Goal: Information Seeking & Learning: Learn about a topic

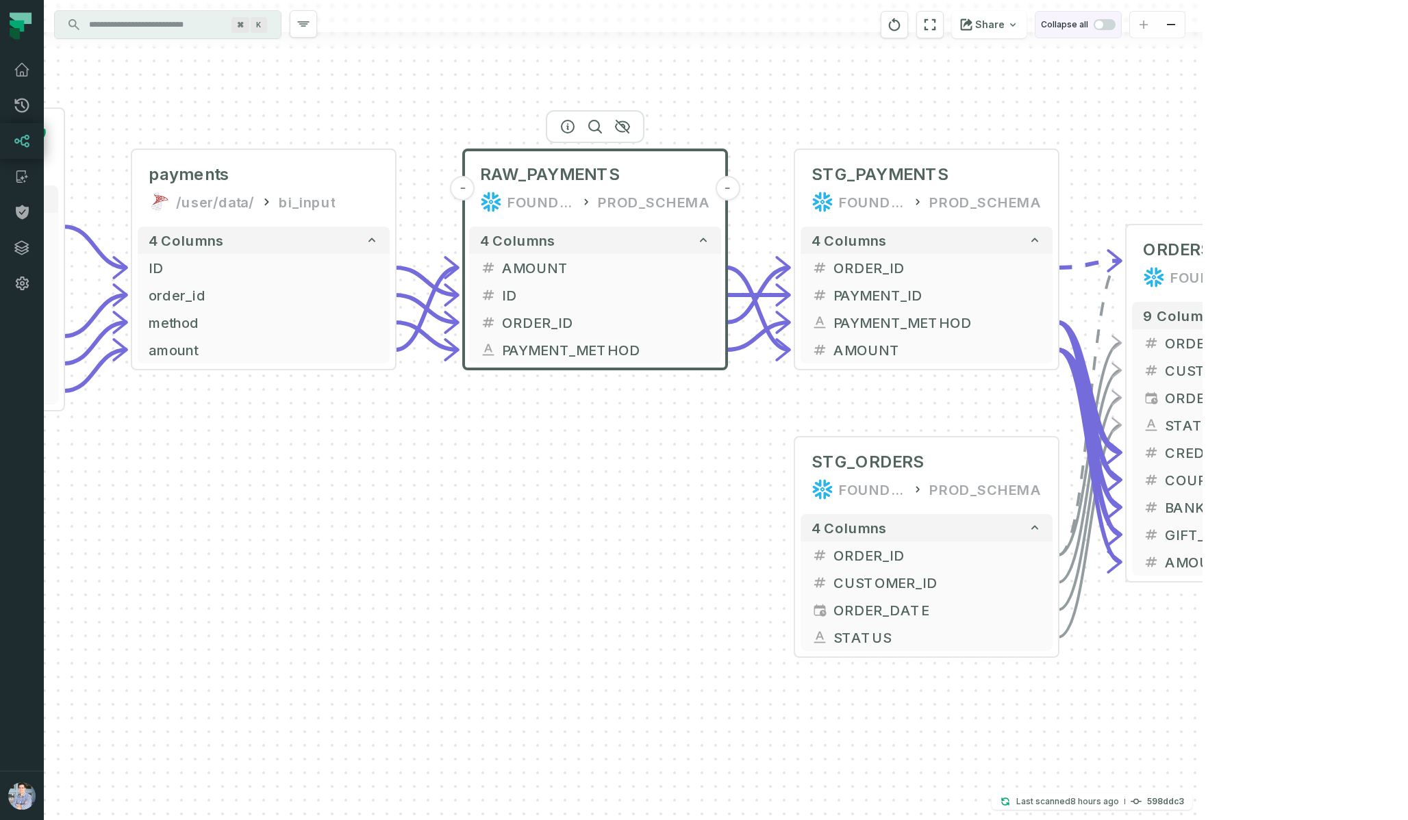
click at [1103, 25] on span "button" at bounding box center [1099, 25] width 8 height 8
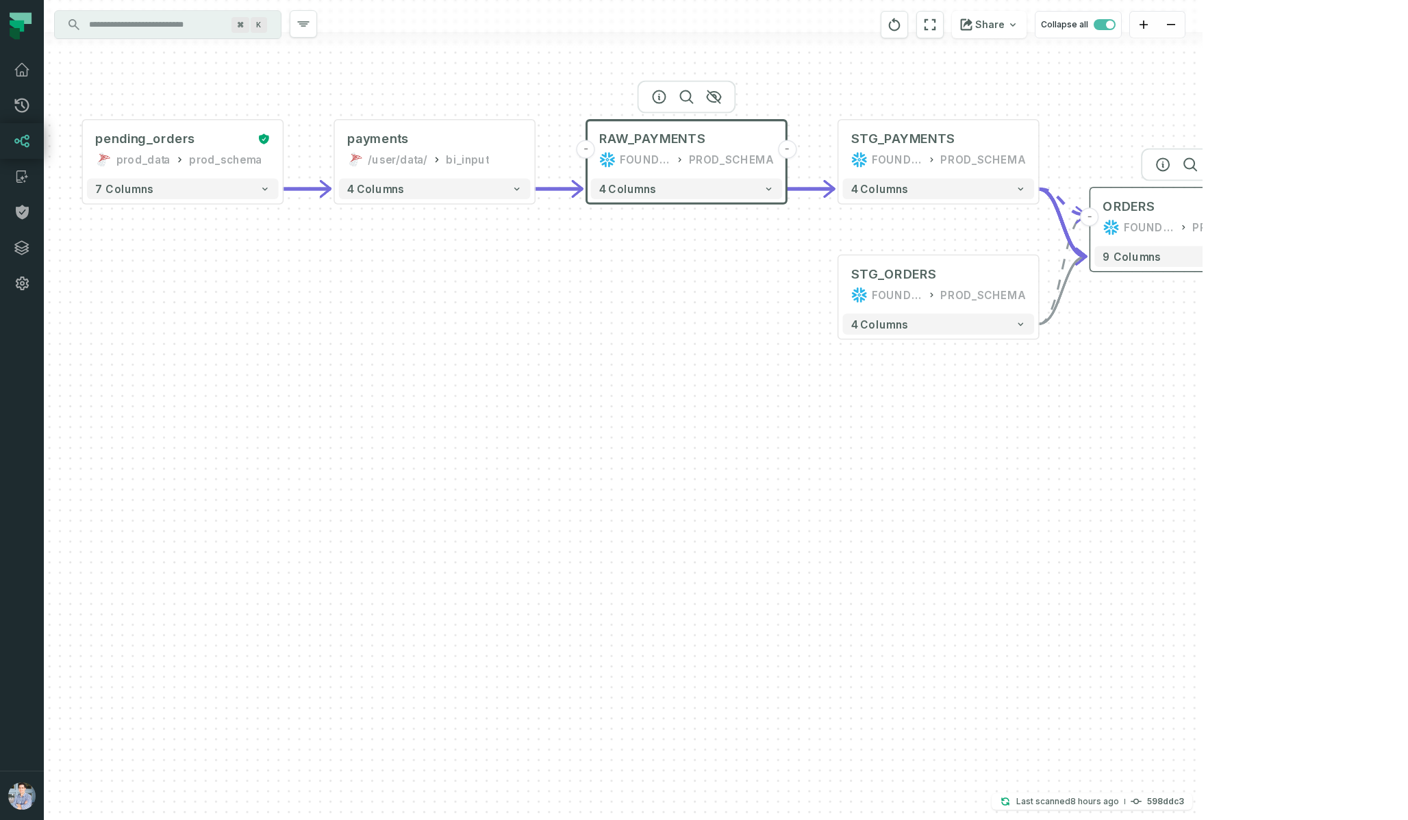
click at [1288, 218] on button "+" at bounding box center [1290, 216] width 18 height 18
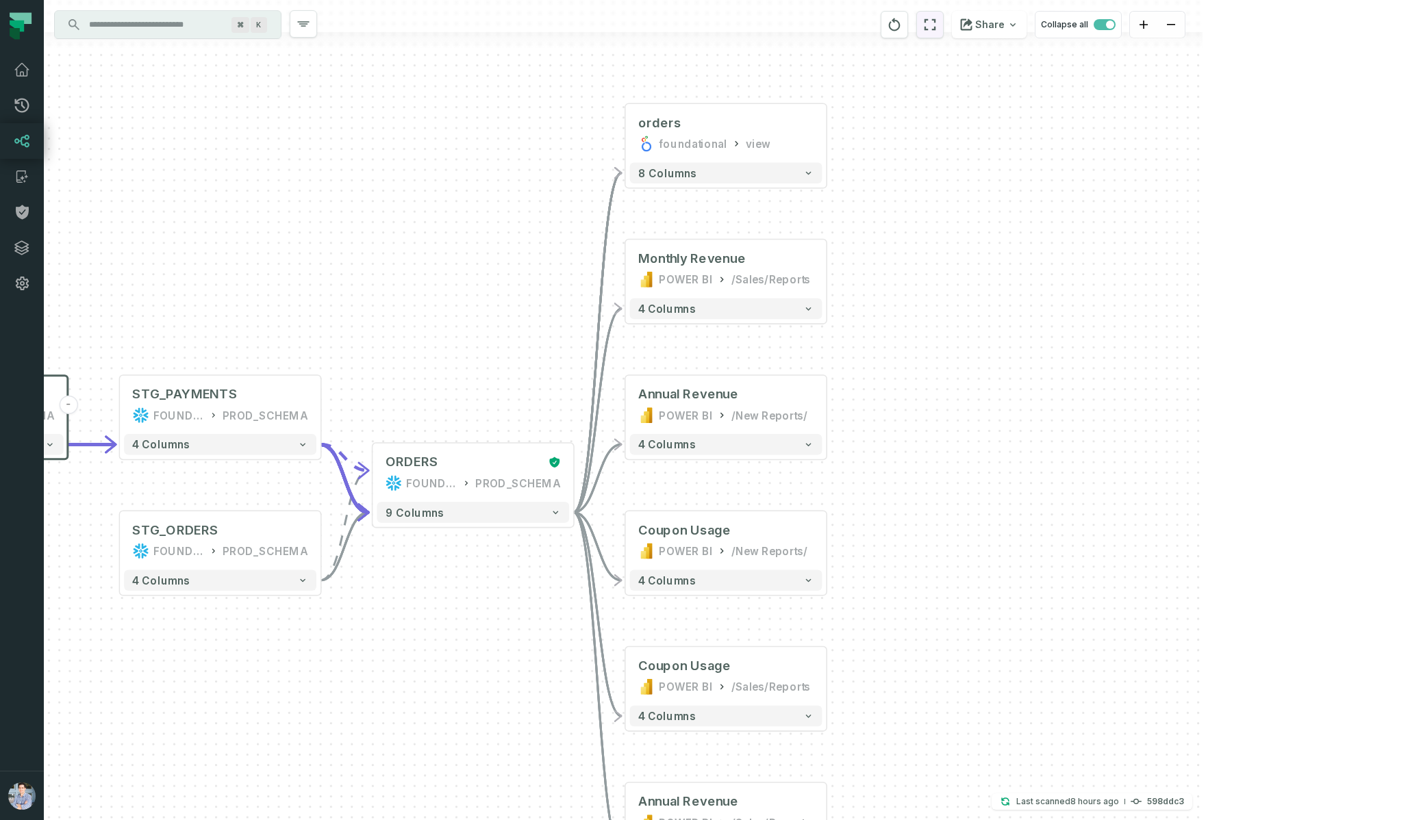
click at [937, 21] on icon "reset" at bounding box center [929, 24] width 15 height 16
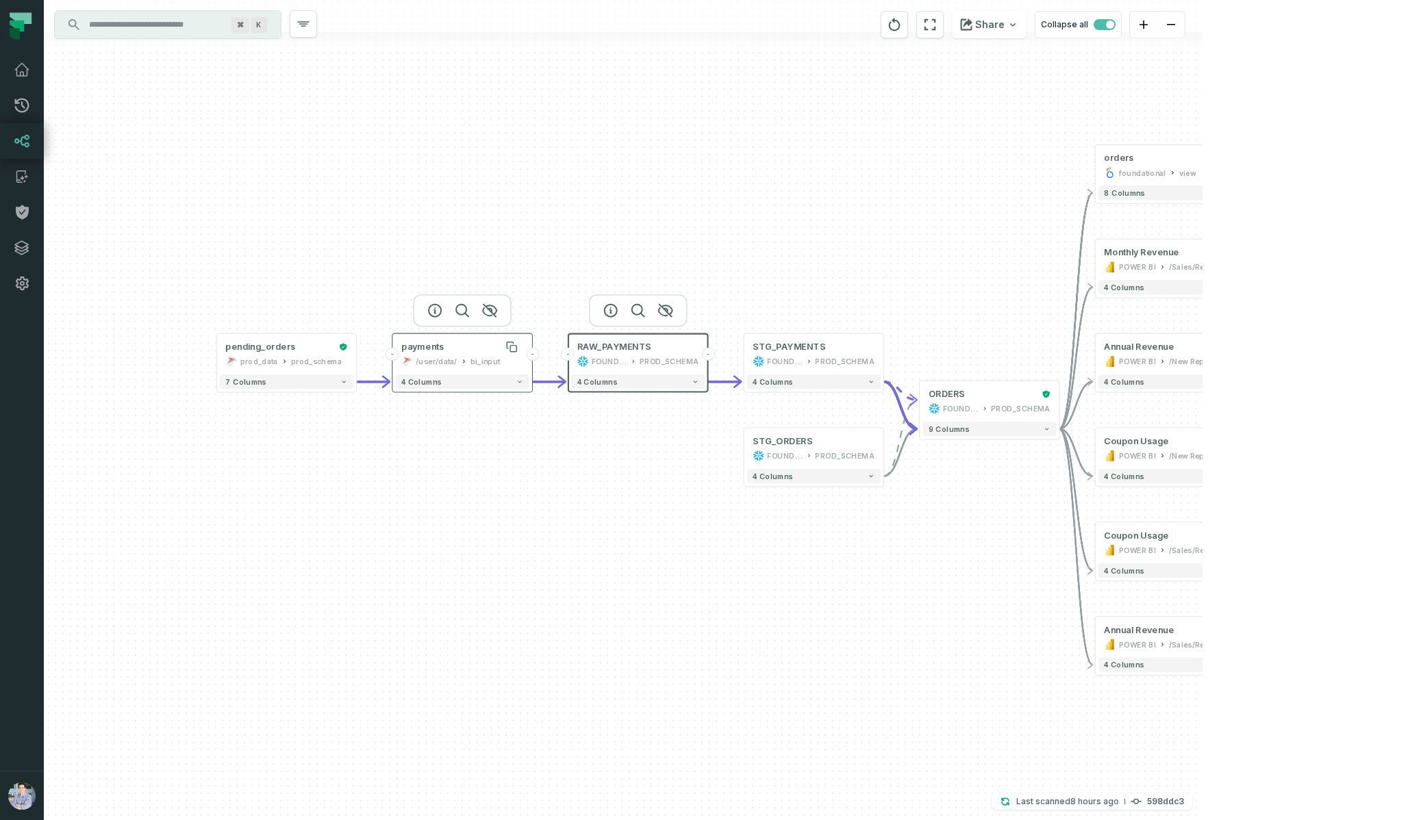
click at [446, 349] on div "payments" at bounding box center [462, 347] width 122 height 12
click at [438, 309] on icon "button" at bounding box center [435, 311] width 16 height 16
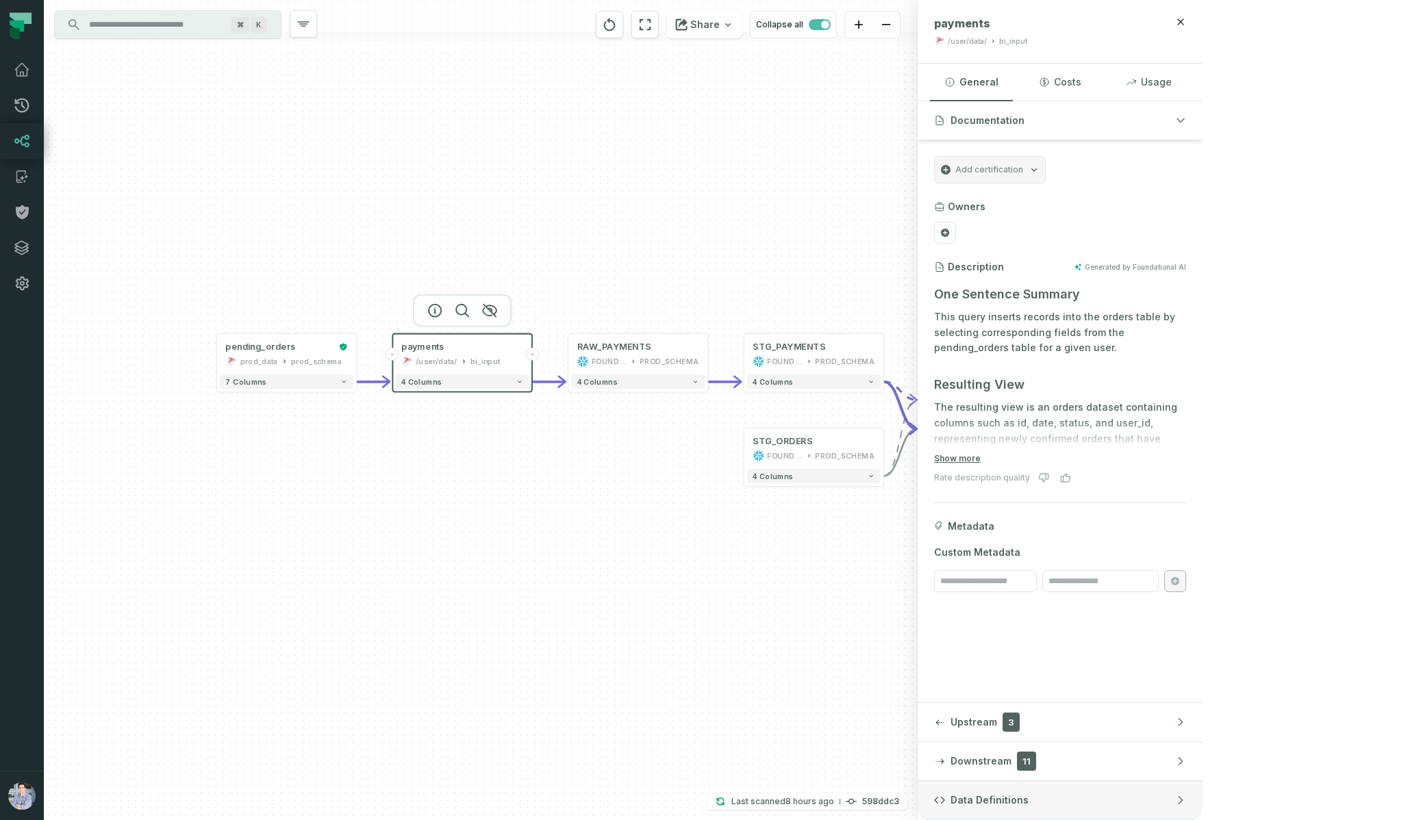
click at [1202, 796] on button "Data Definitions" at bounding box center [1060, 800] width 285 height 38
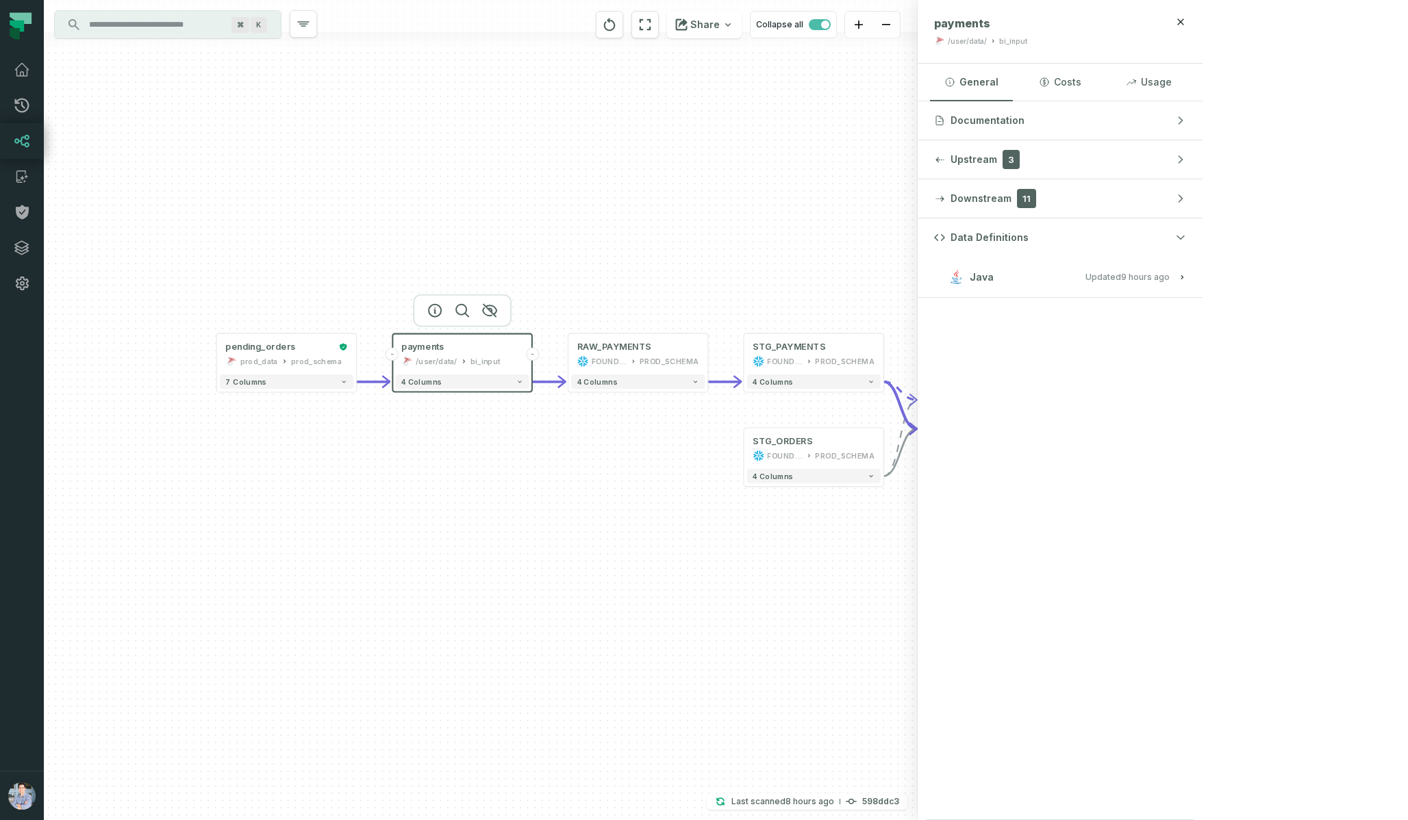
click at [1186, 277] on button "Java Updated [DATE] 1:01:39 AM" at bounding box center [1060, 277] width 252 height 18
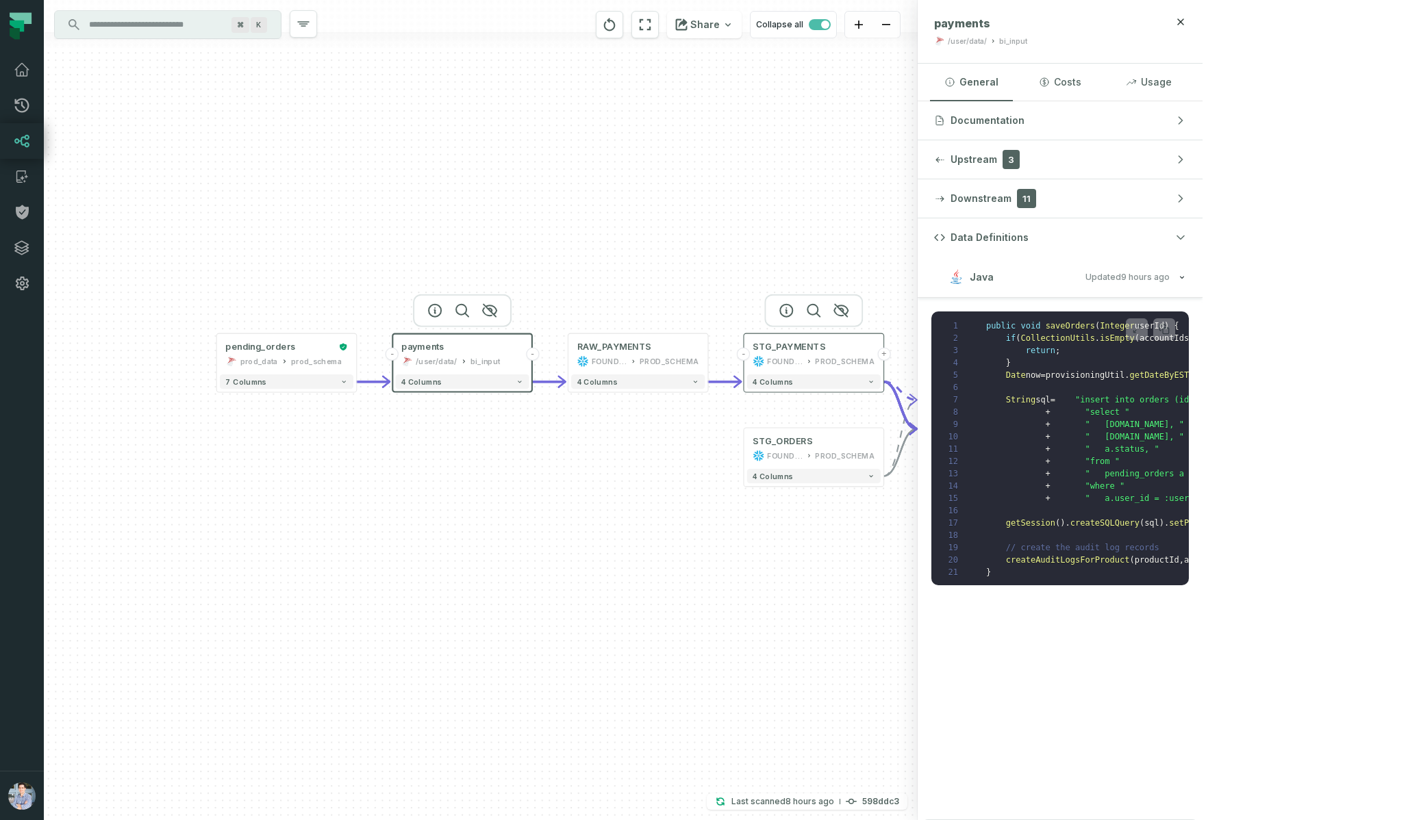
click at [822, 358] on div "PROD_SCHEMA" at bounding box center [845, 361] width 60 height 12
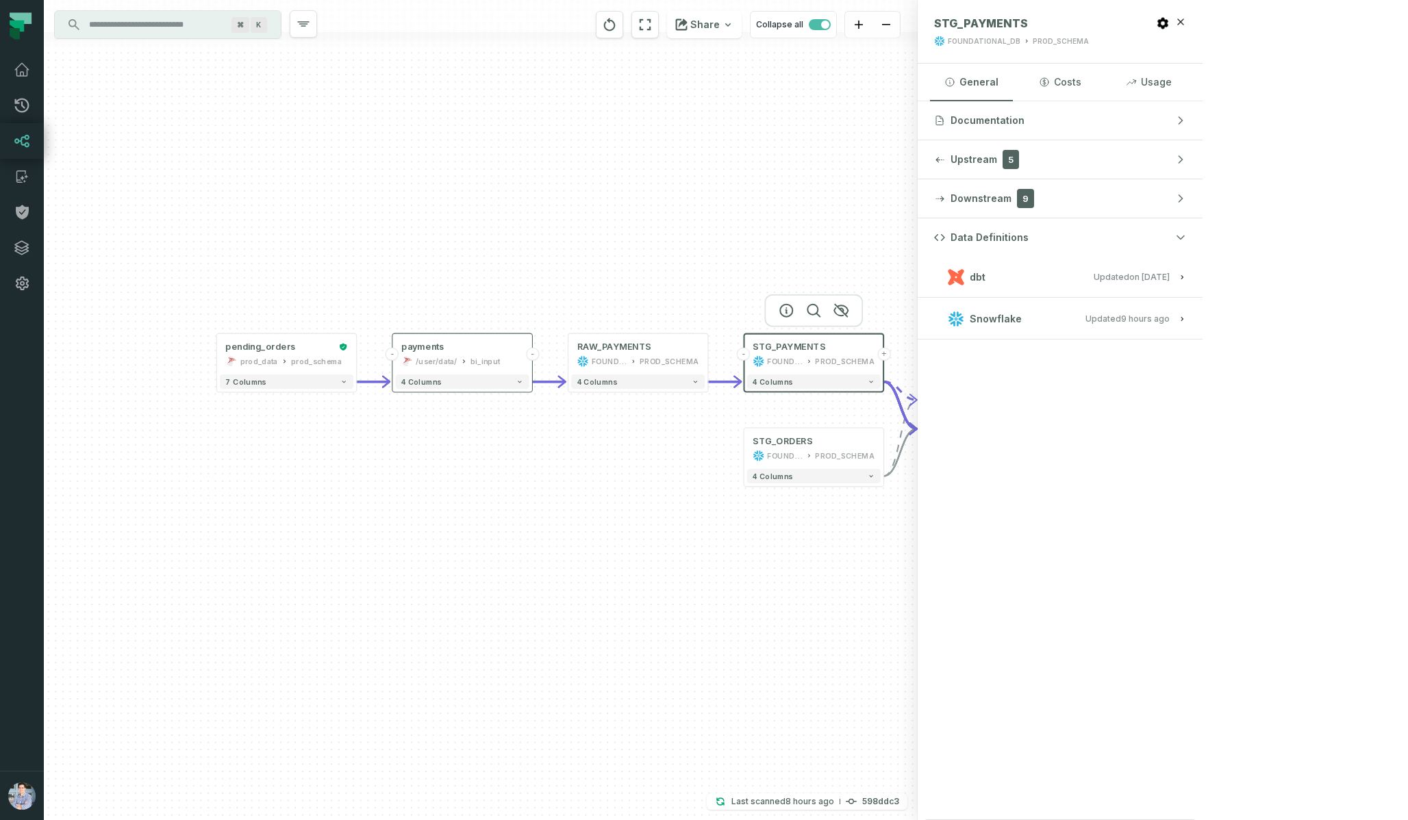
click at [1186, 279] on button "dbt Updated [DATE] 1:15:21 PM" at bounding box center [1060, 277] width 252 height 18
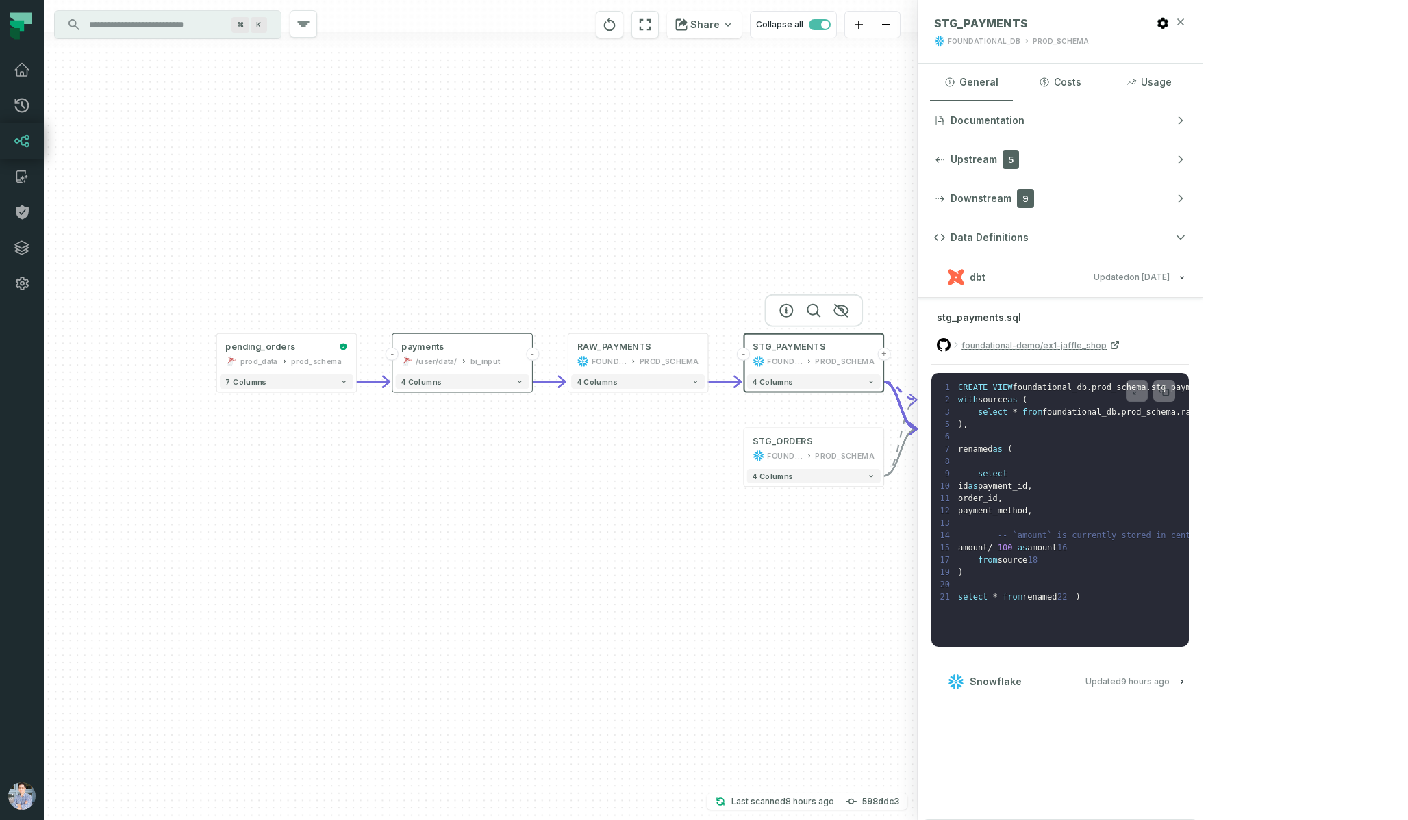
click at [1184, 23] on icon "button" at bounding box center [1181, 21] width 6 height 6
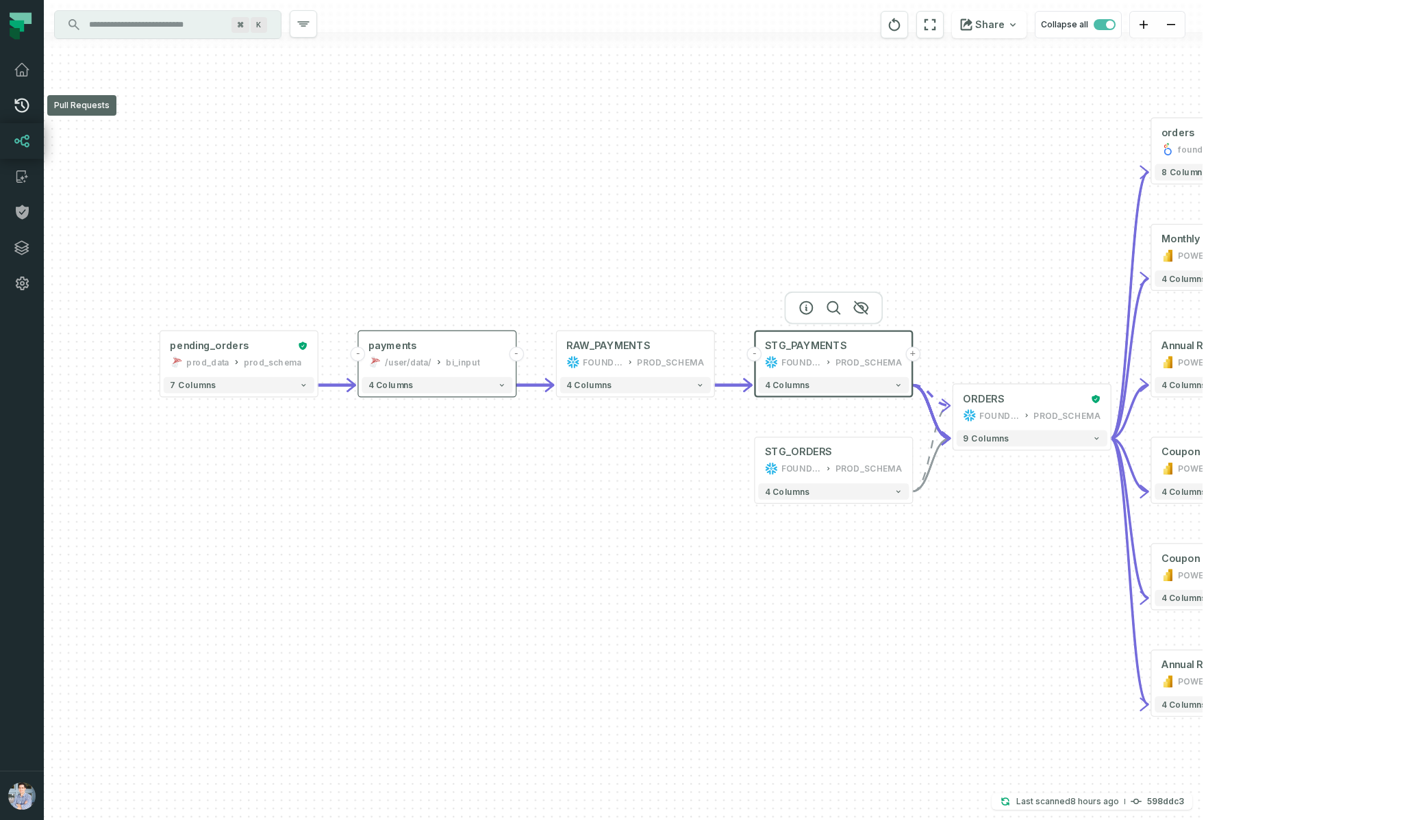
click at [24, 103] on icon at bounding box center [22, 105] width 16 height 16
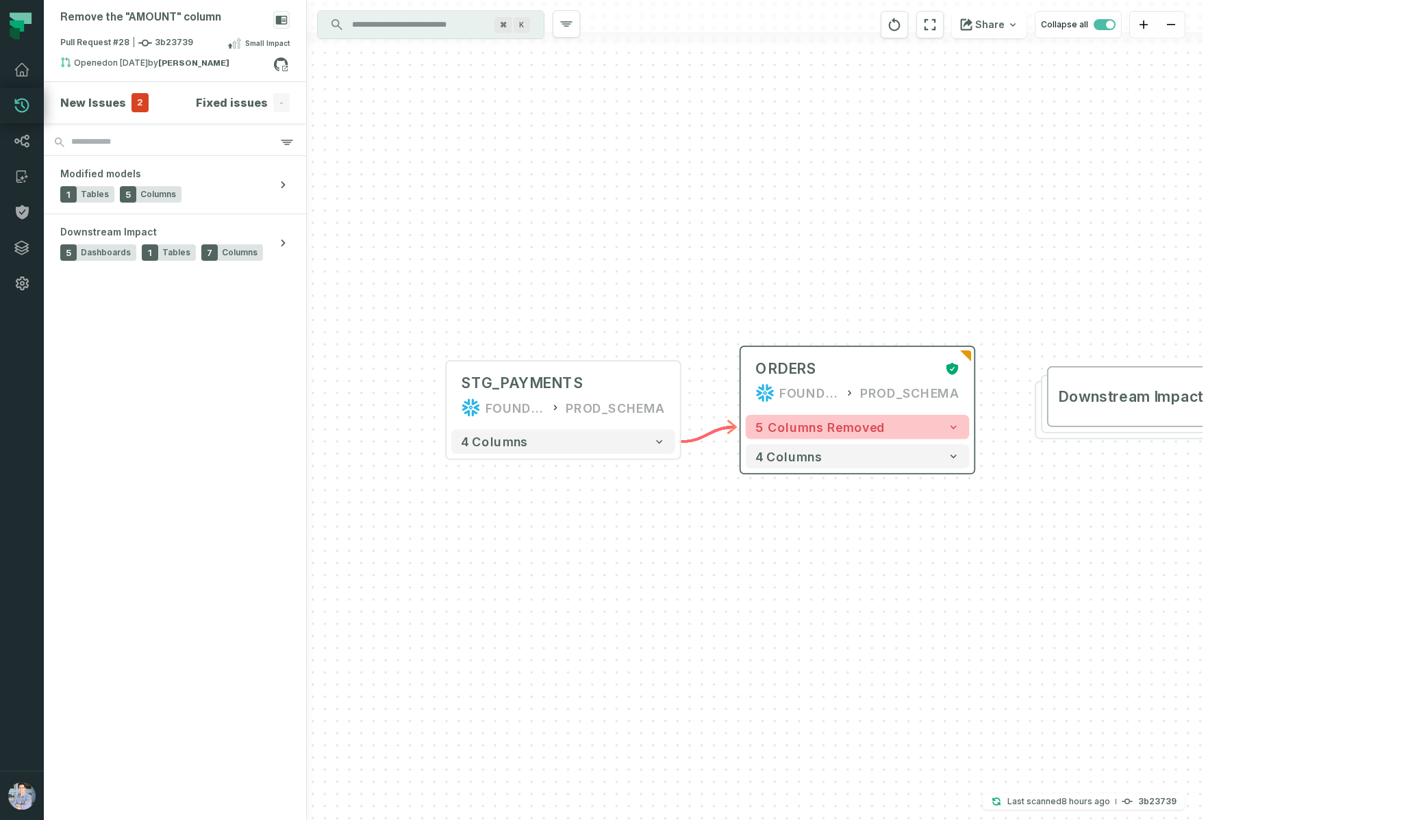
click at [874, 422] on span "5 columns removed" at bounding box center [820, 427] width 130 height 14
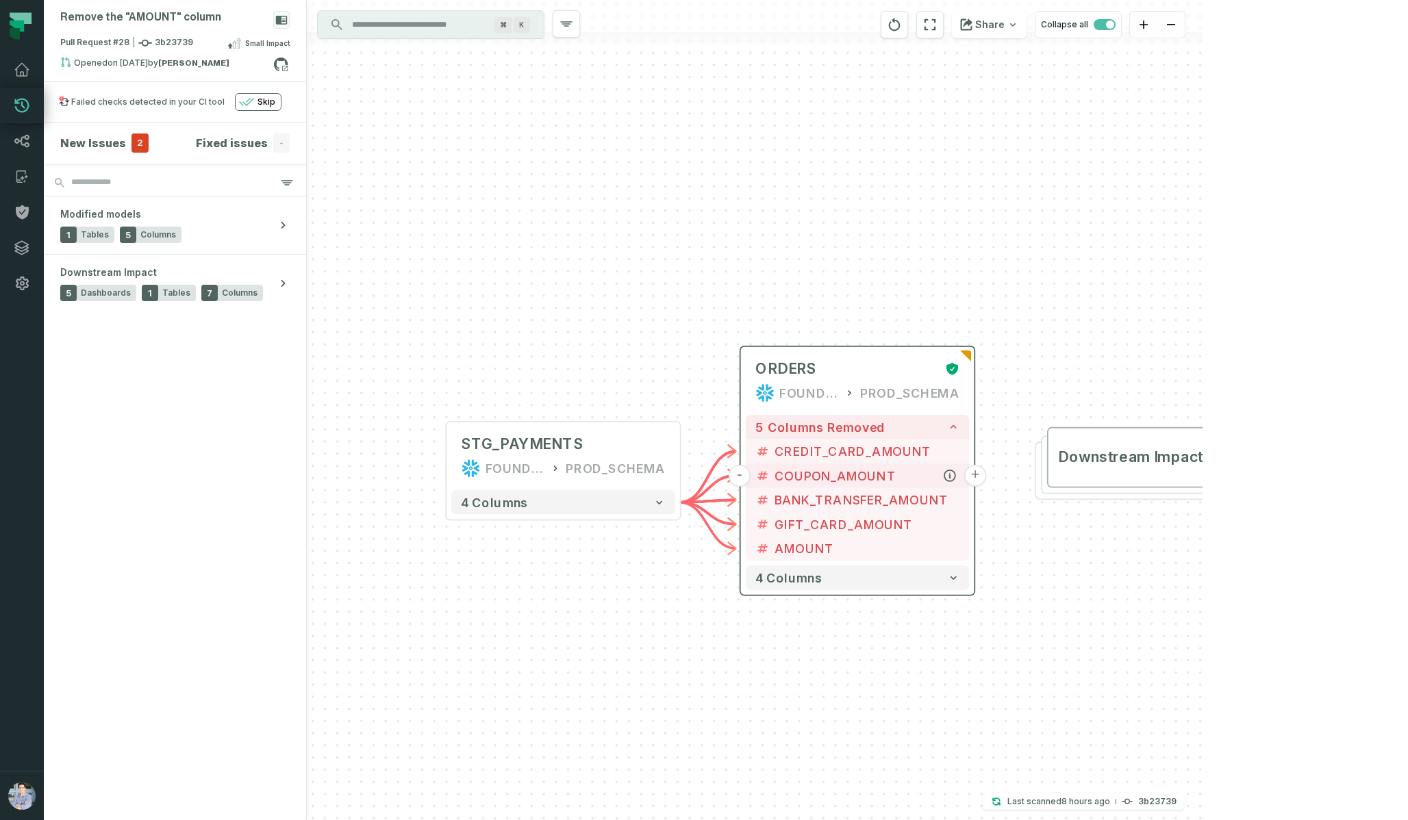
click at [978, 475] on button "+" at bounding box center [975, 476] width 22 height 22
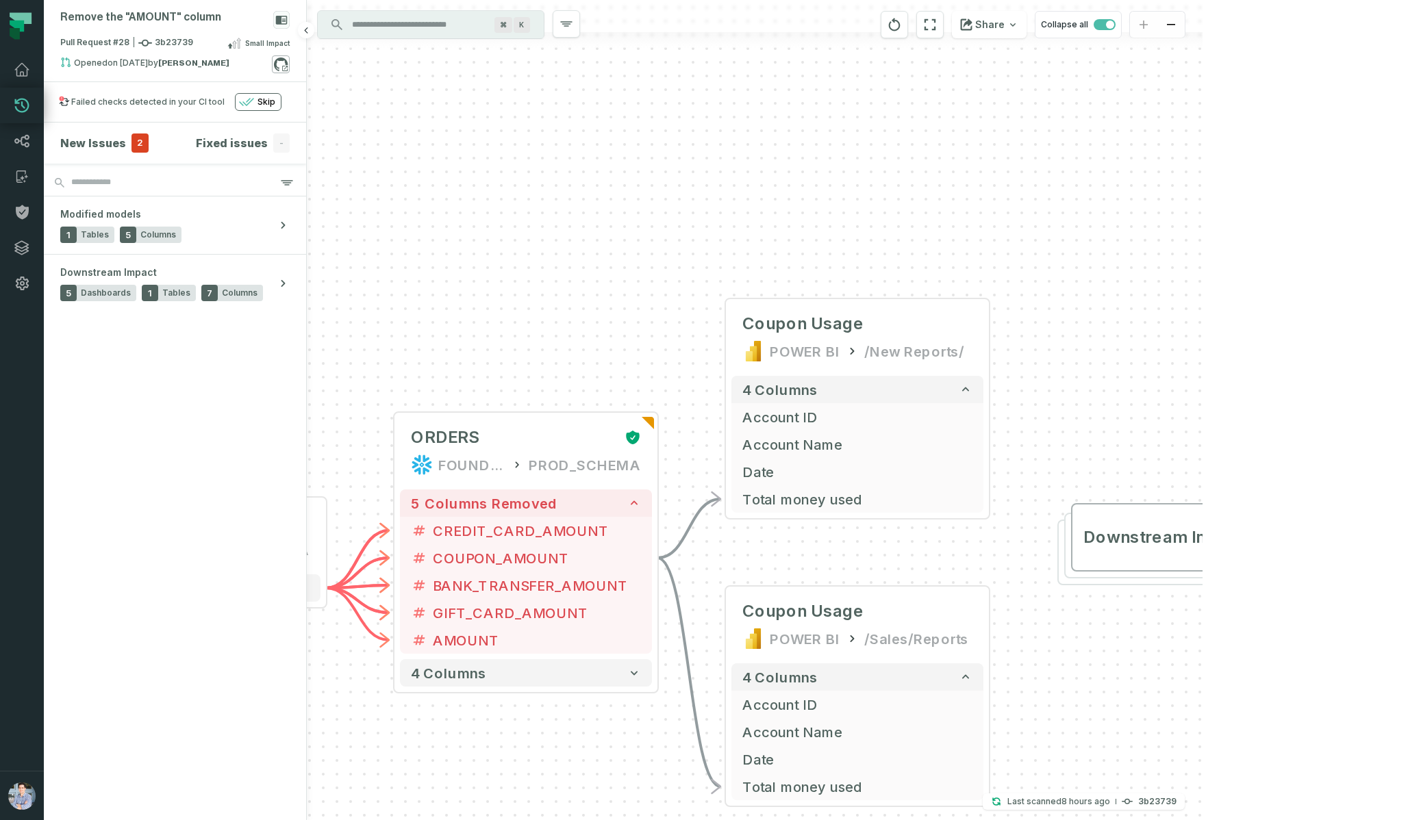
click at [277, 68] on icon at bounding box center [281, 64] width 18 height 18
click at [936, 28] on icon "reset" at bounding box center [930, 25] width 12 height 12
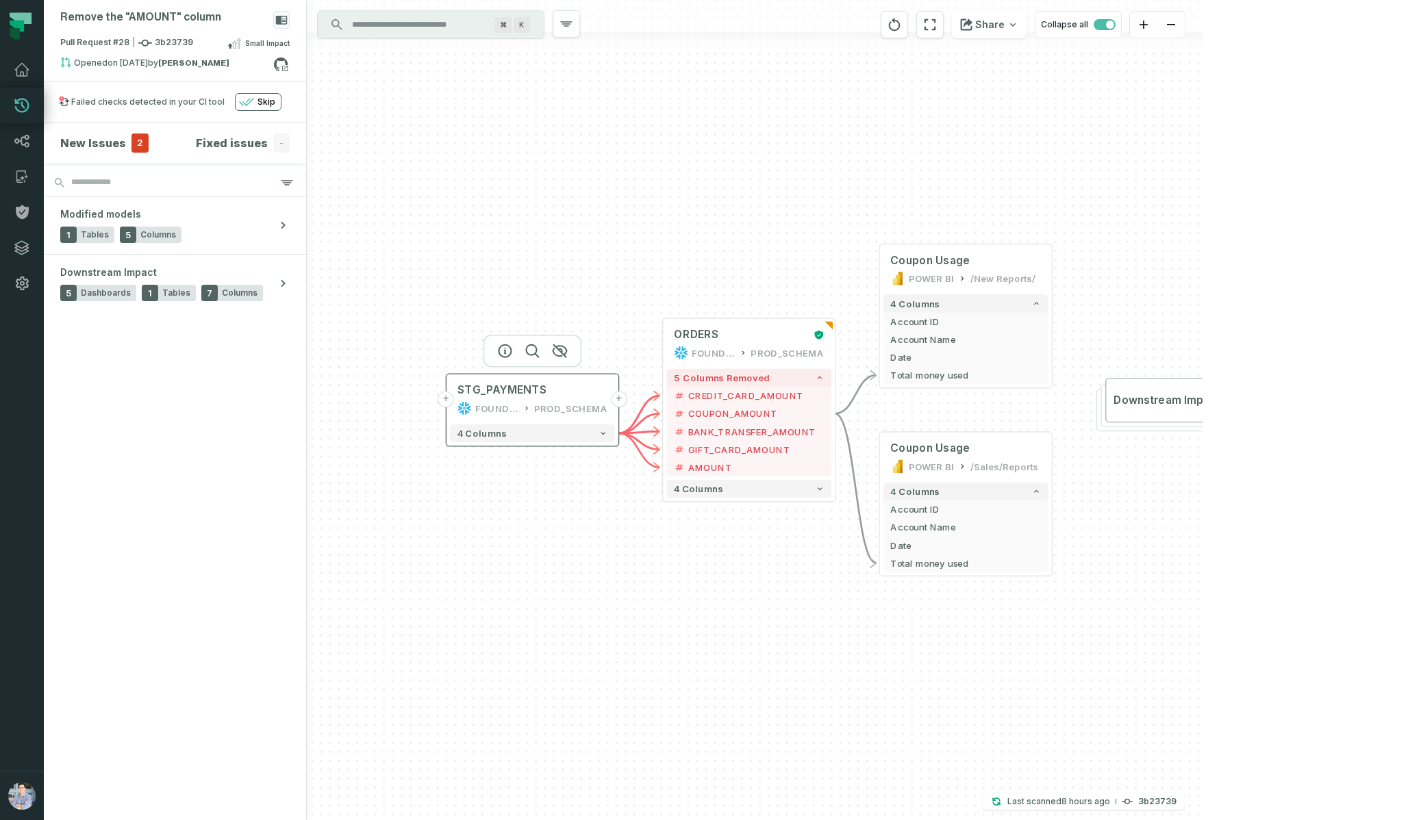
click at [449, 401] on button "+" at bounding box center [446, 400] width 16 height 16
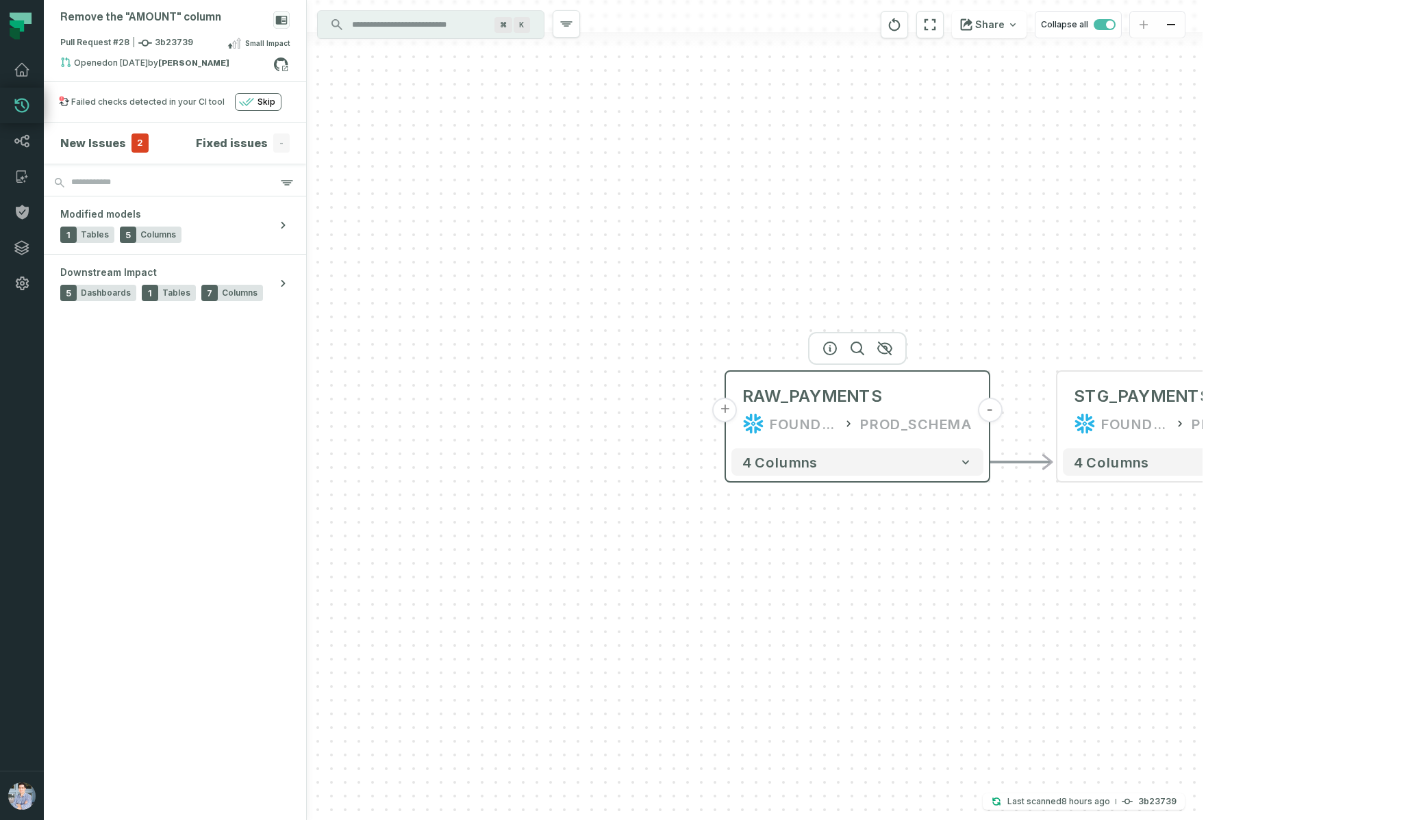
click at [723, 411] on button "+" at bounding box center [725, 410] width 25 height 25
click at [721, 410] on button "+" at bounding box center [725, 410] width 25 height 25
click at [936, 23] on icon "reset" at bounding box center [930, 25] width 12 height 12
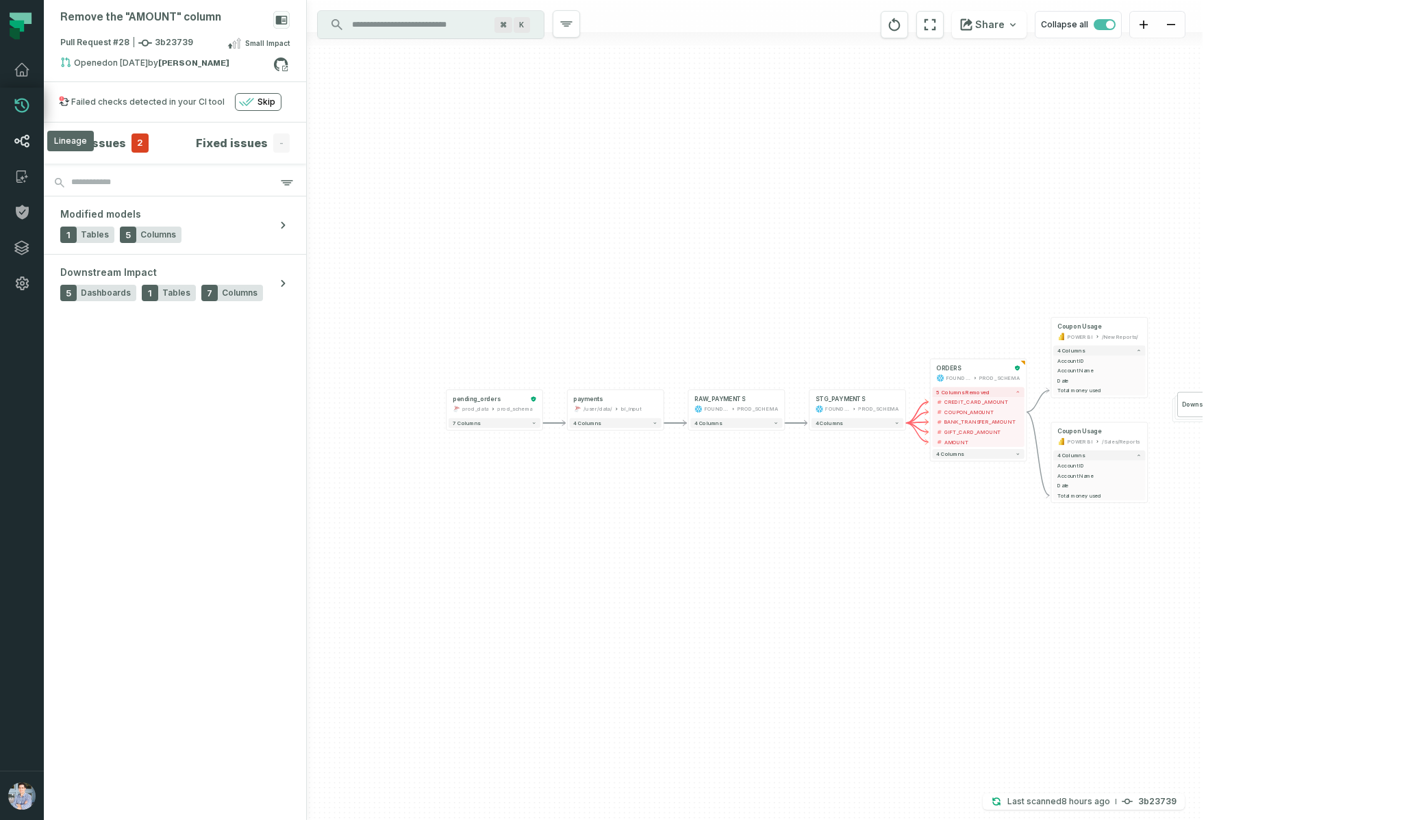
click at [25, 142] on icon at bounding box center [22, 141] width 16 height 16
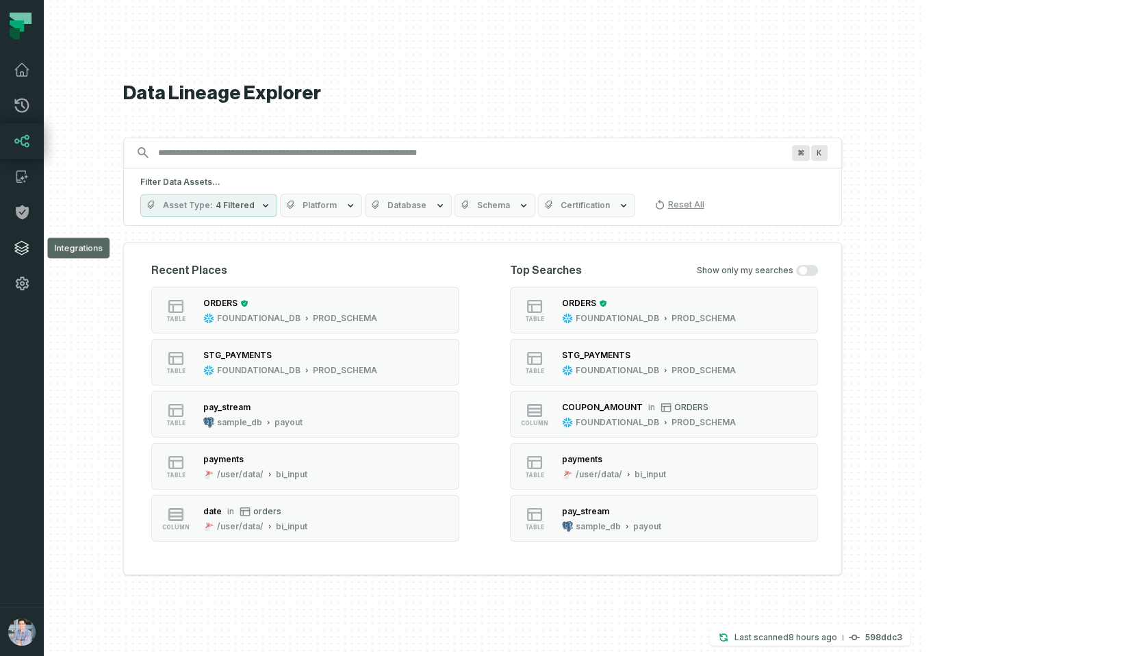
click at [22, 250] on icon at bounding box center [22, 248] width 16 height 16
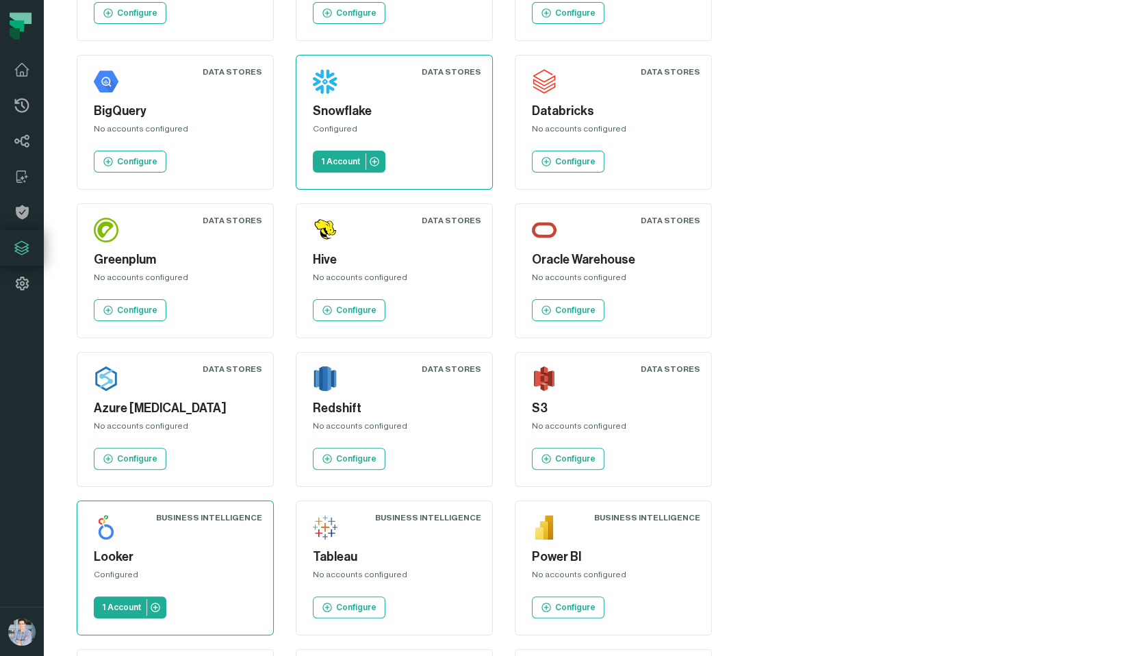
scroll to position [306, 0]
click at [21, 135] on icon at bounding box center [22, 141] width 16 height 16
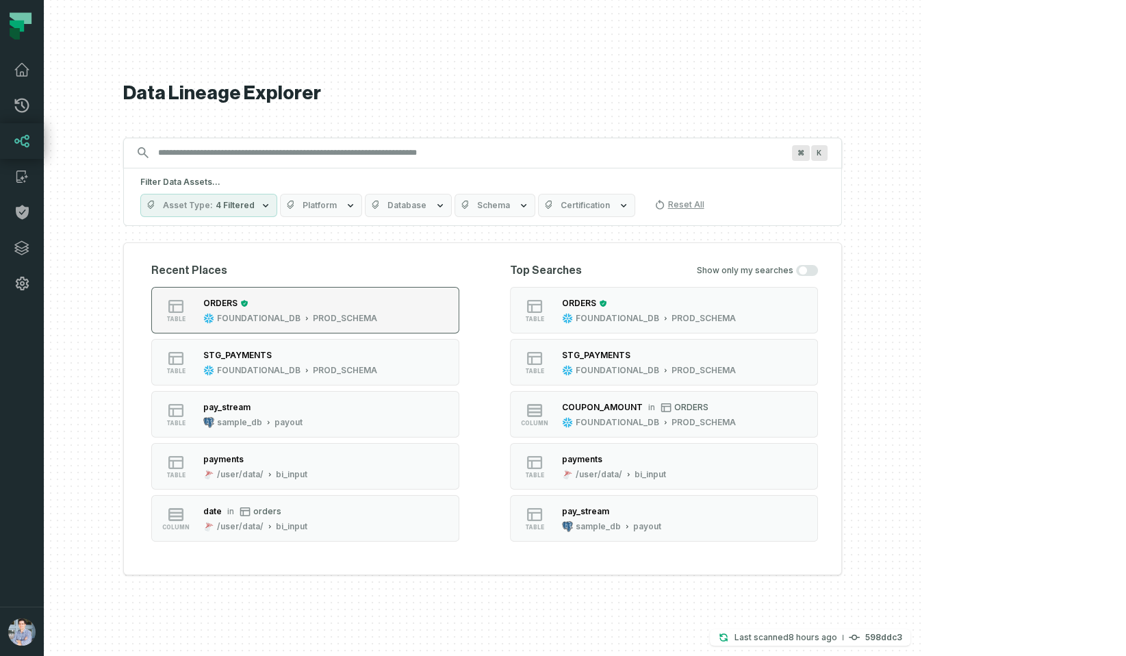
click at [301, 317] on div "FOUNDATIONAL_DB" at bounding box center [259, 318] width 84 height 11
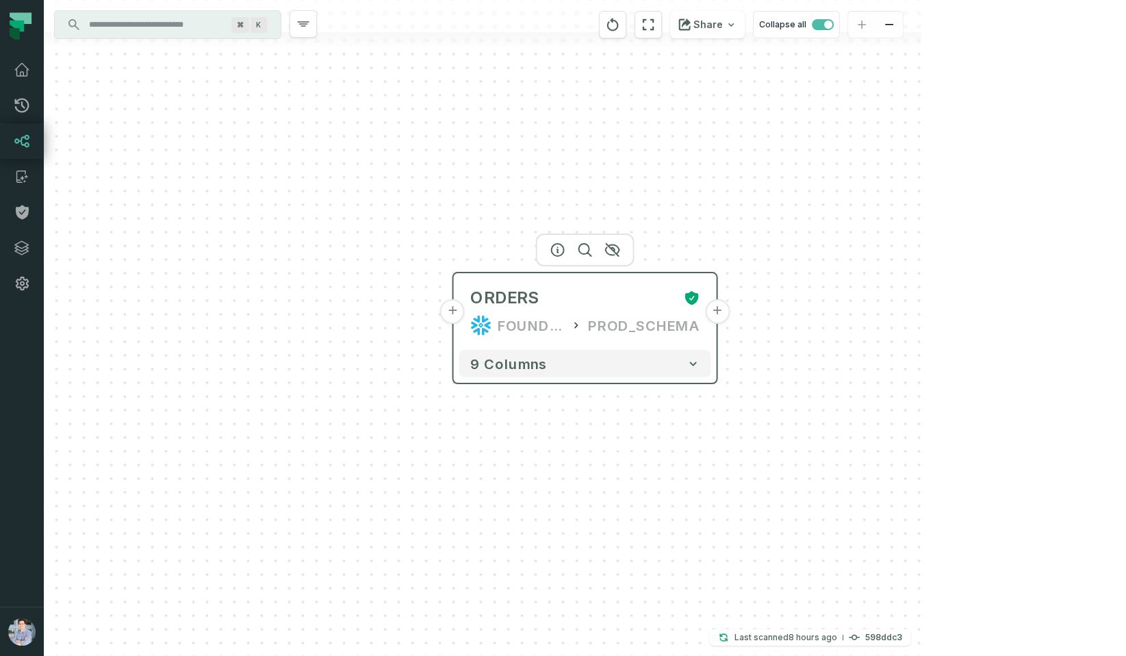
click at [455, 311] on button "+" at bounding box center [452, 311] width 25 height 25
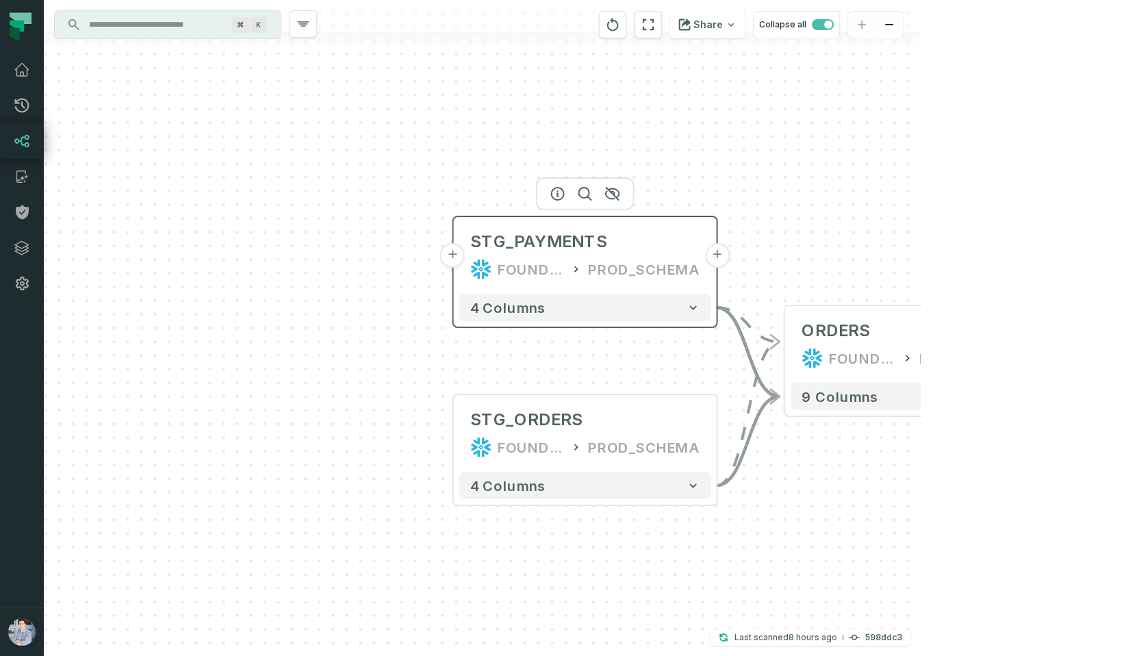
click at [459, 253] on button "+" at bounding box center [452, 255] width 25 height 25
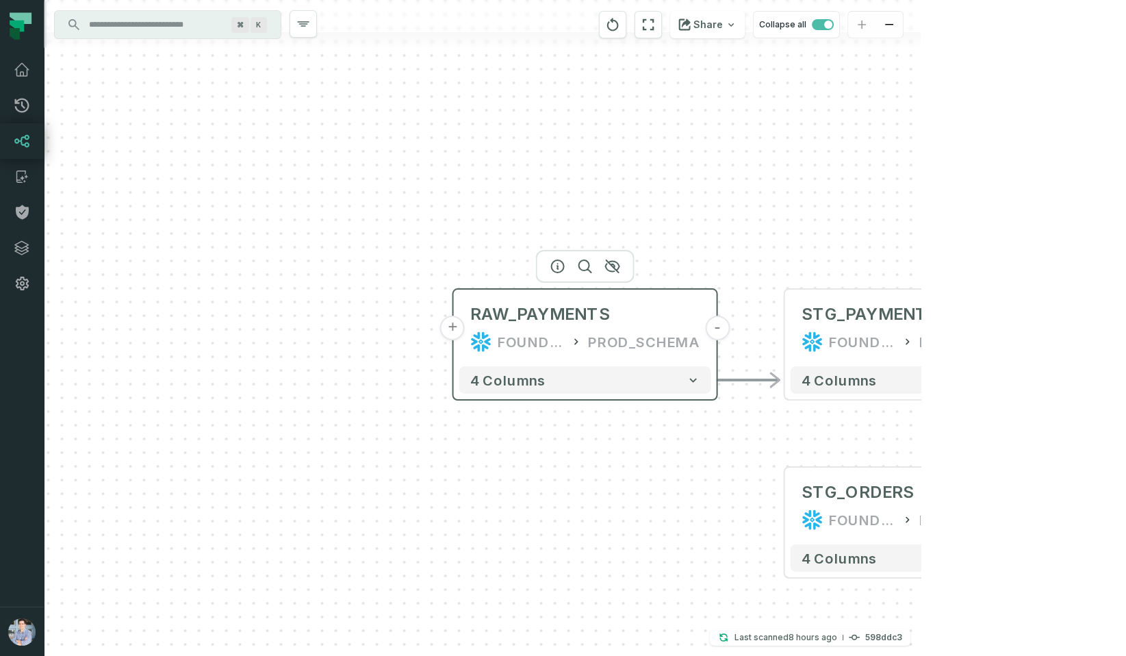
click at [454, 337] on button "+" at bounding box center [452, 328] width 25 height 25
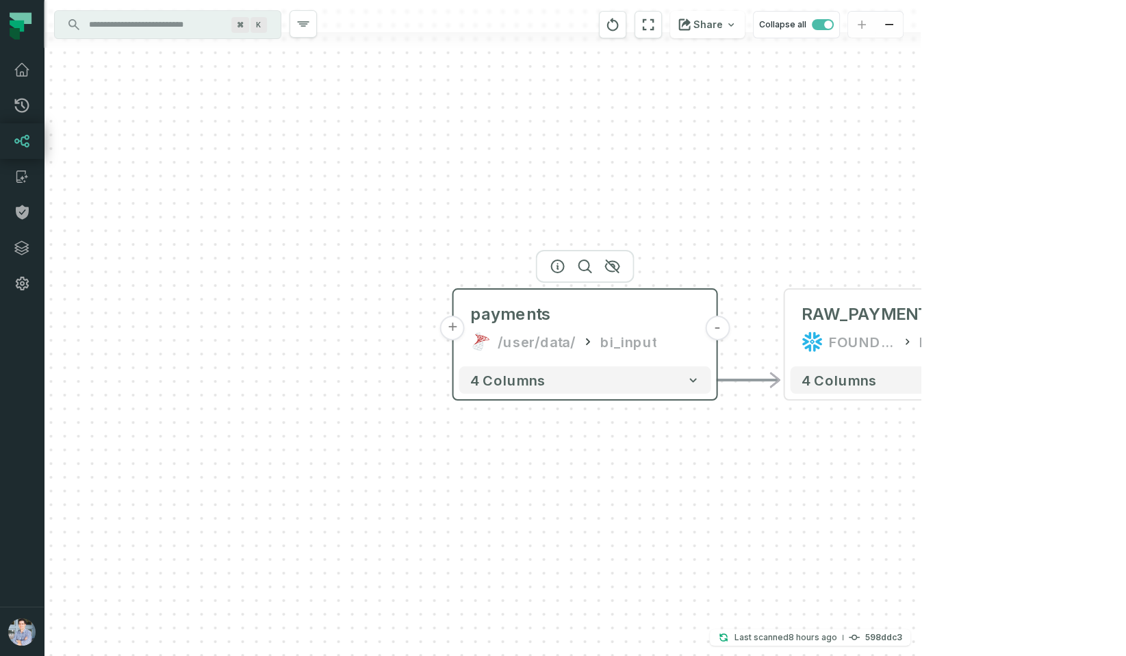
click at [455, 326] on button "+" at bounding box center [452, 328] width 25 height 25
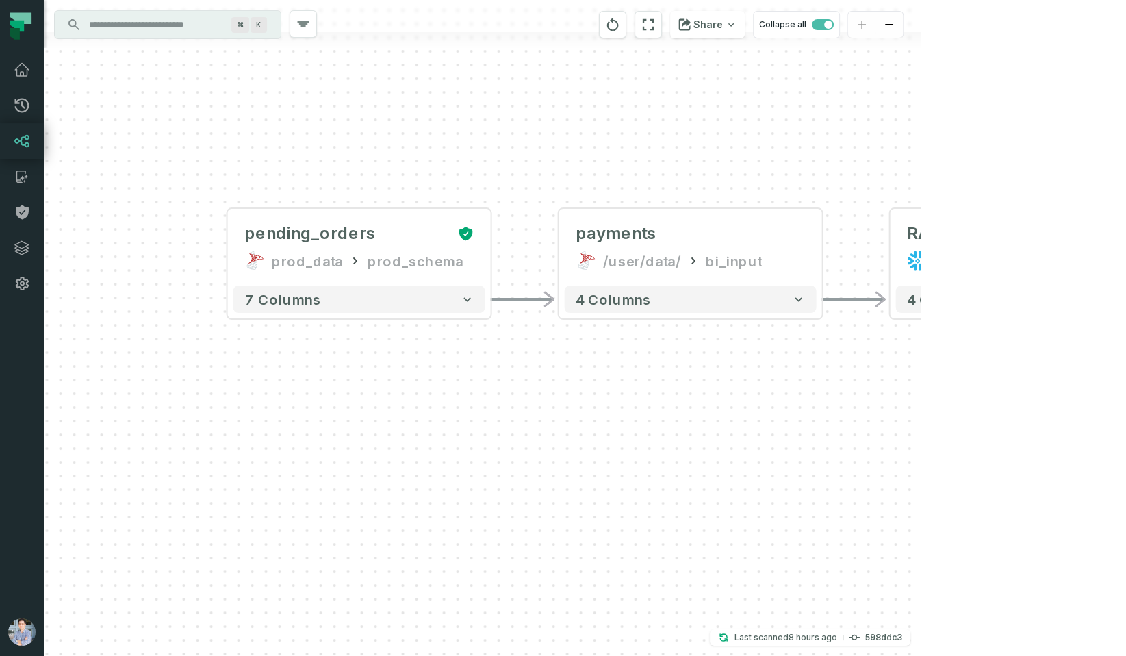
drag, startPoint x: 894, startPoint y: 564, endPoint x: 440, endPoint y: 408, distance: 480.1
click at [441, 409] on div "+ pending_orders prod_data prod_schema + 7 columns - payments /user/data/ bi_in…" at bounding box center [482, 328] width 877 height 656
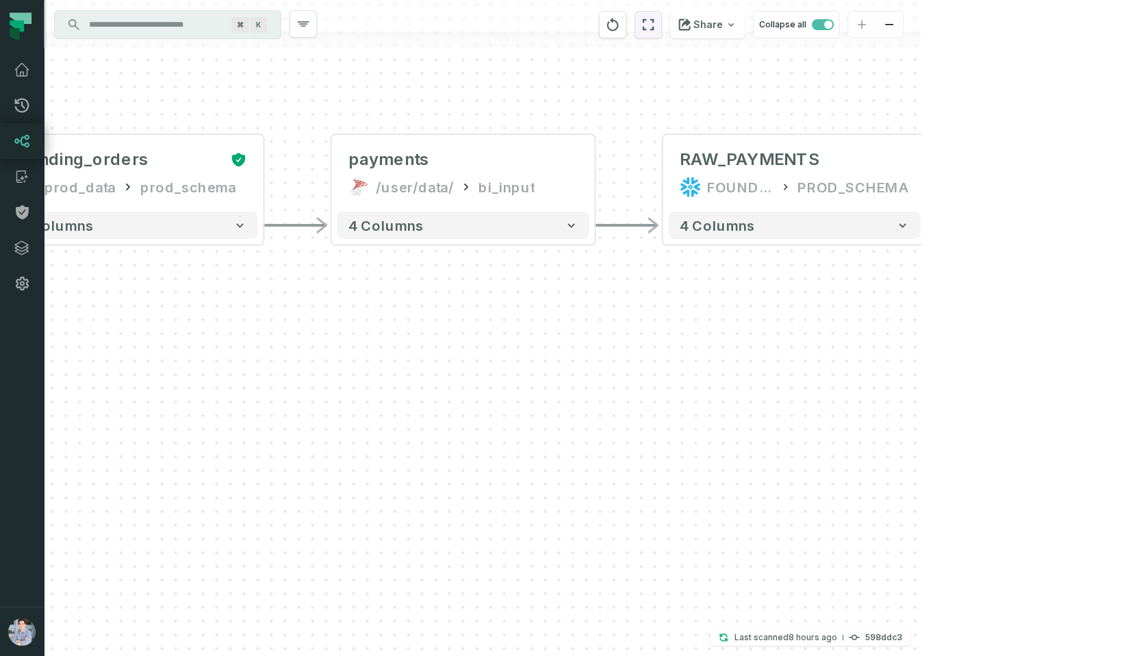
click at [662, 26] on button "reset" at bounding box center [648, 24] width 27 height 27
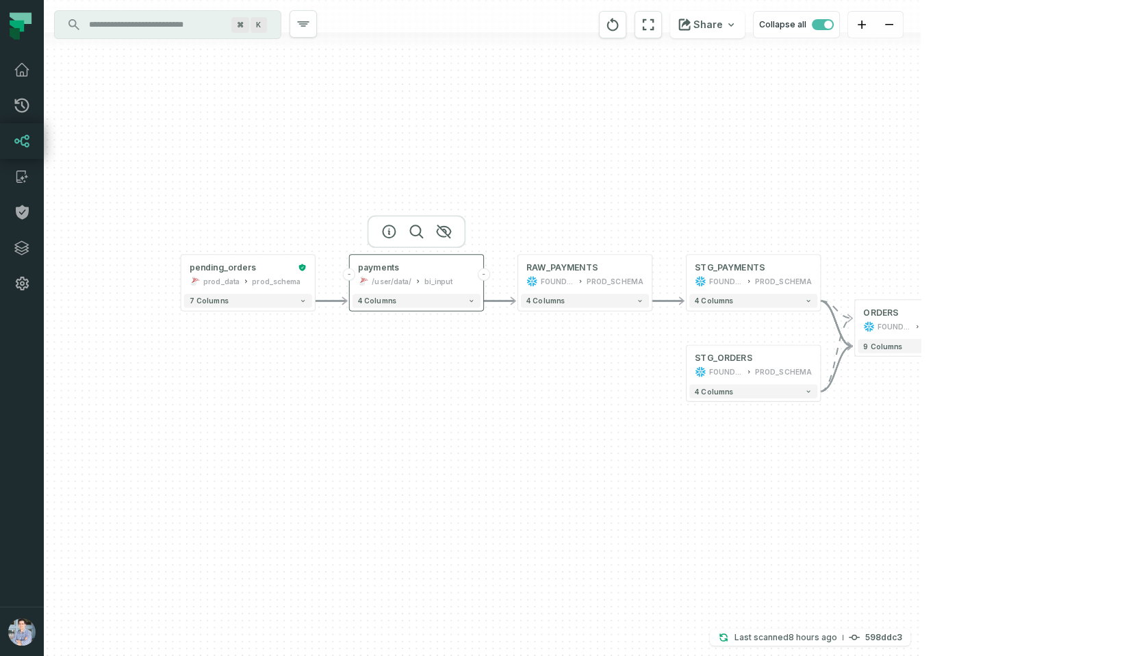
click at [421, 279] on div "/user/data/ bi_input" at bounding box center [416, 281] width 117 height 11
click at [383, 233] on icon "button" at bounding box center [389, 231] width 12 height 12
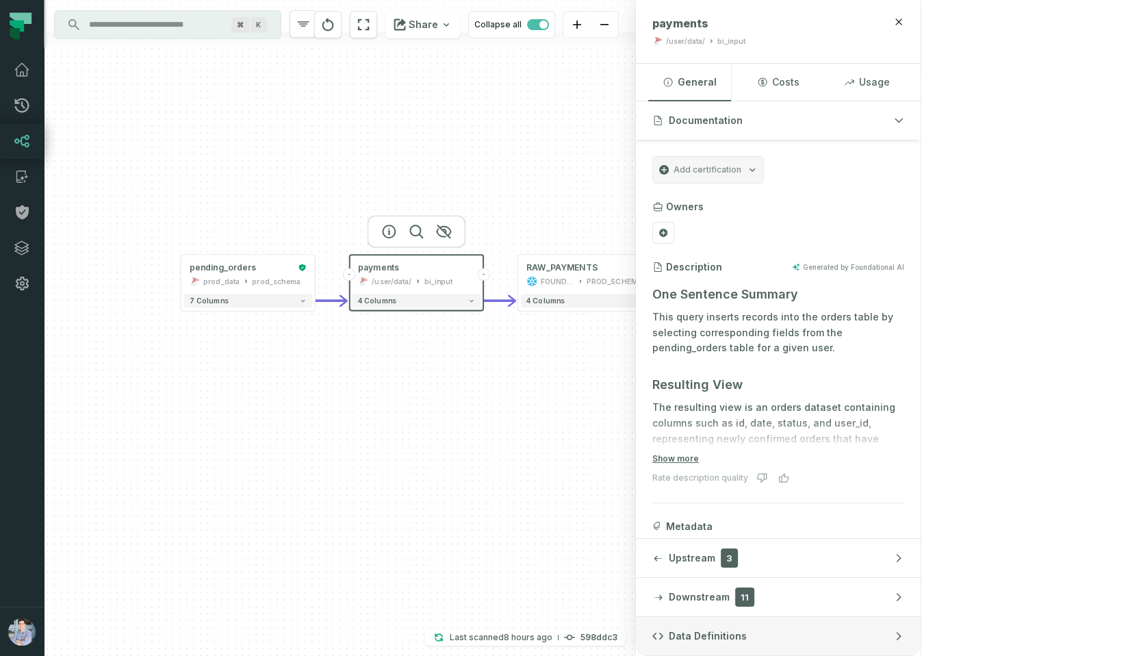
click at [747, 635] on span "Data Definitions" at bounding box center [708, 636] width 78 height 14
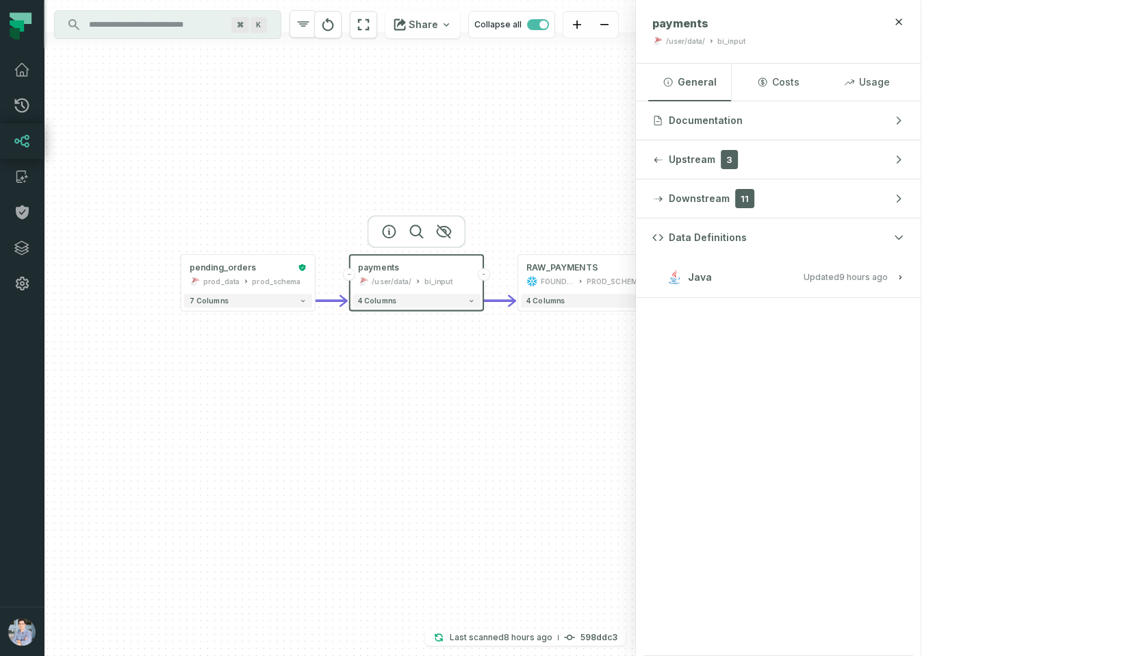
click at [905, 283] on button "Java Updated [DATE] 1:01:39 AM" at bounding box center [779, 277] width 252 height 18
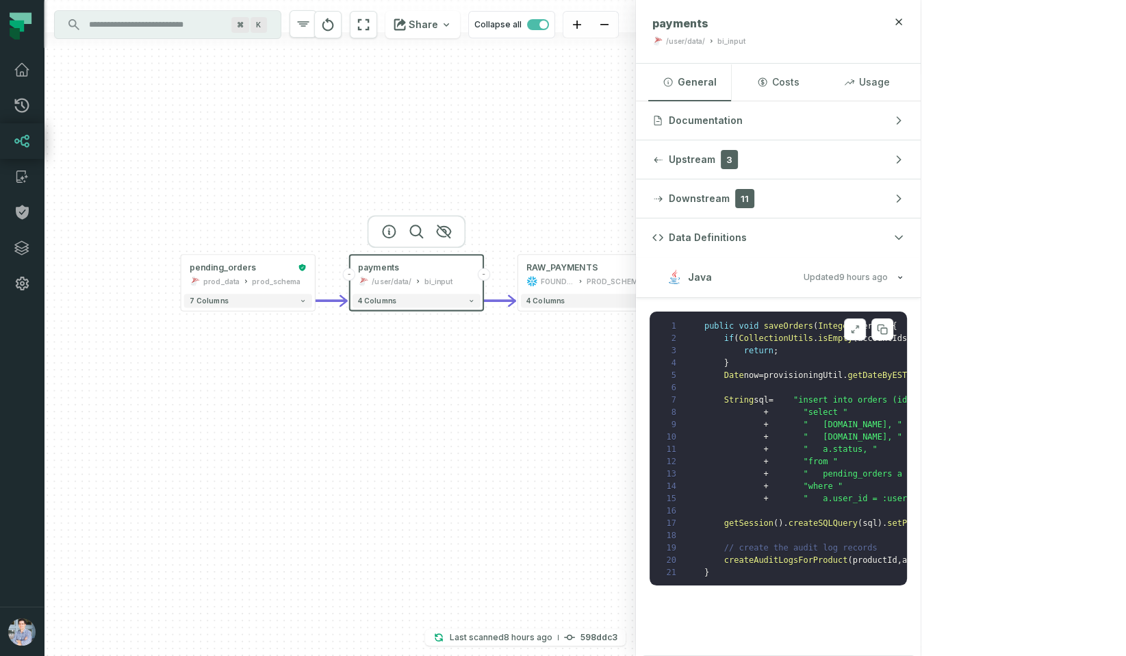
click at [866, 336] on button at bounding box center [855, 329] width 22 height 22
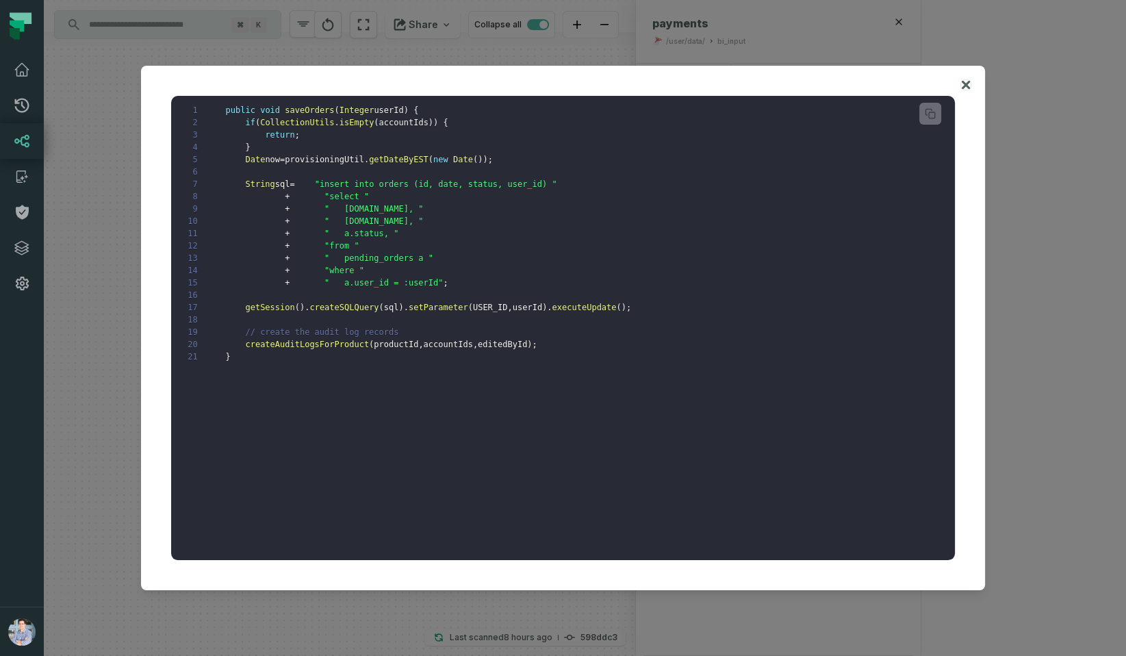
click at [970, 83] on icon at bounding box center [966, 85] width 10 height 16
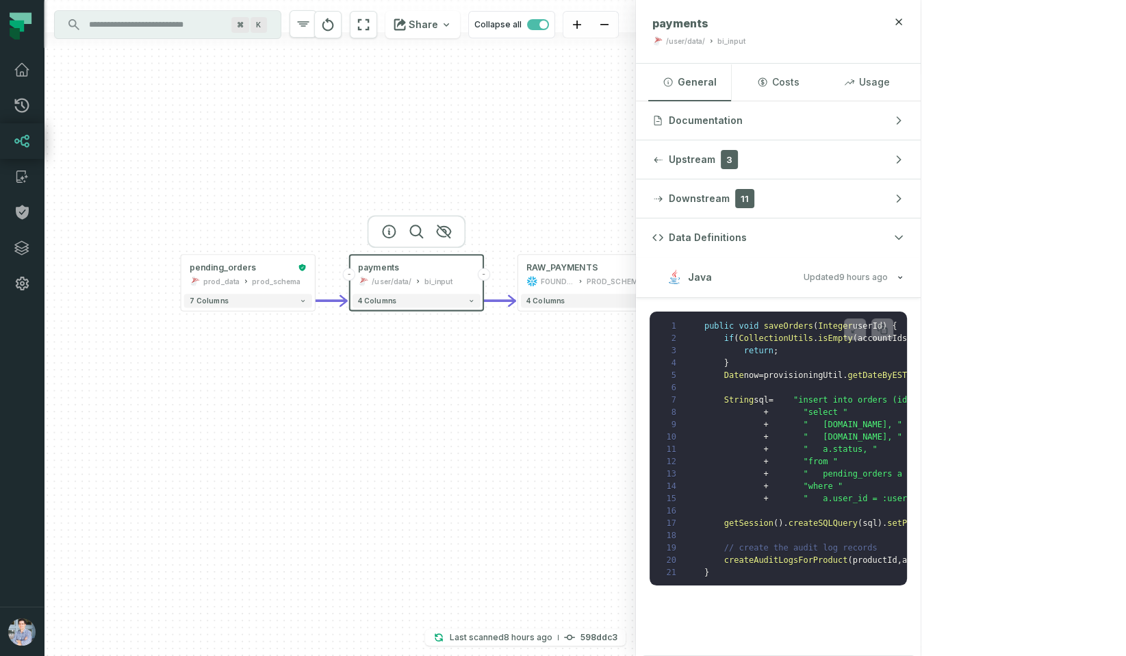
click at [762, 267] on div "STG_PAYMENTS" at bounding box center [753, 267] width 117 height 11
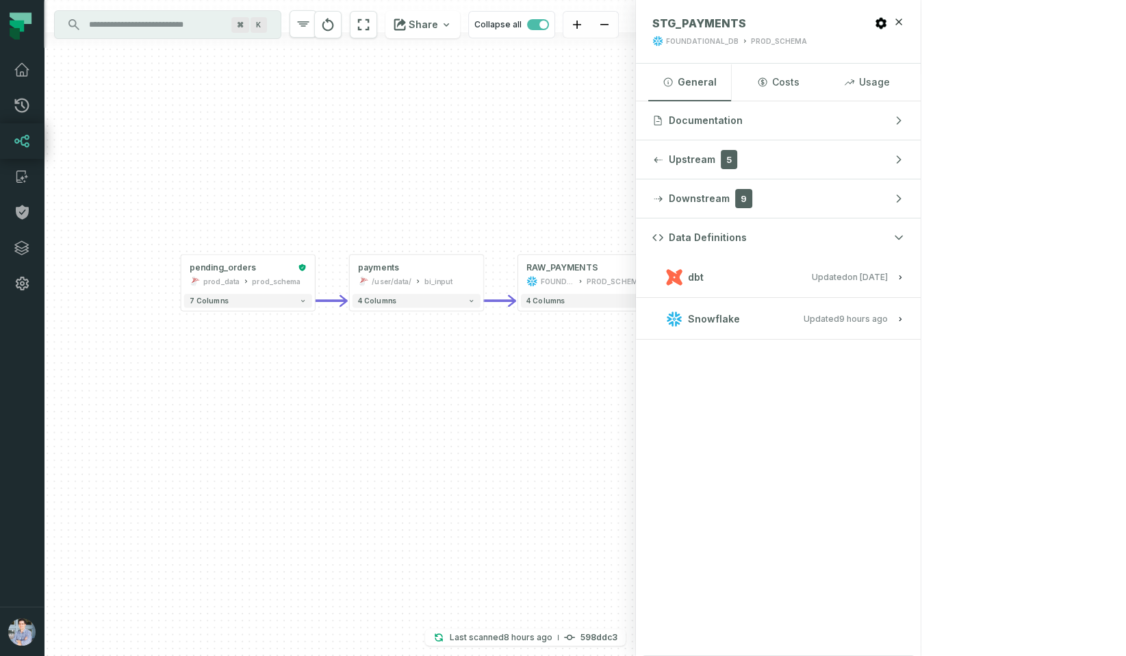
click at [905, 274] on button "dbt Updated [DATE] 1:15:21 PM" at bounding box center [779, 277] width 252 height 18
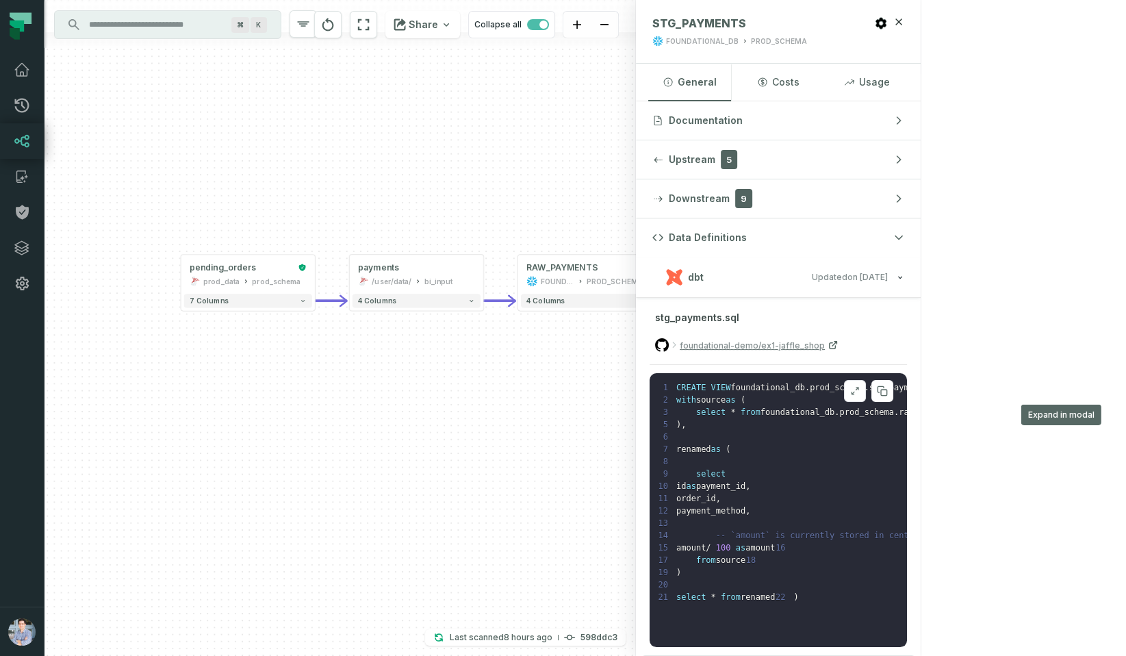
click at [866, 383] on button at bounding box center [855, 391] width 22 height 22
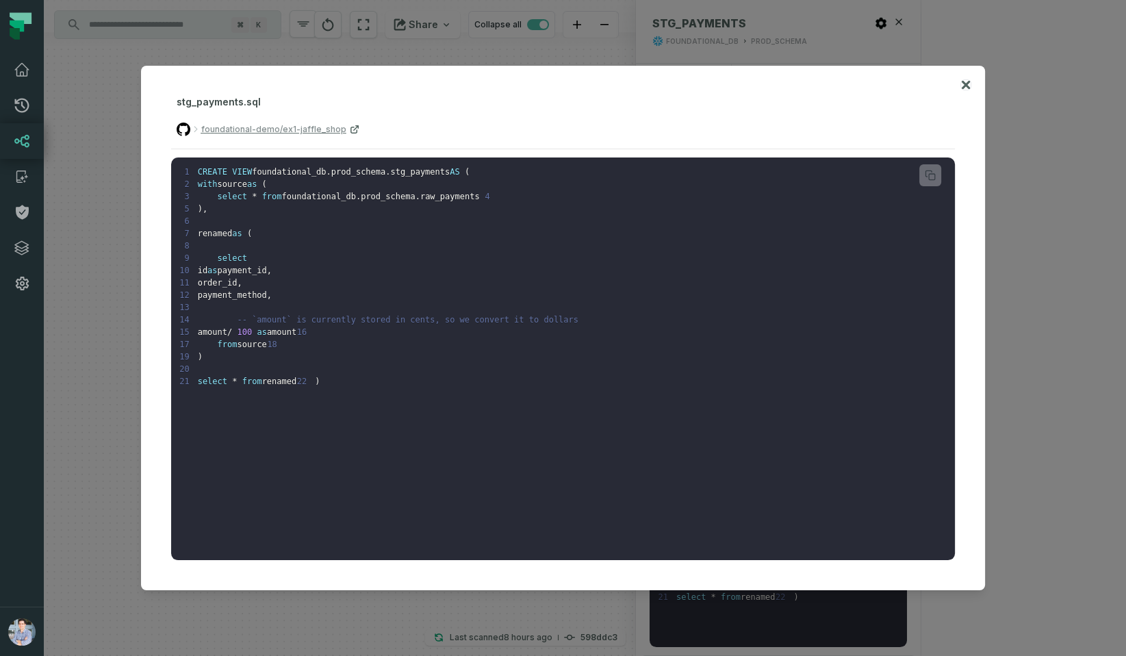
click at [970, 84] on icon at bounding box center [966, 85] width 10 height 16
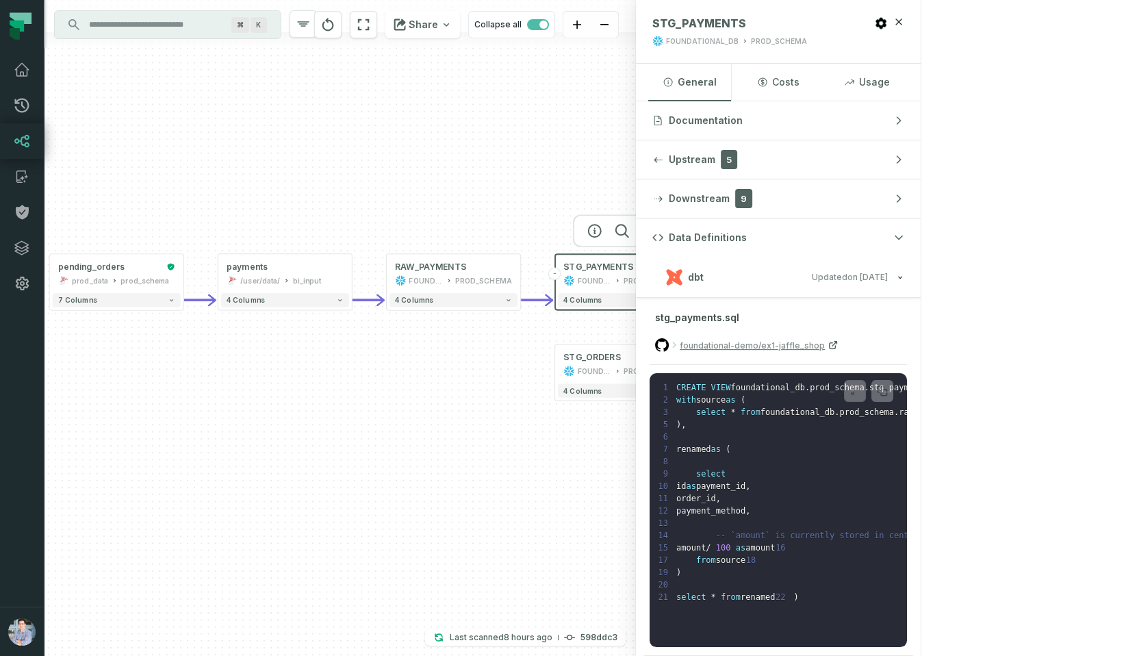
drag, startPoint x: 622, startPoint y: 192, endPoint x: 484, endPoint y: 190, distance: 138.3
click at [484, 190] on div "+ pending_orders prod_data prod_schema + 7 columns - payments /user/data/ bi_in…" at bounding box center [340, 328] width 592 height 656
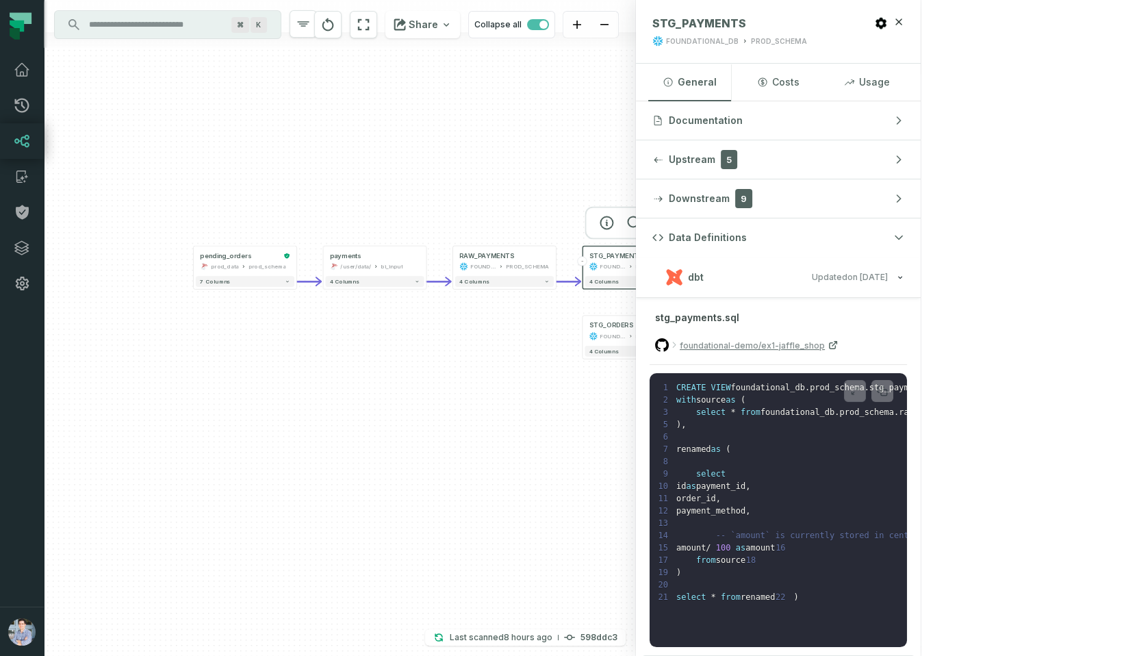
click at [636, 242] on div "+ pending_orders prod_data prod_schema + 7 columns - payments /user/data/ bi_in…" at bounding box center [340, 328] width 592 height 656
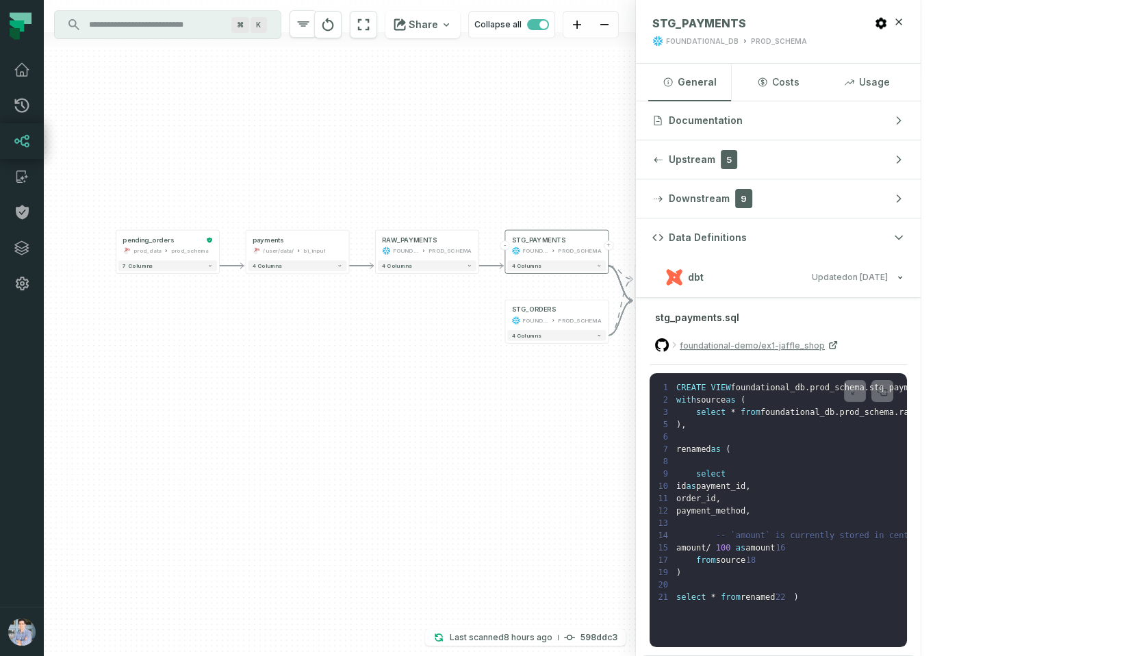
drag, startPoint x: 792, startPoint y: 269, endPoint x: 715, endPoint y: 252, distance: 79.2
click at [636, 253] on div "+ pending_orders prod_data prod_schema + 7 columns - payments /user/data/ bi_in…" at bounding box center [340, 328] width 592 height 656
click at [739, 279] on button "+" at bounding box center [738, 280] width 10 height 10
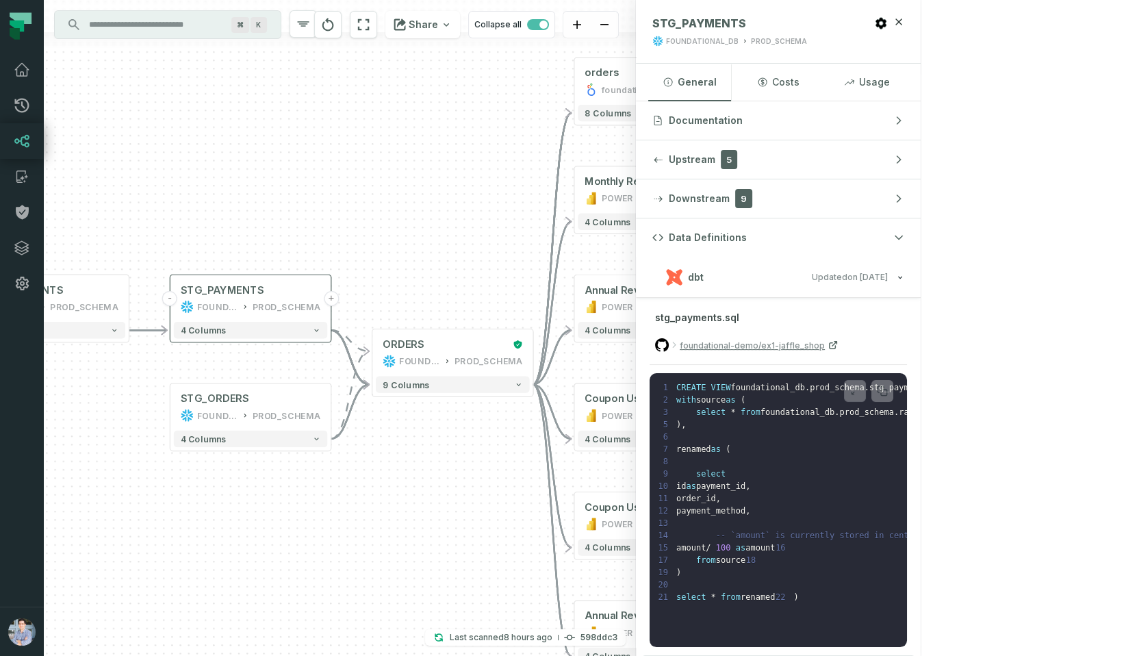
drag, startPoint x: 544, startPoint y: 390, endPoint x: 757, endPoint y: 365, distance: 213.8
click at [636, 365] on div "+ orders foundational view + 8 columns + Monthly Revenue POWER BI /Sales/Report…" at bounding box center [340, 328] width 592 height 656
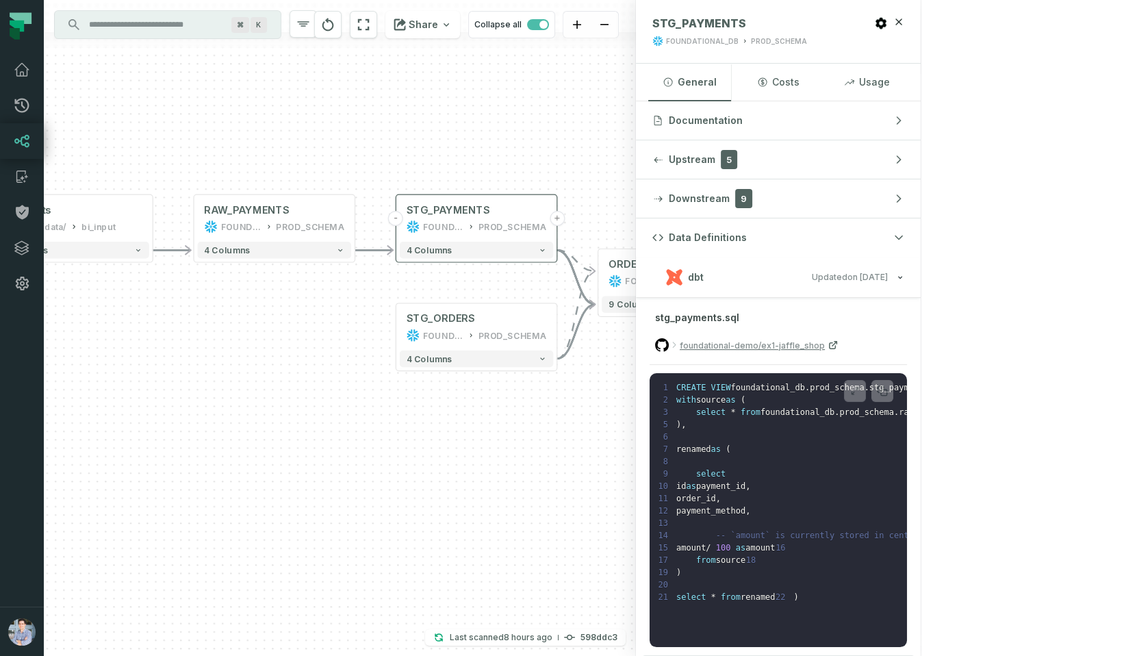
drag, startPoint x: 385, startPoint y: 570, endPoint x: 626, endPoint y: 488, distance: 254.4
click at [626, 488] on div "+ orders foundational view + 8 columns + Monthly Revenue POWER BI /Sales/Report…" at bounding box center [340, 328] width 592 height 656
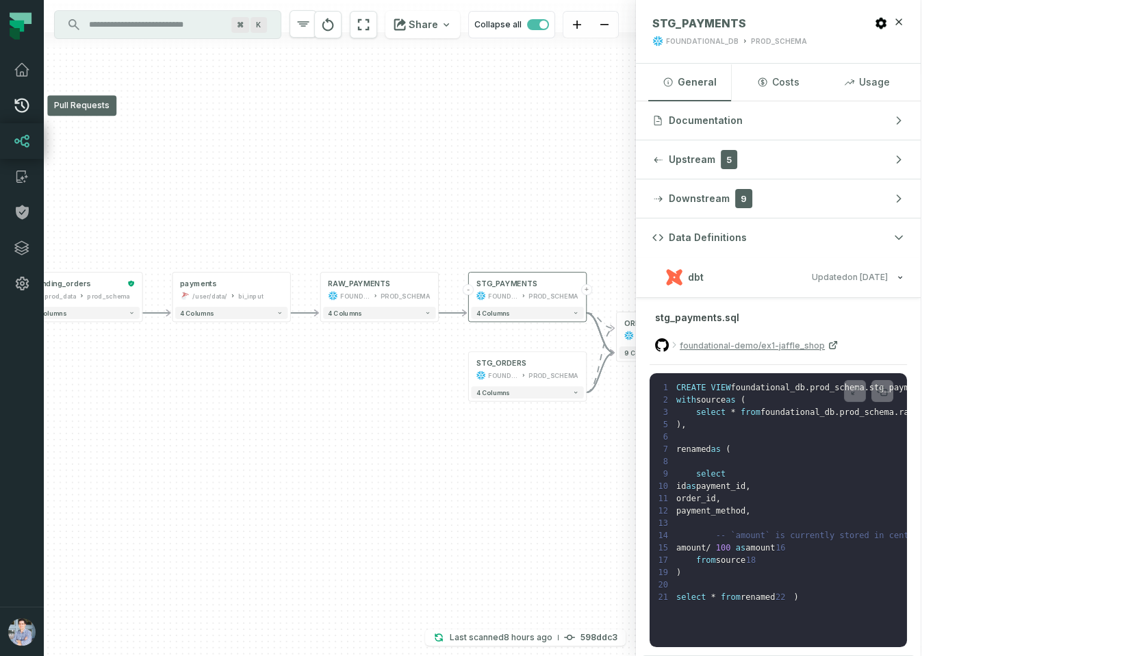
click at [25, 102] on icon at bounding box center [22, 105] width 16 height 16
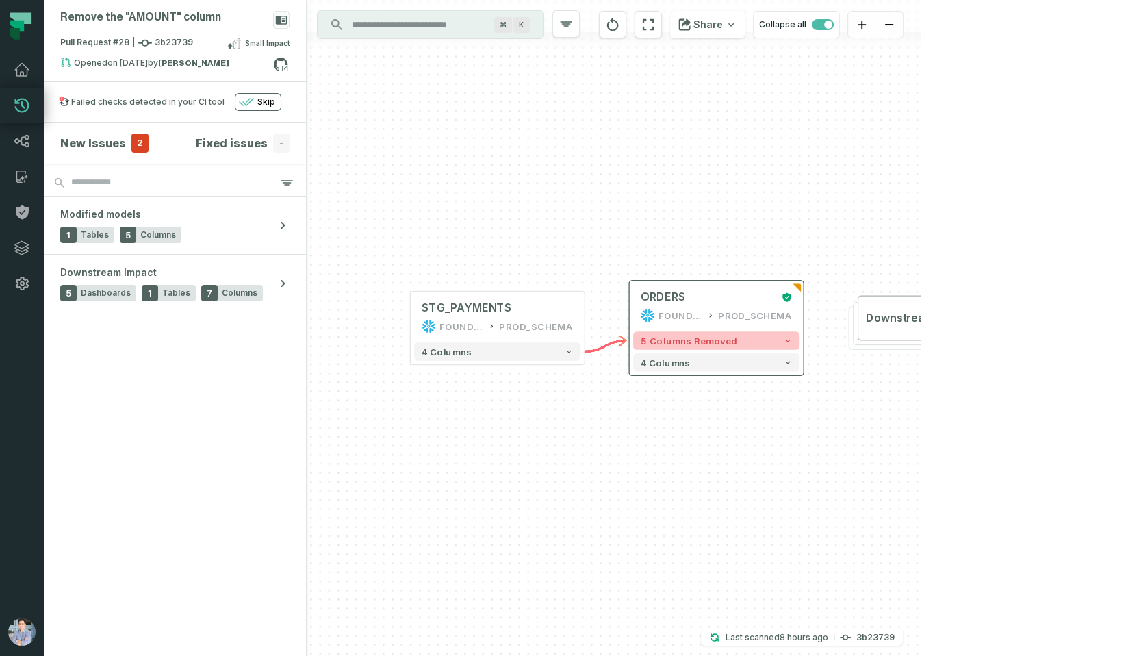
click at [740, 341] on button "5 columns removed" at bounding box center [716, 340] width 166 height 18
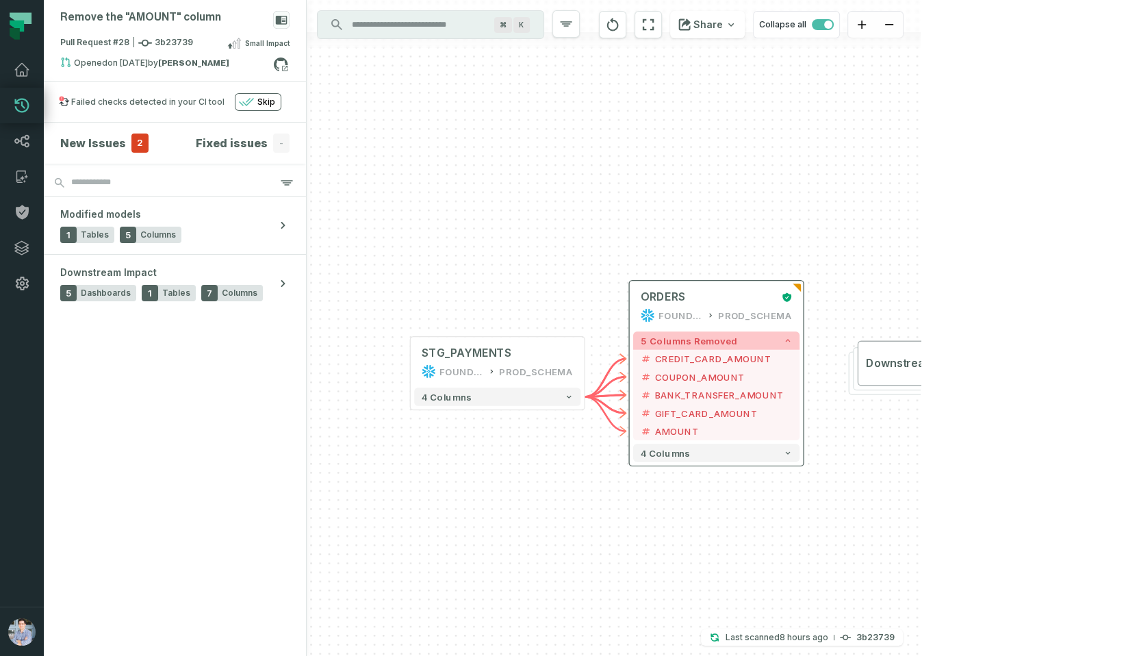
click at [740, 341] on button "5 columns removed" at bounding box center [716, 340] width 166 height 18
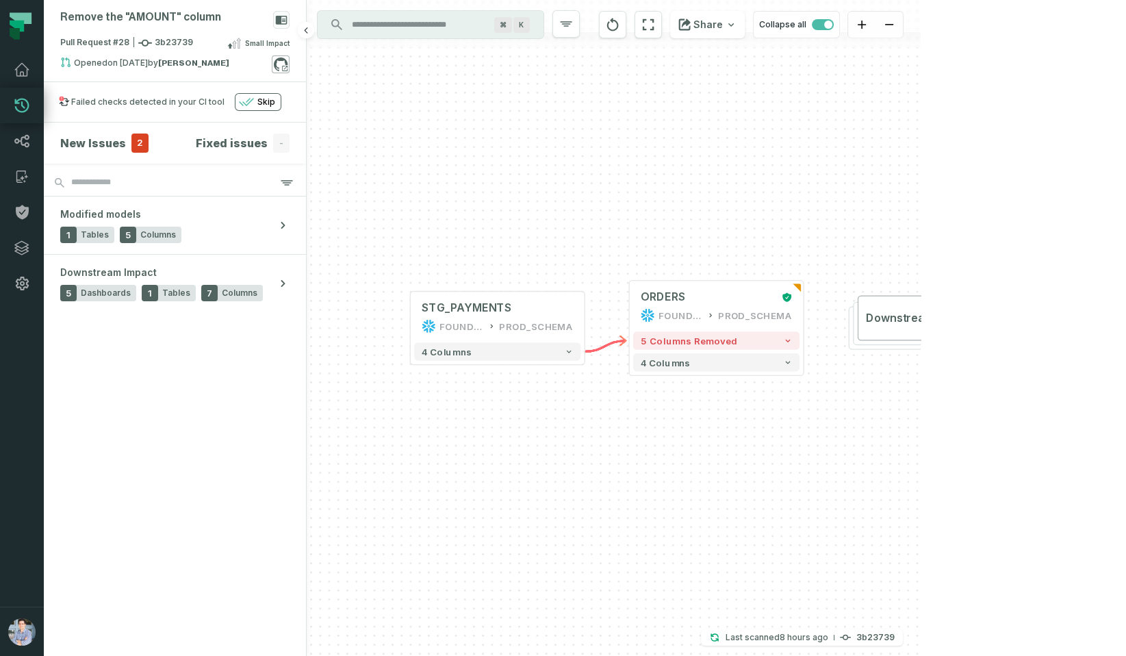
click at [286, 64] on icon at bounding box center [281, 65] width 14 height 14
click at [23, 145] on icon at bounding box center [21, 141] width 15 height 13
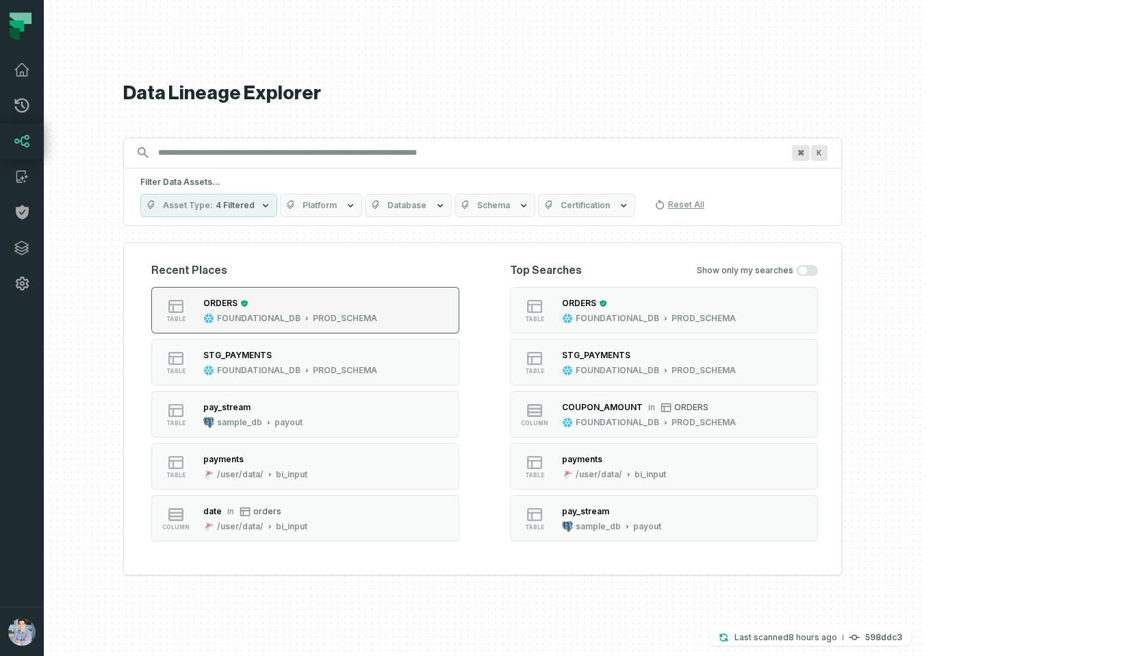
click at [377, 314] on div "PROD_SCHEMA" at bounding box center [345, 318] width 64 height 11
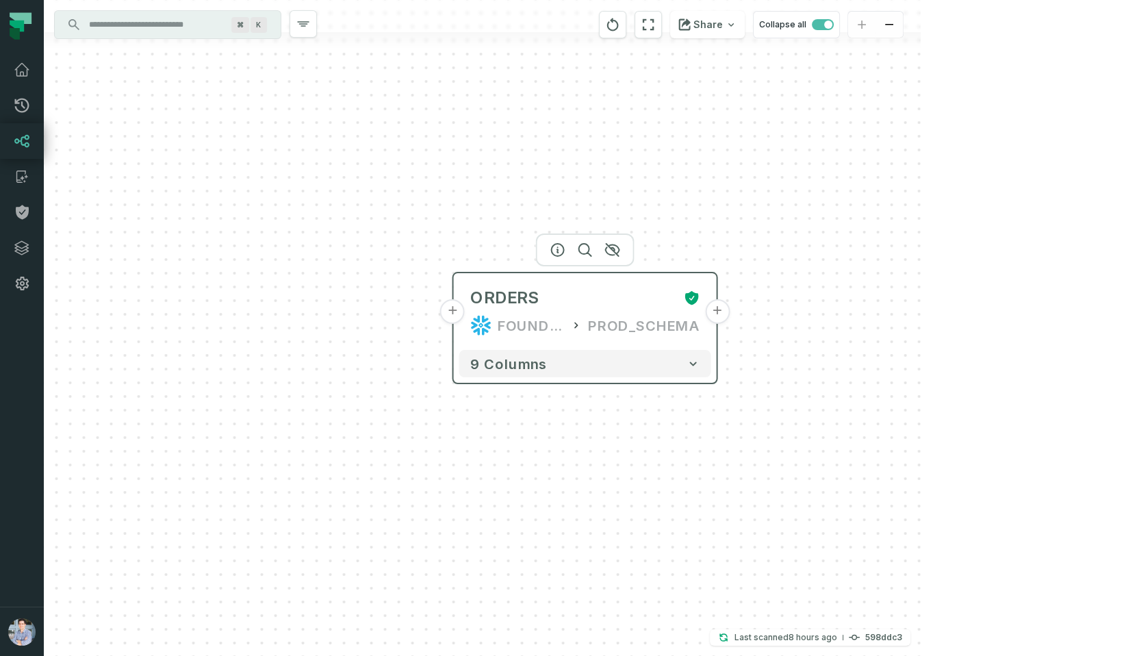
click at [463, 313] on button "+" at bounding box center [452, 311] width 25 height 25
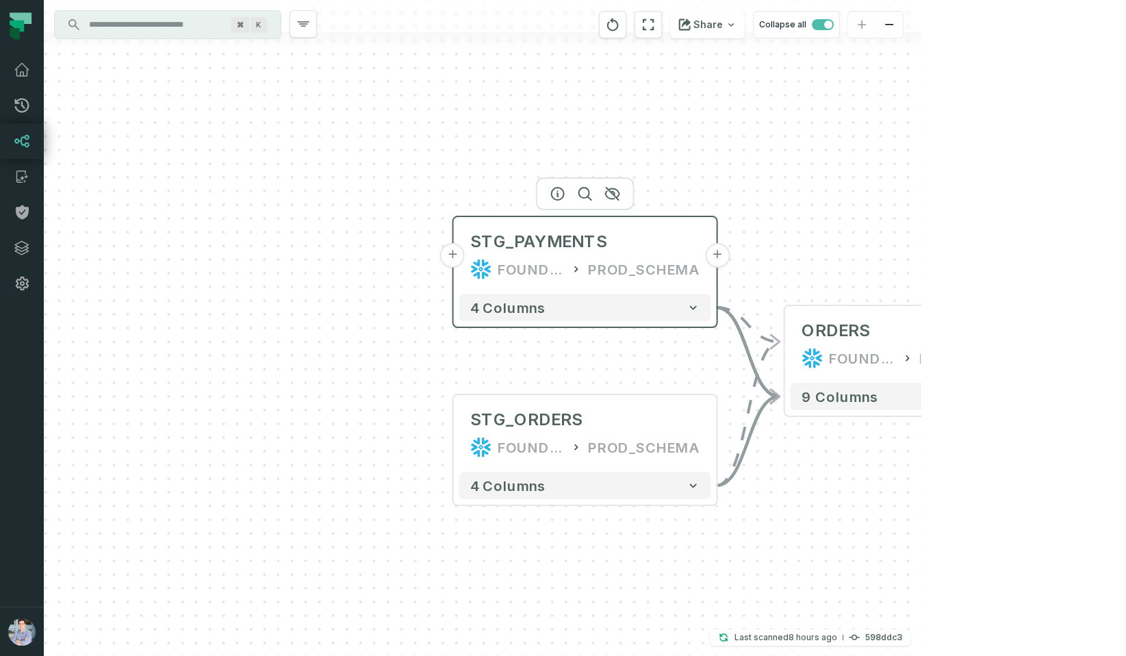
click at [460, 255] on button "+" at bounding box center [452, 255] width 25 height 25
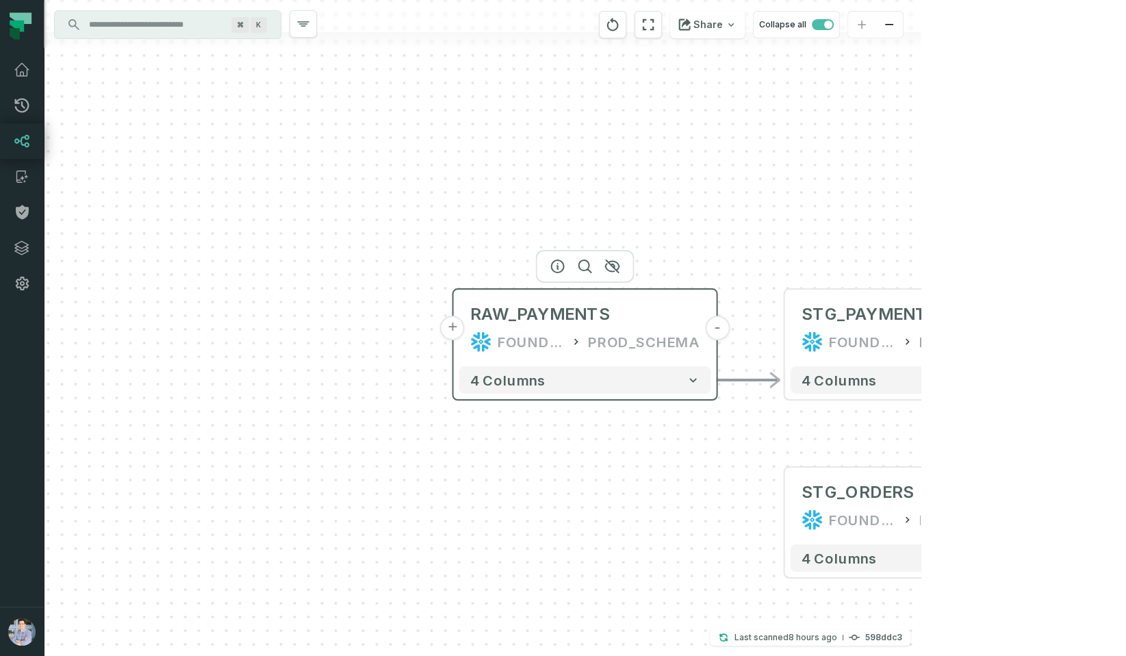
click at [460, 329] on button "+" at bounding box center [452, 328] width 25 height 25
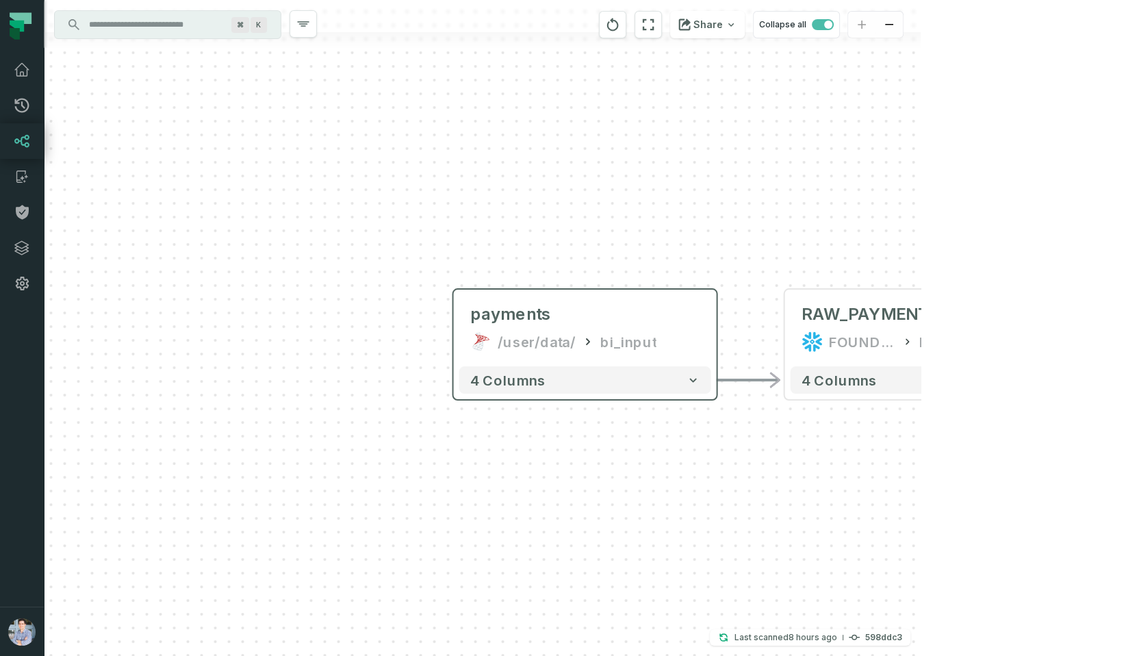
click at [581, 394] on div "4 columns" at bounding box center [585, 380] width 263 height 38
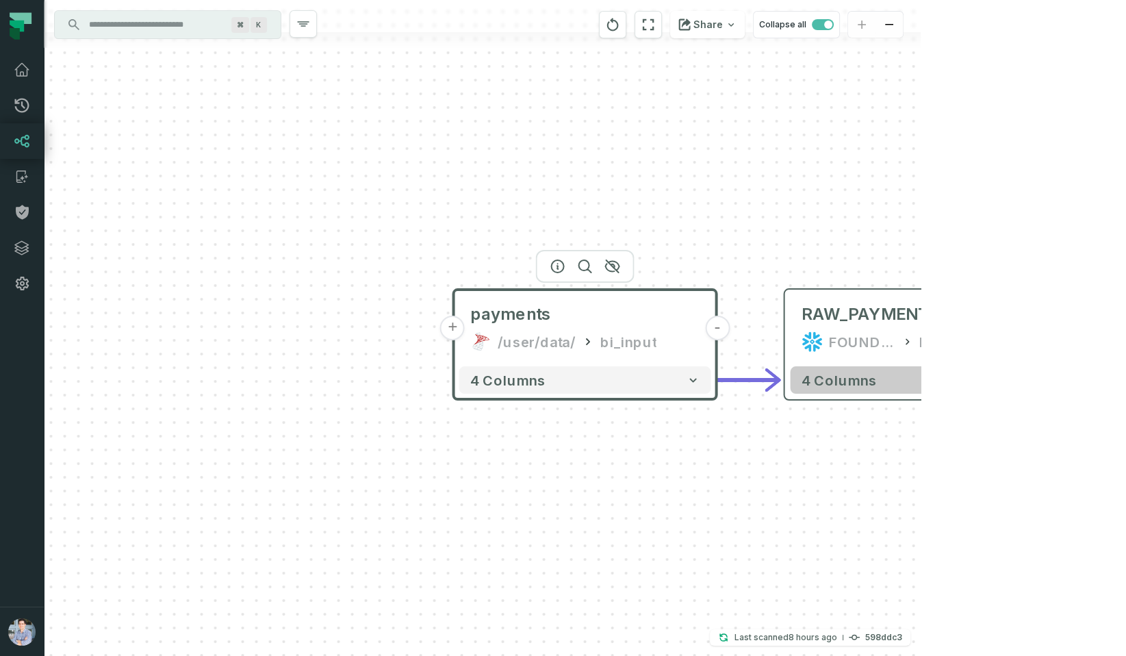
click at [911, 383] on button "4 columns" at bounding box center [917, 379] width 252 height 27
click at [911, 382] on button "4 columns" at bounding box center [917, 381] width 252 height 27
click at [911, 382] on button "4 columns" at bounding box center [917, 380] width 252 height 27
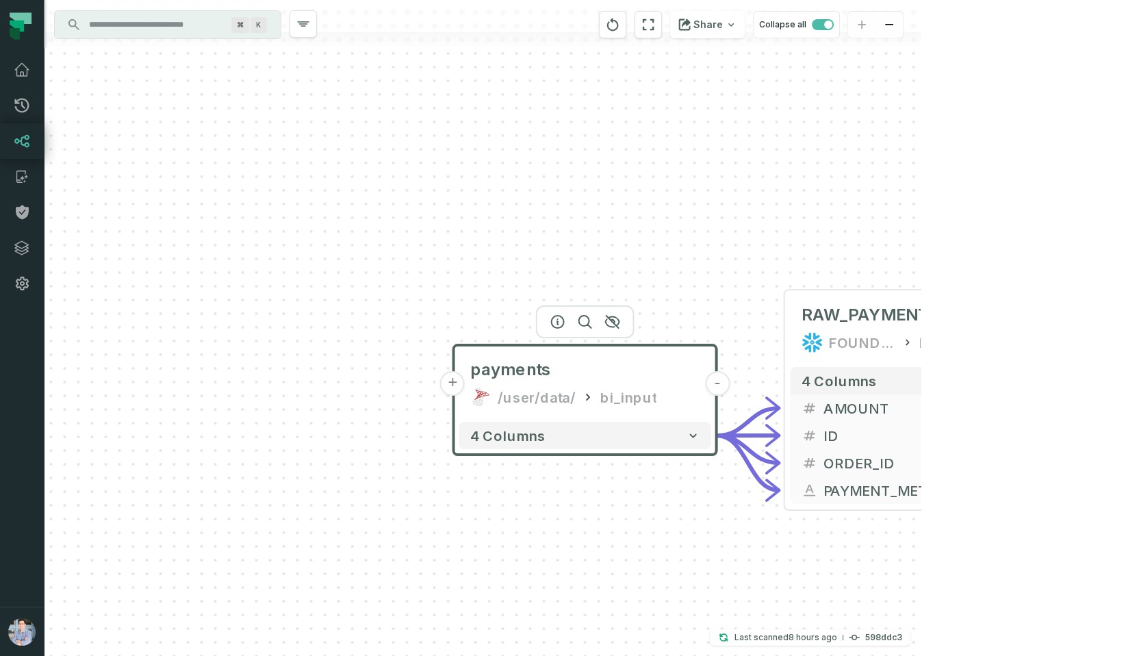
click at [615, 450] on div "4 columns" at bounding box center [585, 435] width 263 height 38
click at [614, 444] on button "4 columns" at bounding box center [585, 435] width 252 height 27
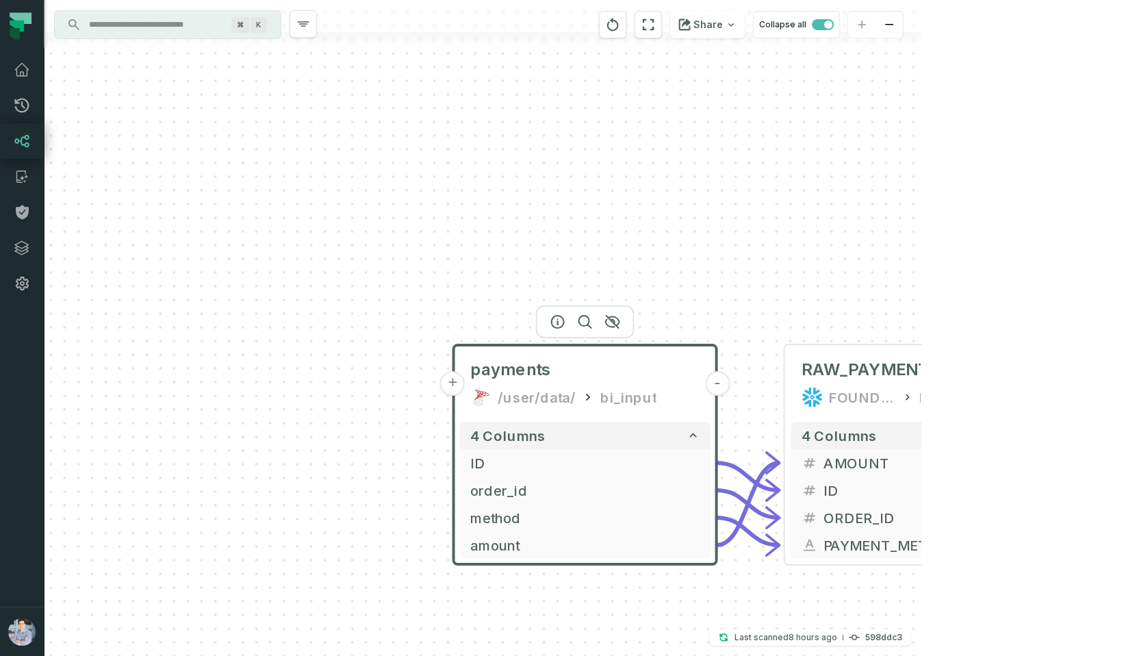
drag, startPoint x: 307, startPoint y: 517, endPoint x: 304, endPoint y: 479, distance: 38.5
click at [303, 480] on div "+ payments /user/data/ bi_input - 4 columns + ID - + order_id - + method - + am…" at bounding box center [482, 328] width 877 height 656
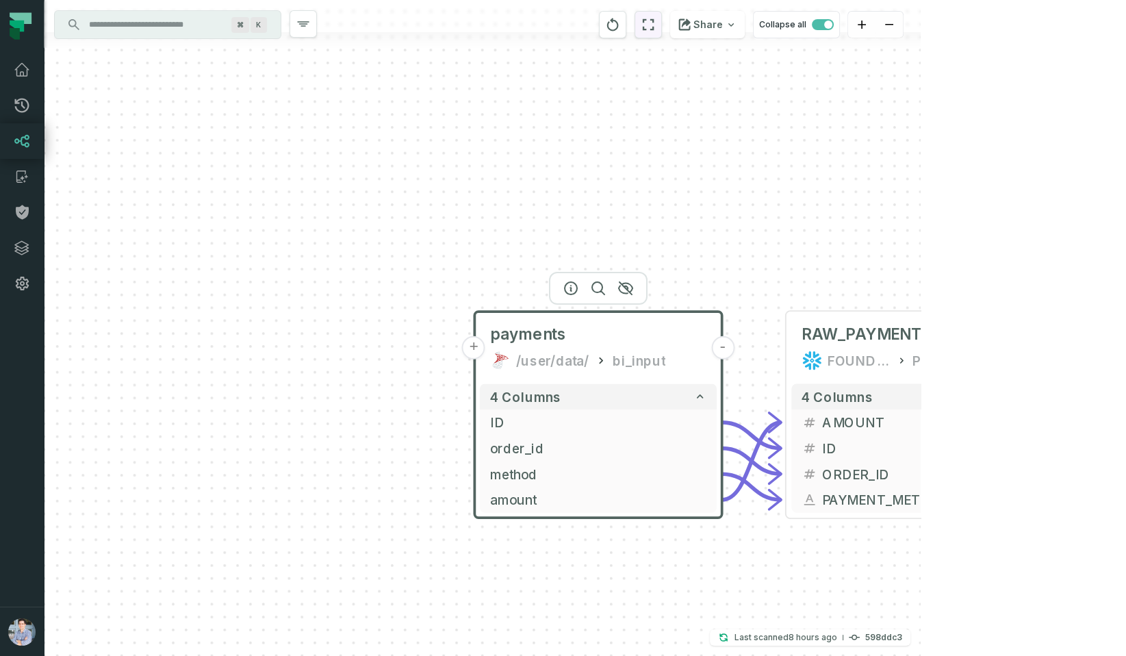
click at [662, 31] on button "reset" at bounding box center [648, 24] width 27 height 27
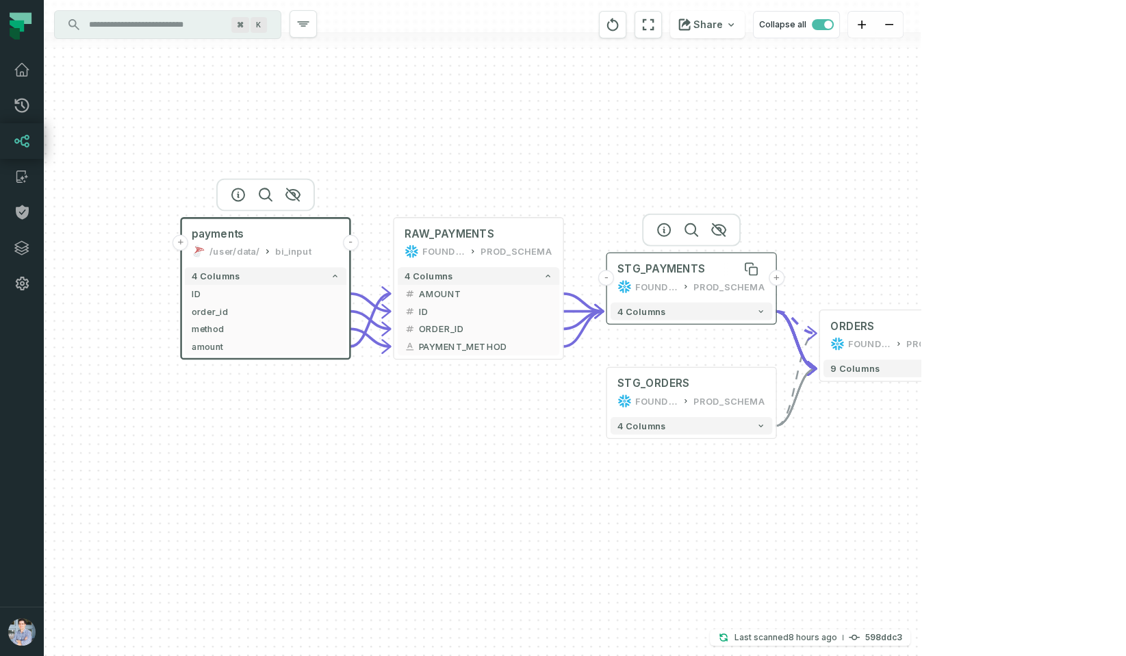
click at [659, 270] on div "STG_PAYMENTS" at bounding box center [662, 269] width 88 height 14
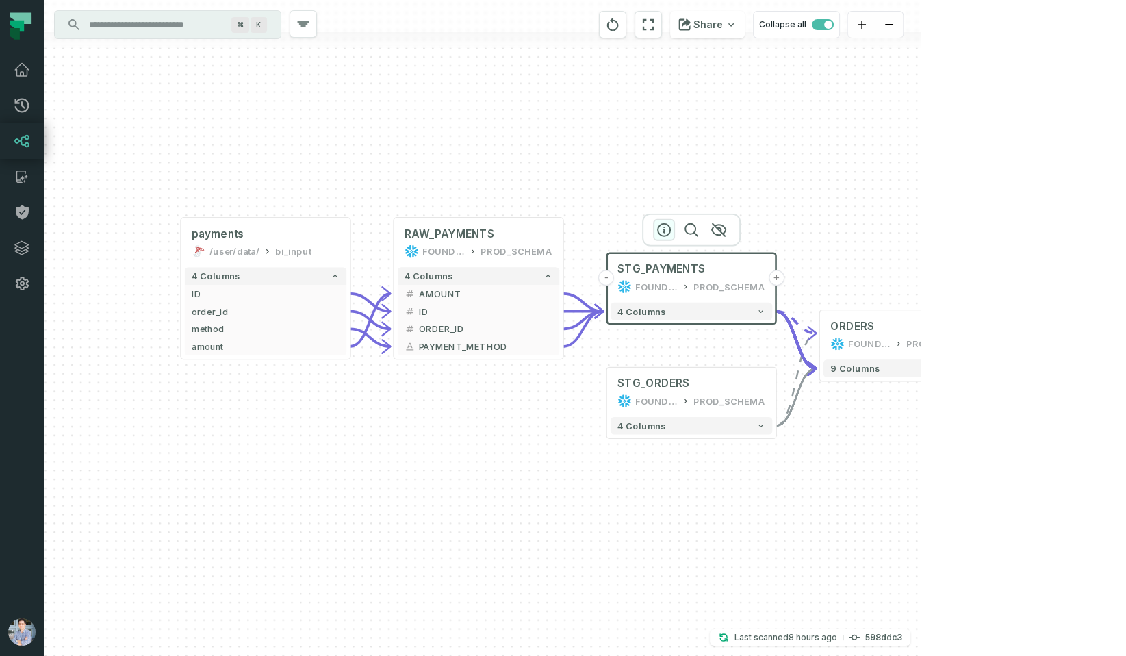
click at [663, 228] on icon "button" at bounding box center [664, 230] width 16 height 16
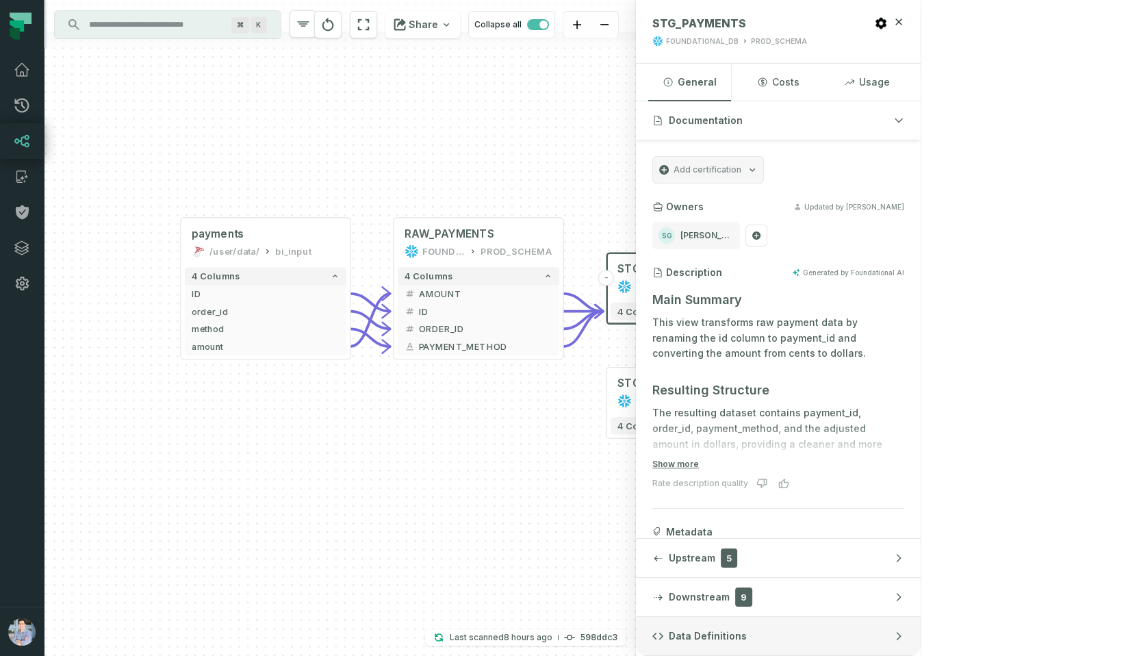
click at [747, 631] on span "Data Definitions" at bounding box center [708, 636] width 78 height 14
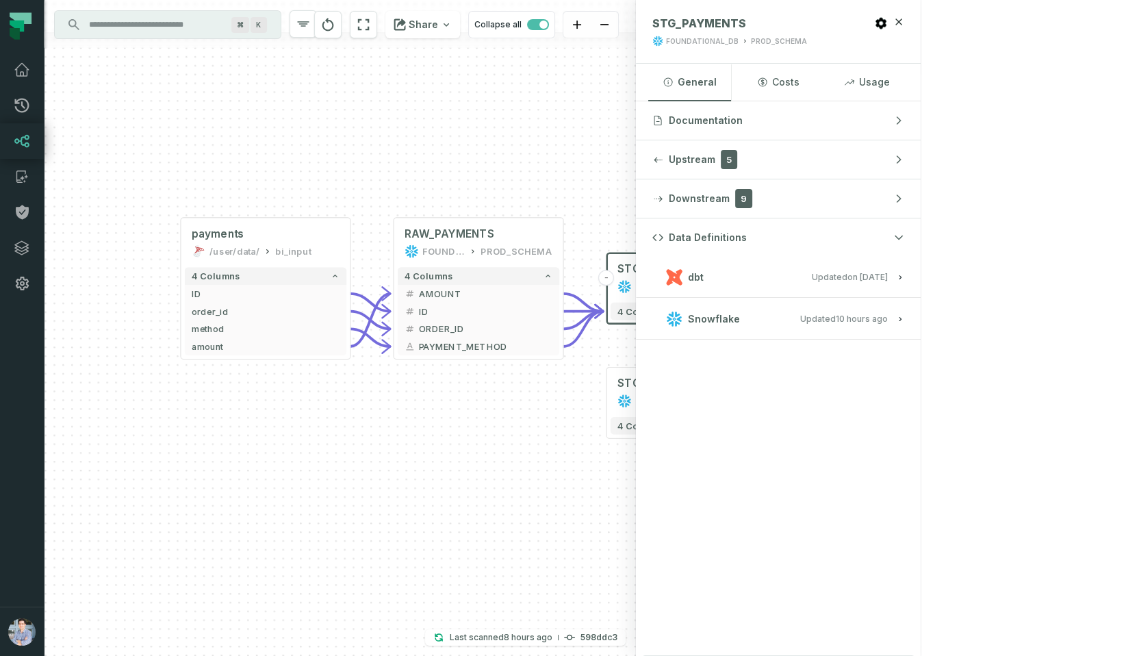
click at [905, 271] on button "dbt Updated [DATE] 1:15:21 PM" at bounding box center [779, 277] width 252 height 18
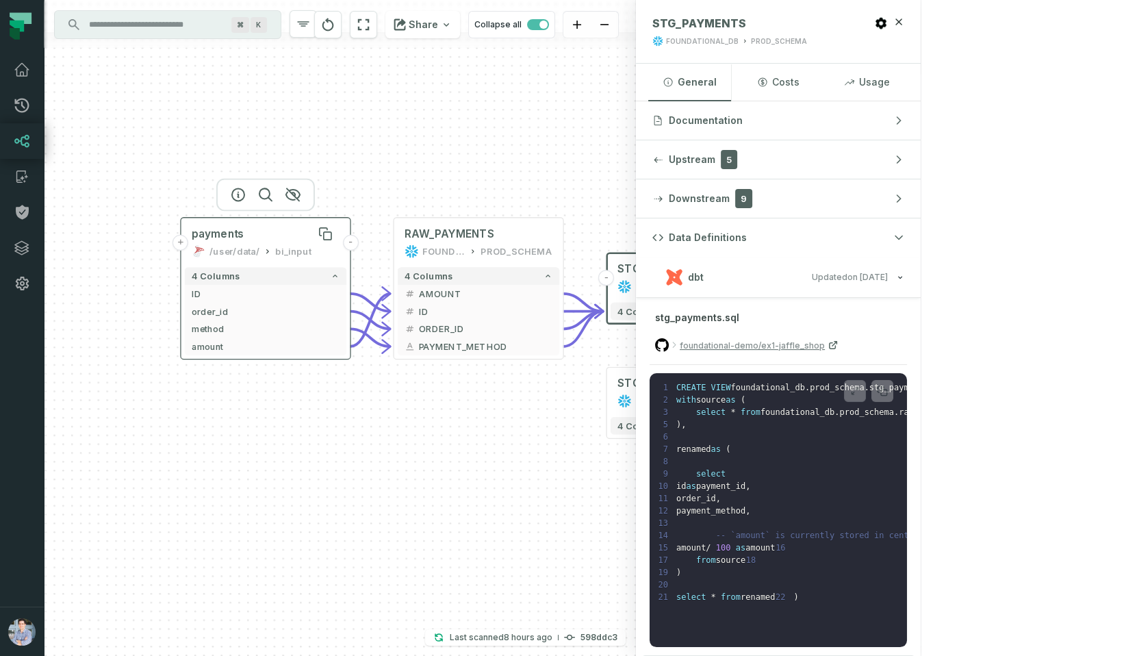
click at [244, 233] on div "payments" at bounding box center [266, 234] width 148 height 14
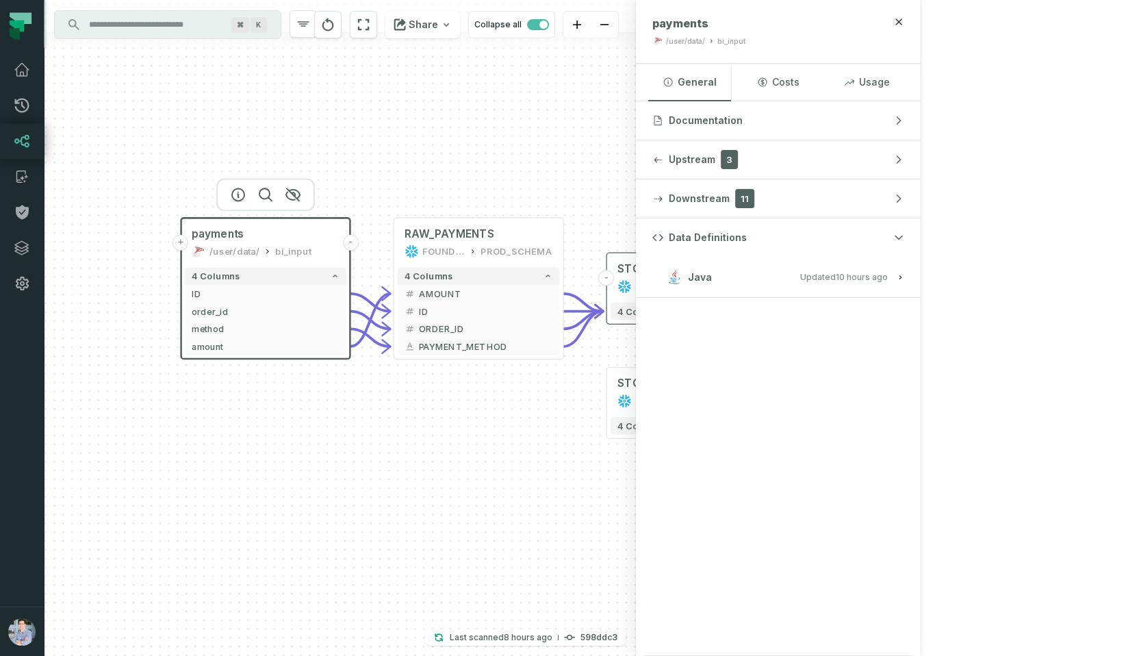
click at [905, 281] on button "Java Updated [DATE] 1:01:39 AM" at bounding box center [779, 277] width 252 height 18
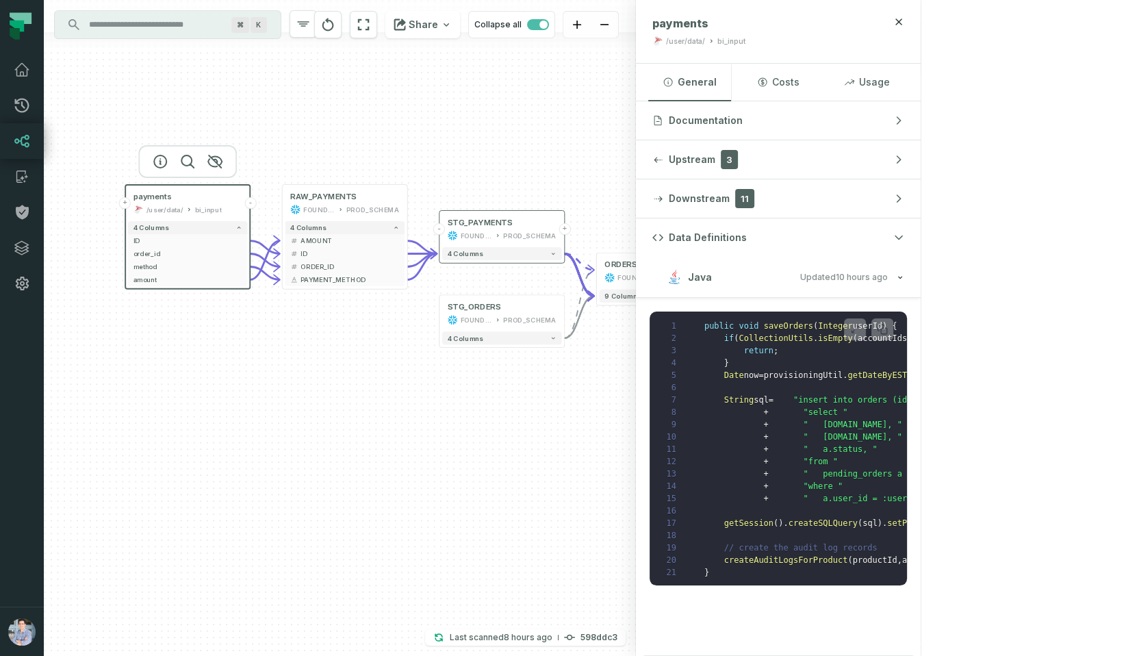
drag, startPoint x: 480, startPoint y: 177, endPoint x: 388, endPoint y: 168, distance: 92.9
click at [388, 169] on div "+ payments /user/data/ bi_input - 4 columns + ID - + order_id - + method - + am…" at bounding box center [340, 328] width 592 height 656
click at [720, 270] on button "+" at bounding box center [722, 270] width 12 height 12
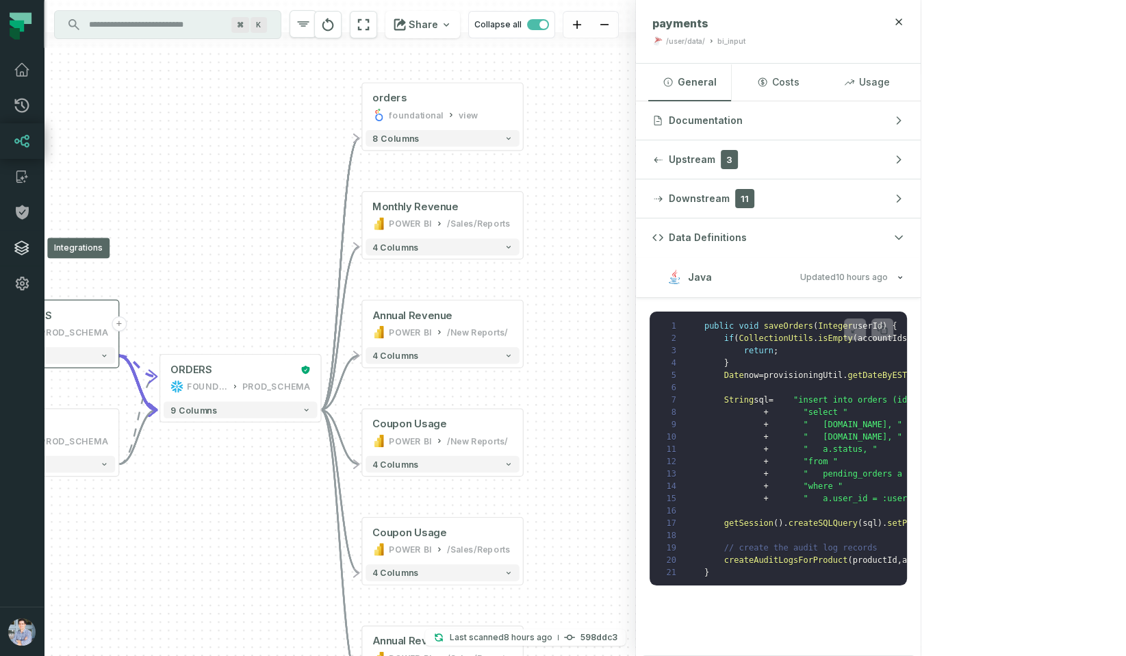
click at [18, 246] on icon at bounding box center [22, 248] width 14 height 14
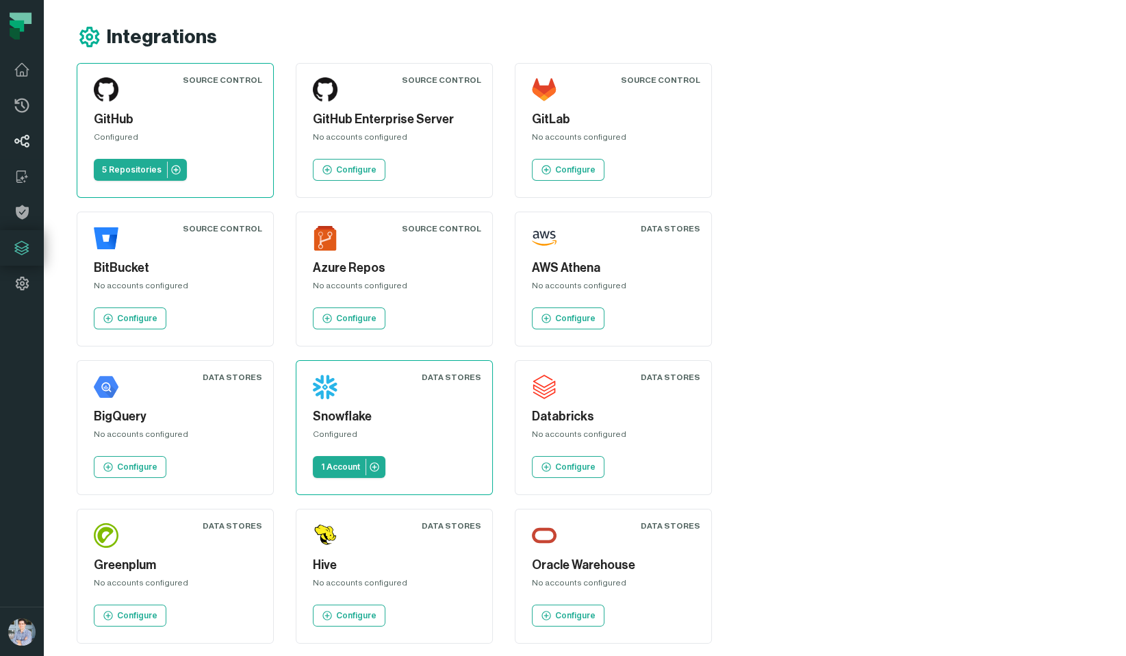
click at [21, 138] on icon at bounding box center [22, 141] width 14 height 12
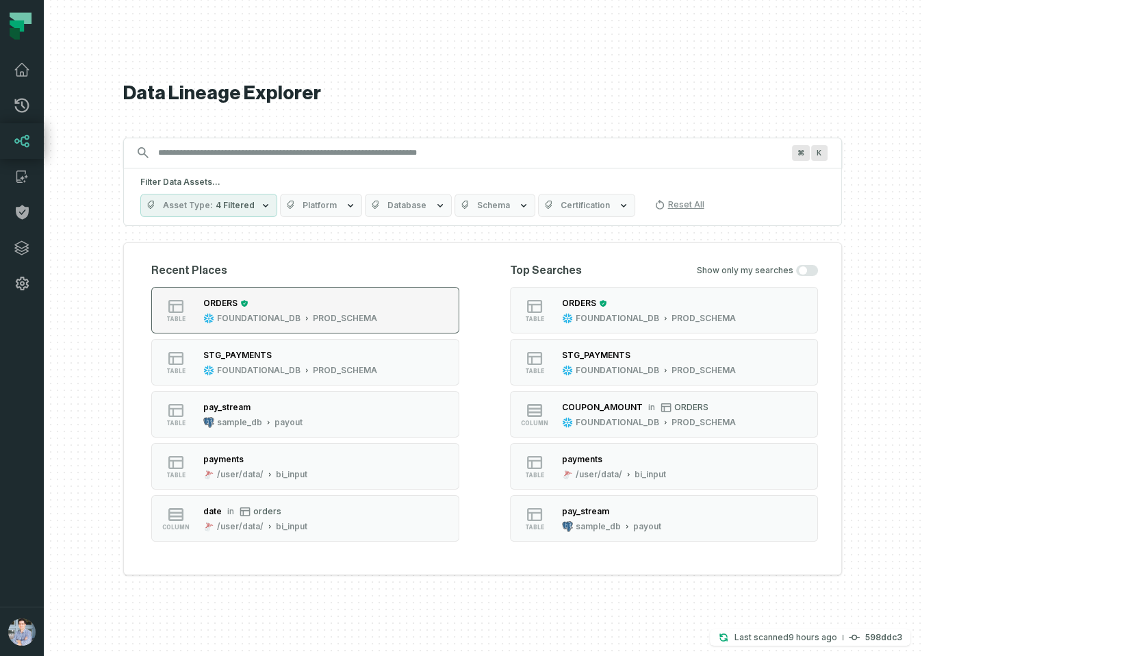
click at [377, 309] on div "ORDERS" at bounding box center [290, 303] width 174 height 14
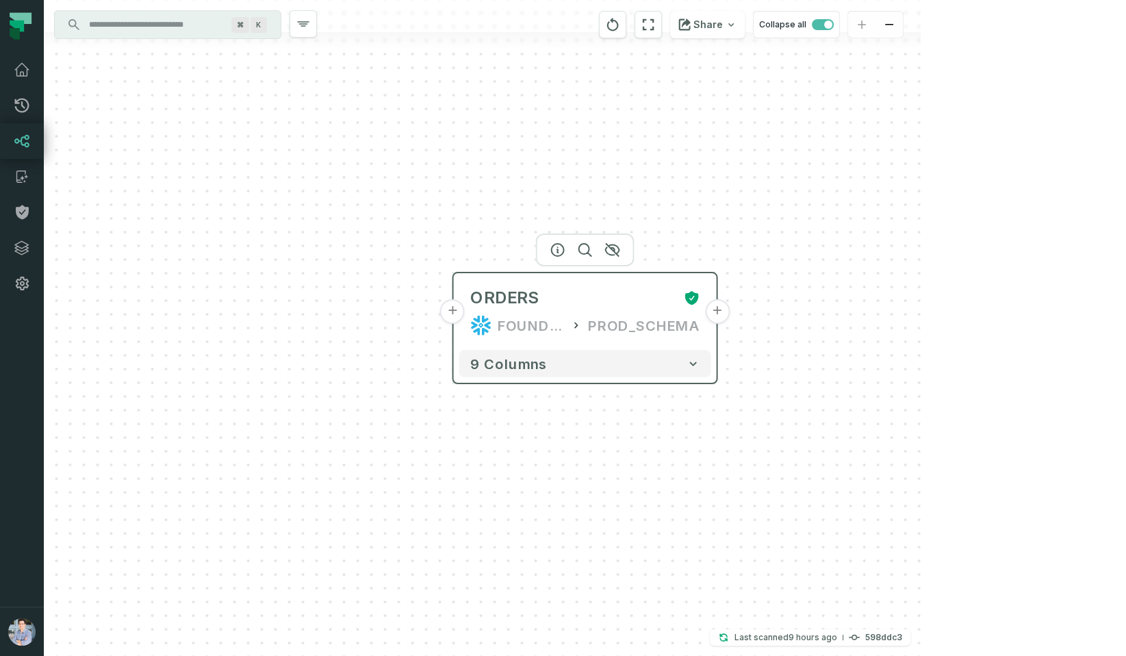
click at [451, 310] on button "+" at bounding box center [452, 311] width 25 height 25
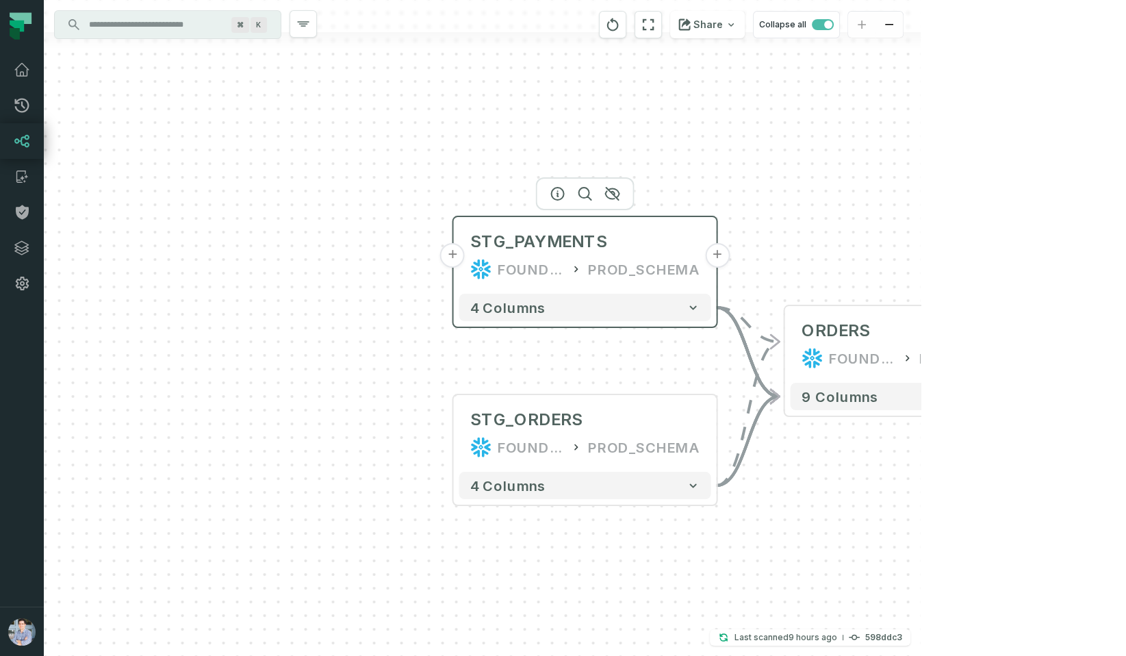
click at [453, 257] on button "+" at bounding box center [452, 255] width 25 height 25
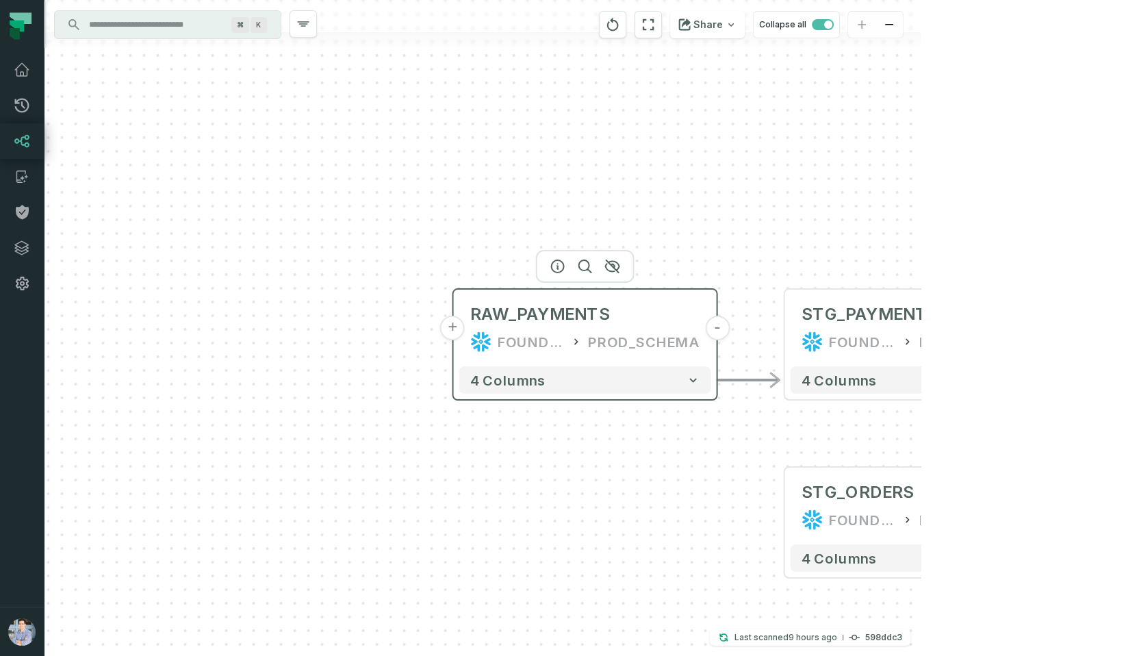
click at [453, 325] on button "+" at bounding box center [452, 328] width 25 height 25
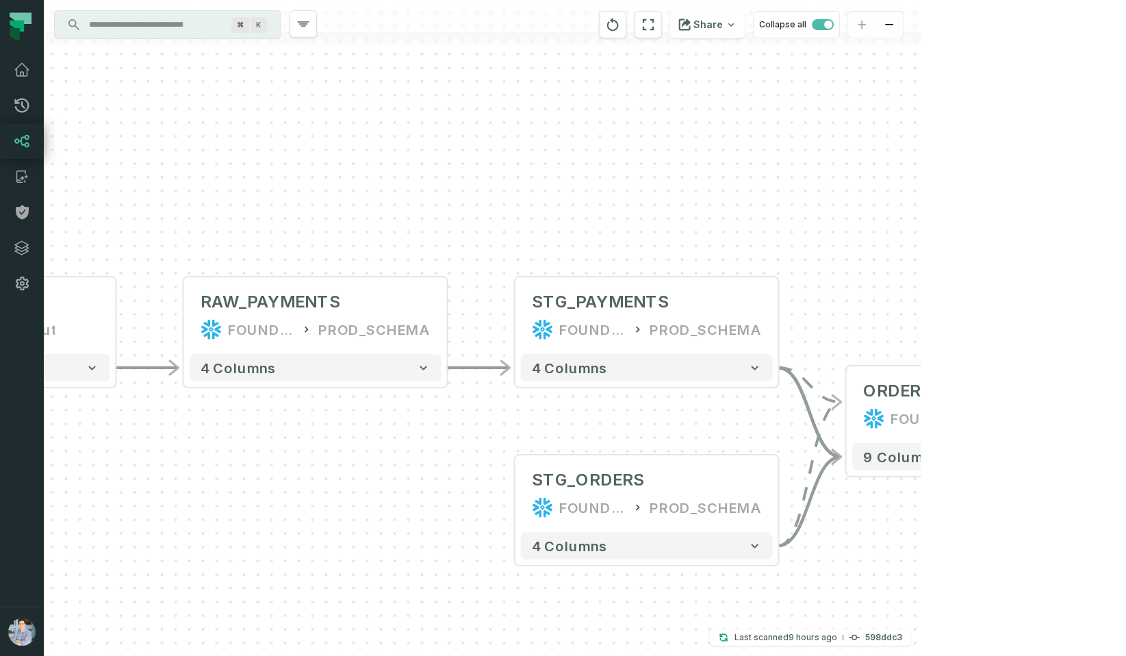
drag, startPoint x: 850, startPoint y: 242, endPoint x: 248, endPoint y: 230, distance: 602.0
click at [248, 230] on div "+ payments /user/data/ bi_input - 4 columns - RAW_PAYMENTS FOUNDATIONAL_DB PROD…" at bounding box center [482, 328] width 877 height 656
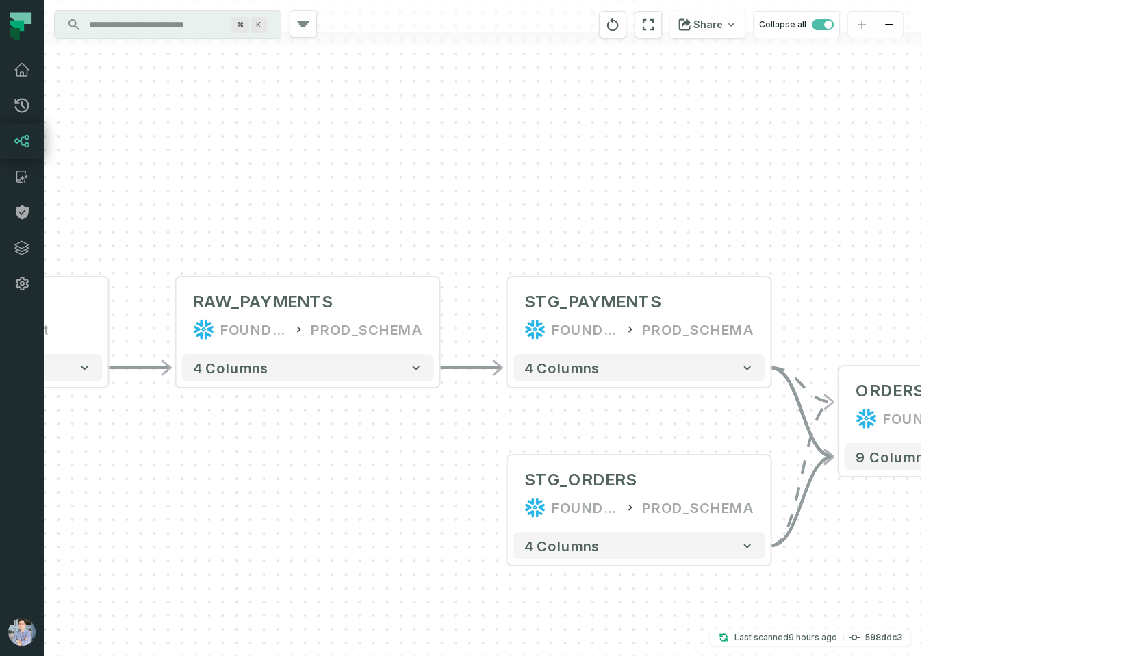
drag, startPoint x: 980, startPoint y: 293, endPoint x: 809, endPoint y: 293, distance: 170.5
click at [809, 293] on div "+ payments /user/data/ bi_input - 4 columns - RAW_PAYMENTS FOUNDATIONAL_DB PROD…" at bounding box center [482, 328] width 877 height 656
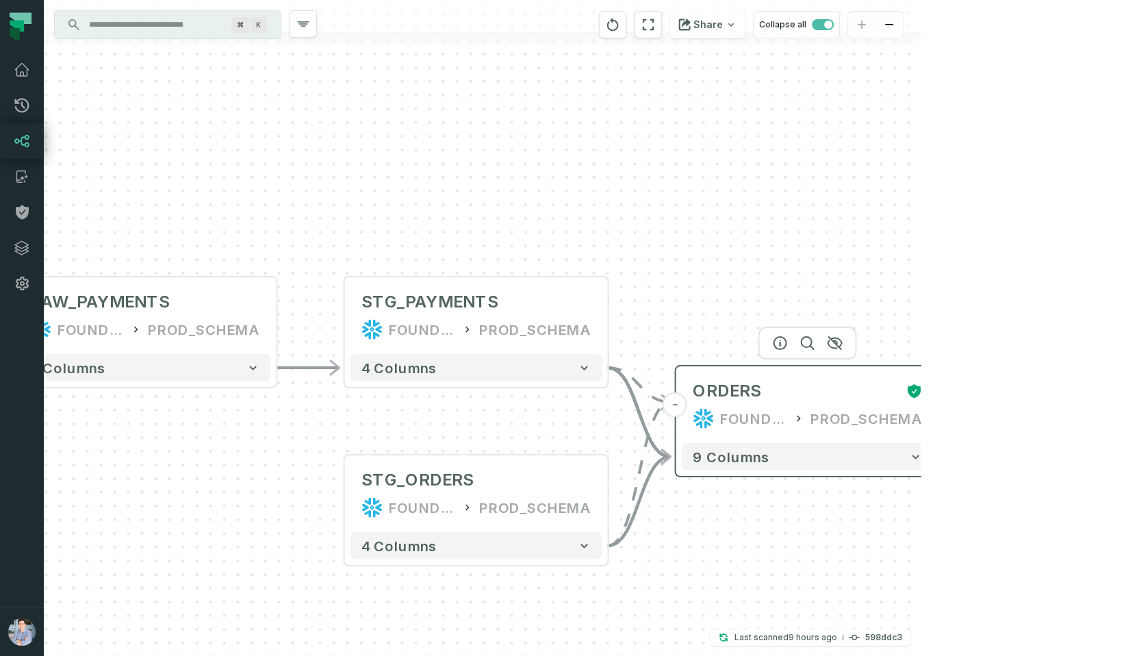
click at [939, 403] on button "+" at bounding box center [940, 404] width 25 height 25
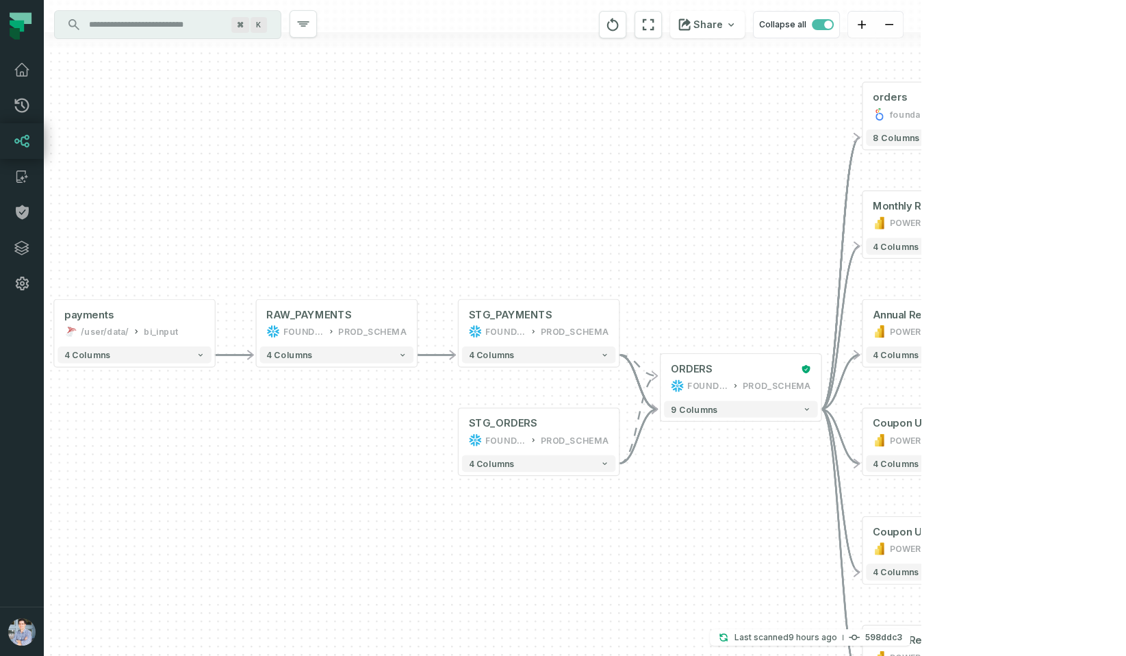
drag, startPoint x: 374, startPoint y: 234, endPoint x: 732, endPoint y: 233, distance: 358.1
click at [732, 233] on div "+ orders foundational view + 8 columns + Monthly Revenue POWER BI /Sales/Report…" at bounding box center [482, 328] width 877 height 656
click at [655, 20] on icon "reset" at bounding box center [649, 25] width 12 height 12
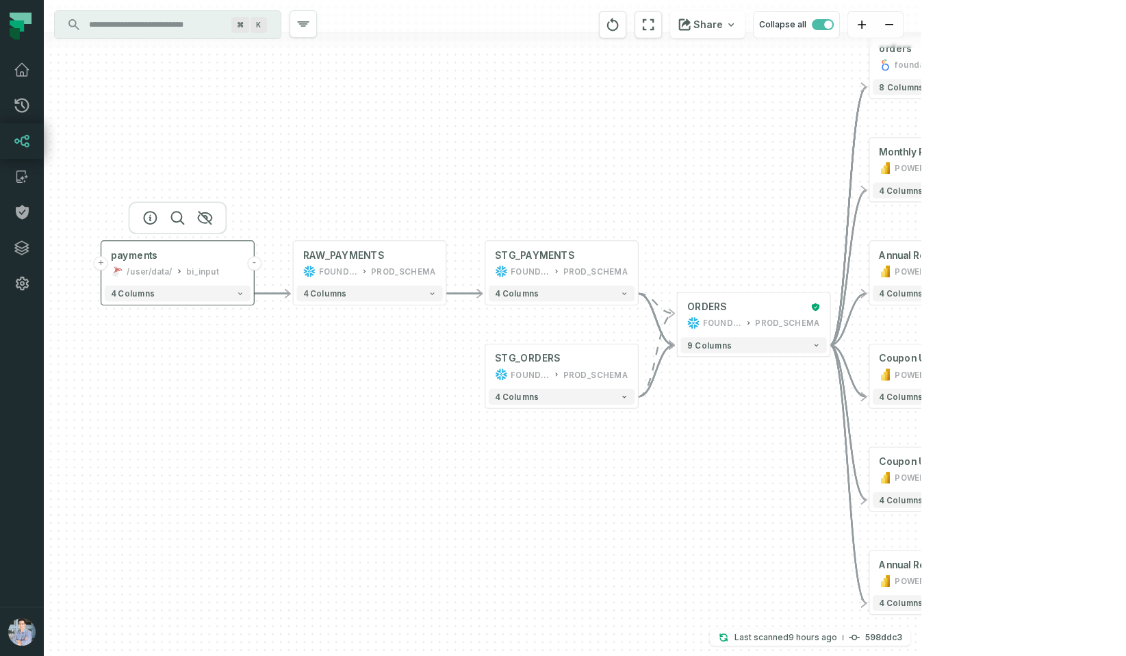
click at [103, 264] on button "+" at bounding box center [101, 263] width 14 height 14
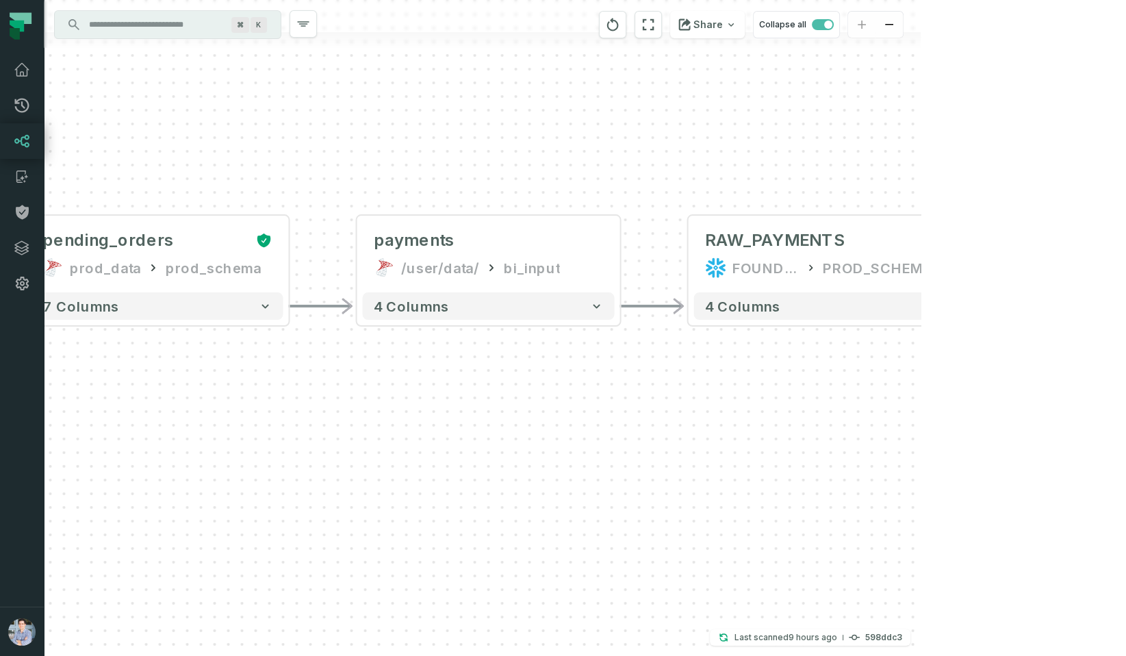
drag, startPoint x: 824, startPoint y: 485, endPoint x: 382, endPoint y: 411, distance: 448.5
click at [382, 411] on div "+ pending_orders prod_data prod_schema + 7 columns + orders foundational view +…" at bounding box center [482, 328] width 877 height 656
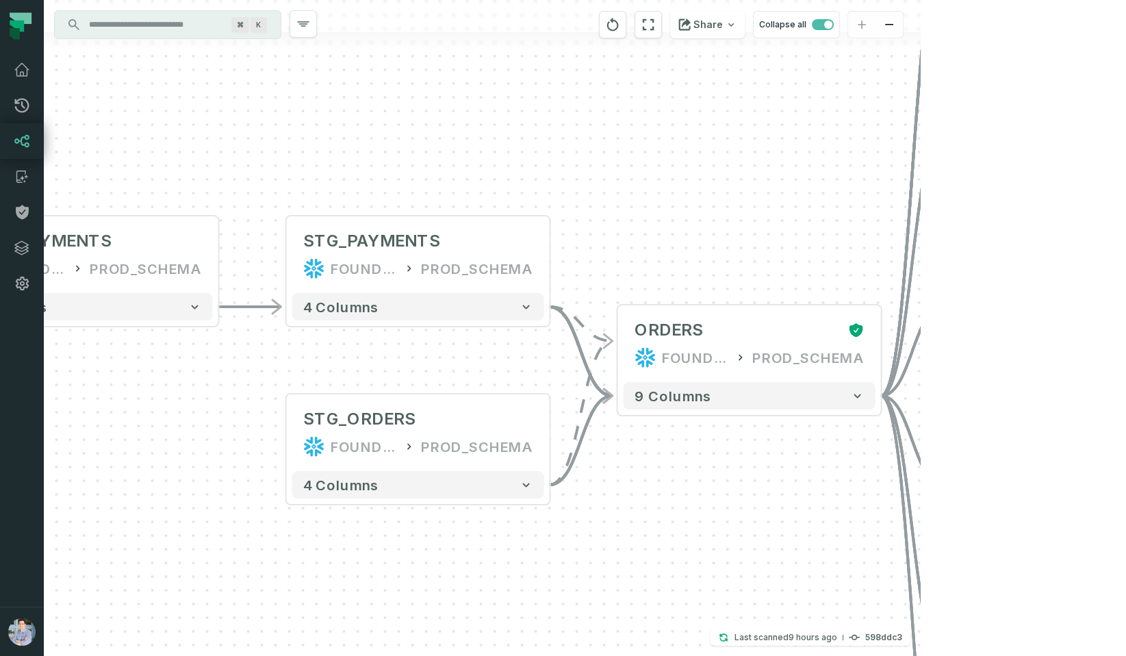
drag, startPoint x: 822, startPoint y: 377, endPoint x: 18, endPoint y: 375, distance: 803.9
click at [21, 376] on body "Pull Requests Dashboard Lineage Catalog Policies Integrations Settings Alon Naf…" at bounding box center [563, 328] width 1126 height 656
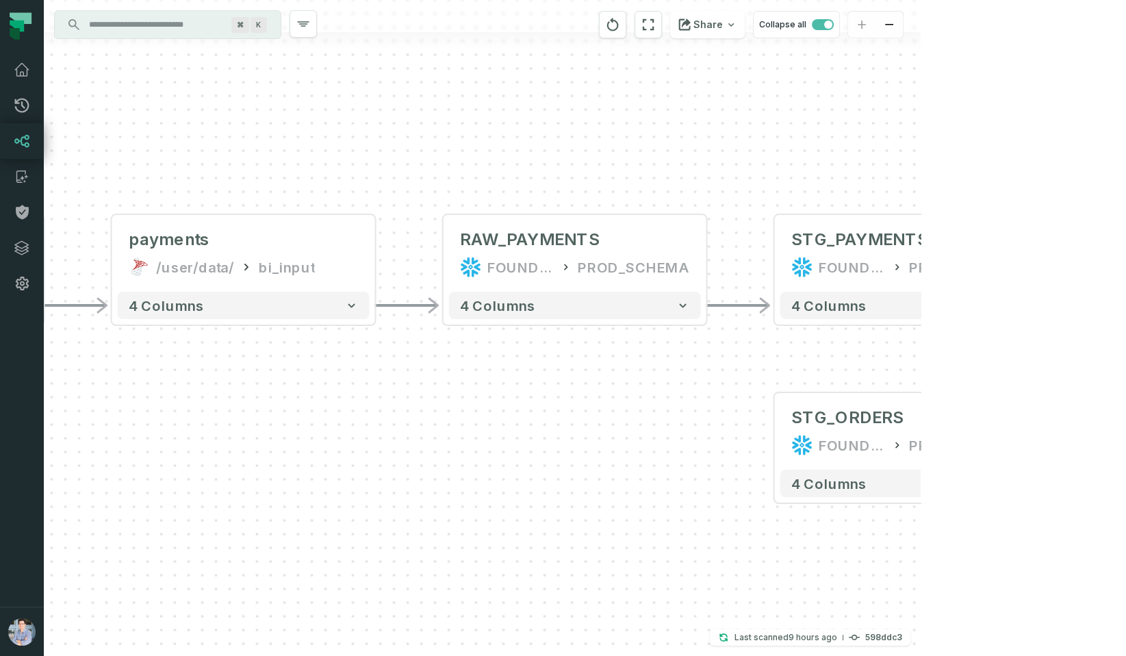
drag, startPoint x: 446, startPoint y: 196, endPoint x: 1098, endPoint y: 199, distance: 651.2
click at [921, 199] on div "+ pending_orders prod_data prod_schema + 7 columns + orders foundational view +…" at bounding box center [482, 328] width 877 height 656
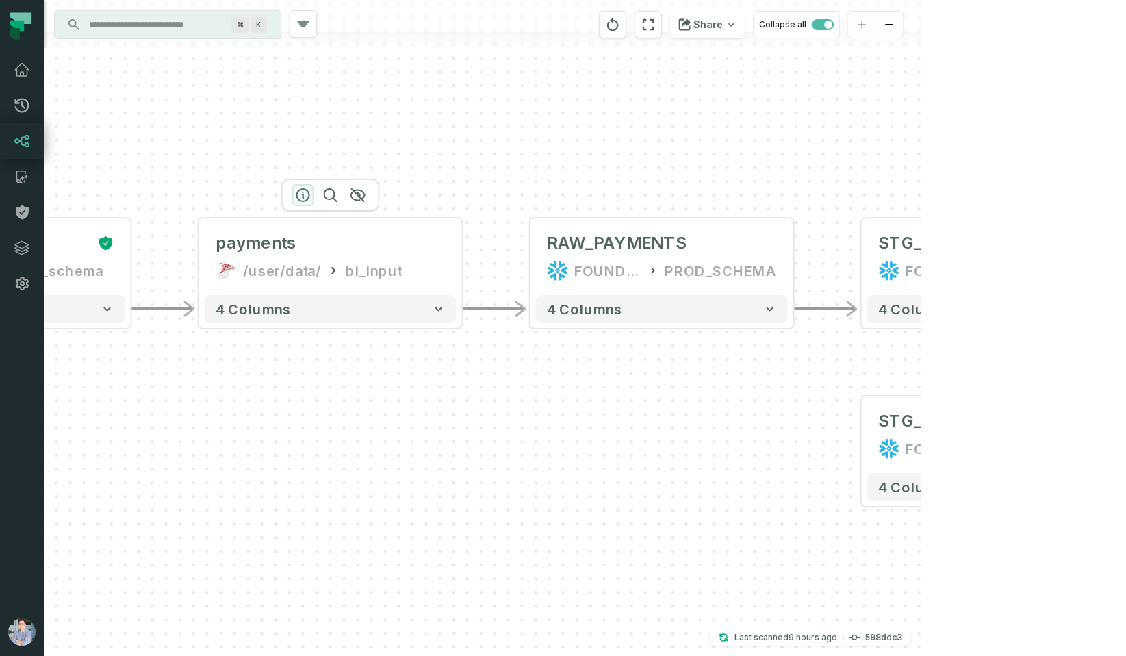
click at [305, 192] on icon "button" at bounding box center [303, 195] width 16 height 16
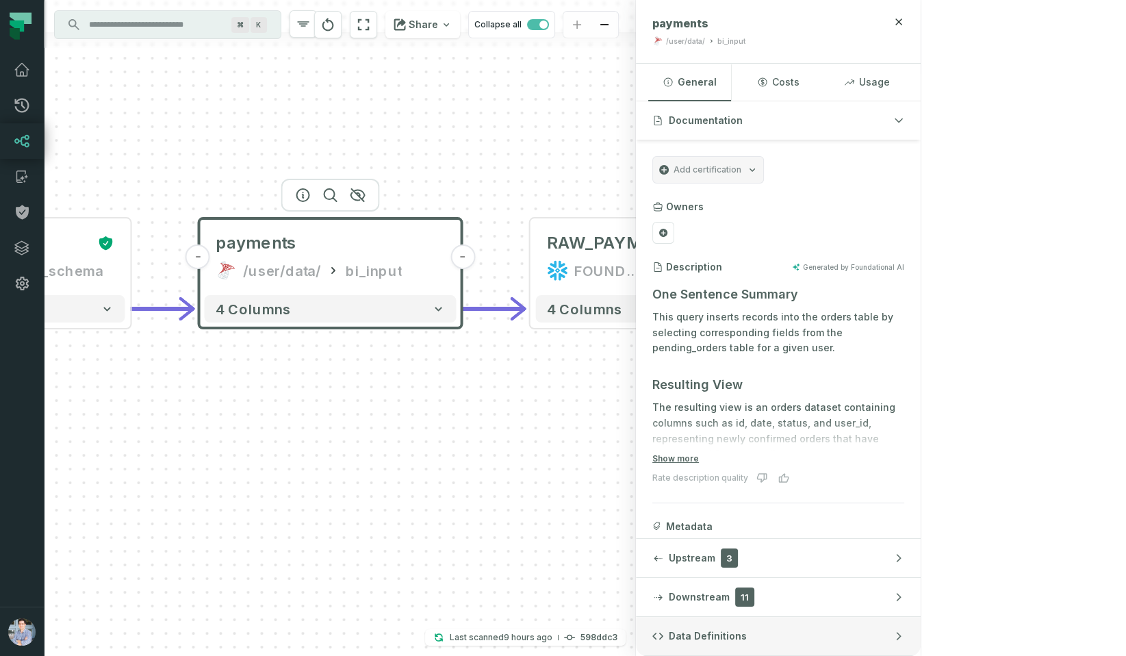
click at [921, 631] on button "Data Definitions" at bounding box center [778, 636] width 285 height 38
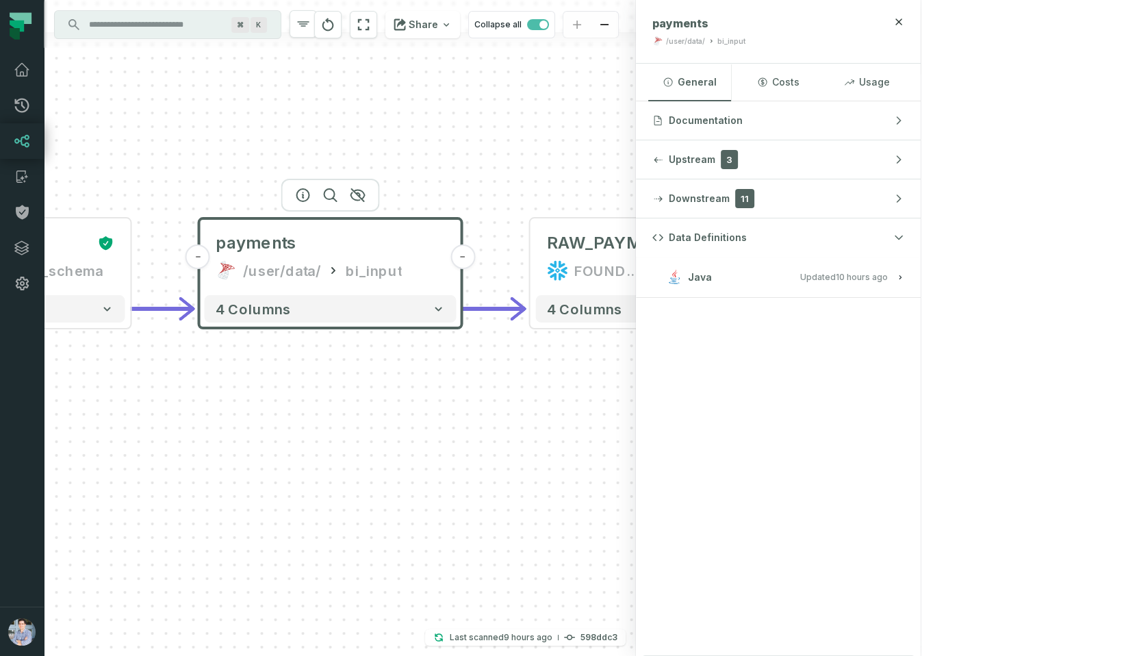
click at [905, 283] on button "Java Updated [DATE] 1:01:39 AM" at bounding box center [779, 277] width 252 height 18
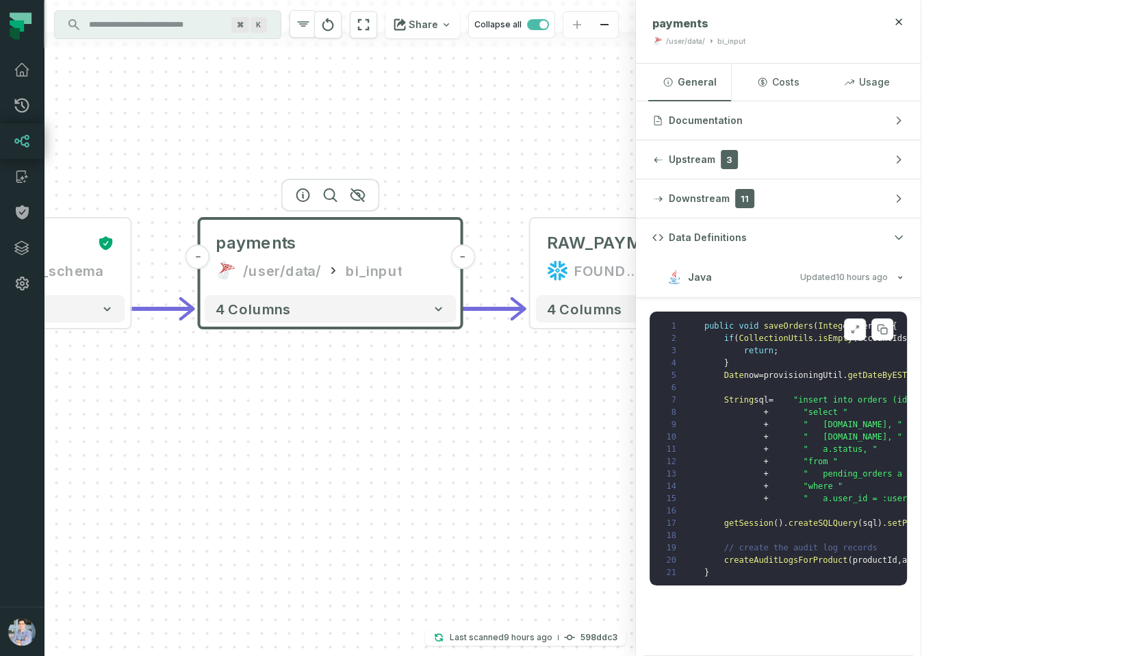
click at [860, 329] on icon at bounding box center [855, 329] width 10 height 11
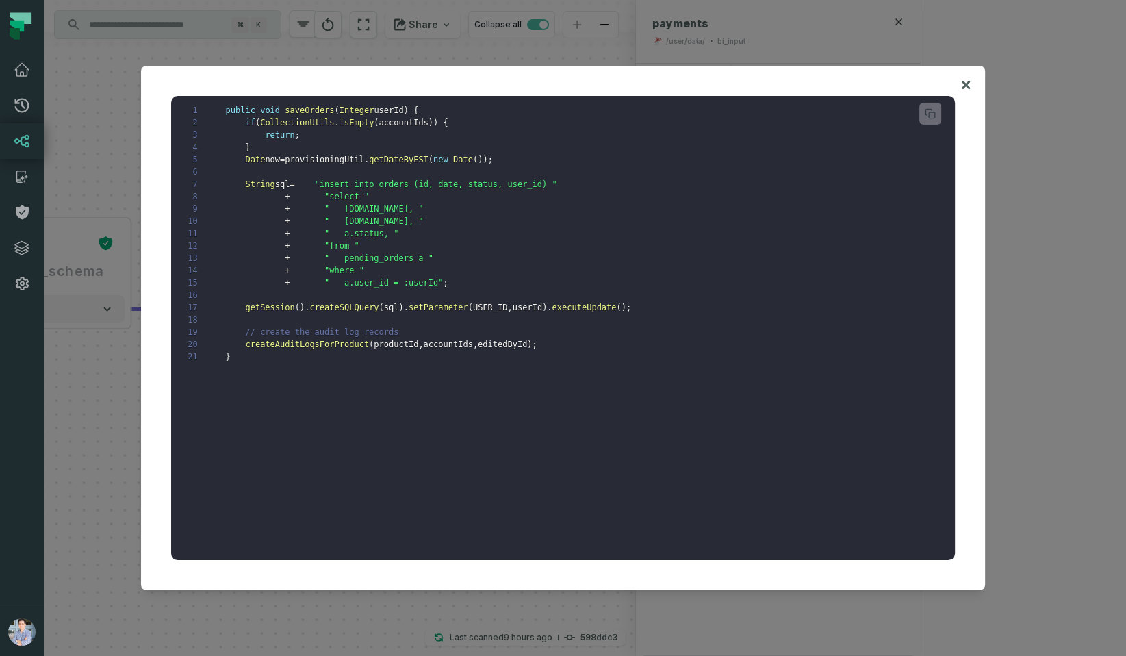
click at [571, 609] on div at bounding box center [563, 328] width 1126 height 656
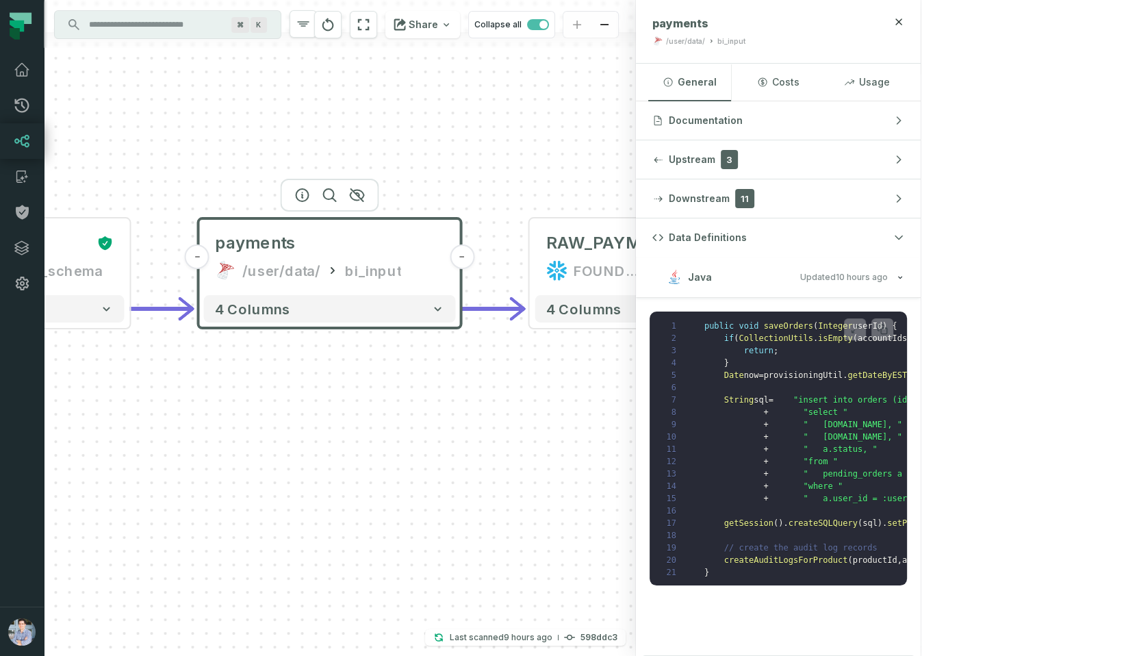
drag, startPoint x: 703, startPoint y: 435, endPoint x: 457, endPoint y: 441, distance: 245.9
click at [461, 440] on div "+ pending_orders prod_data prod_schema + 7 columns + orders foundational view +…" at bounding box center [340, 328] width 592 height 656
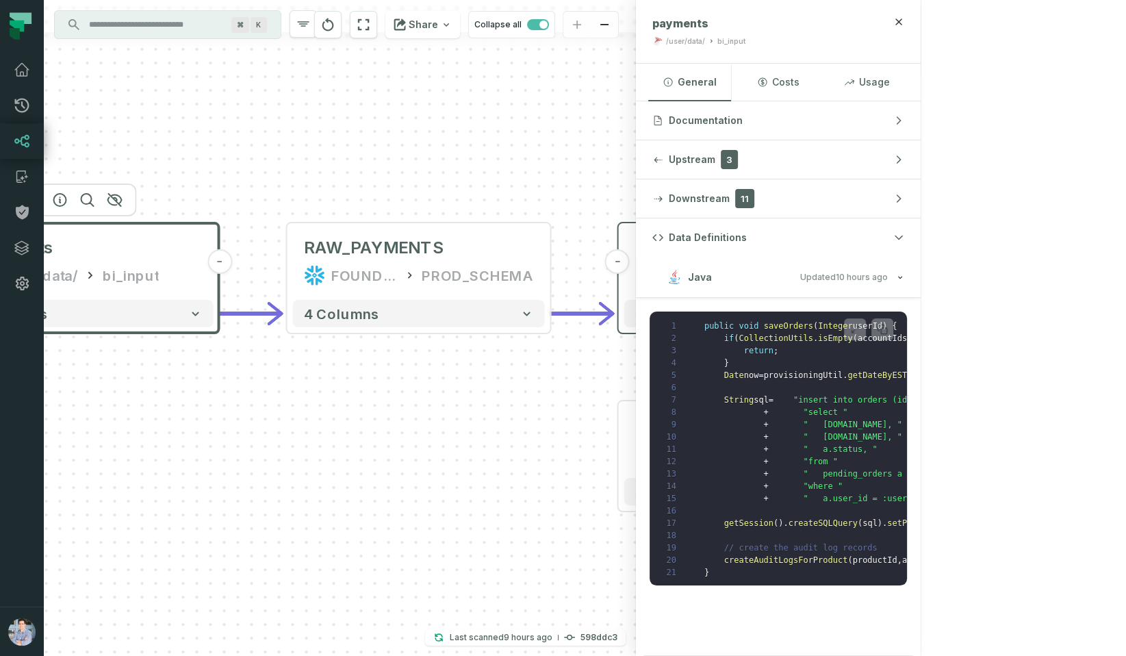
click at [685, 264] on div "FOUNDATIONAL_DB" at bounding box center [696, 275] width 67 height 22
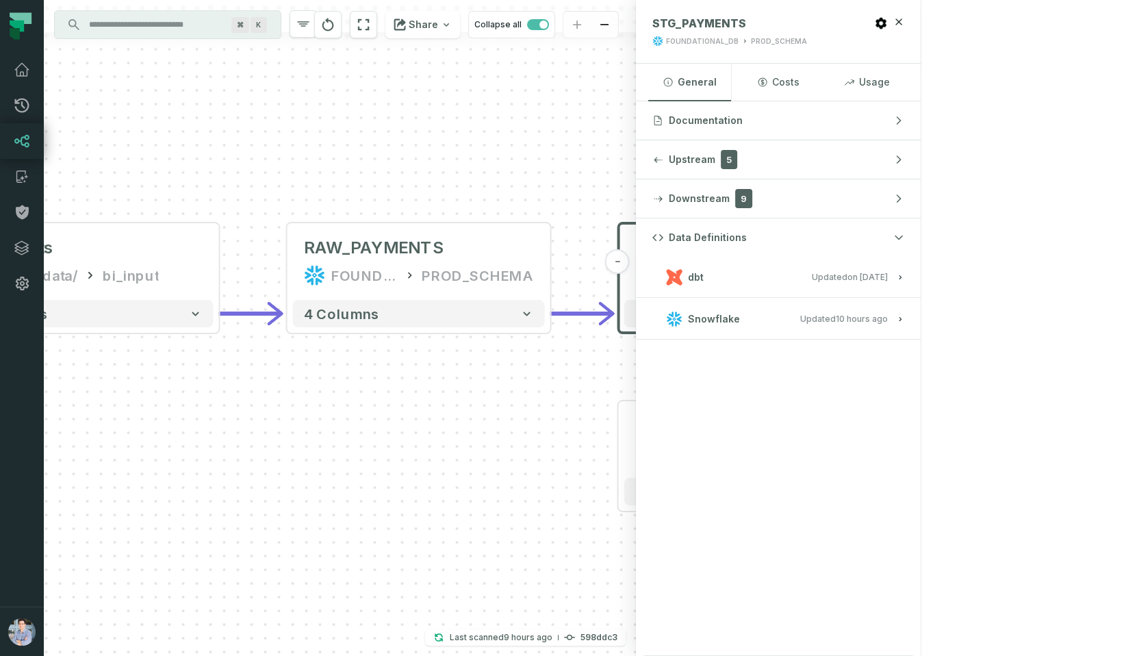
click at [905, 278] on button "dbt Updated [DATE] 1:15:21 PM" at bounding box center [779, 277] width 252 height 18
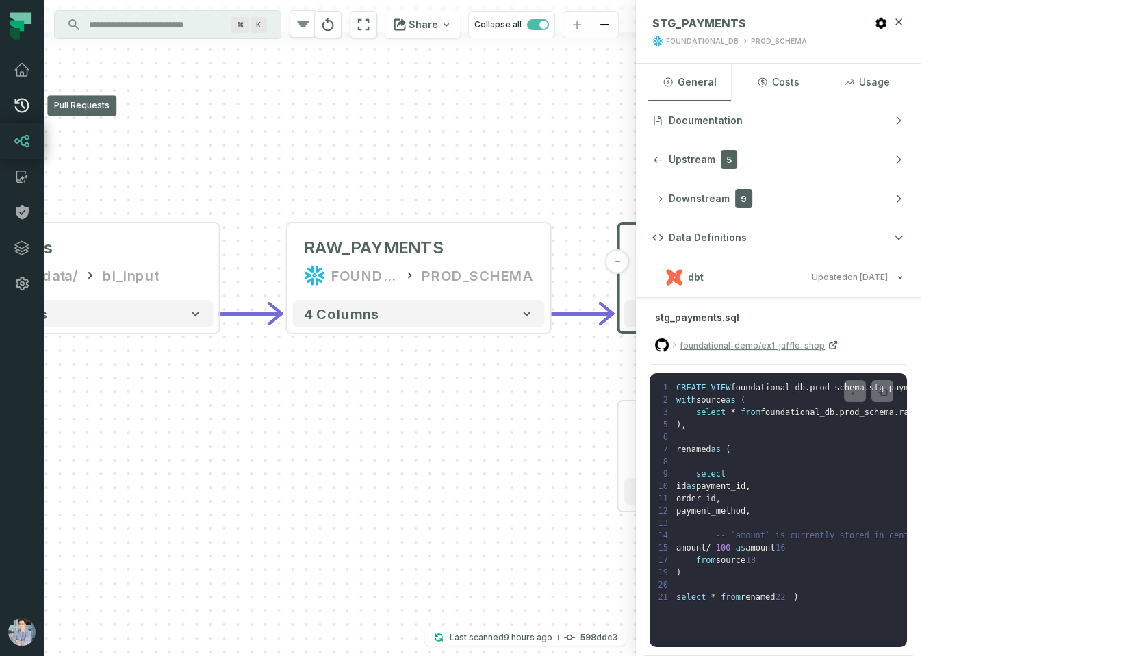
click at [23, 110] on icon at bounding box center [22, 105] width 16 height 16
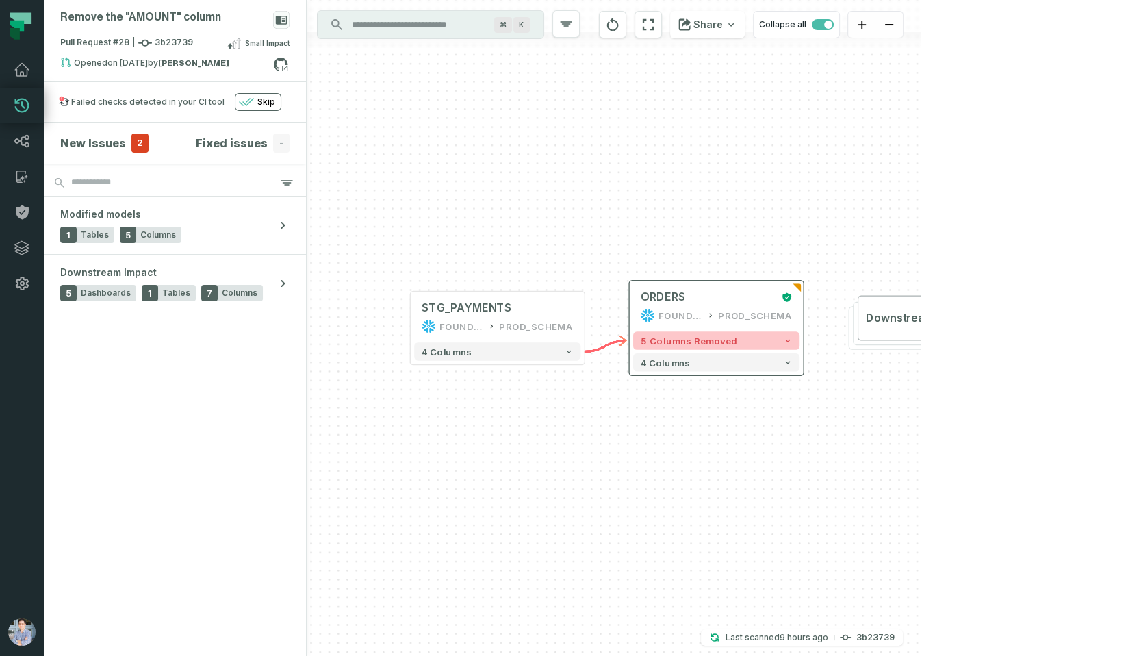
click at [701, 336] on span "5 columns removed" at bounding box center [689, 341] width 97 height 11
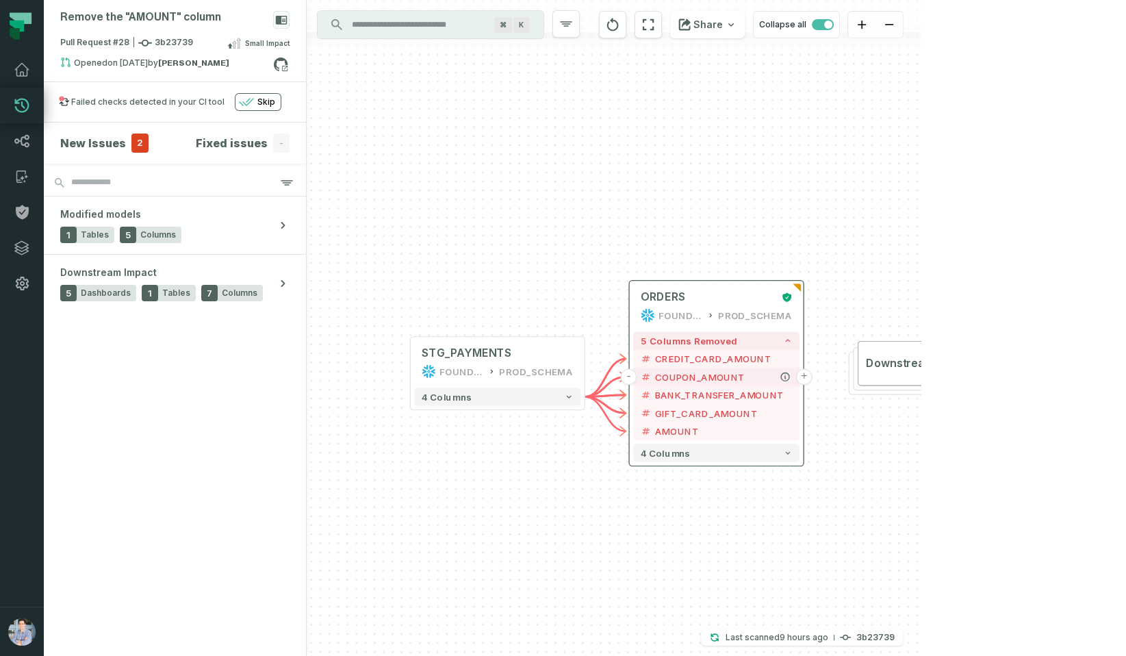
click at [802, 377] on button "+" at bounding box center [804, 376] width 16 height 16
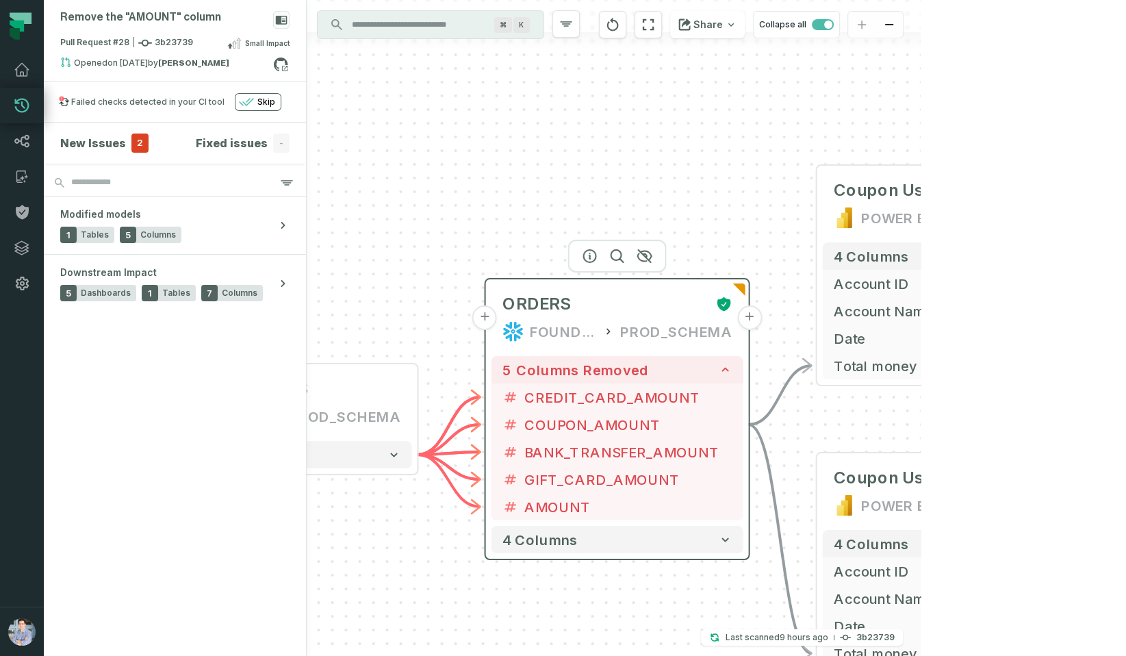
drag, startPoint x: 434, startPoint y: 306, endPoint x: 705, endPoint y: 242, distance: 277.9
click at [705, 242] on div "+ Coupon Usage POWER BI /New Reports/ 4 columns + Account ID + Account Name + D…" at bounding box center [614, 328] width 614 height 656
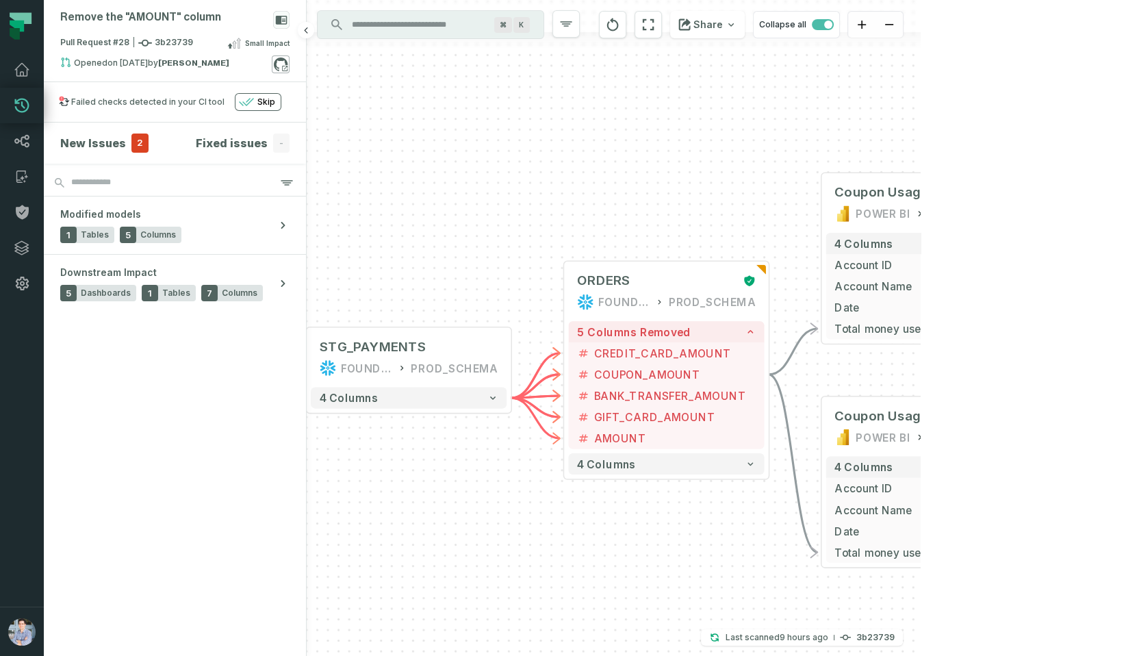
click at [285, 60] on icon at bounding box center [281, 65] width 14 height 14
click at [16, 66] on icon at bounding box center [22, 70] width 16 height 16
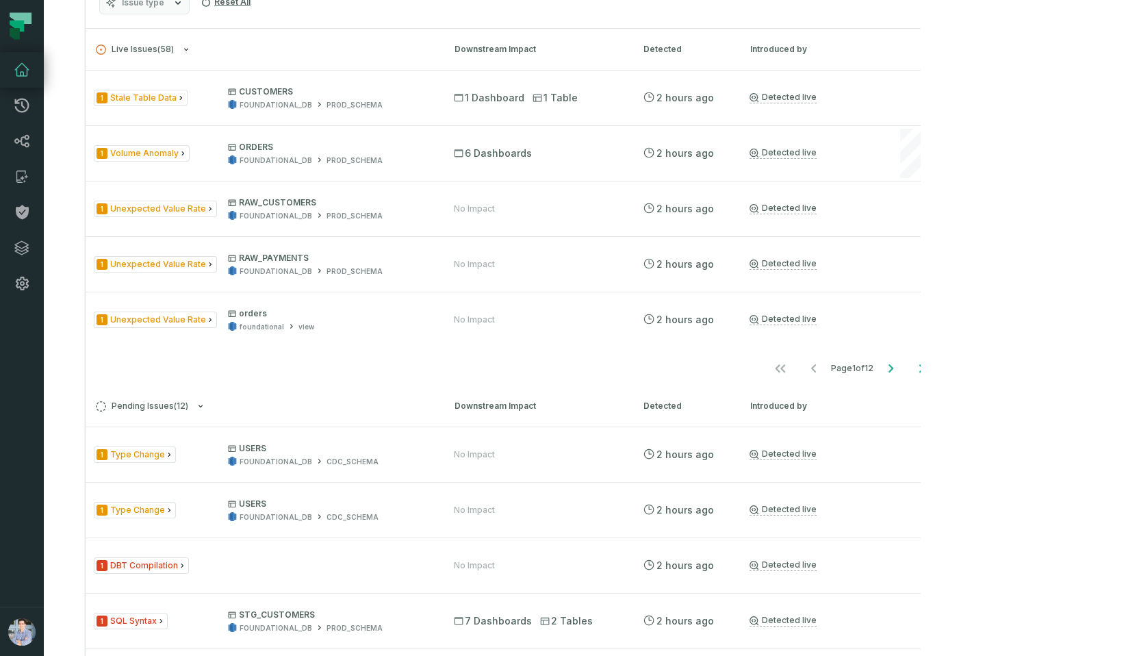
scroll to position [653, 0]
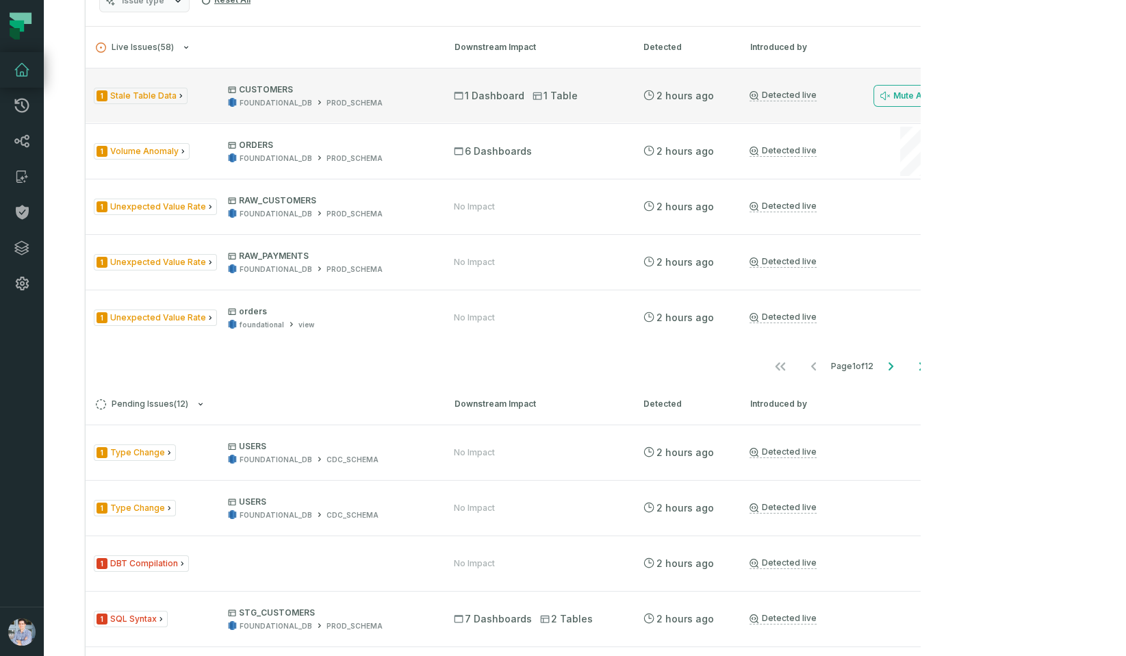
click at [239, 123] on div "1 Stale Table Data CUSTOMERS FOUNDATIONAL_DB PROD_SCHEMA 1 Dashboard 1 Table [D…" at bounding box center [513, 95] width 855 height 55
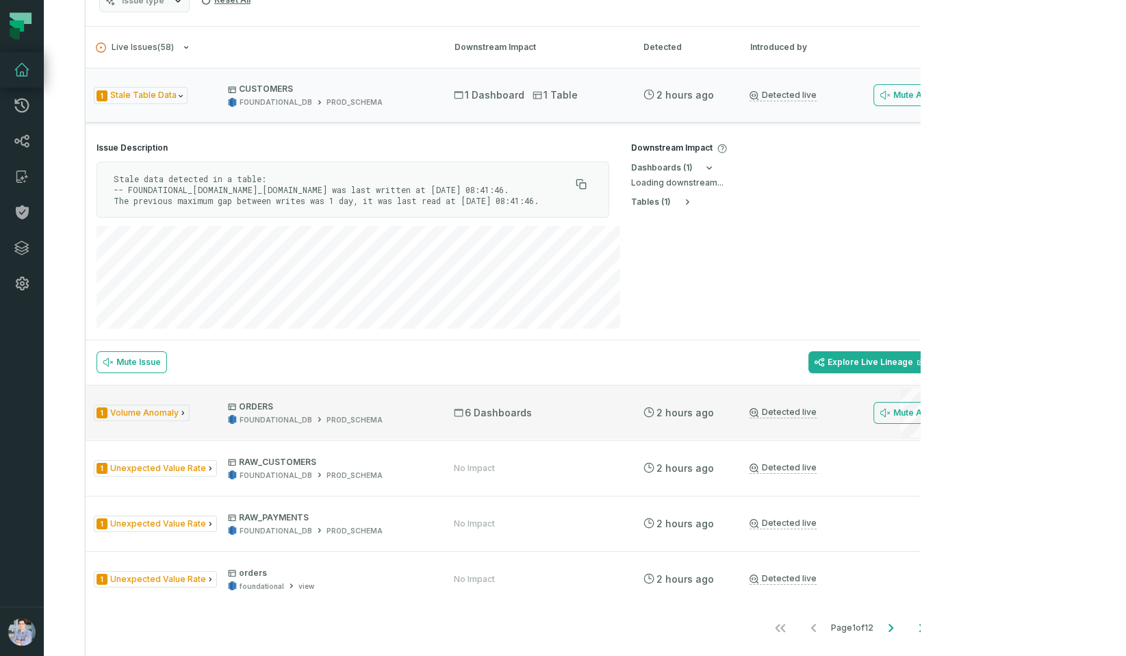
click at [429, 412] on p "ORDERS" at bounding box center [328, 406] width 201 height 11
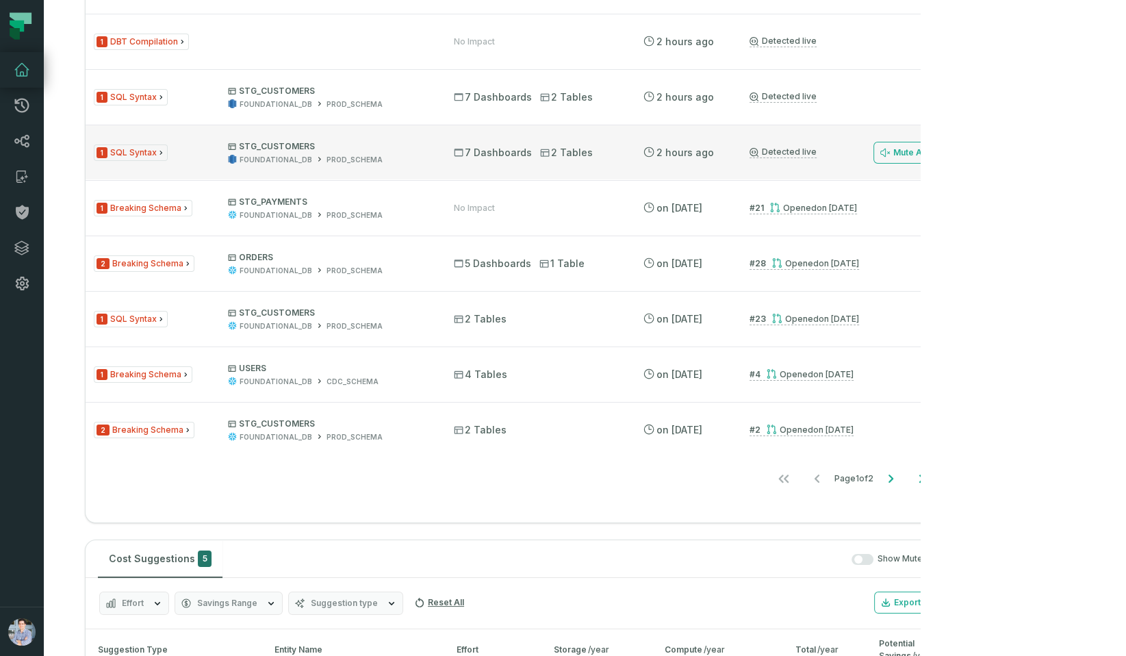
scroll to position [1425, 0]
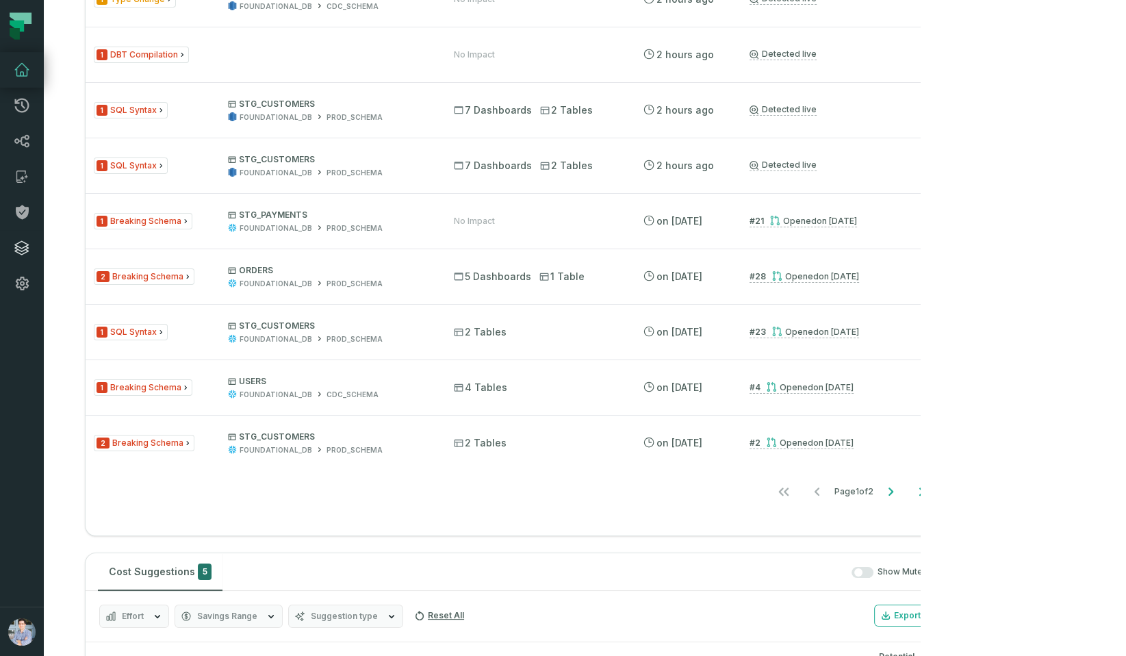
click at [22, 251] on icon at bounding box center [22, 248] width 14 height 14
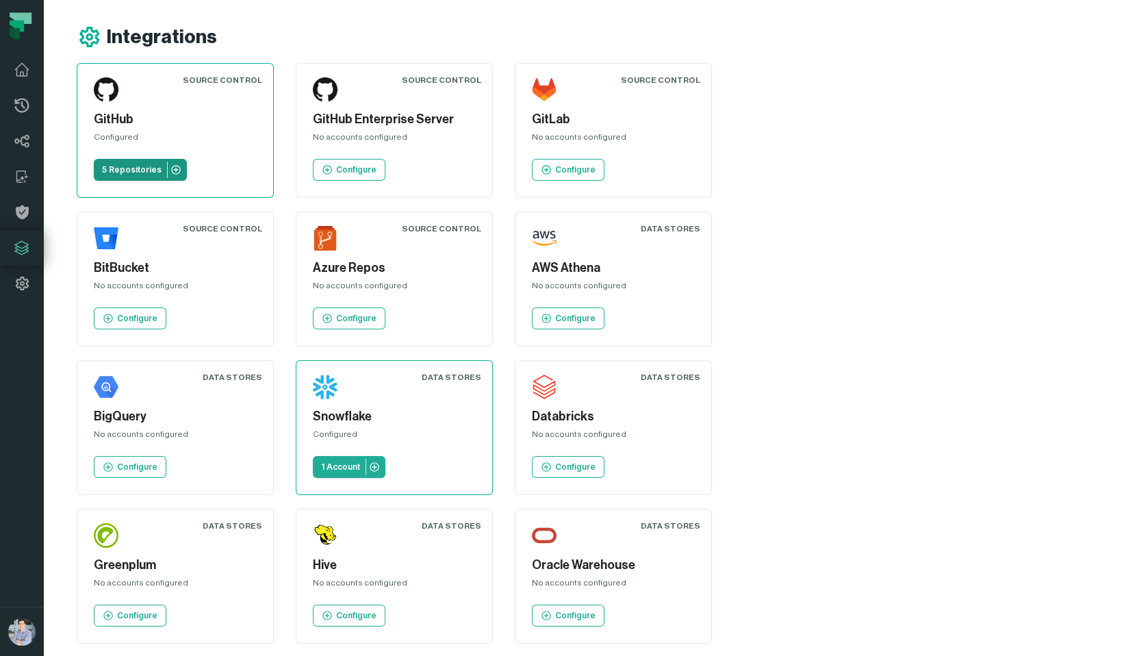
click at [140, 169] on p "5 Repositories" at bounding box center [132, 169] width 60 height 11
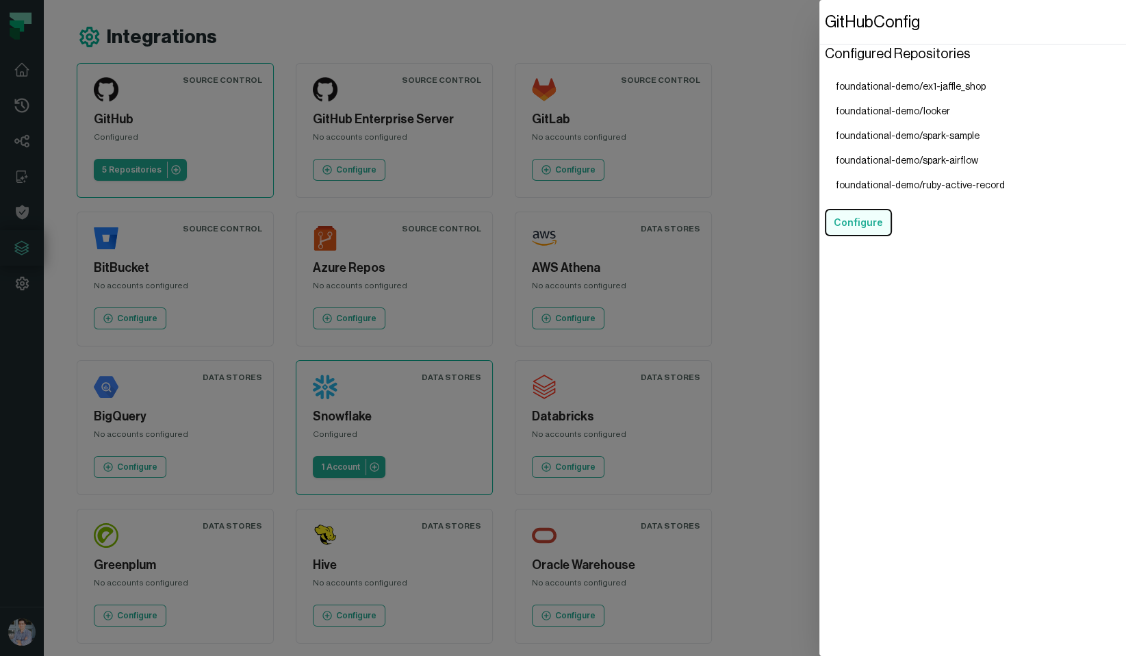
click at [854, 219] on button "Configure" at bounding box center [858, 222] width 67 height 27
click at [820, 347] on dialog "GitHub Config Configured Repositories foundational-demo/ex1-jaffle_shop foundat…" at bounding box center [973, 328] width 307 height 656
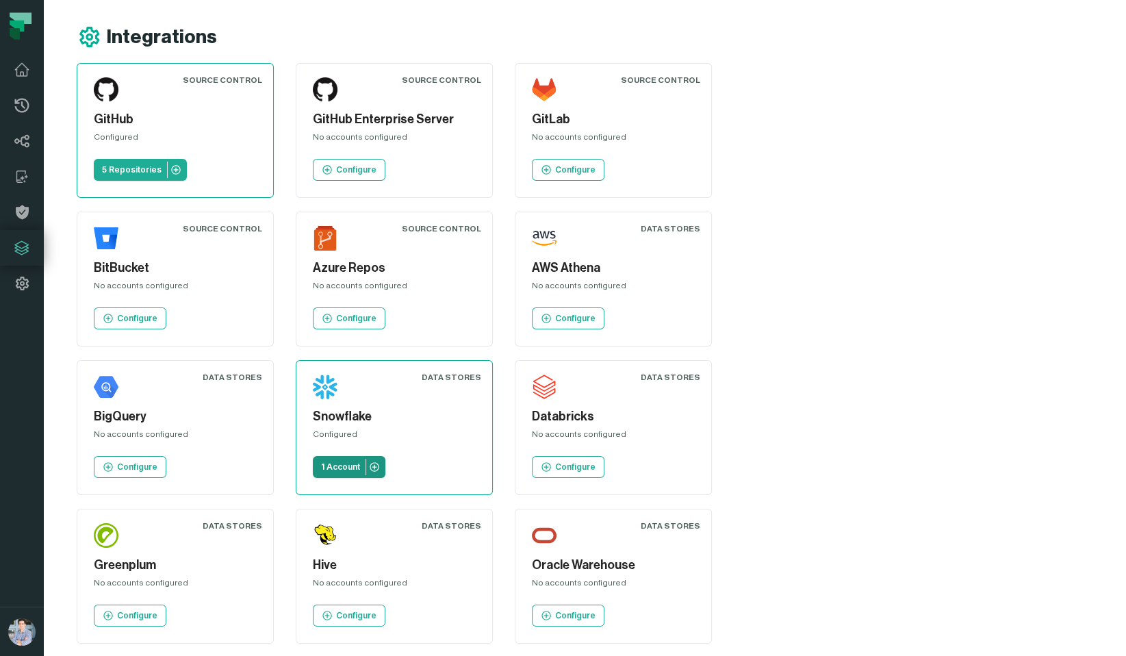
click at [360, 462] on p "1 Account" at bounding box center [340, 467] width 39 height 11
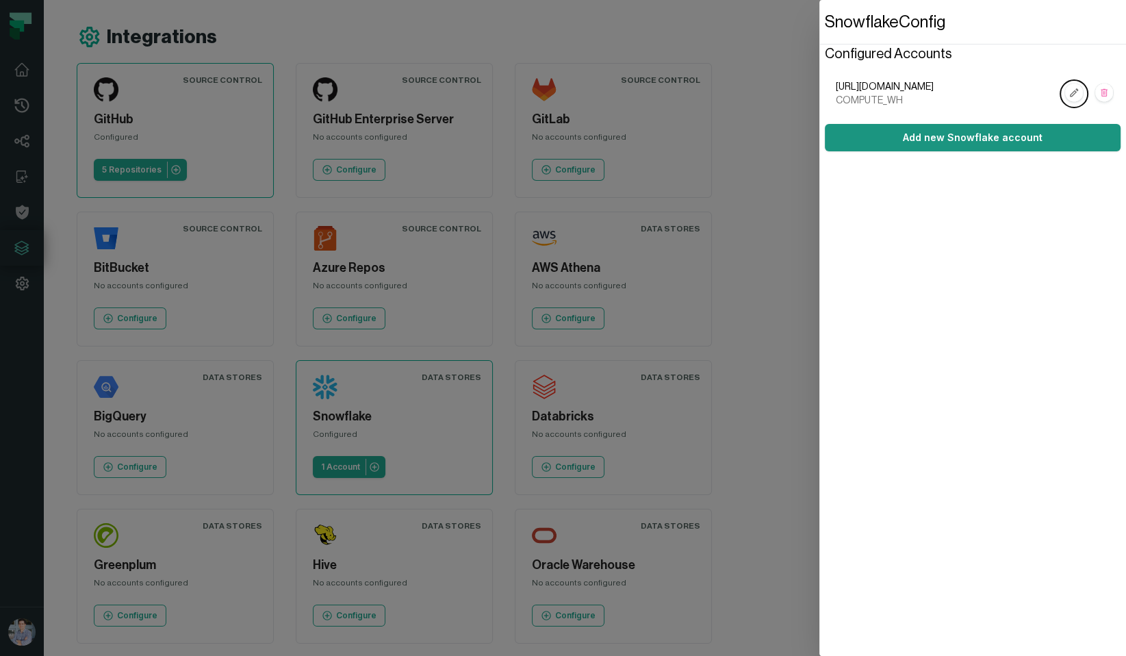
click at [930, 134] on button "Add new Snowflake account" at bounding box center [973, 137] width 296 height 27
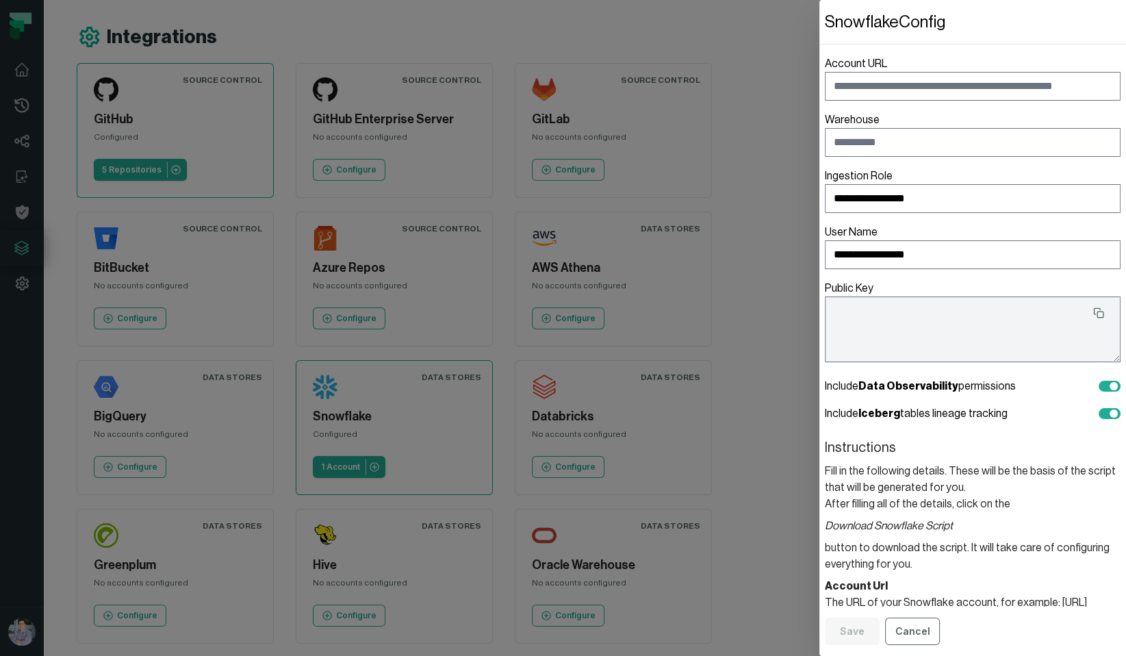
type textarea "**********"
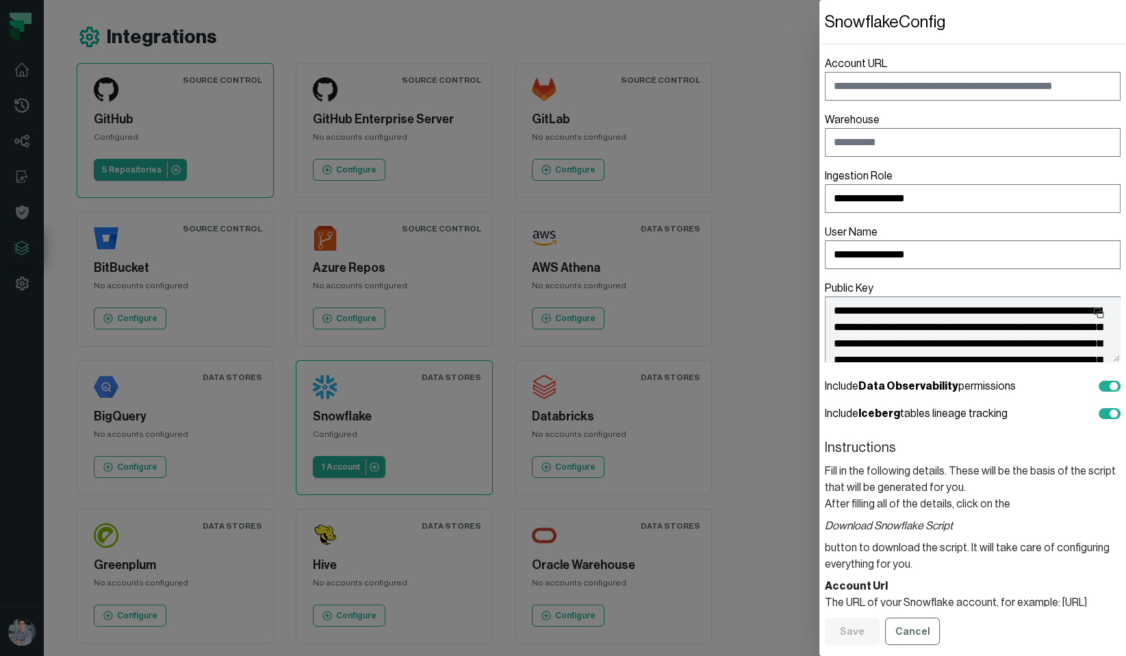
click at [941, 571] on section "Instructions Fill in the following details. These will be the basis of the scri…" at bounding box center [973, 520] width 296 height 174
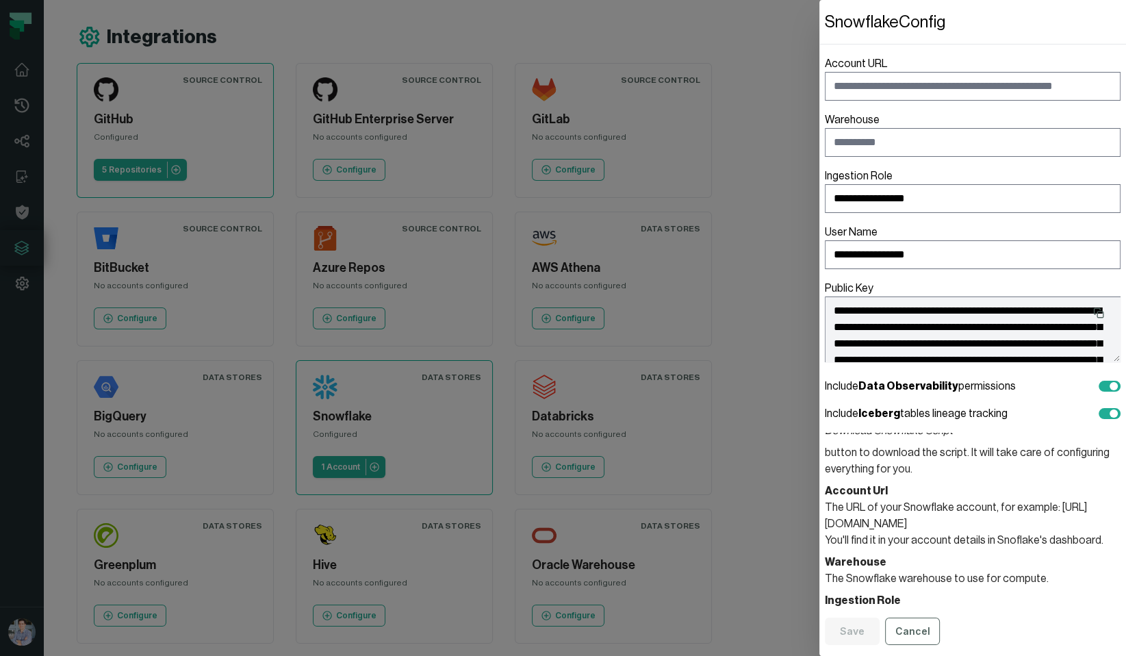
scroll to position [254, 0]
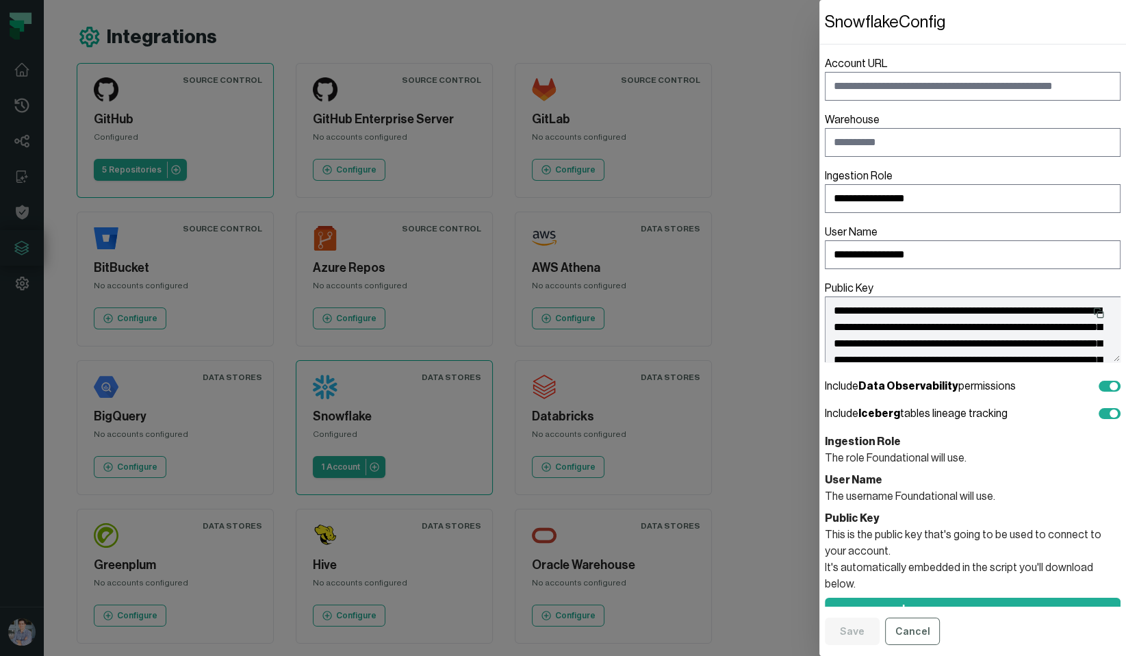
click at [820, 448] on dialog "**********" at bounding box center [973, 328] width 307 height 656
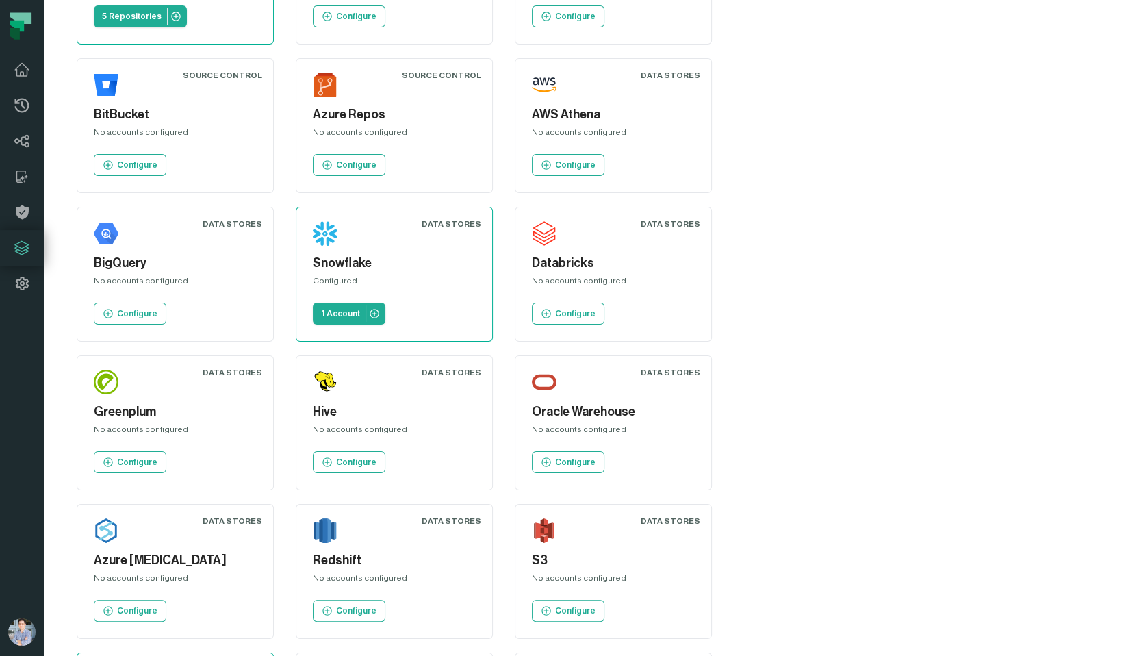
scroll to position [162, 0]
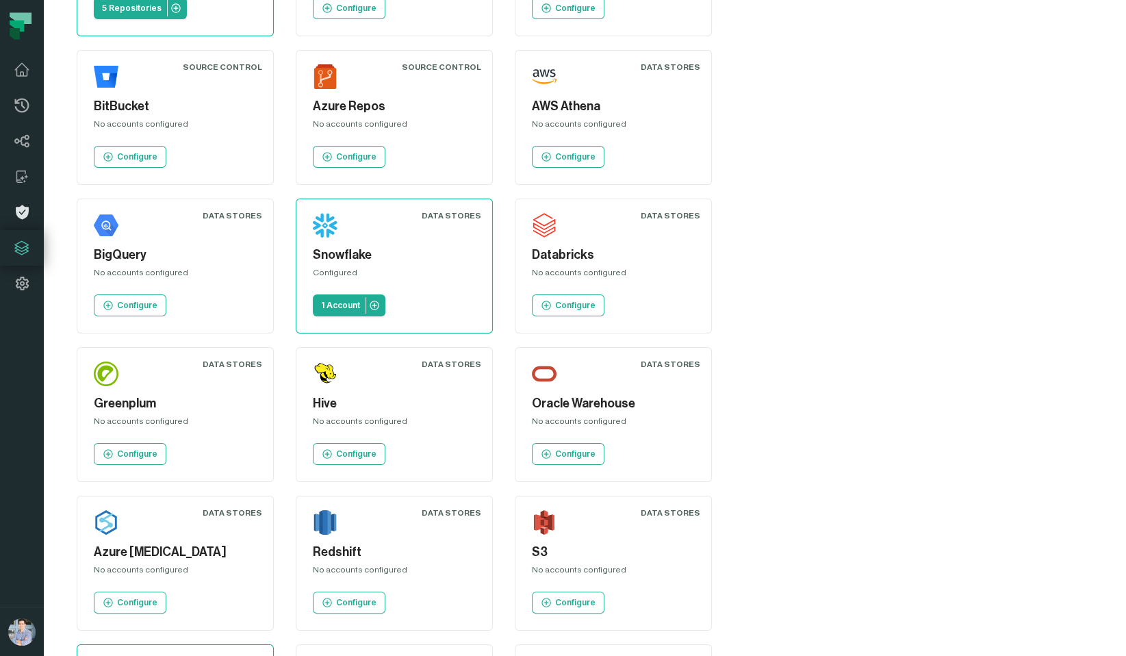
click at [32, 199] on link "Policies" at bounding box center [22, 212] width 44 height 36
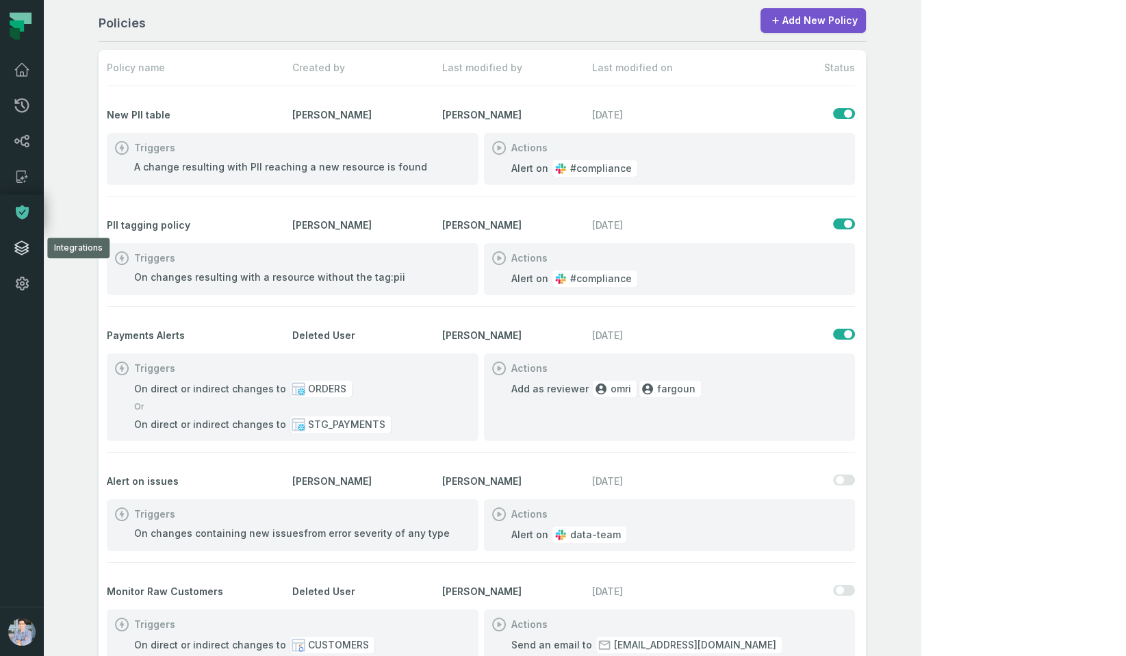
click at [6, 246] on link "Integrations" at bounding box center [22, 248] width 44 height 36
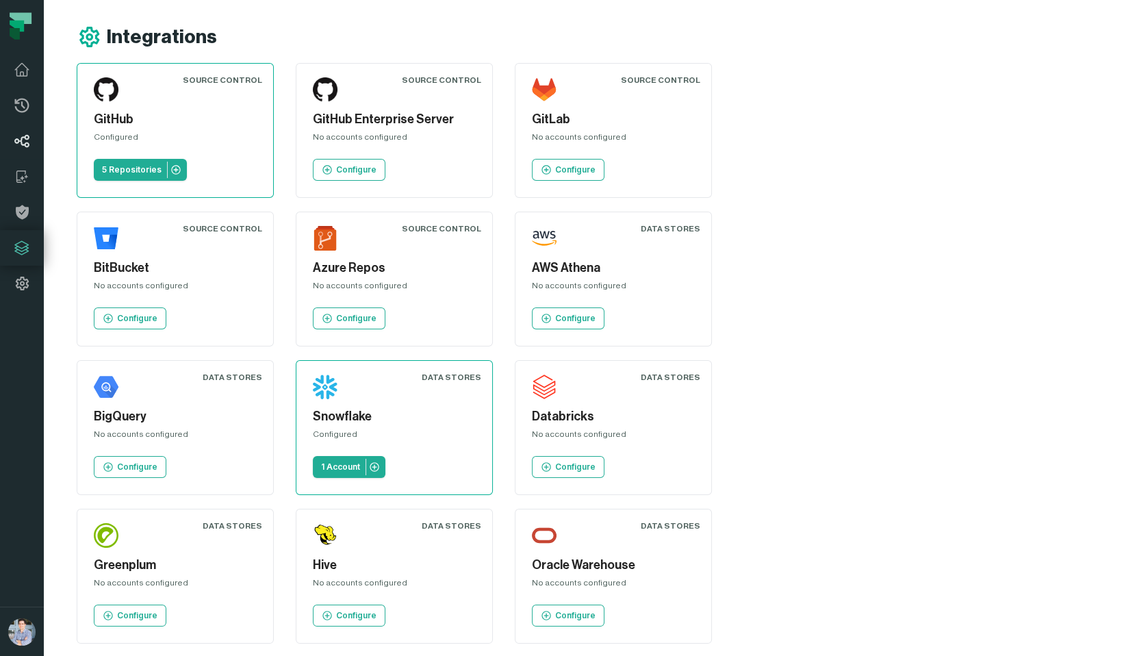
click at [21, 149] on icon at bounding box center [22, 141] width 16 height 16
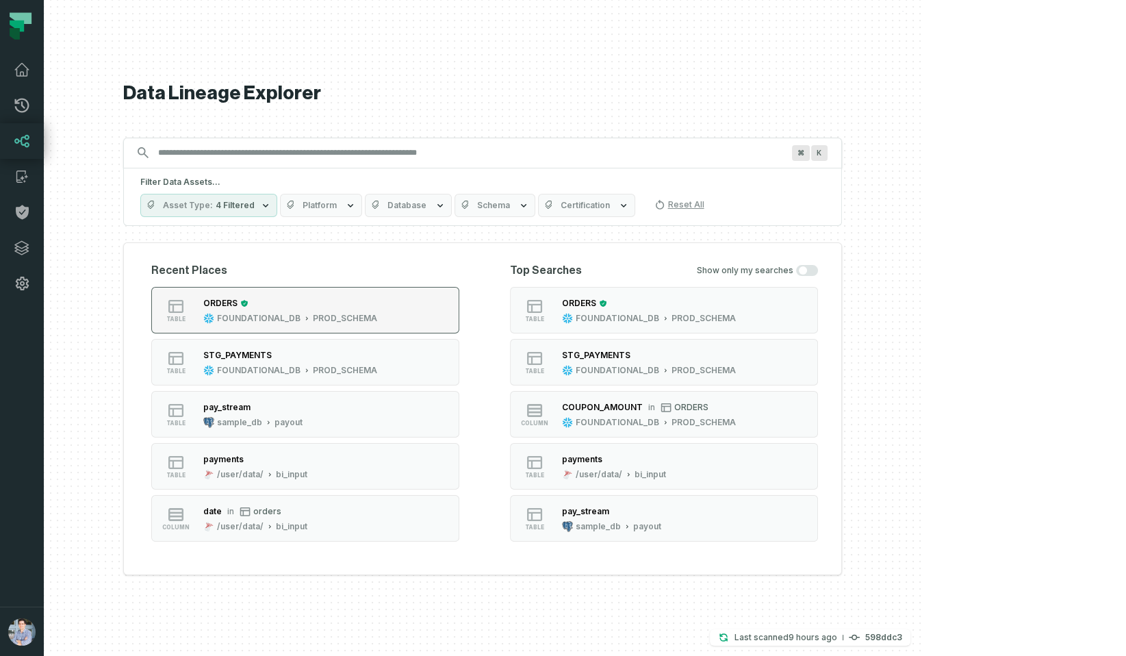
click at [377, 314] on div "FOUNDATIONAL_DB PROD_SCHEMA" at bounding box center [290, 318] width 174 height 11
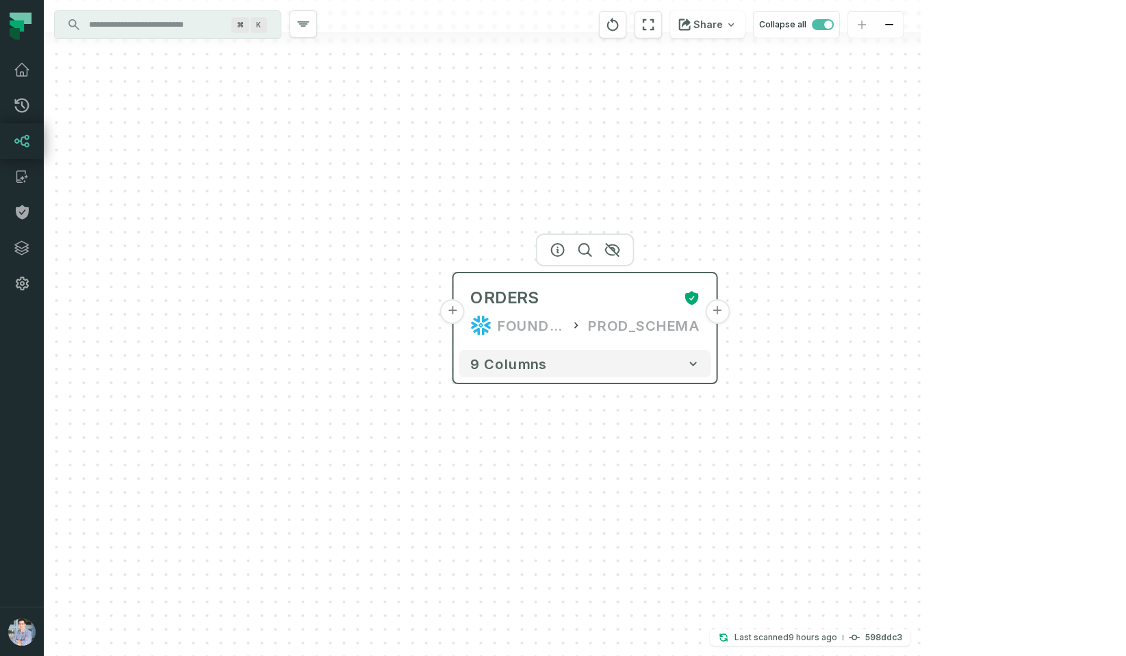
click at [455, 312] on button "+" at bounding box center [452, 311] width 25 height 25
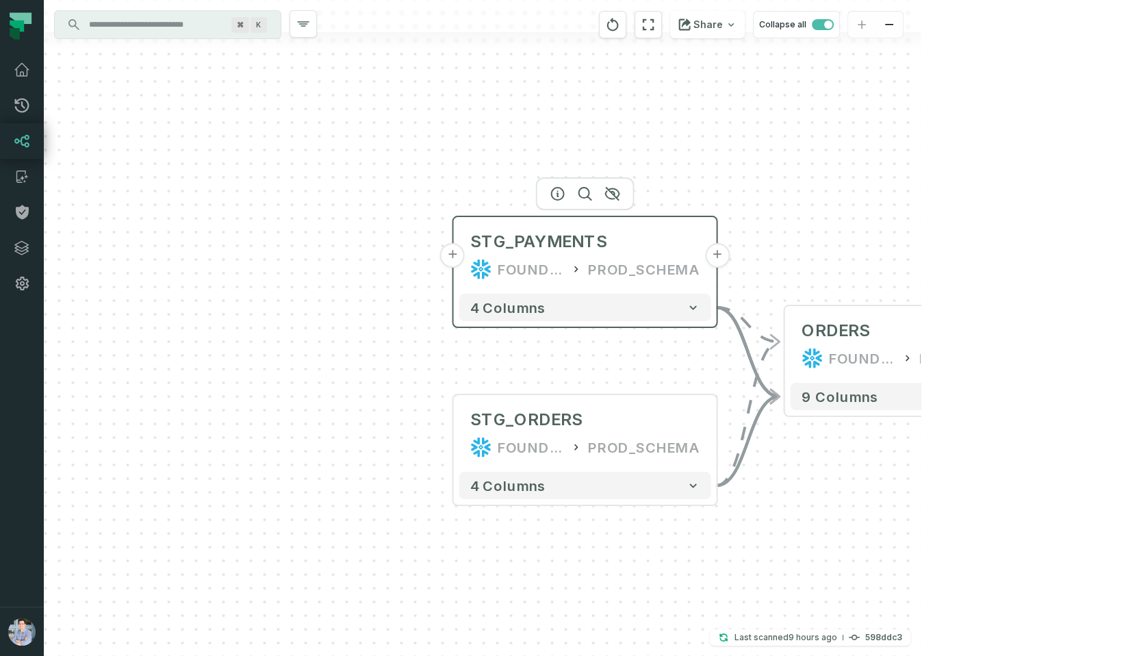
click at [452, 256] on button "+" at bounding box center [452, 255] width 25 height 25
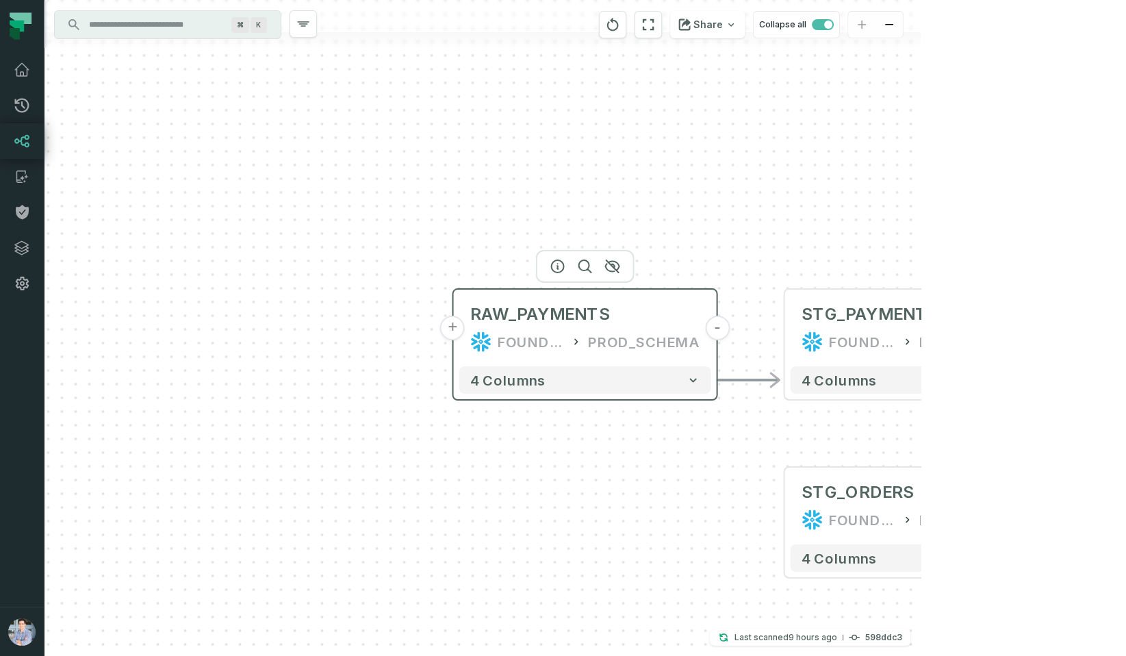
click at [451, 327] on button "+" at bounding box center [452, 328] width 25 height 25
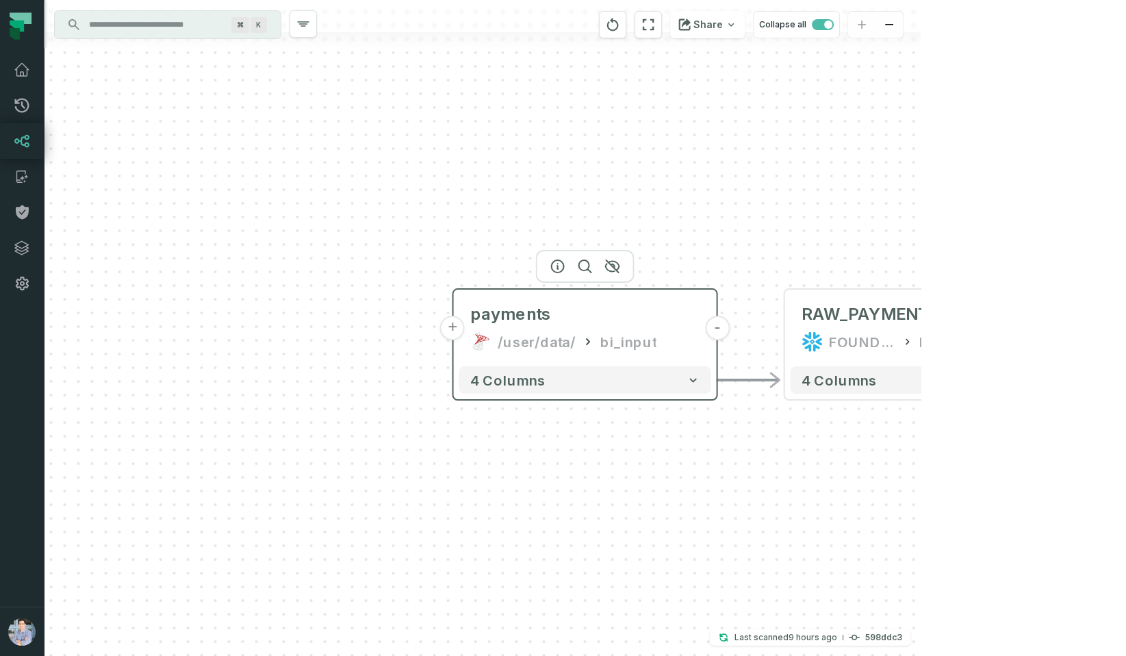
click at [447, 329] on button "+" at bounding box center [452, 328] width 25 height 25
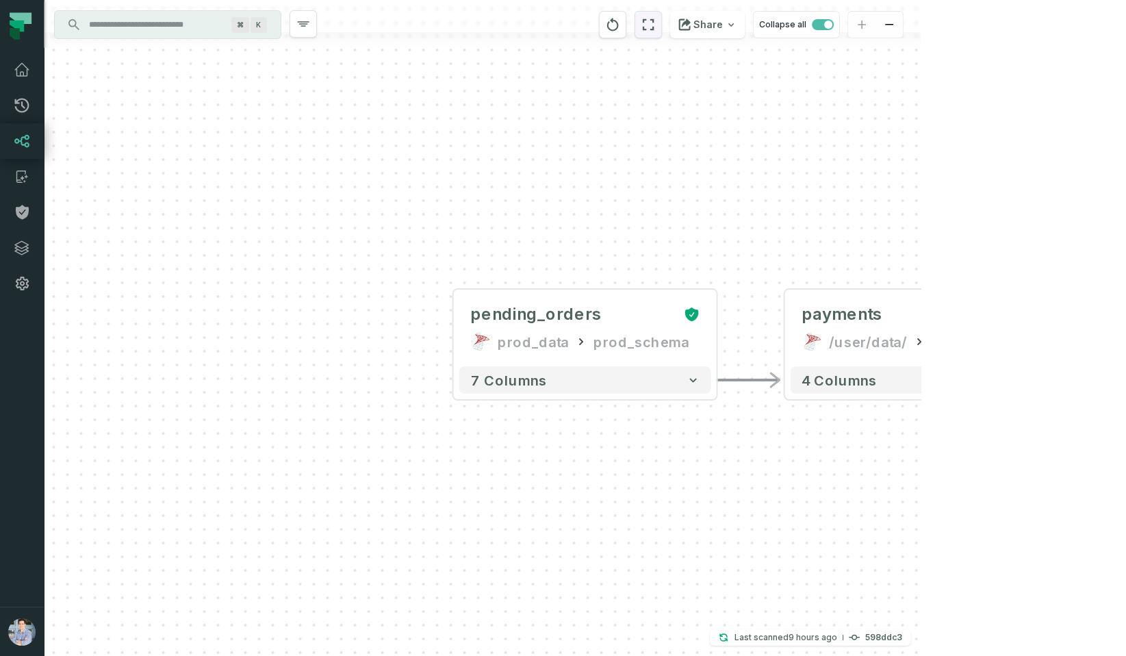
click at [656, 25] on icon "reset" at bounding box center [648, 24] width 15 height 16
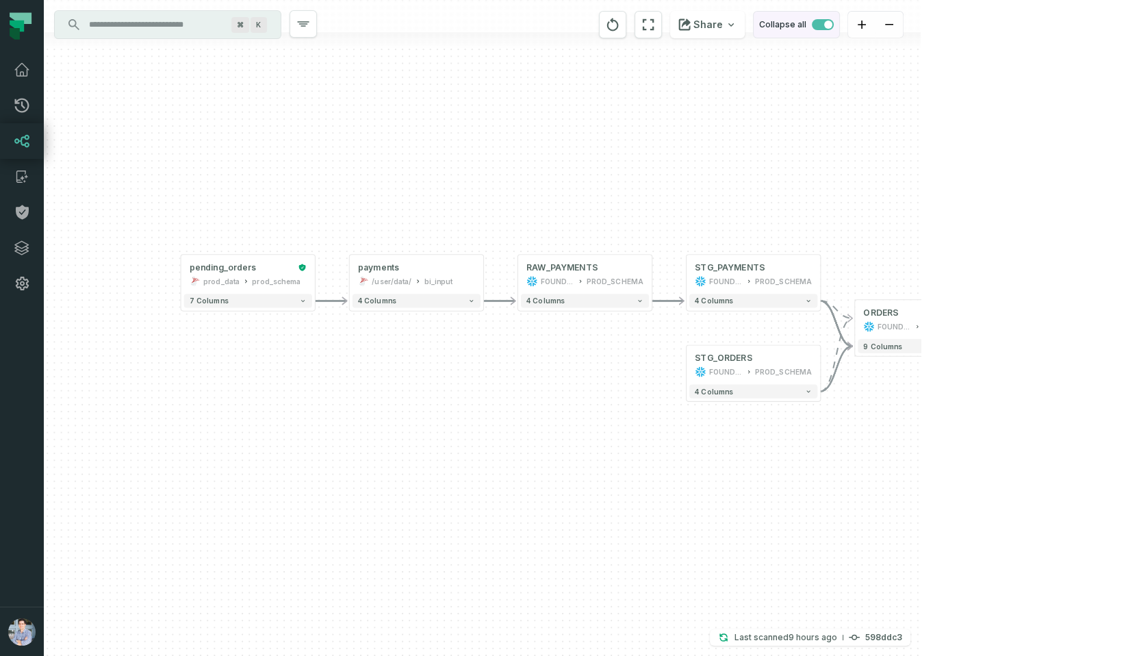
click at [840, 31] on button "Collapse all" at bounding box center [796, 24] width 87 height 27
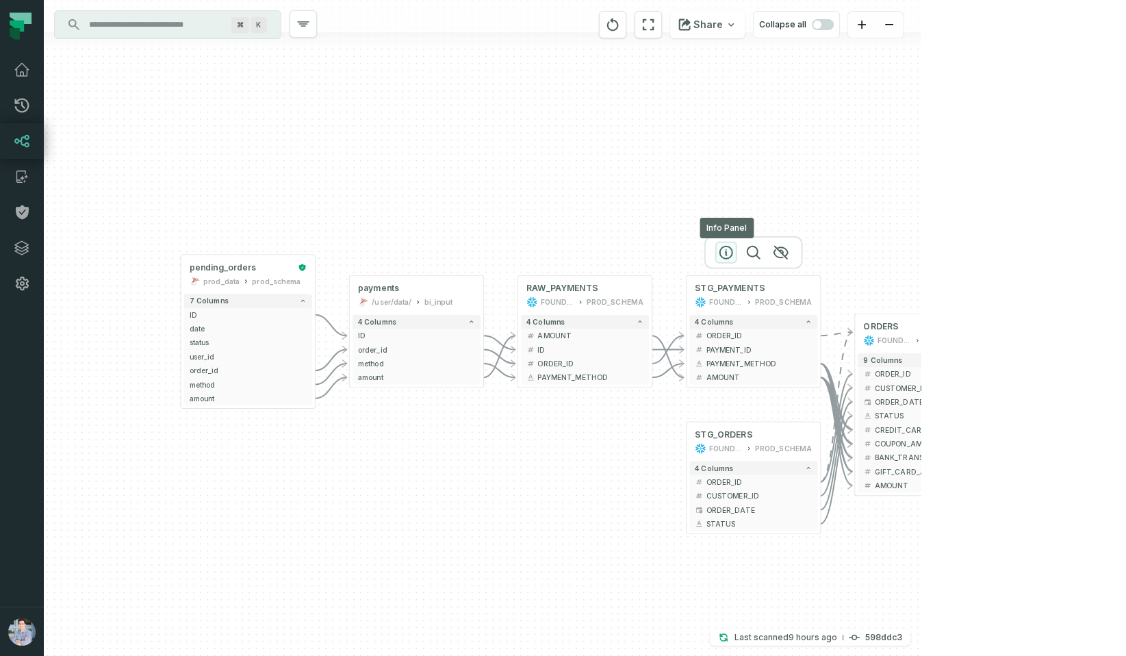
click at [733, 248] on icon "button" at bounding box center [726, 252] width 16 height 16
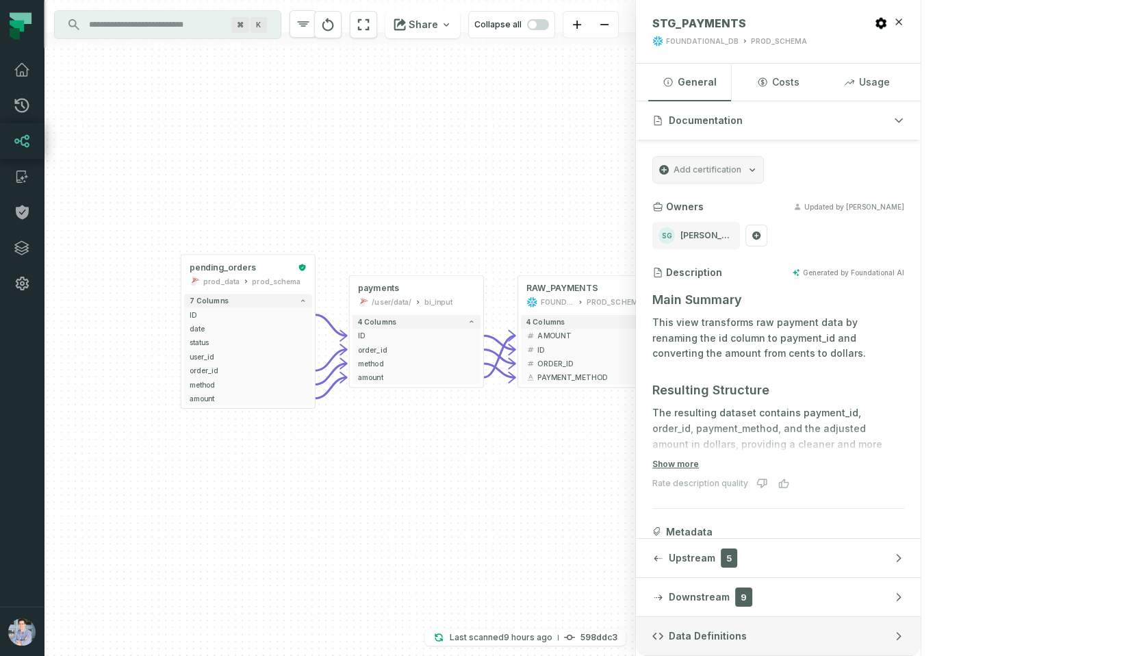
click at [921, 634] on button "Data Definitions" at bounding box center [778, 636] width 285 height 38
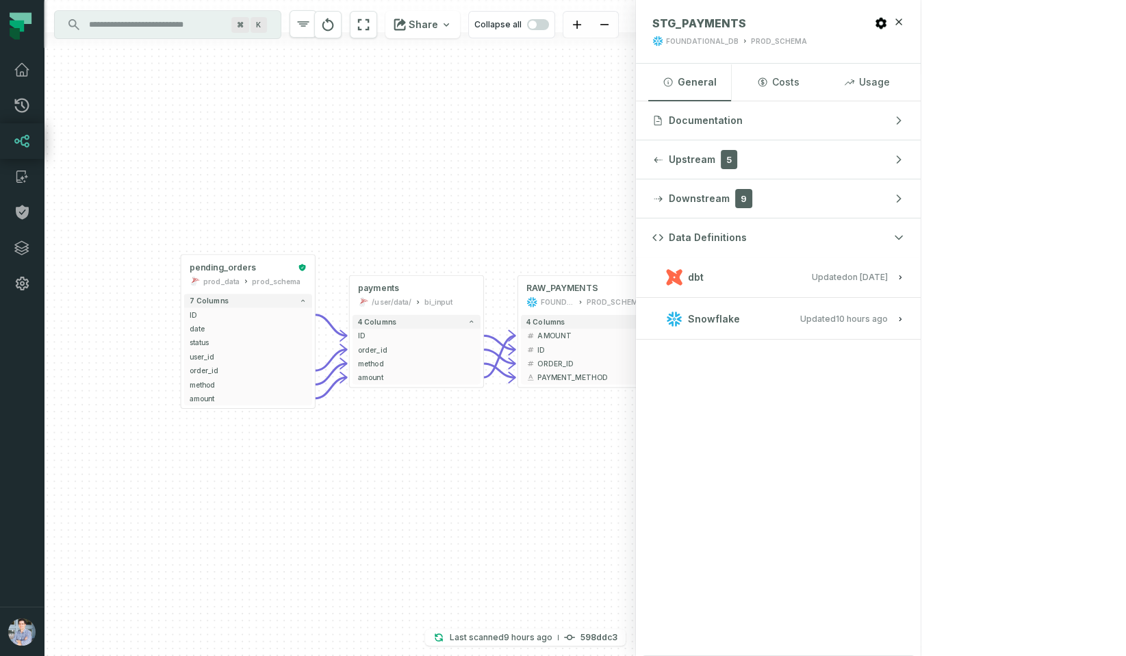
click at [905, 279] on button "dbt Updated [DATE] 1:15:21 PM" at bounding box center [779, 277] width 252 height 18
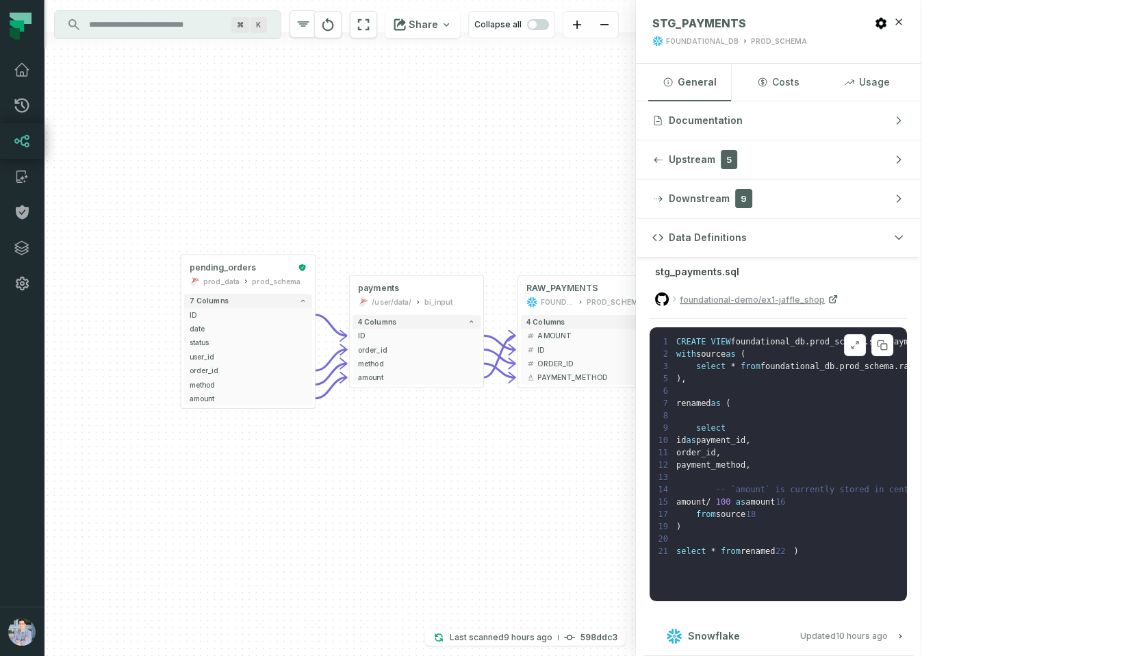
scroll to position [0, 4]
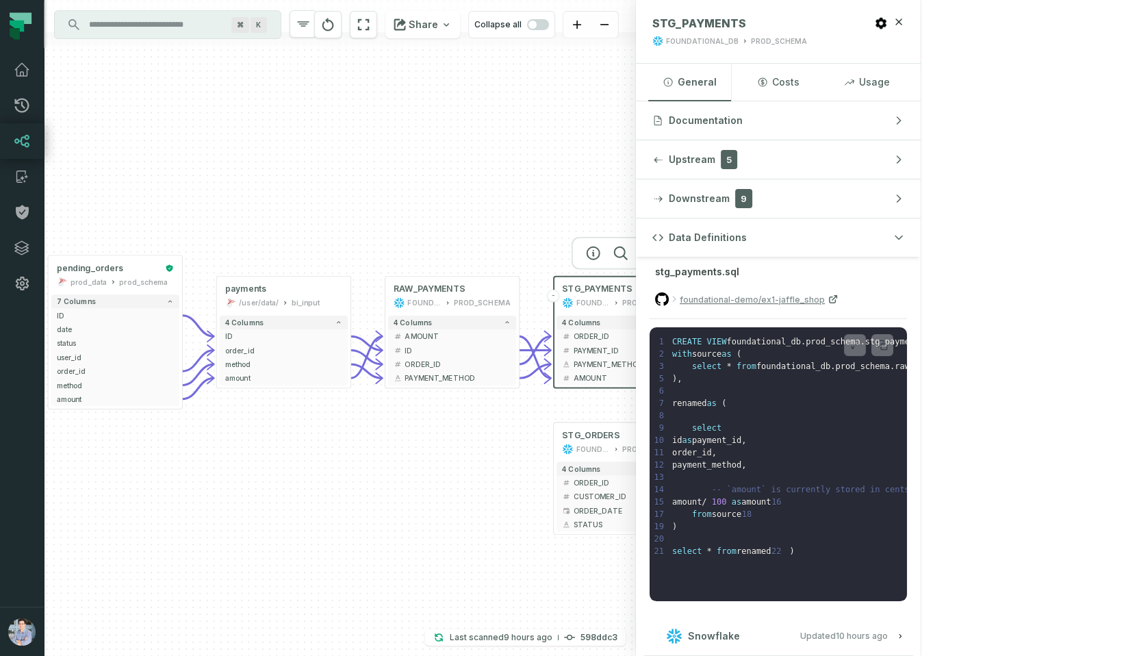
drag, startPoint x: 545, startPoint y: 441, endPoint x: 320, endPoint y: 447, distance: 224.7
click at [320, 447] on div "+ pending_orders prod_data prod_schema + 7 columns + ID + + date + + status + +…" at bounding box center [340, 328] width 592 height 656
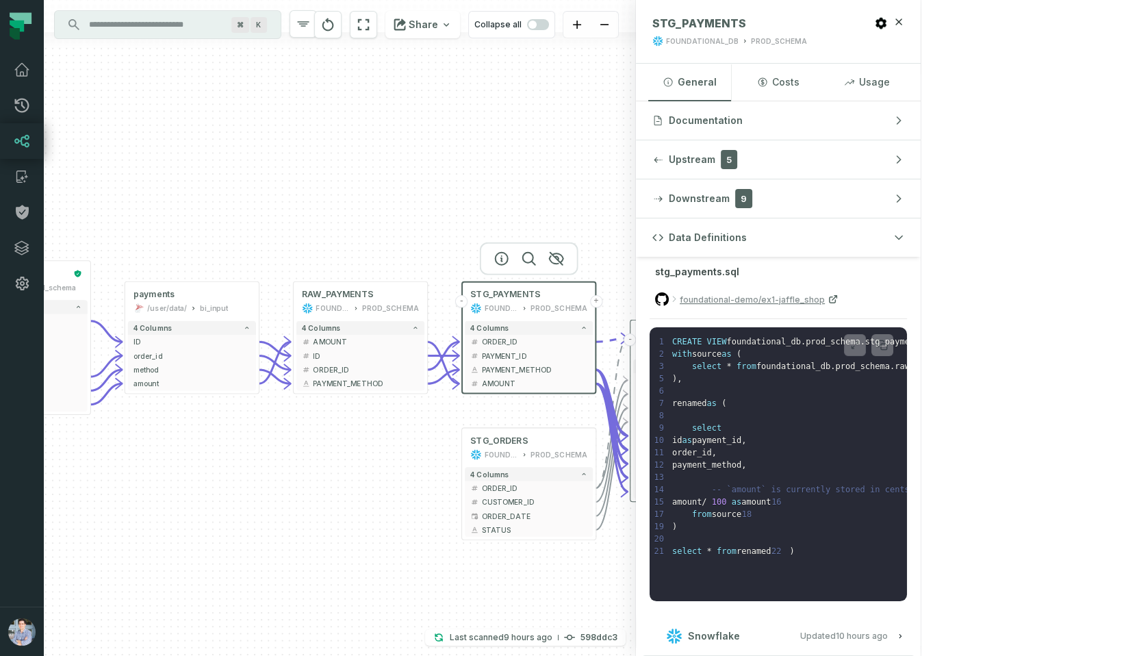
click at [766, 344] on button "+" at bounding box center [765, 339] width 12 height 12
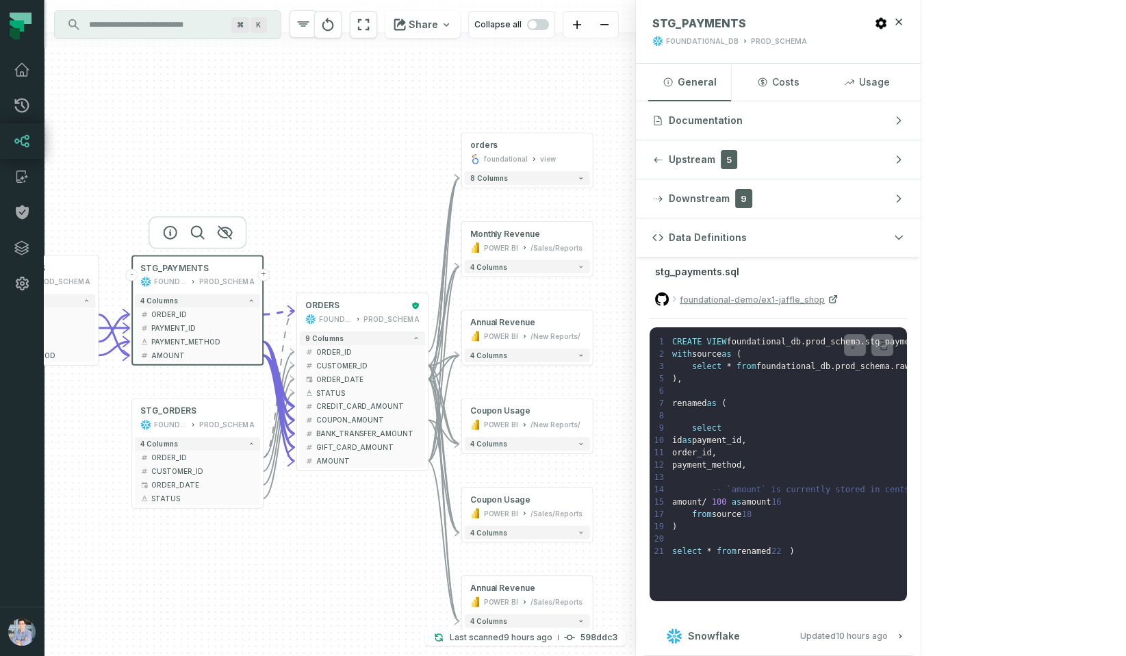
drag, startPoint x: 609, startPoint y: 372, endPoint x: 783, endPoint y: 311, distance: 183.9
click at [636, 311] on div "+ orders foundational view + 8 columns + Monthly Revenue POWER BI /Sales/Report…" at bounding box center [340, 328] width 592 height 656
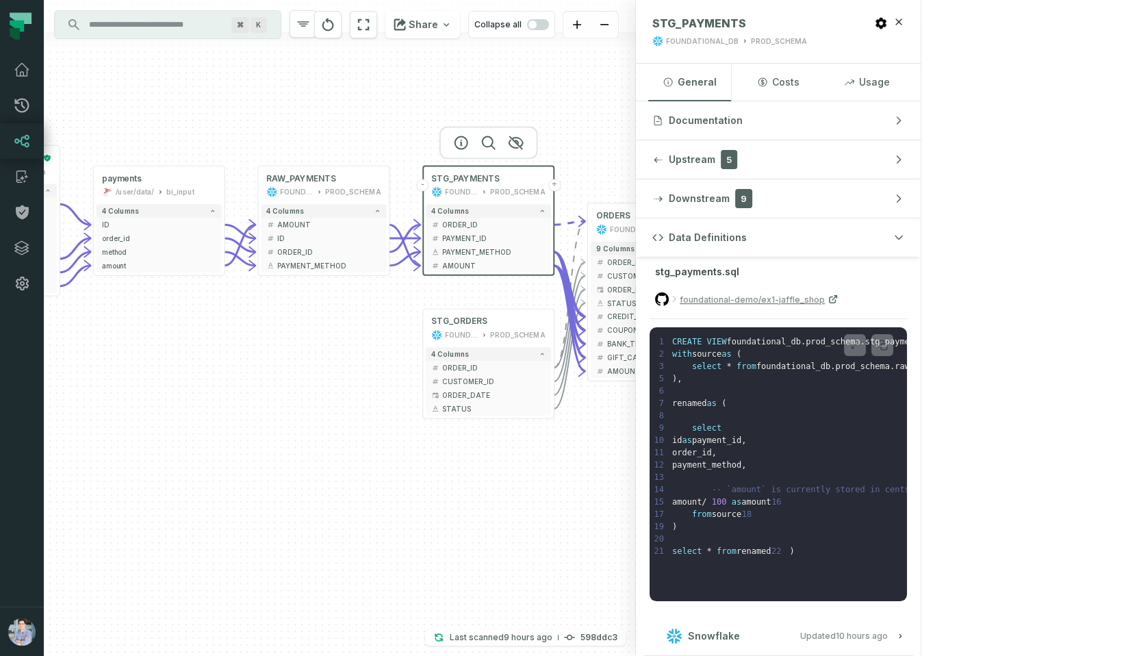
drag, startPoint x: 448, startPoint y: 548, endPoint x: 627, endPoint y: 511, distance: 183.2
click at [627, 511] on div "+ orders foundational view + 8 columns + Monthly Revenue POWER BI /Sales/Report…" at bounding box center [340, 328] width 592 height 656
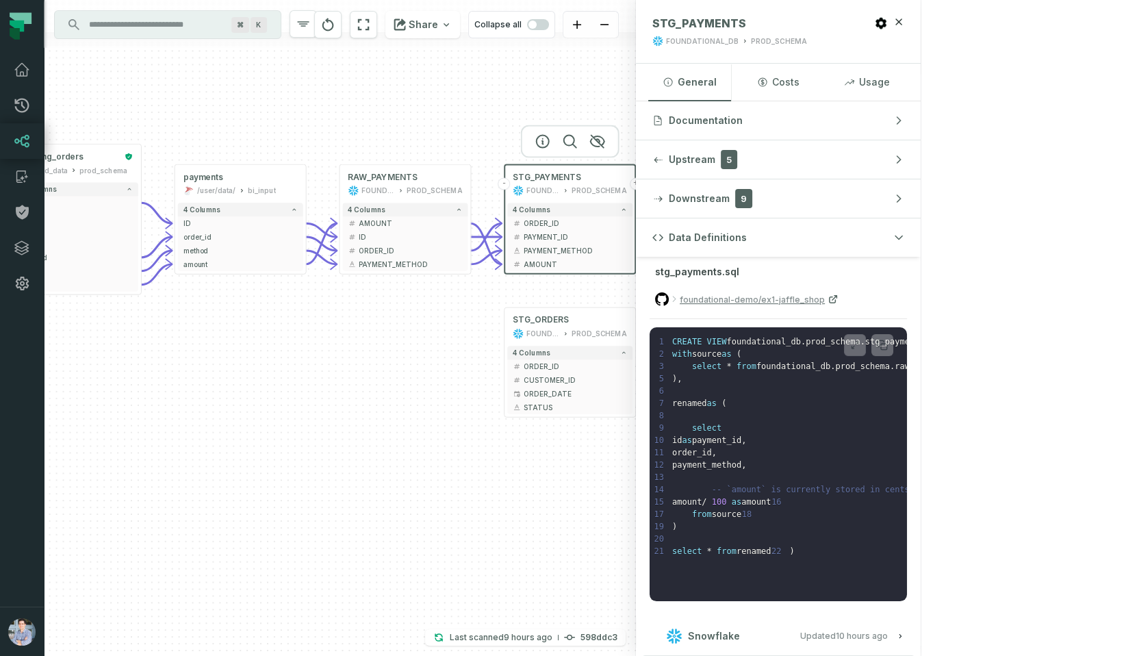
drag, startPoint x: 570, startPoint y: 505, endPoint x: 641, endPoint y: 509, distance: 71.3
click at [636, 509] on div "+ orders foundational view + 8 columns + Monthly Revenue POWER BI /Sales/Report…" at bounding box center [340, 328] width 592 height 656
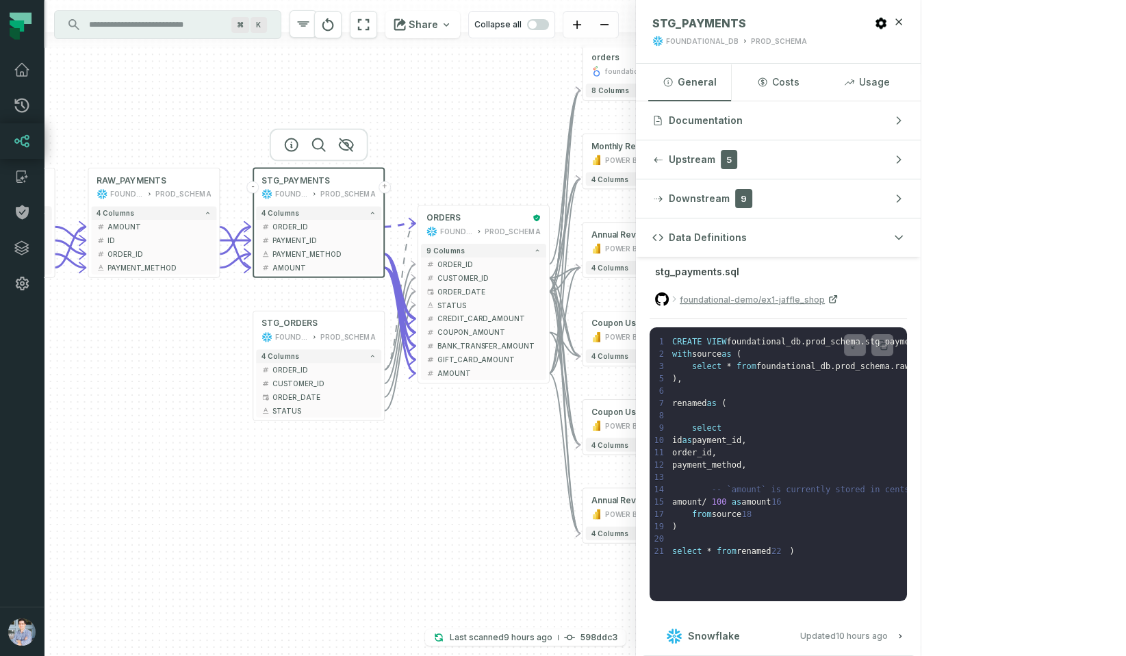
drag, startPoint x: 608, startPoint y: 495, endPoint x: 353, endPoint y: 497, distance: 255.4
click at [353, 497] on div "+ orders foundational view + 8 columns + Monthly Revenue POWER BI /Sales/Report…" at bounding box center [340, 328] width 592 height 656
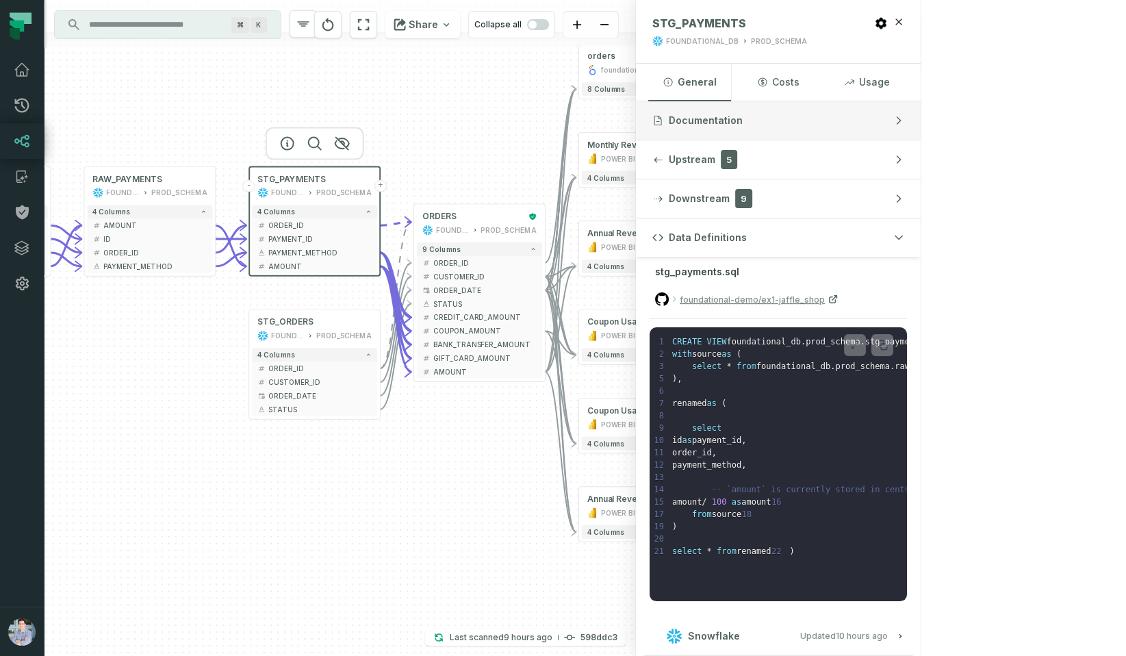
click at [921, 124] on button "Documentation" at bounding box center [778, 120] width 285 height 38
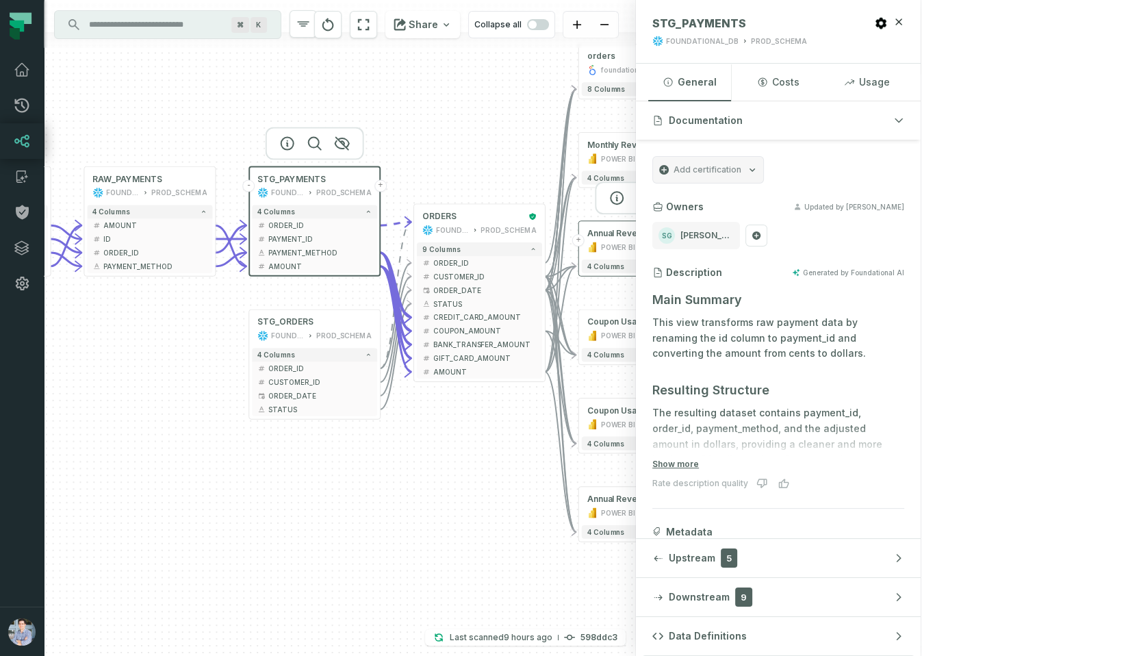
click at [622, 242] on div "POWER BI" at bounding box center [618, 247] width 35 height 11
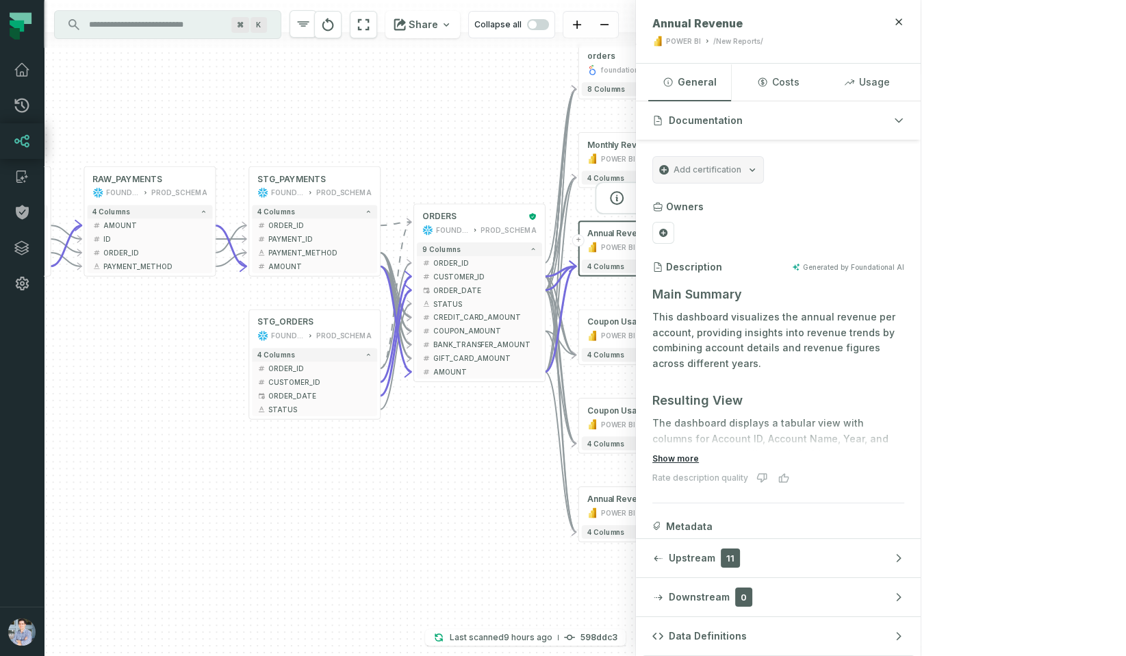
click at [699, 456] on button "Show more" at bounding box center [676, 458] width 47 height 11
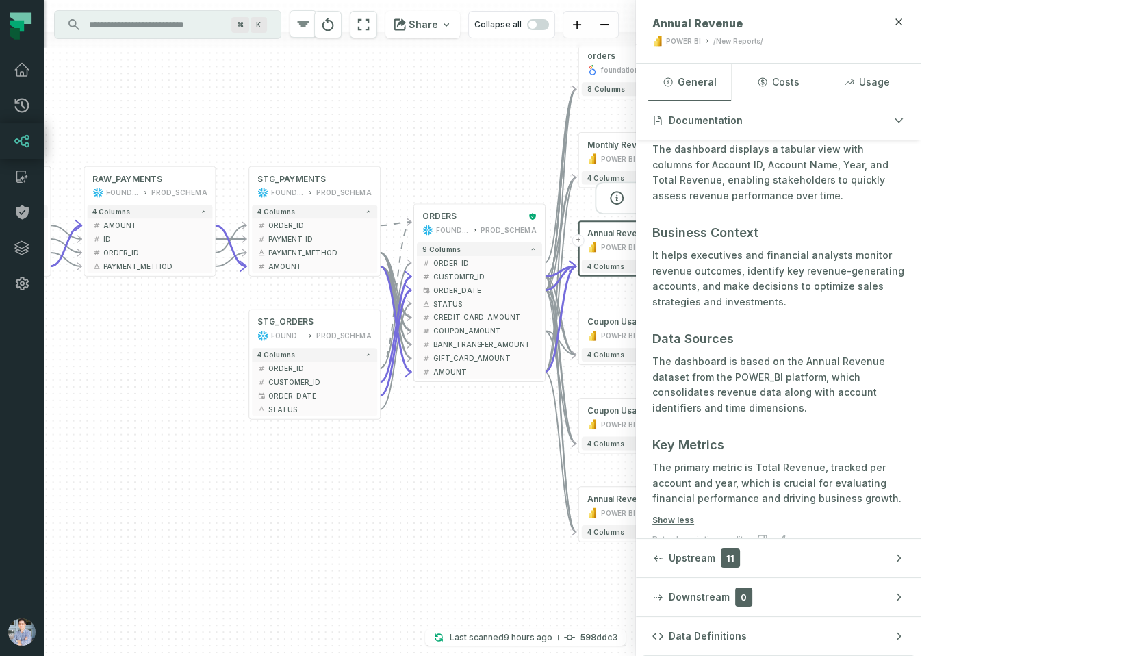
scroll to position [405, 0]
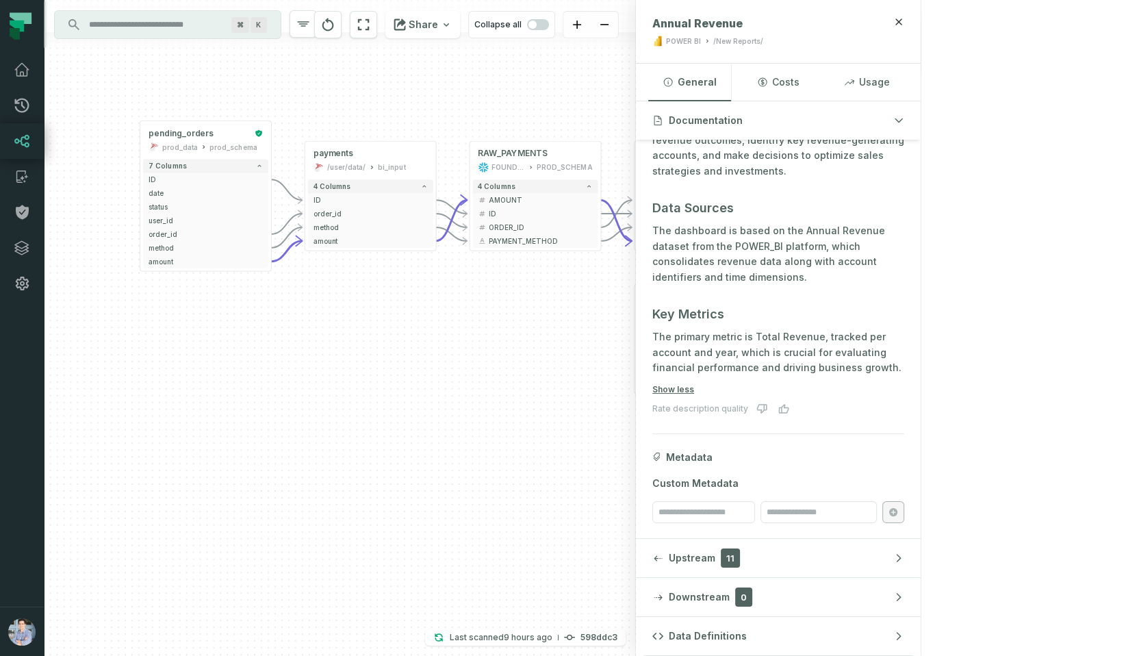
drag, startPoint x: 494, startPoint y: 499, endPoint x: 944, endPoint y: 468, distance: 451.6
click at [921, 469] on div "+ orders foundational view + 8 columns + Monthly Revenue POWER BI /Sales/Report…" at bounding box center [482, 328] width 877 height 656
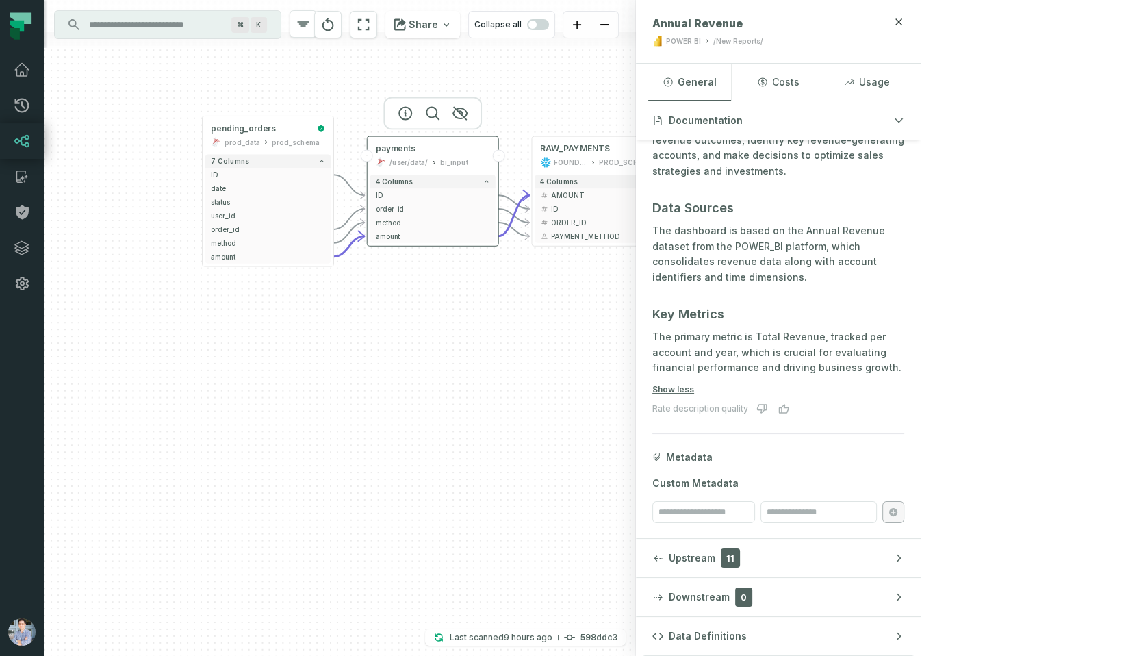
click at [421, 160] on div "/user/data/" at bounding box center [408, 162] width 39 height 11
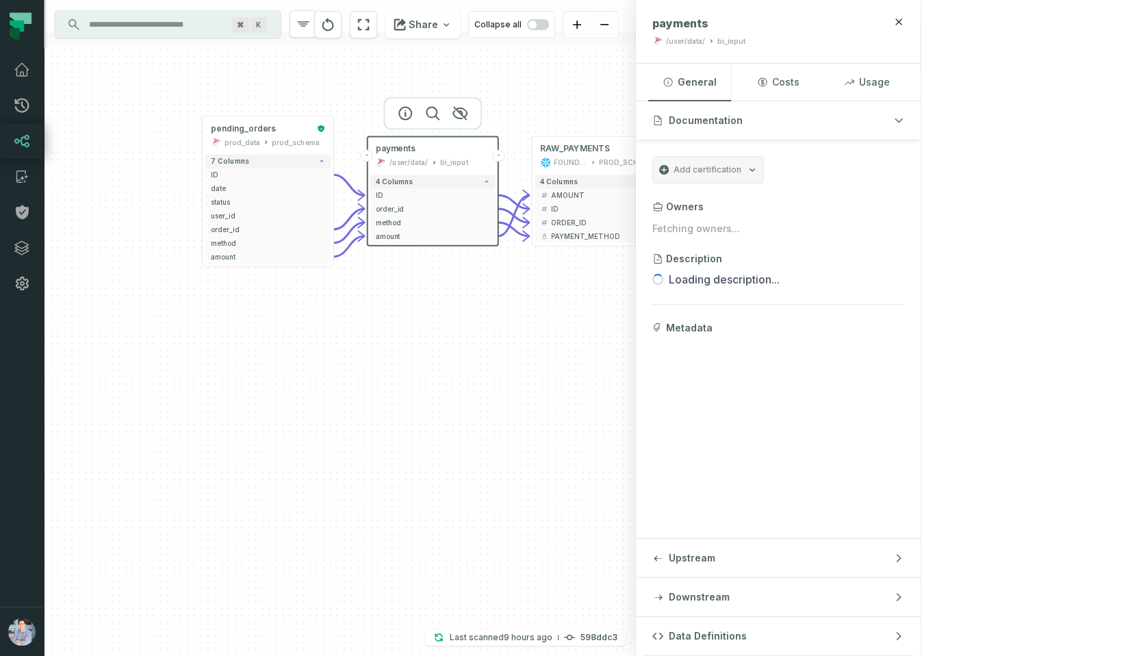
scroll to position [0, 0]
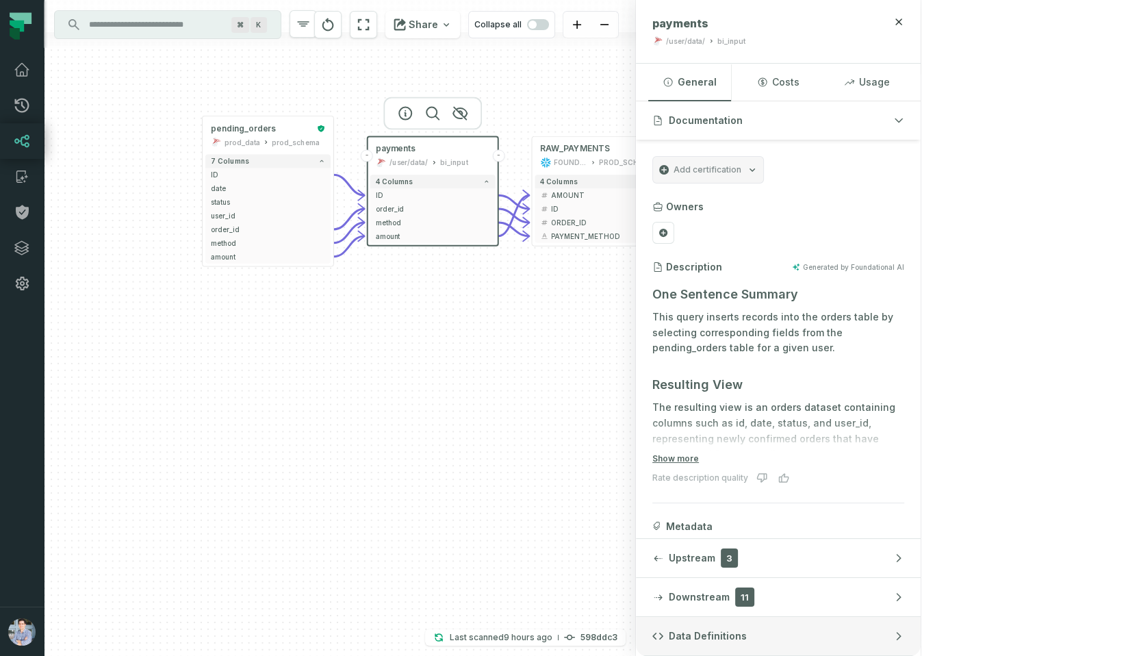
click at [747, 642] on span "Data Definitions" at bounding box center [708, 636] width 78 height 14
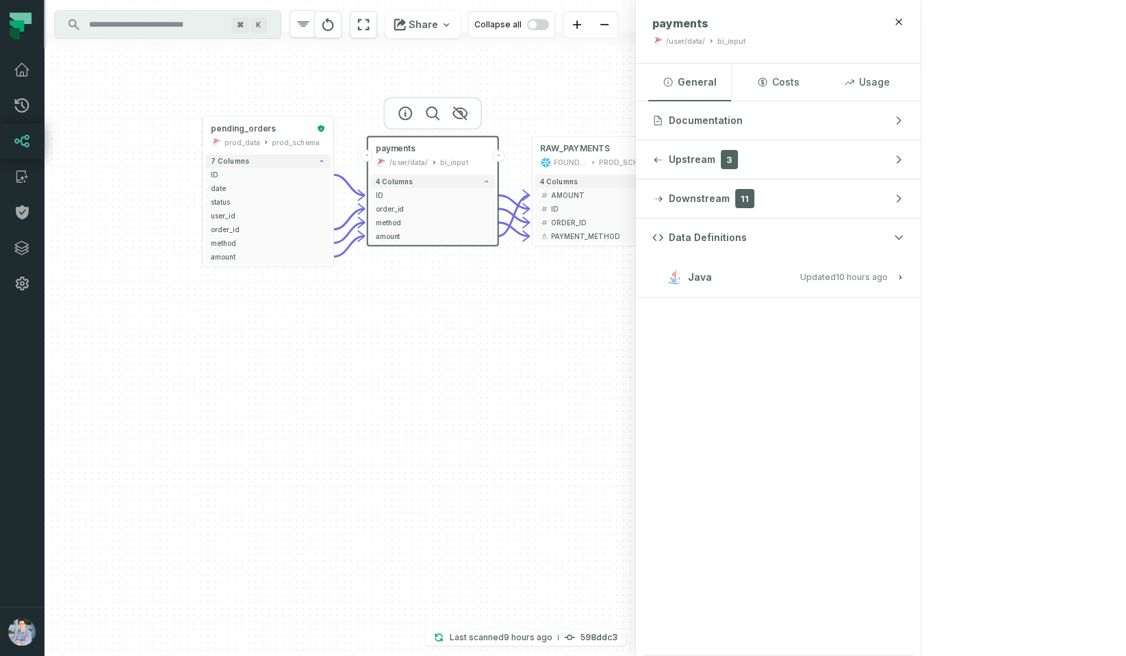
click at [905, 275] on button "Java Updated [DATE] 1:01:39 AM" at bounding box center [779, 277] width 252 height 18
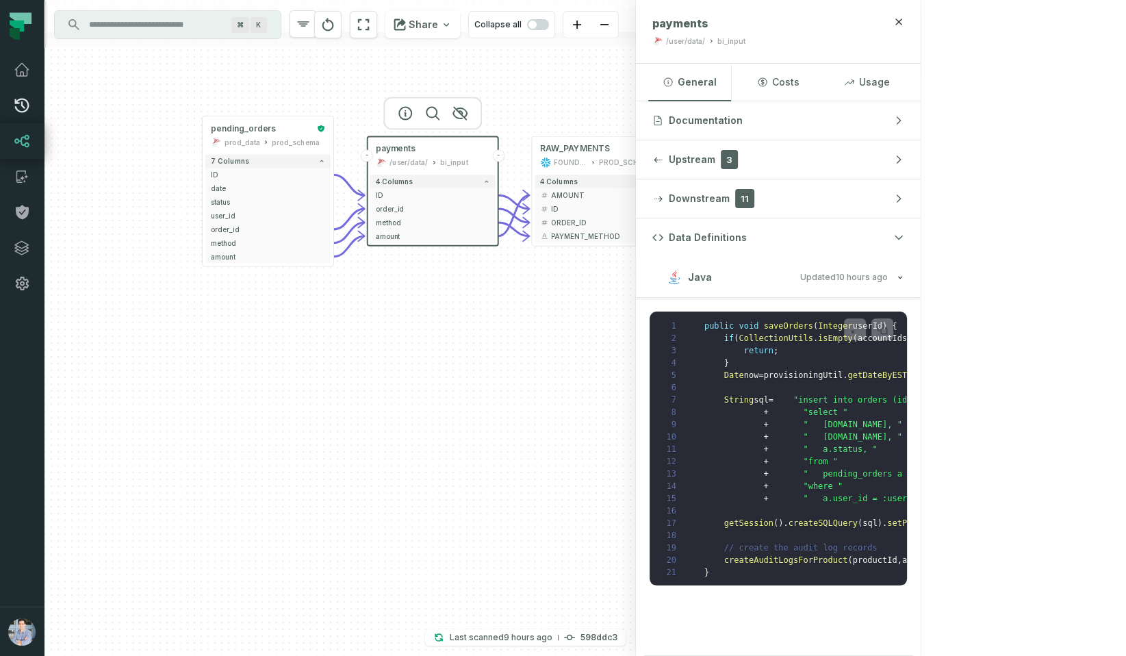
click at [21, 99] on icon at bounding box center [22, 106] width 14 height 14
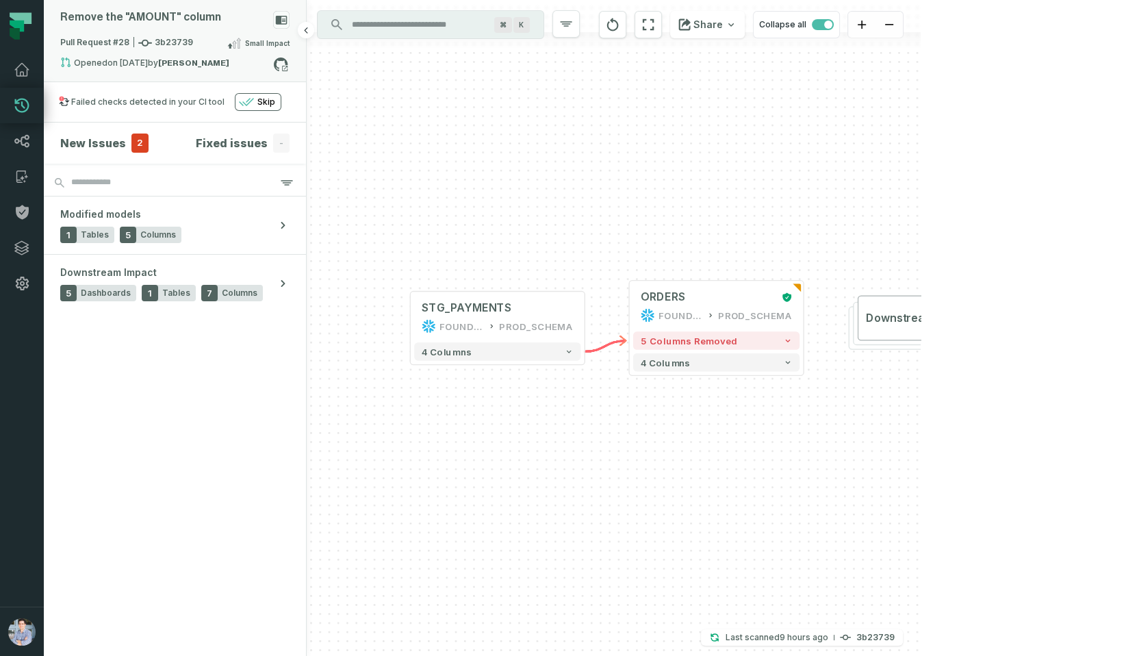
click at [165, 40] on span "Pull Request #28 3b23739" at bounding box center [126, 43] width 133 height 14
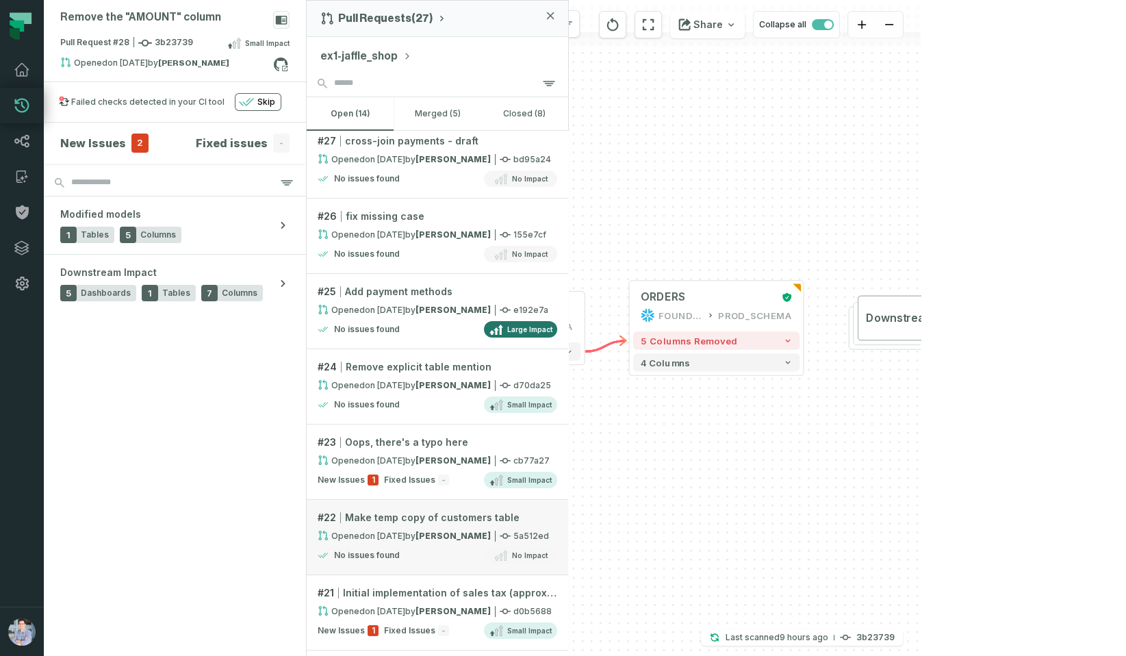
scroll to position [123, 0]
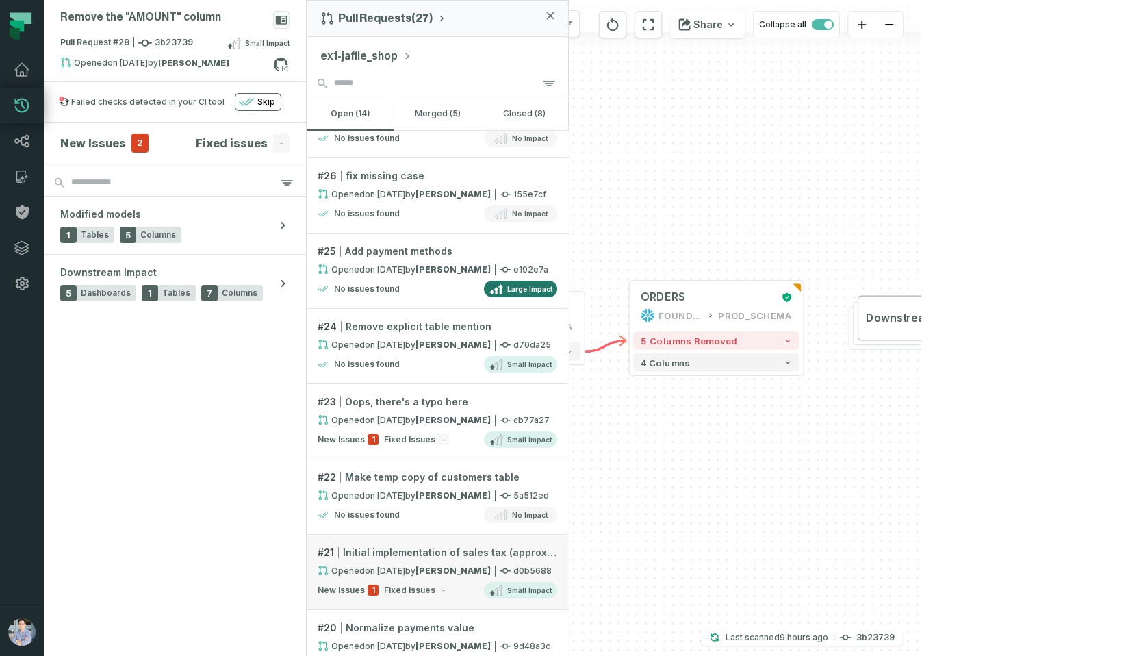
click at [399, 573] on link "# 21 Initial implementation of sales tax (approximation) Opened [DATE] 6:46:02 …" at bounding box center [438, 572] width 262 height 75
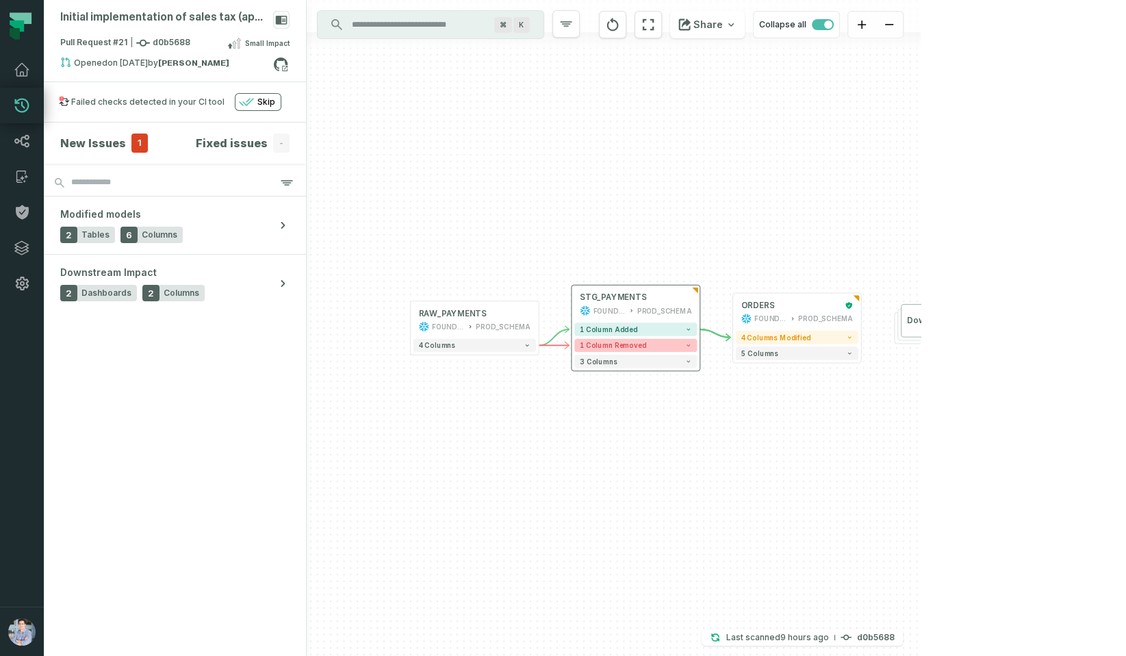
click at [650, 347] on button "1 column removed" at bounding box center [635, 345] width 123 height 13
click at [283, 71] on icon at bounding box center [284, 68] width 5 height 5
click at [24, 65] on icon at bounding box center [22, 70] width 14 height 12
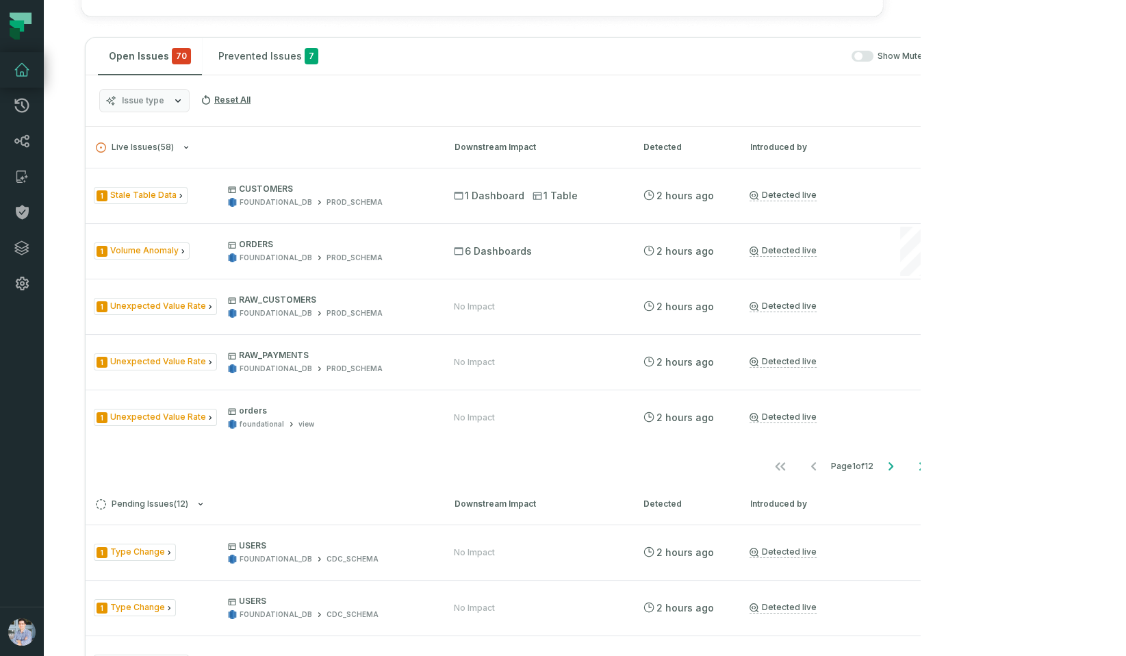
scroll to position [591, 0]
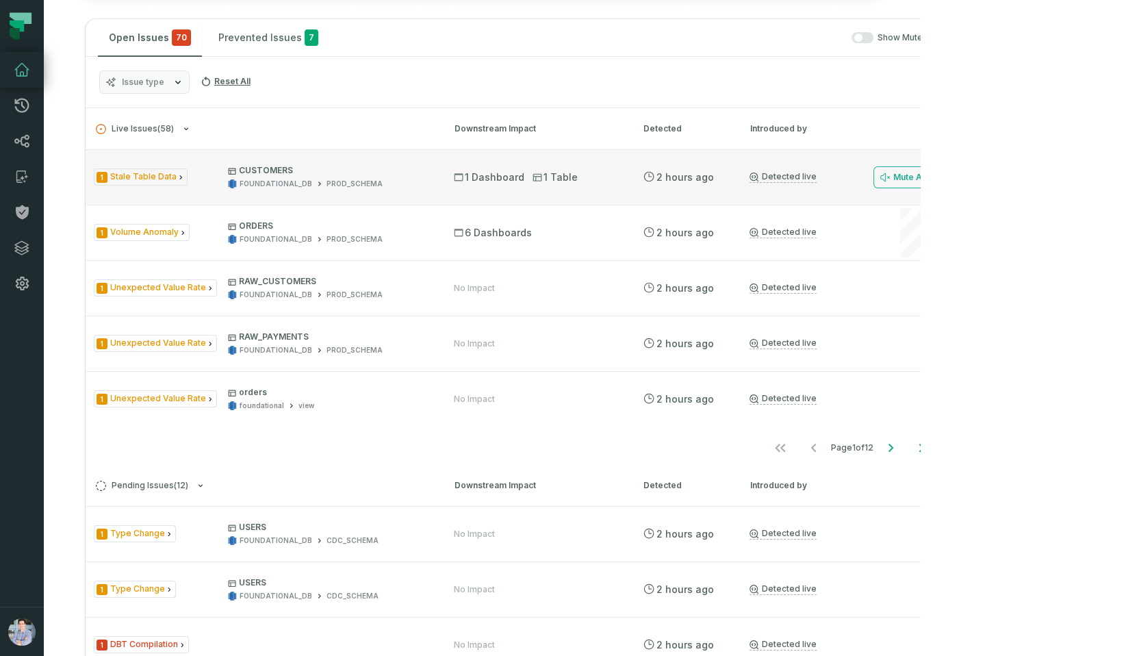
click at [177, 204] on div "1 Stale Table Data CUSTOMERS FOUNDATIONAL_DB PROD_SCHEMA 1 Dashboard 1 Table [D…" at bounding box center [513, 176] width 855 height 55
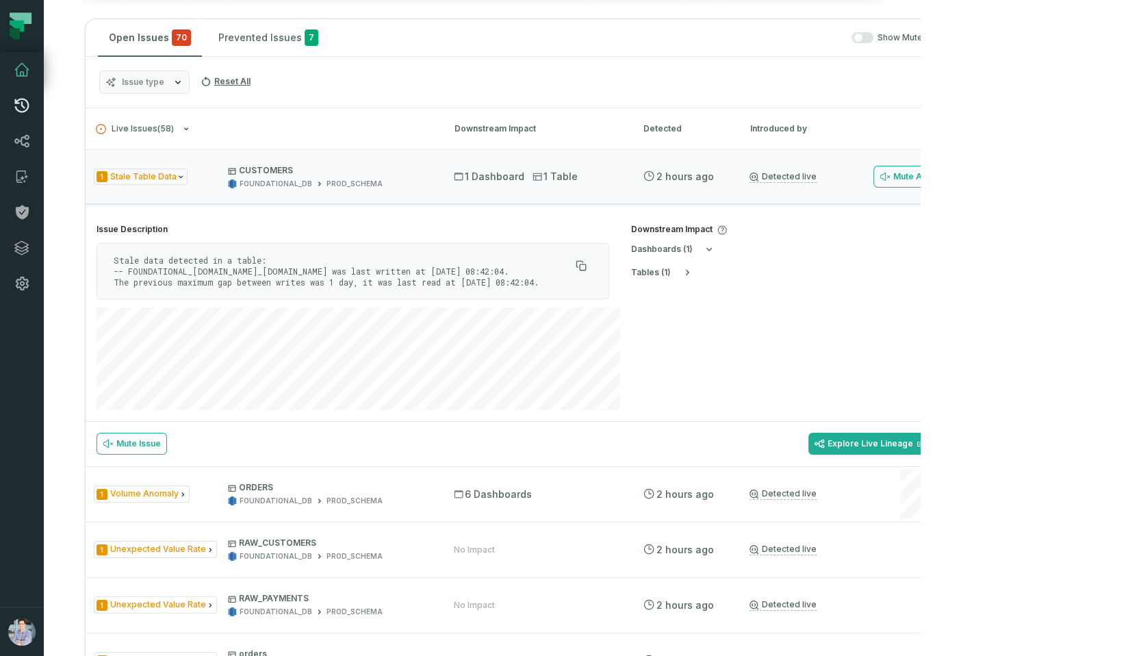
click at [29, 109] on icon at bounding box center [22, 105] width 16 height 16
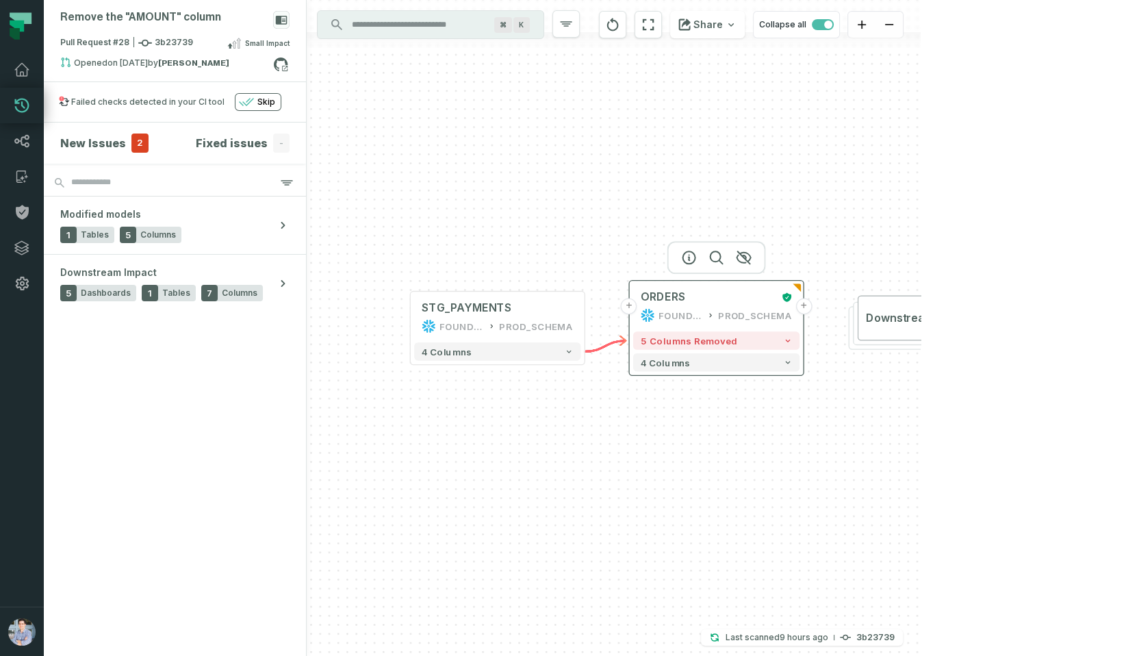
click at [802, 307] on button "+" at bounding box center [804, 306] width 16 height 16
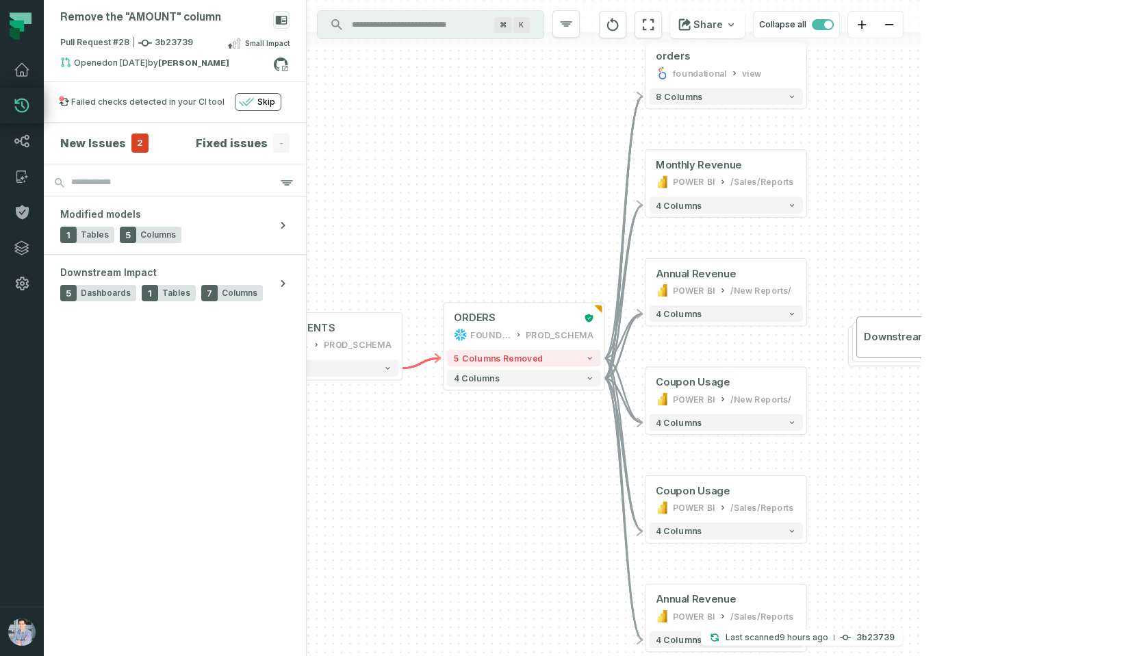
drag, startPoint x: 850, startPoint y: 342, endPoint x: 860, endPoint y: 300, distance: 42.9
click at [860, 300] on div "+ orders foundational view + 8 columns + Monthly Revenue POWER BI /Sales/Report…" at bounding box center [614, 328] width 614 height 656
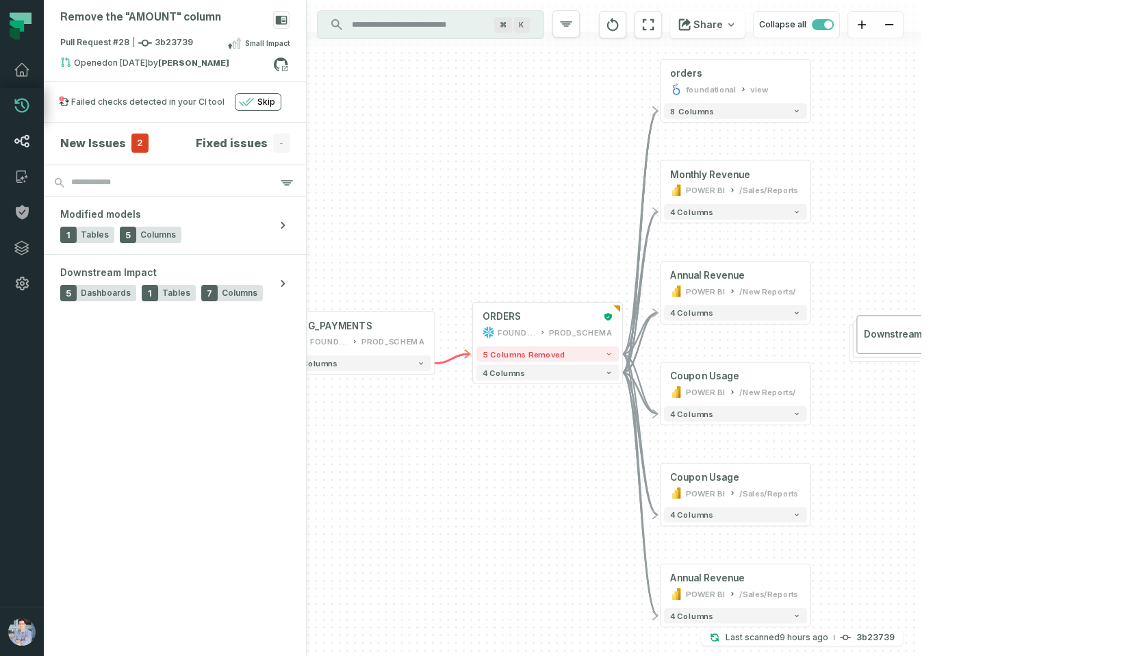
click at [29, 136] on icon at bounding box center [22, 141] width 16 height 16
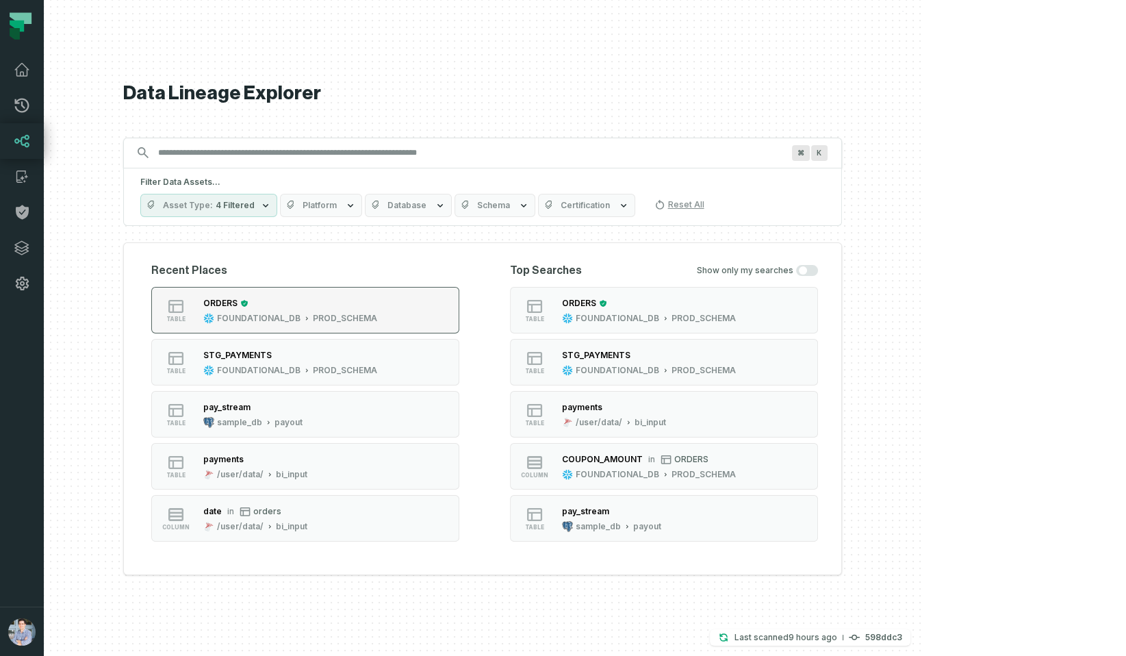
click at [377, 314] on div "PROD_SCHEMA" at bounding box center [345, 318] width 64 height 11
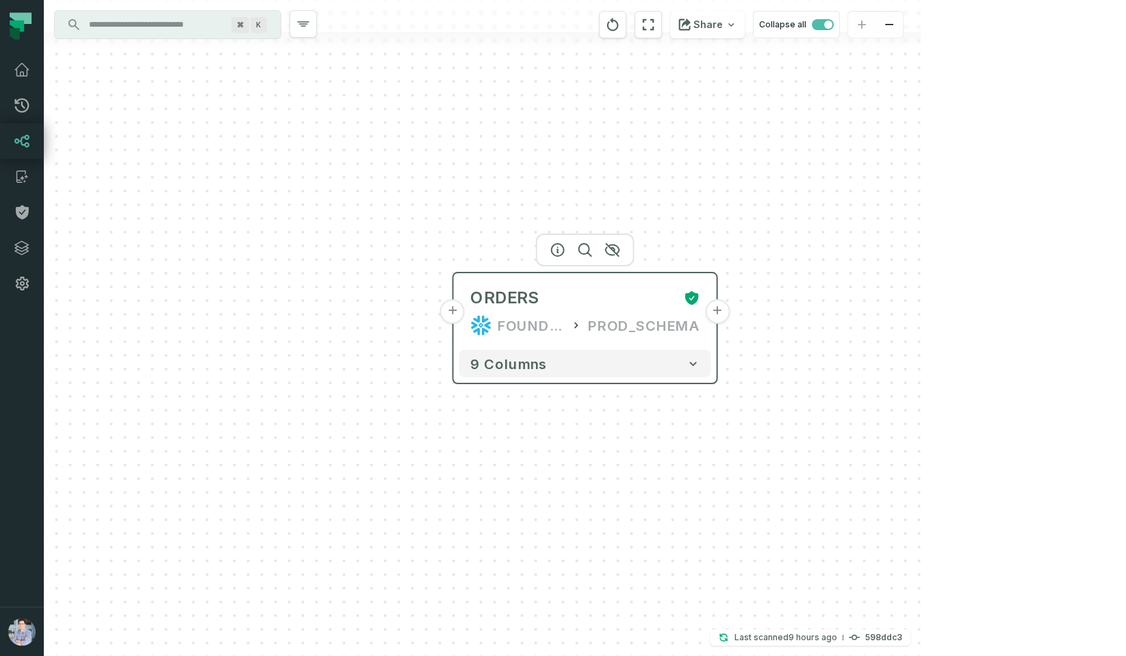
click at [455, 312] on button "+" at bounding box center [452, 311] width 25 height 25
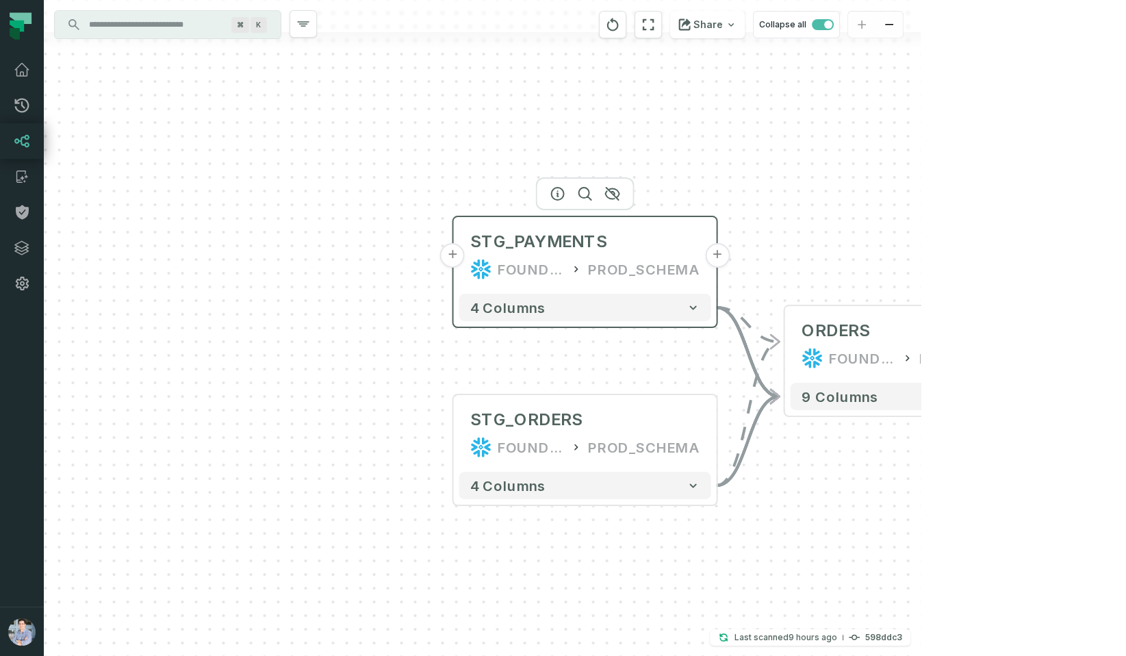
click at [456, 255] on button "+" at bounding box center [452, 255] width 25 height 25
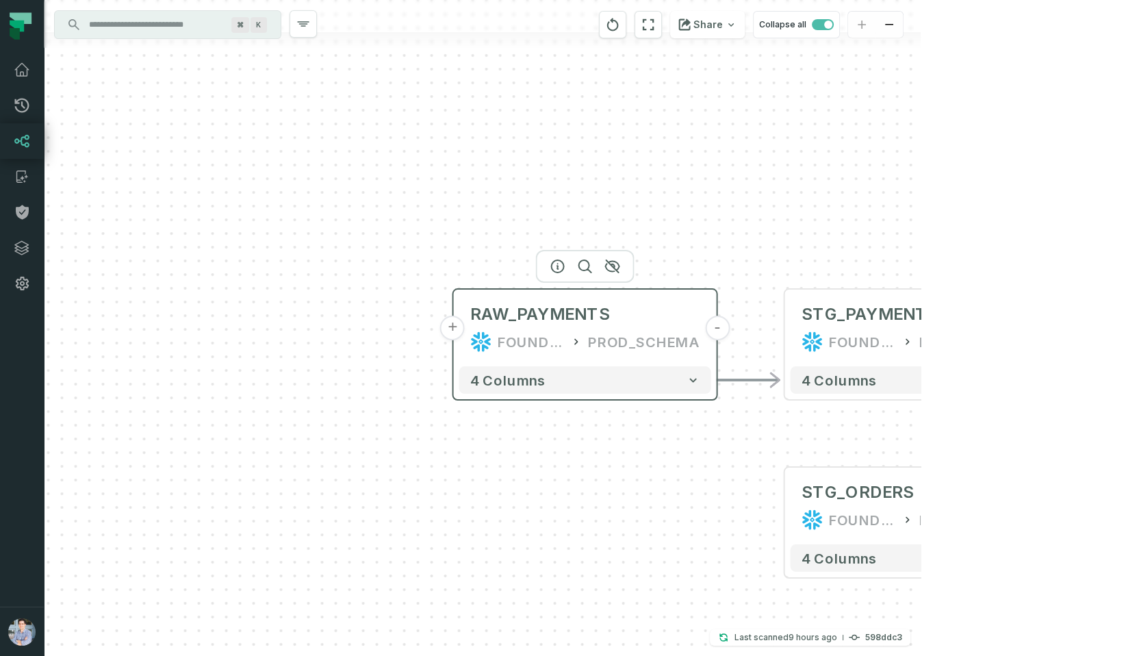
click at [459, 325] on button "+" at bounding box center [452, 328] width 25 height 25
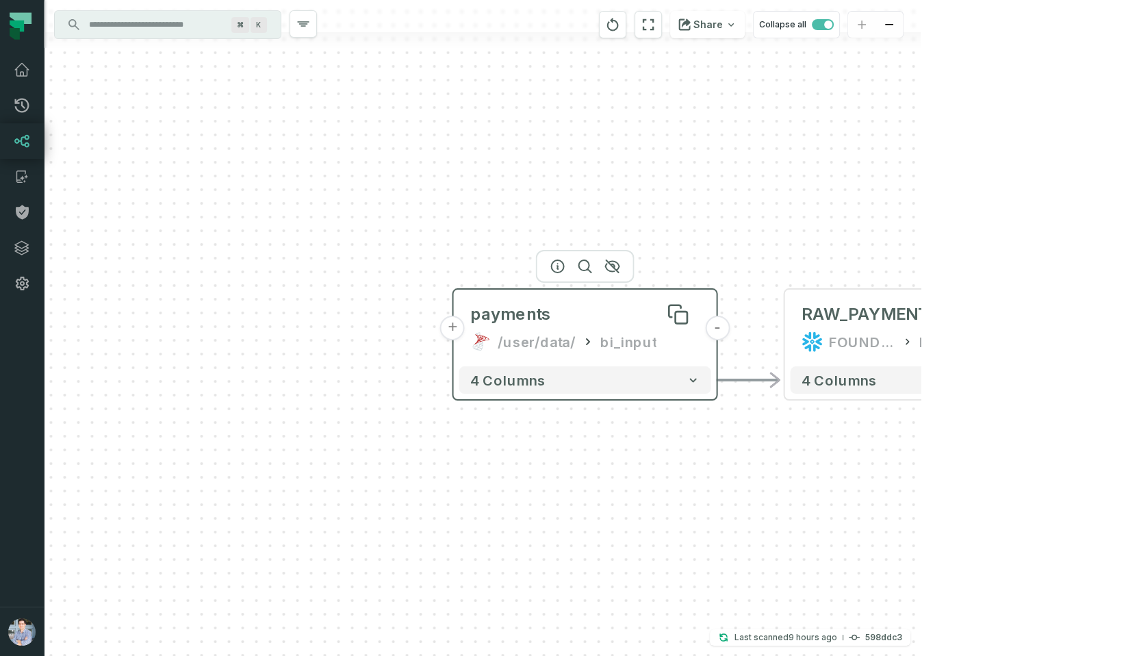
click at [569, 320] on div "payments" at bounding box center [585, 314] width 230 height 22
click at [559, 264] on icon "button" at bounding box center [558, 266] width 16 height 16
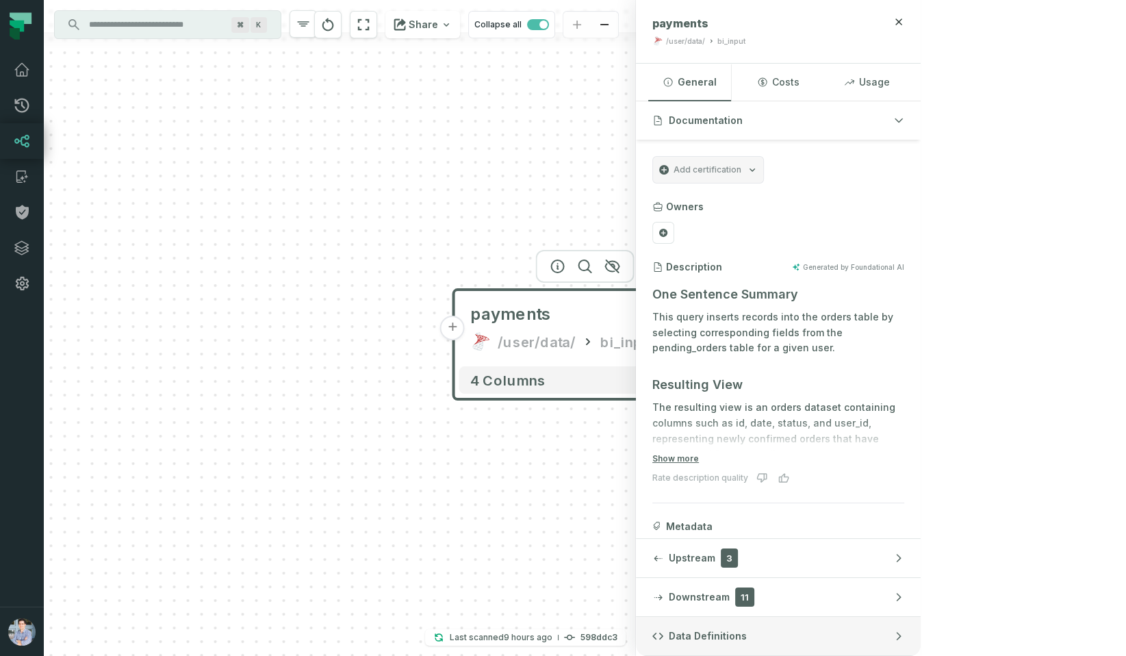
click at [921, 644] on button "Data Definitions" at bounding box center [778, 636] width 285 height 38
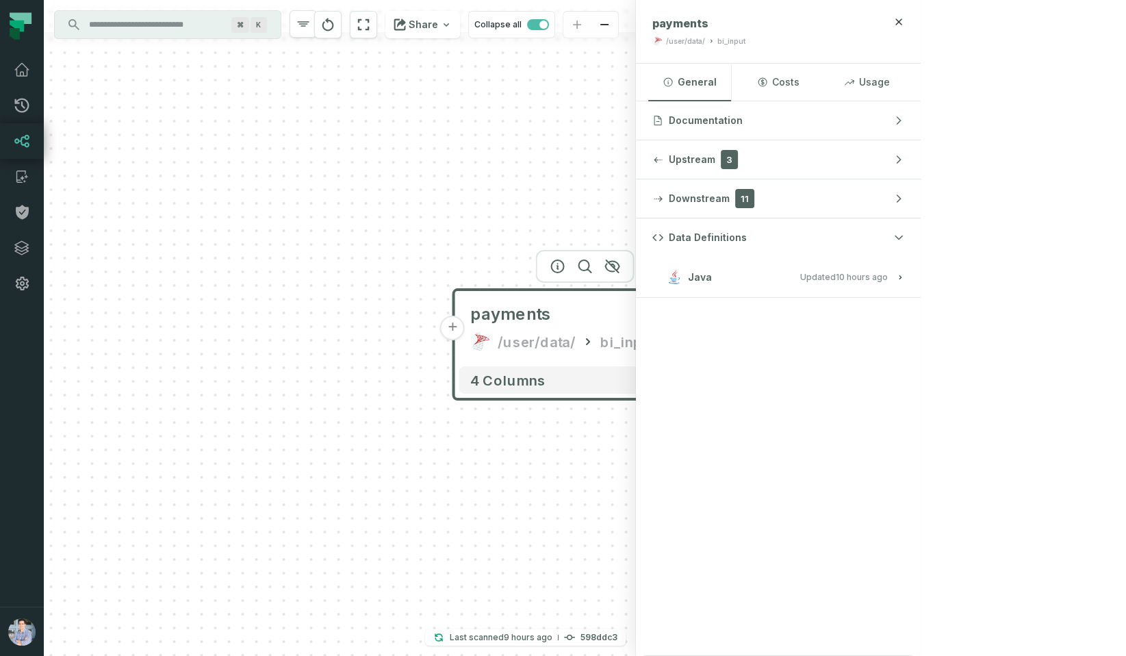
click at [905, 270] on button "Java Updated [DATE] 1:01:39 AM" at bounding box center [779, 277] width 252 height 18
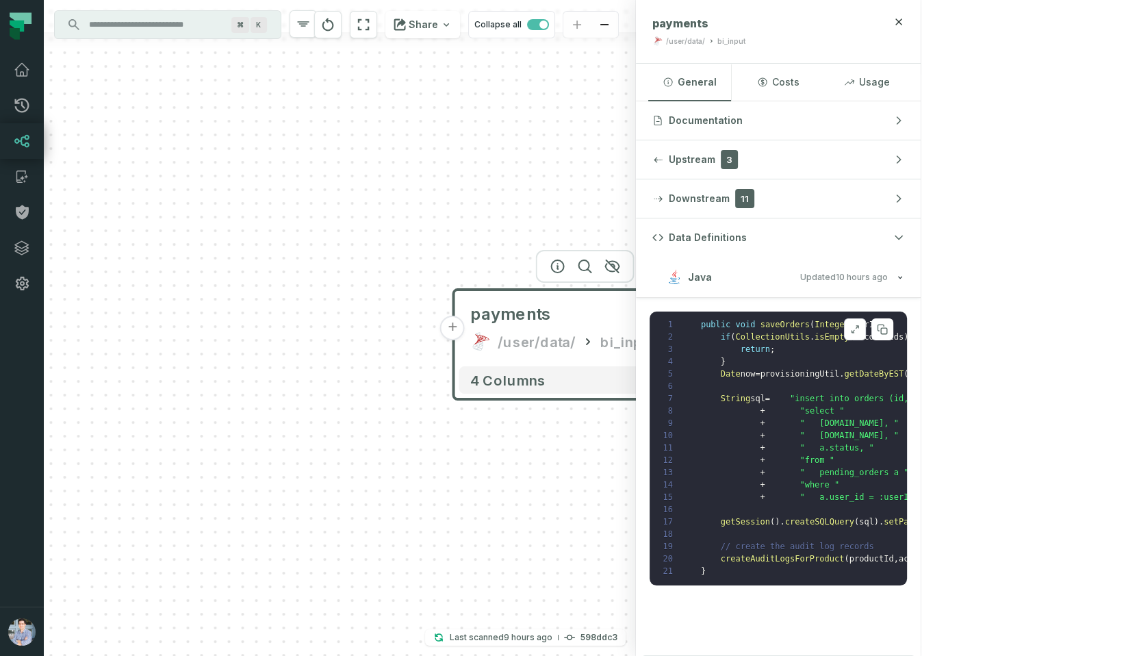
scroll to position [1, 0]
click at [905, 16] on icon "button" at bounding box center [899, 21] width 11 height 11
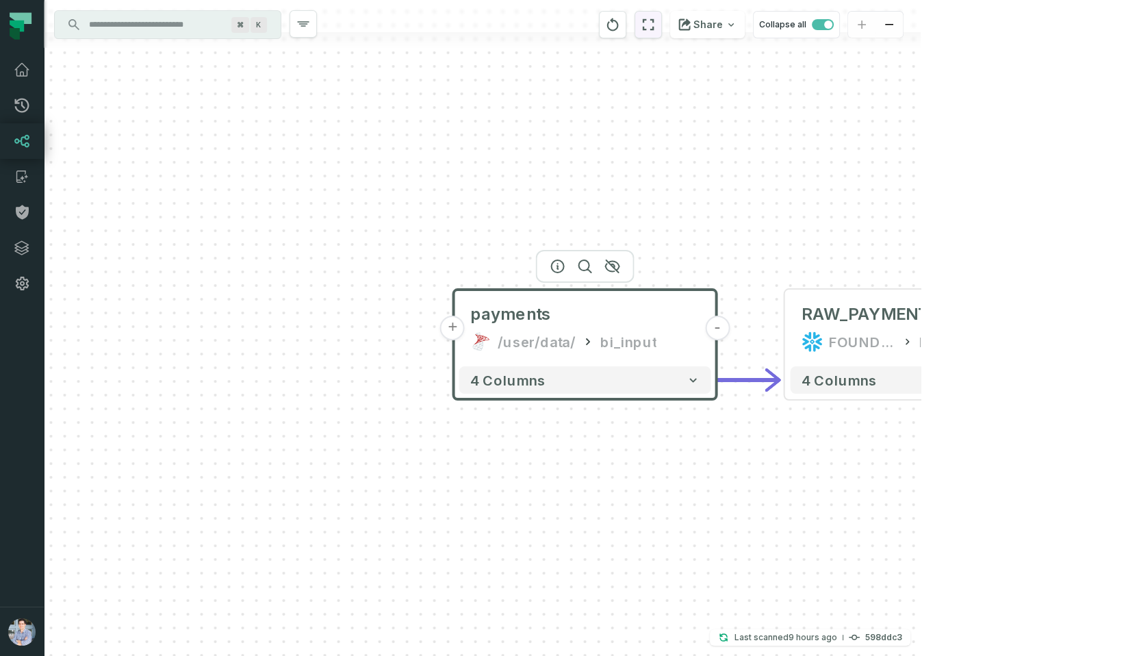
click at [656, 27] on icon "reset" at bounding box center [648, 24] width 15 height 16
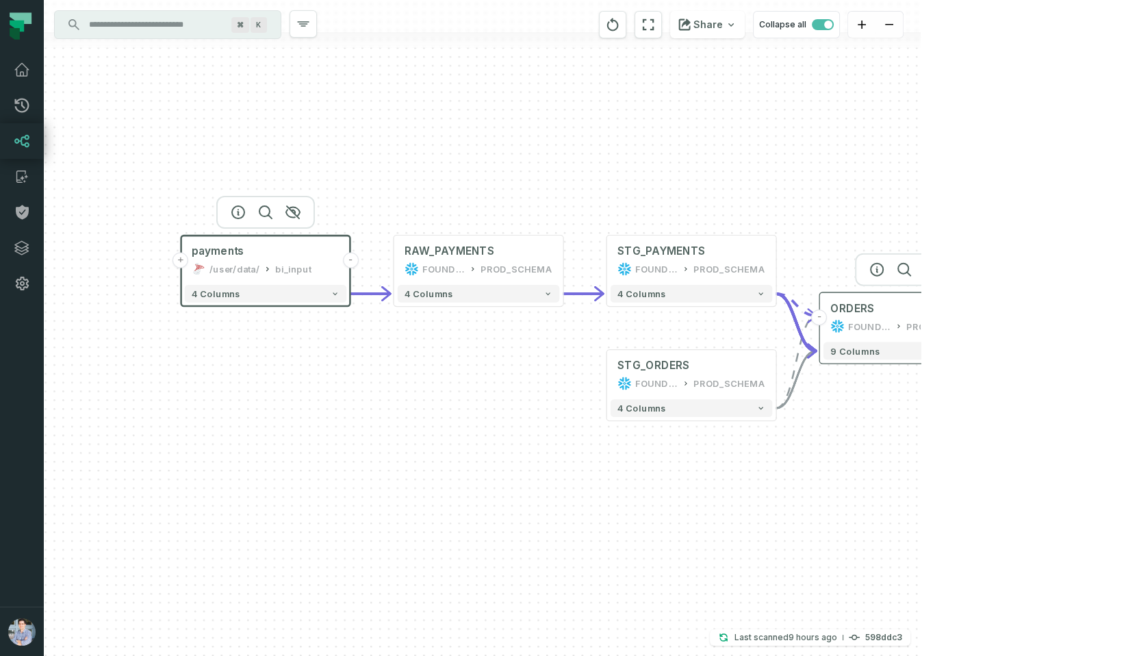
click at [987, 320] on button "+" at bounding box center [990, 317] width 16 height 16
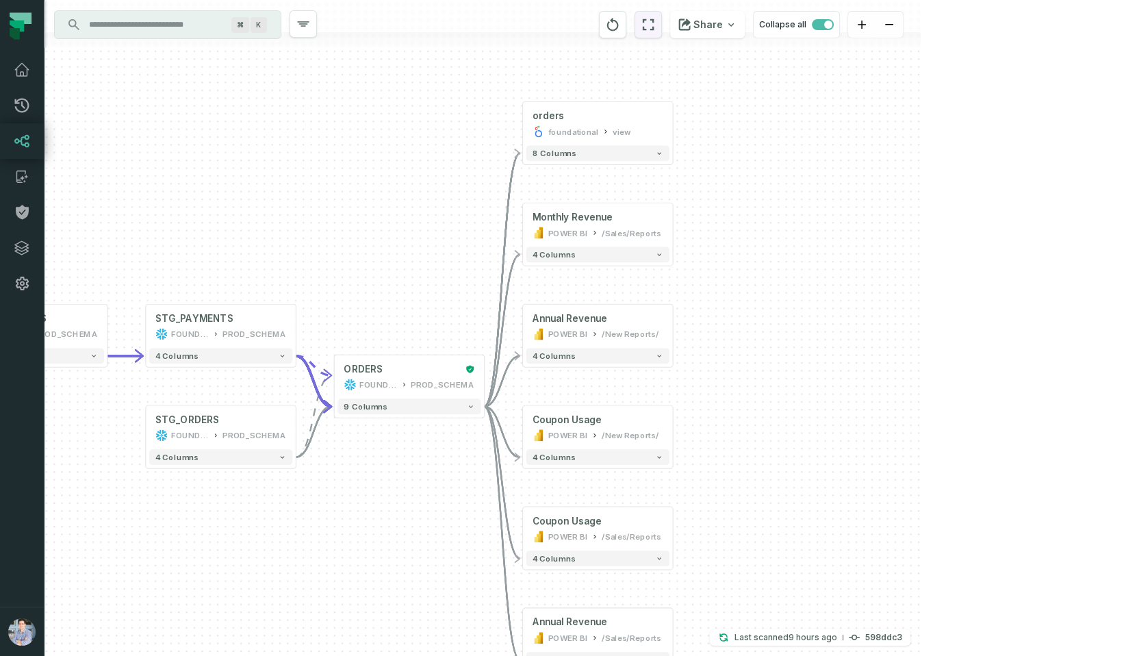
click at [656, 31] on icon "reset" at bounding box center [648, 24] width 15 height 16
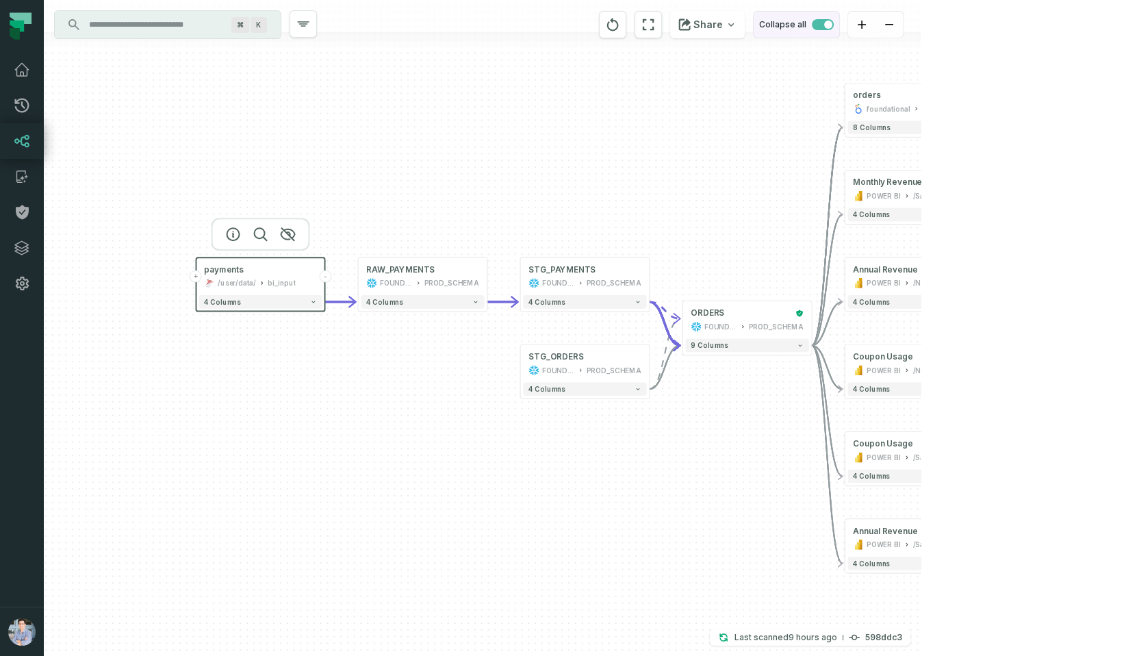
click at [840, 31] on button "Collapse all" at bounding box center [796, 24] width 87 height 27
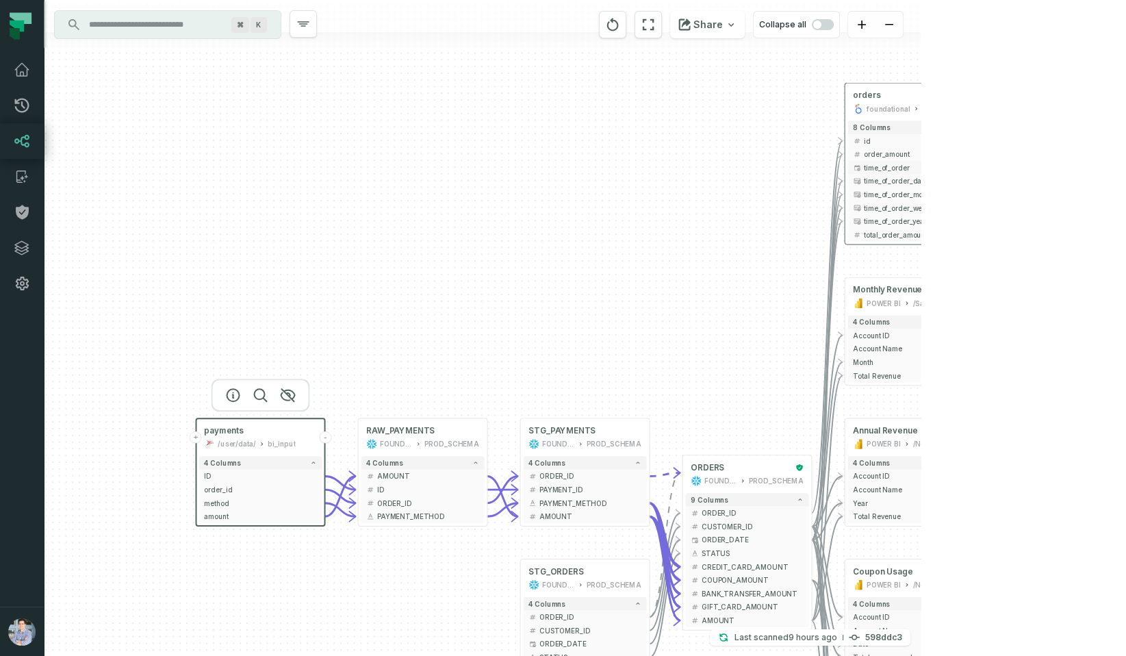
click at [895, 163] on span "time_of_order" at bounding box center [915, 168] width 102 height 10
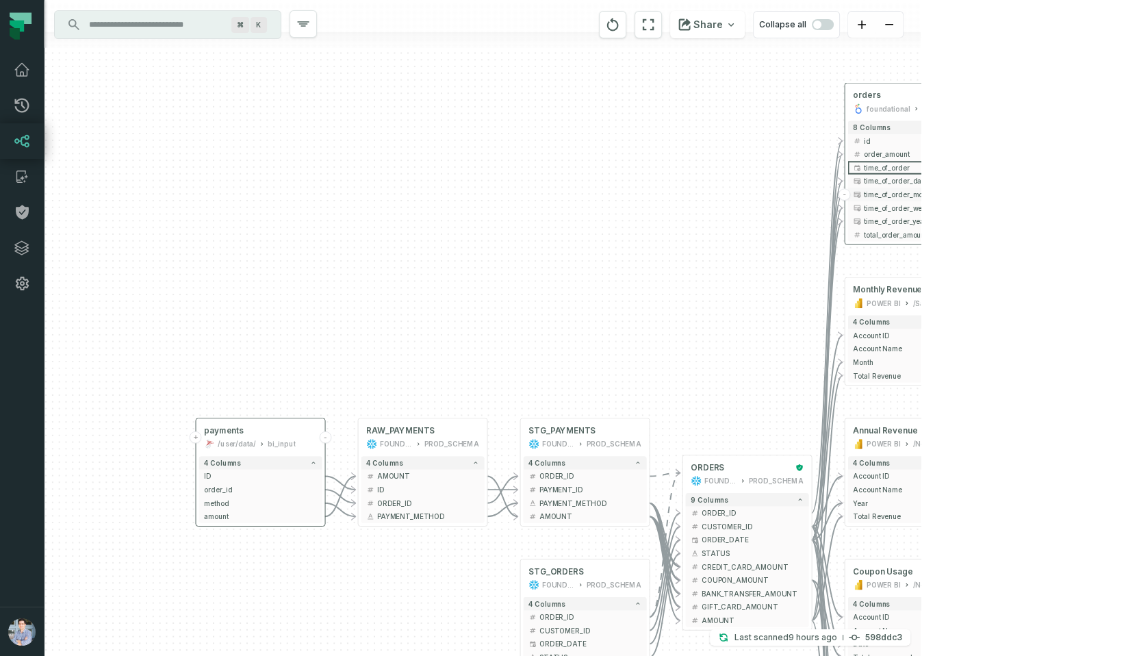
click at [890, 188] on button "time_of_order_month" at bounding box center [909, 195] width 123 height 14
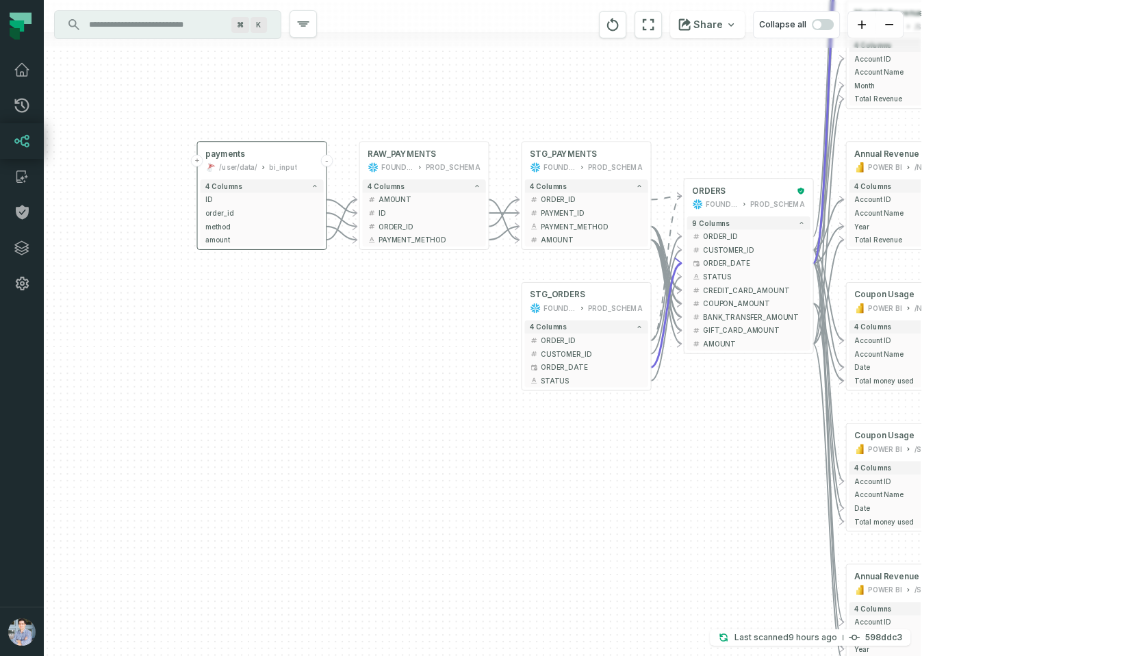
drag, startPoint x: 714, startPoint y: 341, endPoint x: 717, endPoint y: 66, distance: 275.3
click at [716, 66] on div "+ orders foundational view + 8 columns - id - order_amount + time_of_order - ti…" at bounding box center [482, 328] width 877 height 656
click at [717, 264] on span "ORDER_DATE" at bounding box center [754, 263] width 102 height 10
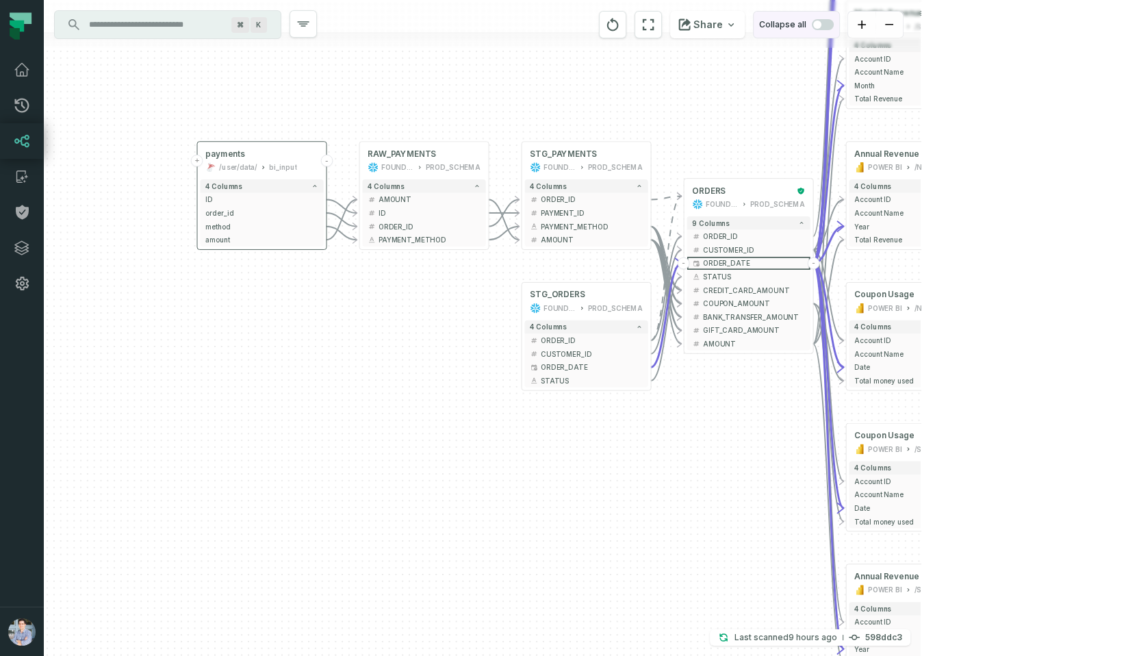
click at [840, 30] on button "Collapse all" at bounding box center [796, 24] width 87 height 27
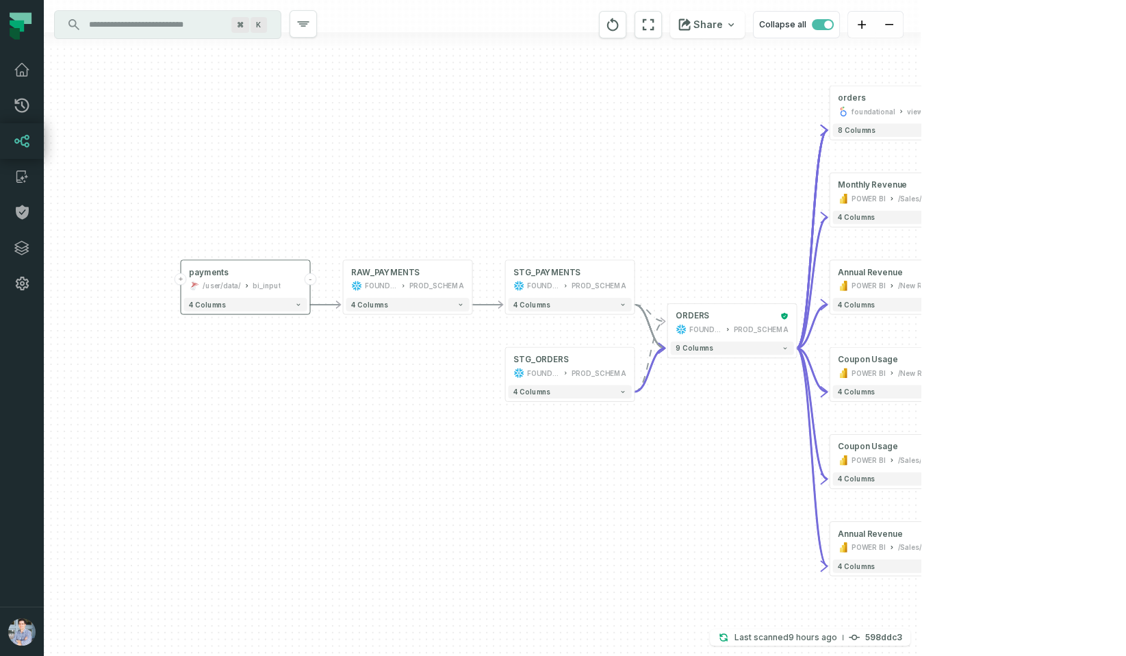
drag, startPoint x: 694, startPoint y: 253, endPoint x: 677, endPoint y: 533, distance: 280.5
click at [677, 533] on div "+ orders foundational view + 8 columns + Monthly Revenue POWER BI /Sales/Report…" at bounding box center [482, 328] width 877 height 656
click at [27, 99] on icon at bounding box center [22, 105] width 16 height 16
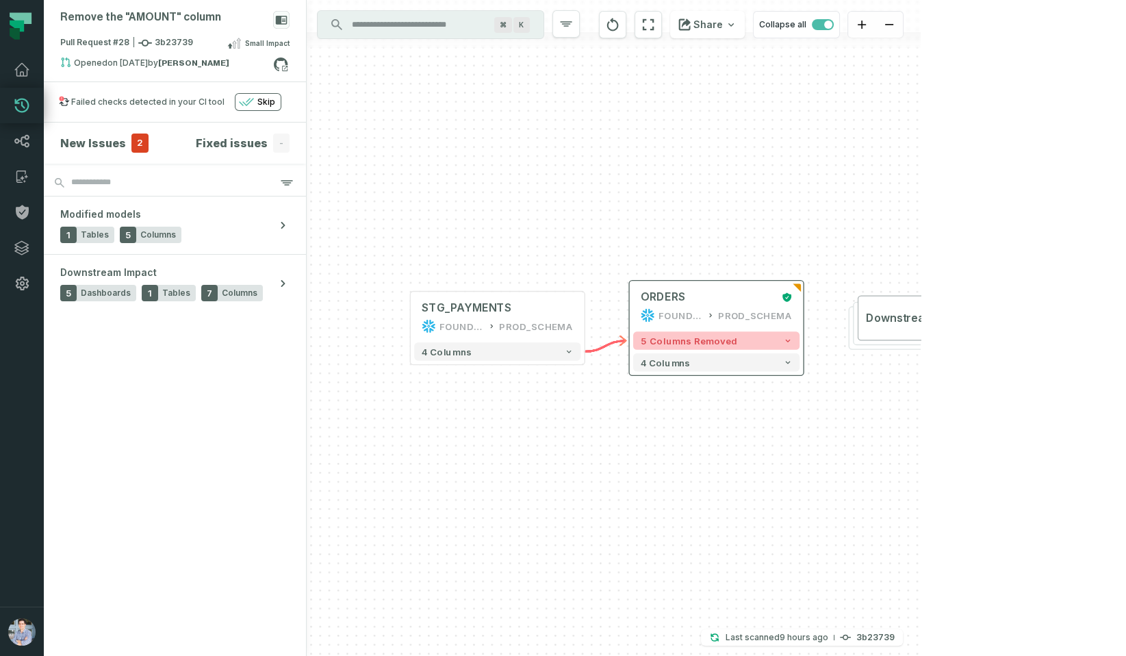
click at [768, 345] on button "5 columns removed" at bounding box center [716, 340] width 166 height 18
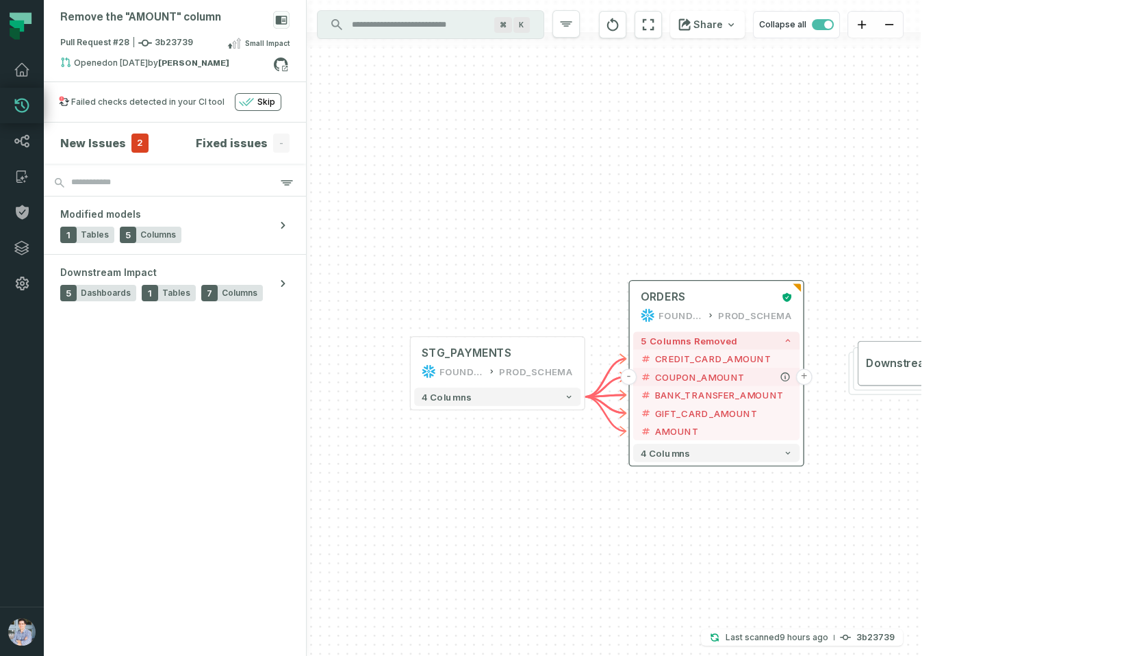
click at [804, 376] on button "+" at bounding box center [804, 376] width 16 height 16
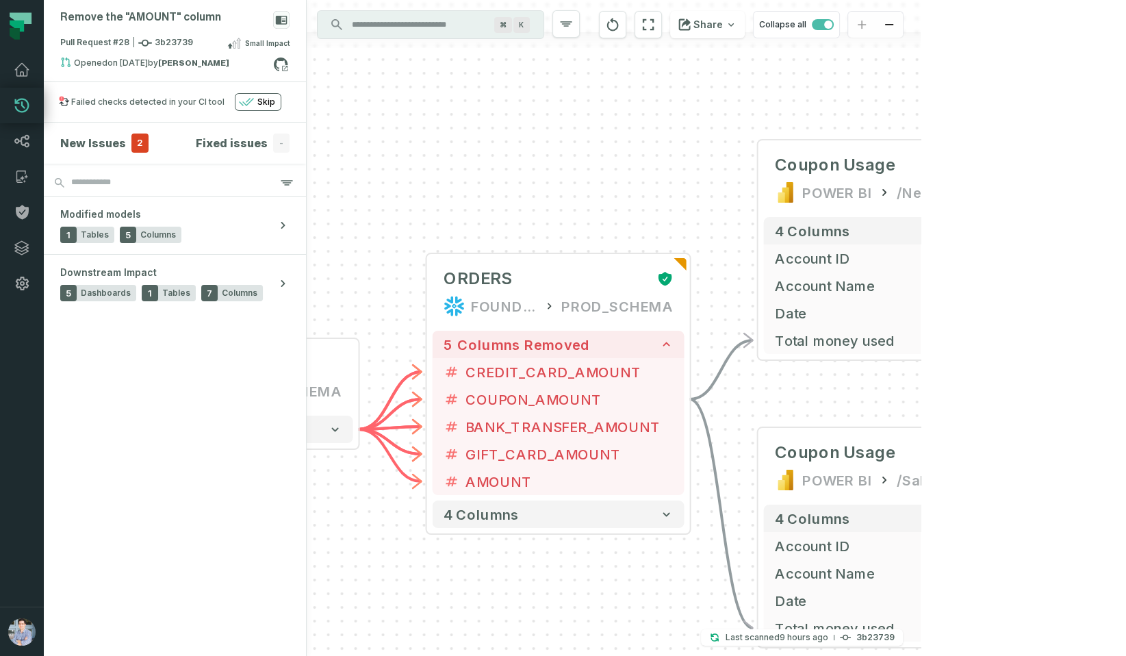
drag, startPoint x: 460, startPoint y: 242, endPoint x: 634, endPoint y: 165, distance: 190.1
click at [634, 165] on div "+ Coupon Usage POWER BI /New Reports/ 4 columns + Account ID + Account Name + D…" at bounding box center [614, 328] width 614 height 656
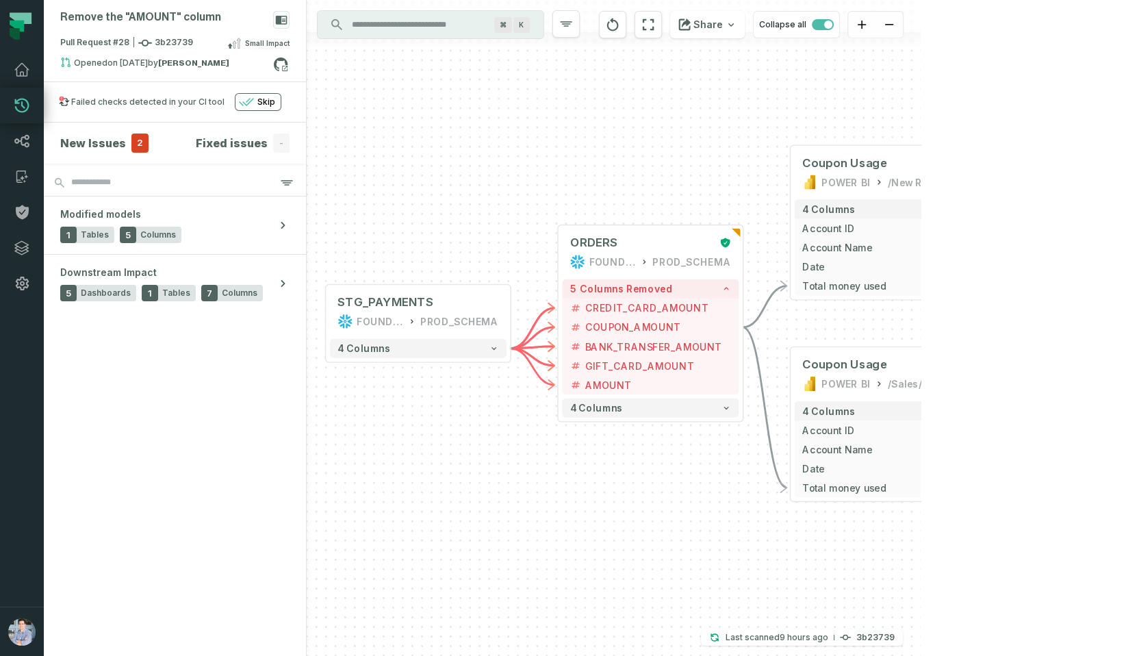
drag, startPoint x: 634, startPoint y: 165, endPoint x: 703, endPoint y: 163, distance: 69.2
click at [703, 163] on div "+ Coupon Usage POWER BI /New Reports/ 4 columns + Account ID + Account Name + D…" at bounding box center [614, 328] width 614 height 656
click at [23, 240] on icon at bounding box center [22, 248] width 16 height 16
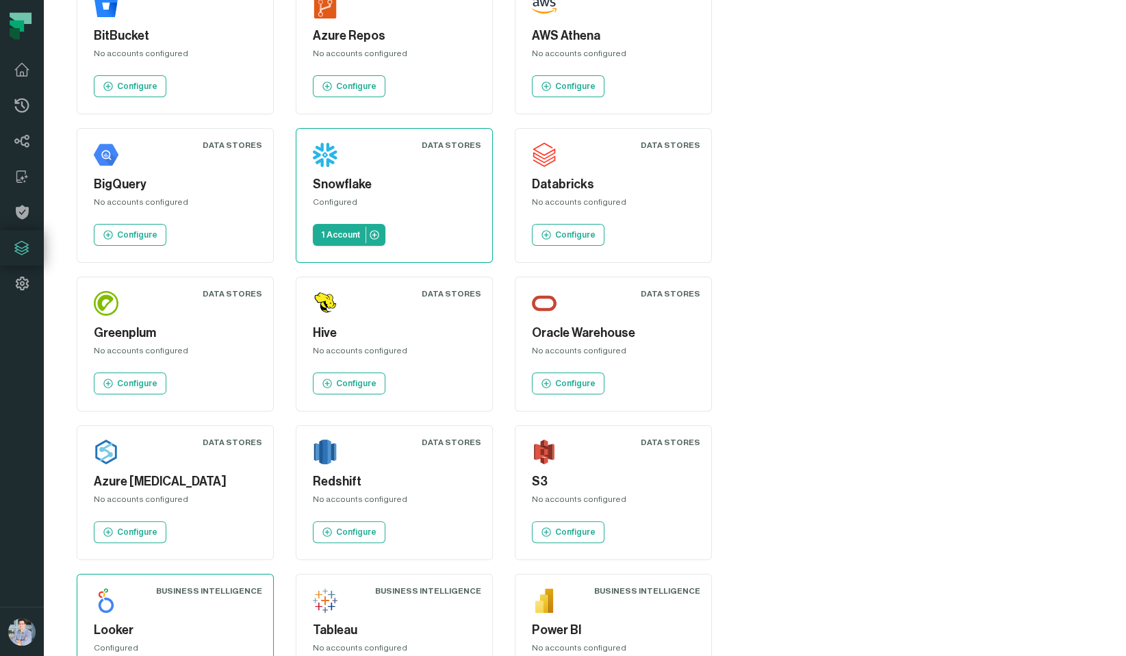
scroll to position [237, 0]
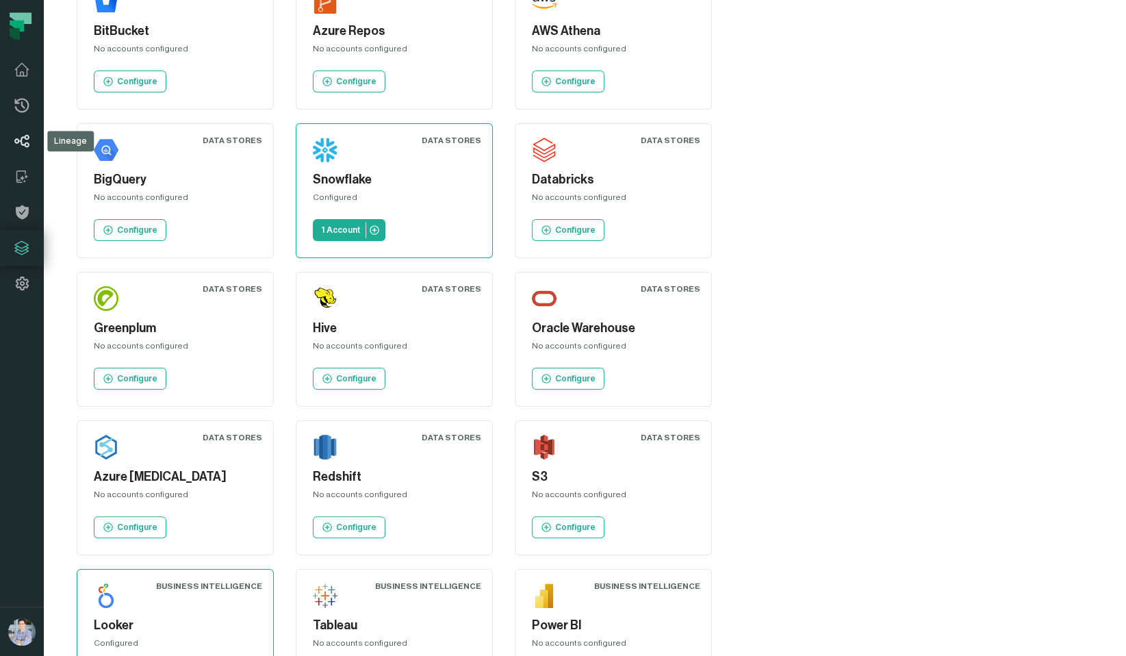
click at [25, 145] on icon at bounding box center [21, 141] width 15 height 13
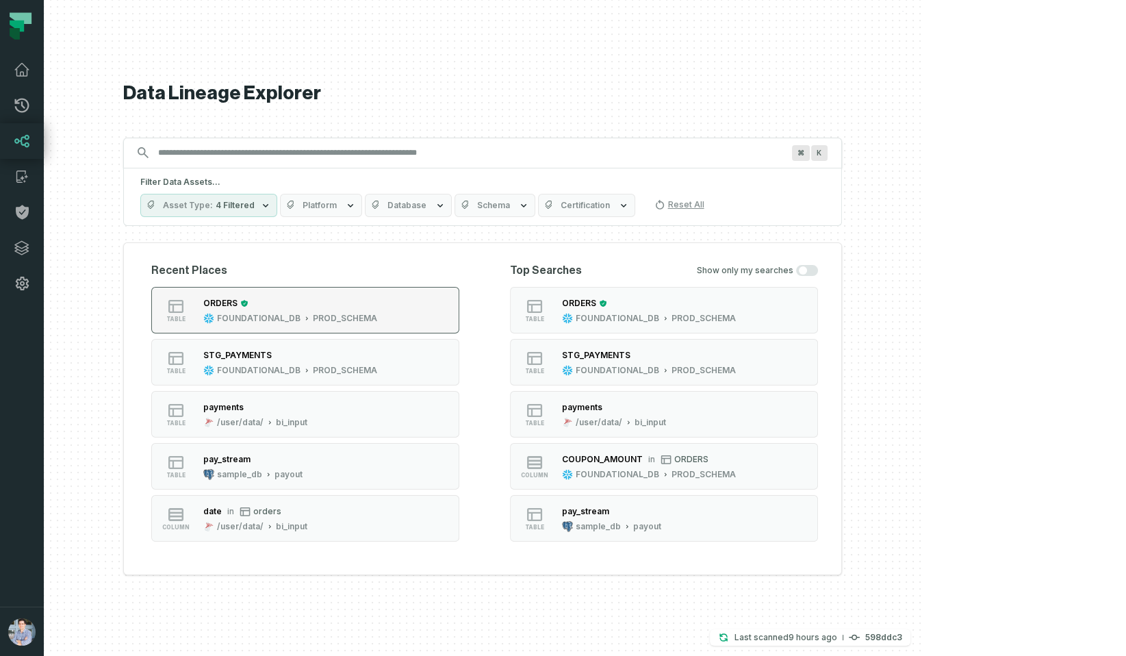
click at [373, 302] on div "ORDERS" at bounding box center [290, 303] width 174 height 14
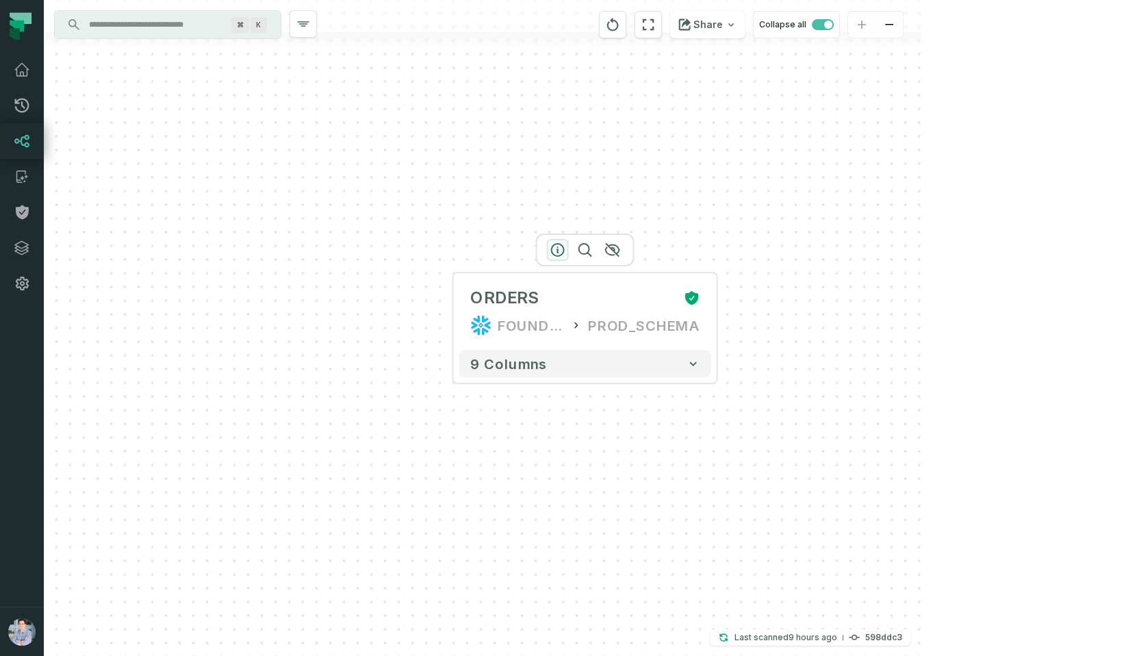
click at [554, 253] on icon "button" at bounding box center [558, 250] width 16 height 16
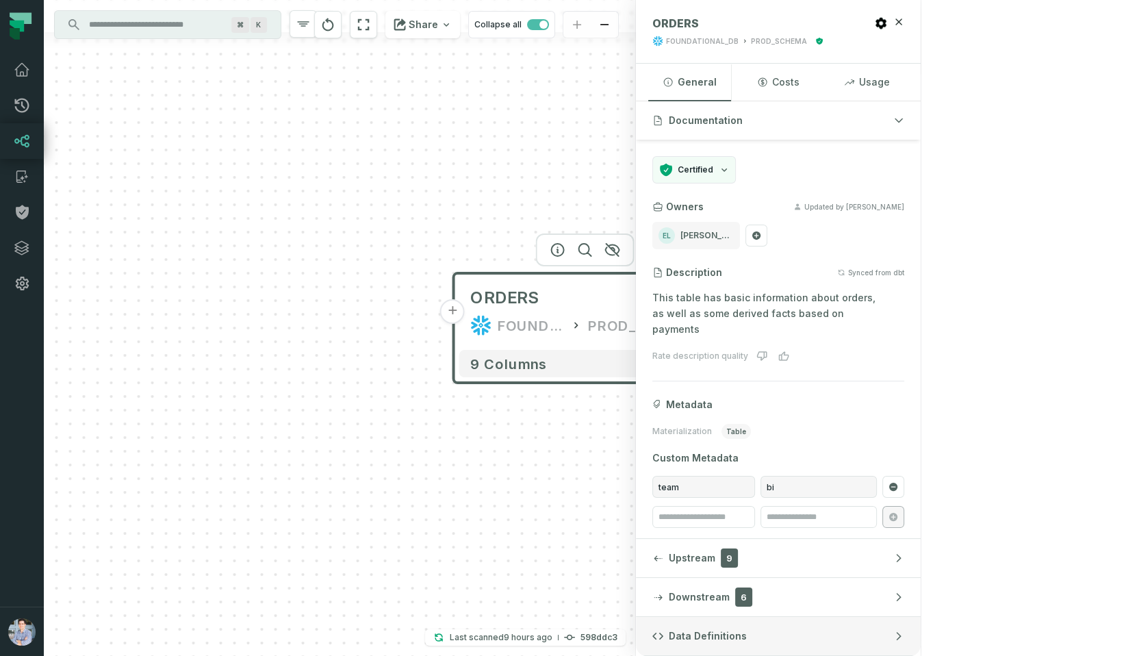
click at [921, 647] on button "Data Definitions" at bounding box center [778, 636] width 285 height 38
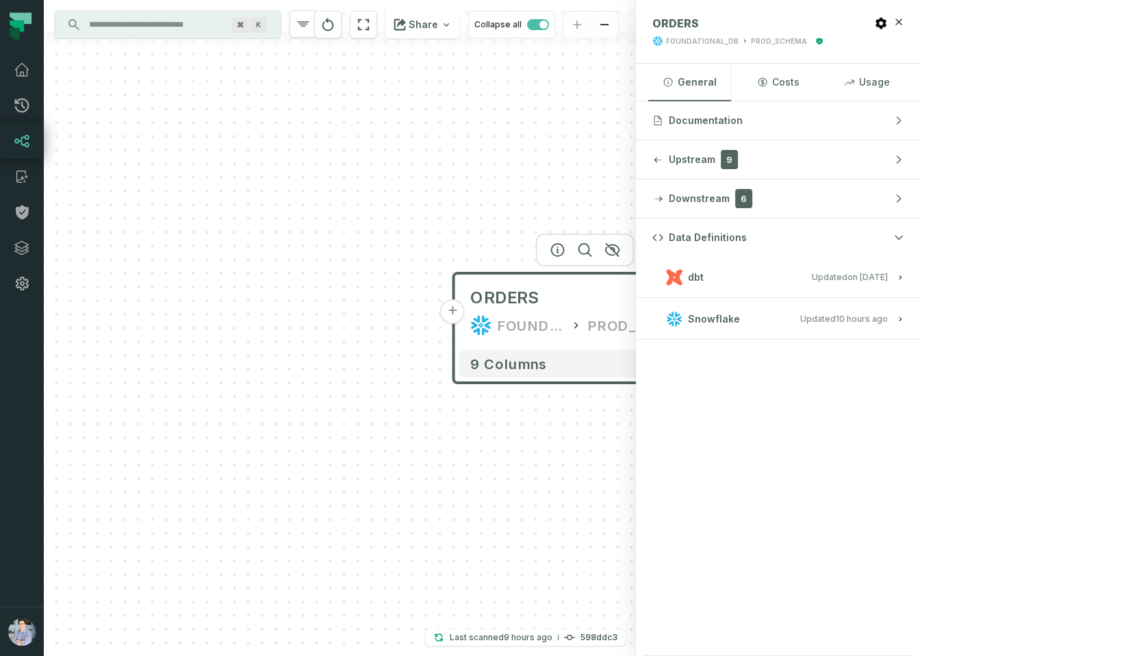
click at [905, 285] on button "dbt Updated [DATE] 1:15:21 PM" at bounding box center [779, 277] width 252 height 18
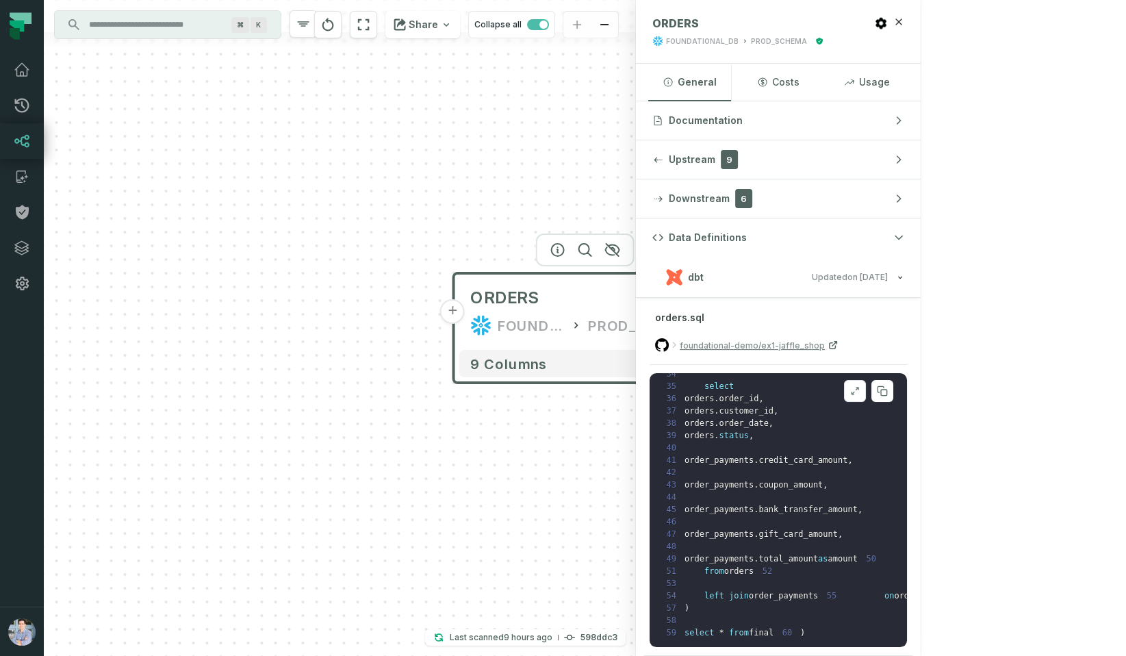
scroll to position [482, 0]
click at [457, 312] on button "+" at bounding box center [452, 311] width 25 height 25
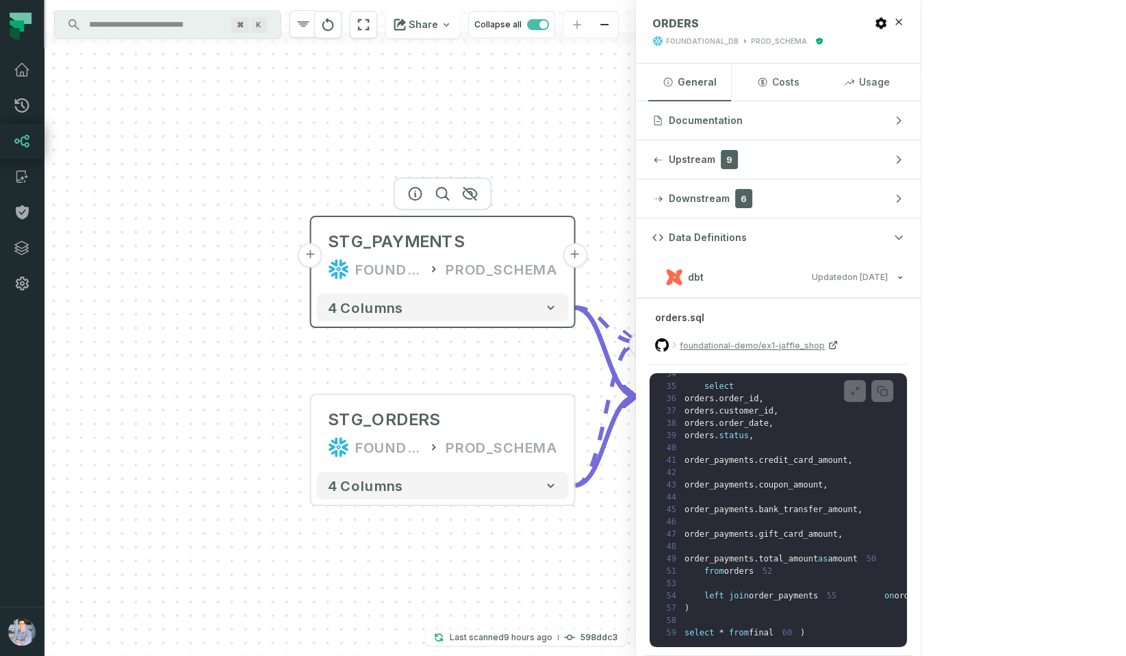
click at [419, 255] on div "STG_PAYMENTS FOUNDATIONAL_DB PROD_SCHEMA" at bounding box center [443, 256] width 252 height 66
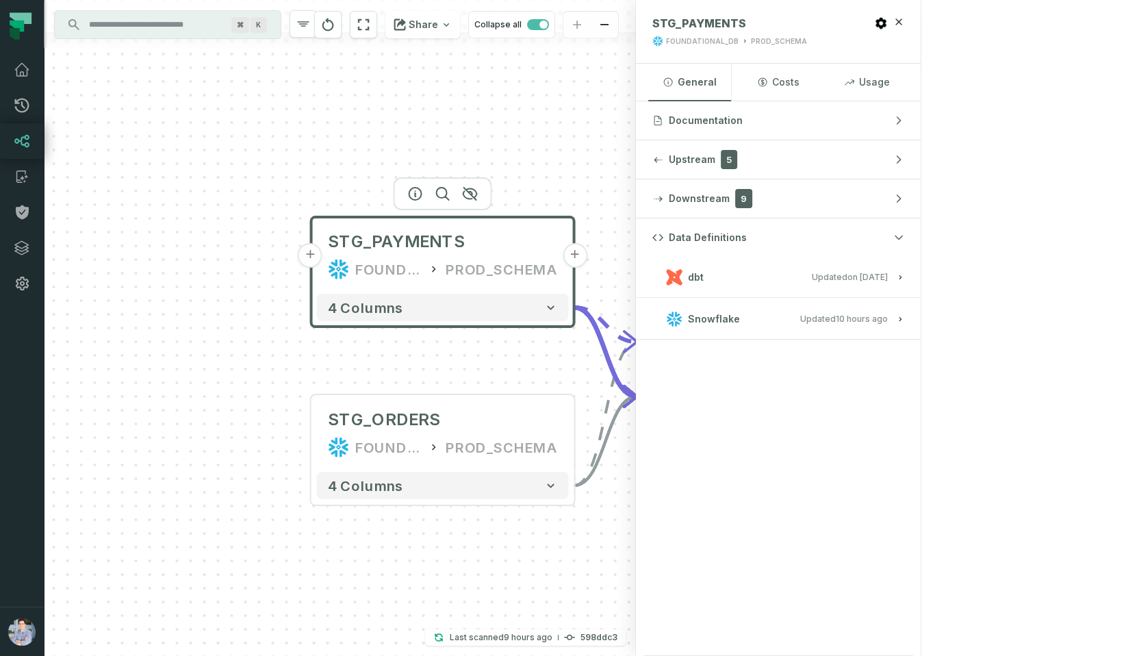
click at [905, 273] on button "dbt Updated [DATE] 1:15:21 PM" at bounding box center [779, 277] width 252 height 18
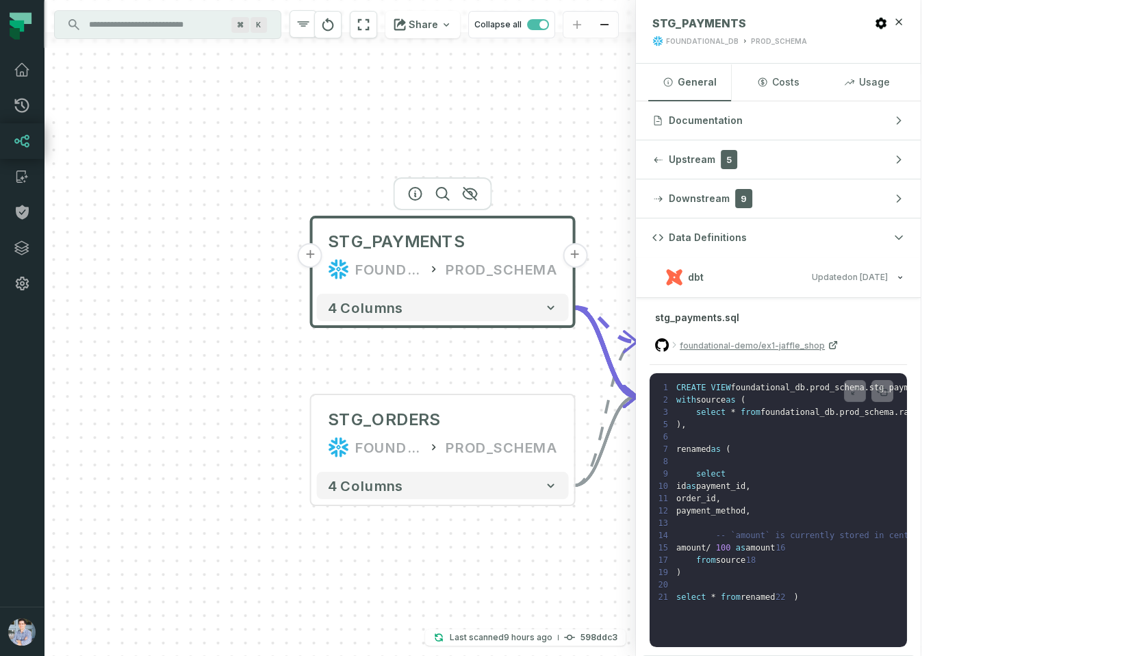
click at [307, 260] on button "+" at bounding box center [310, 255] width 25 height 25
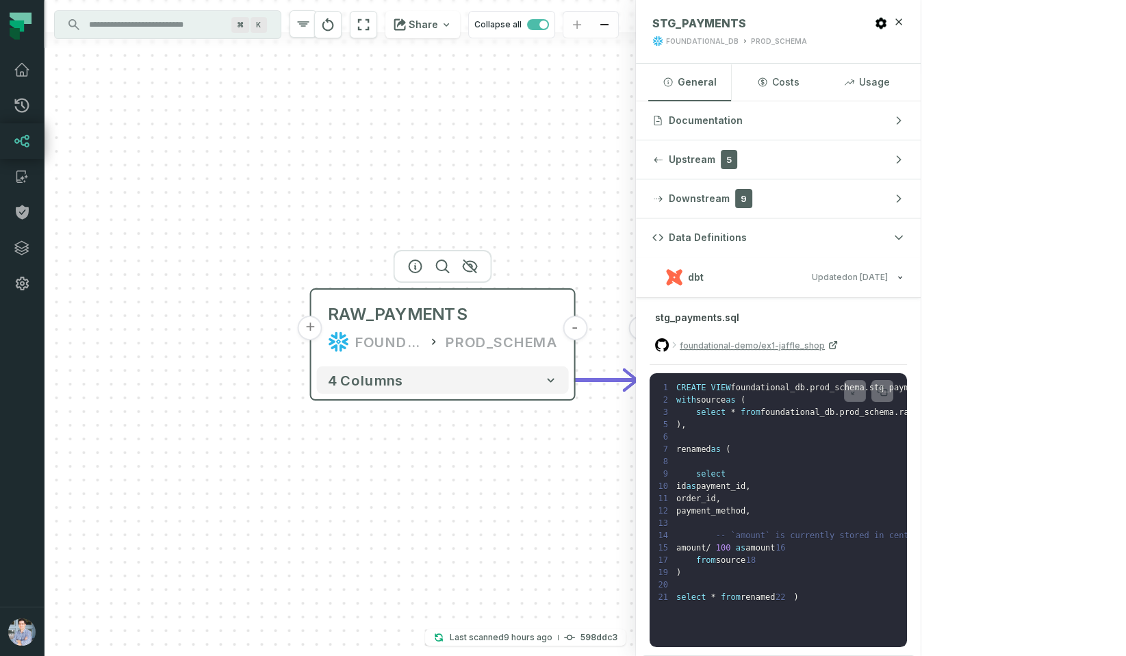
click at [316, 329] on button "+" at bounding box center [310, 328] width 25 height 25
click at [418, 329] on div "payments /user/data/ bi_input" at bounding box center [443, 328] width 252 height 66
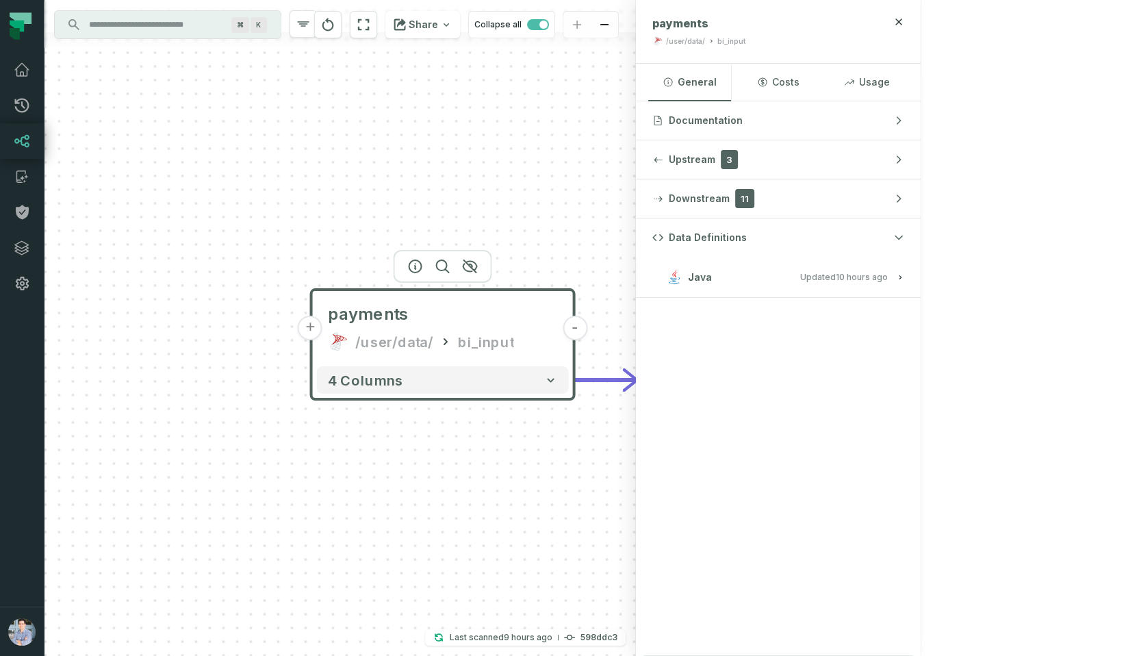
click at [888, 279] on relative-time "[DATE] 1:01:39 AM" at bounding box center [862, 277] width 52 height 10
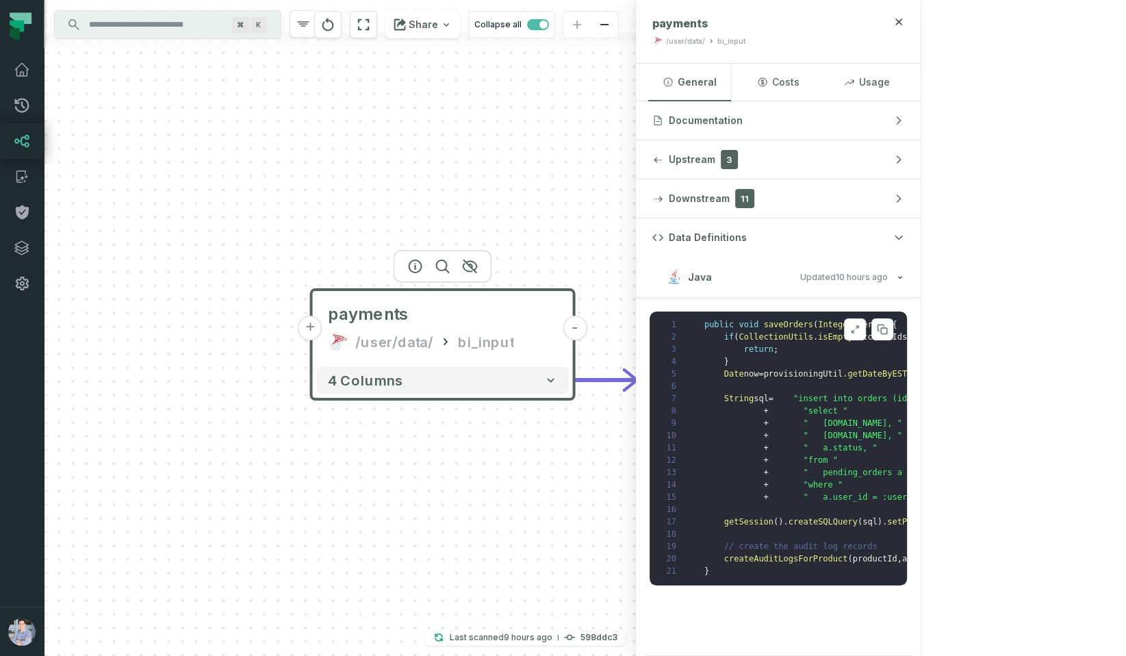
scroll to position [0, 0]
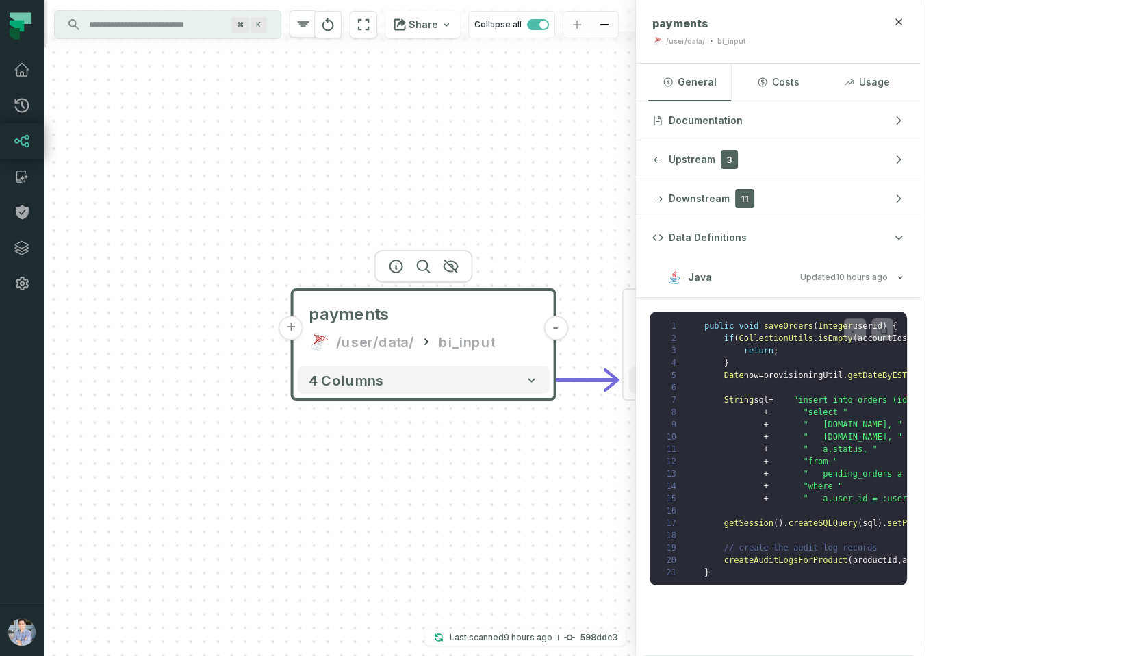
drag, startPoint x: 752, startPoint y: 222, endPoint x: 444, endPoint y: 220, distance: 307.4
click at [444, 220] on div "+ payments /user/data/ bi_input - 4 columns - RAW_PAYMENTS FOUNDATIONAL_DB PROD…" at bounding box center [340, 328] width 592 height 656
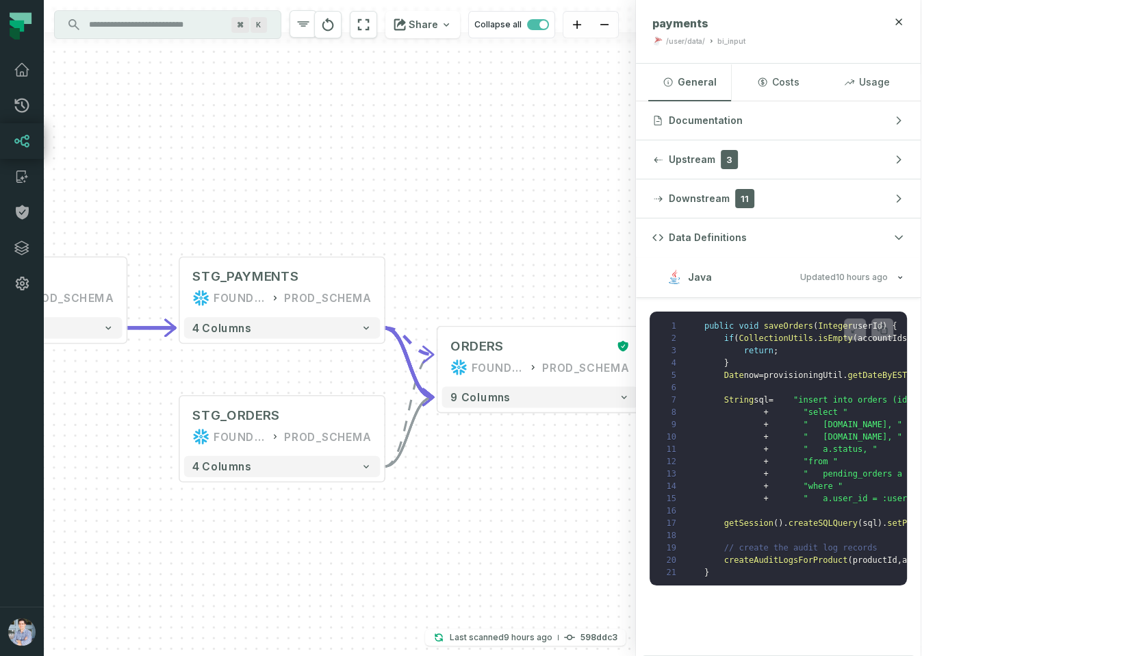
drag, startPoint x: 662, startPoint y: 200, endPoint x: 225, endPoint y: 184, distance: 437.8
click at [225, 184] on div "+ payments /user/data/ bi_input - 4 columns - RAW_PAYMENTS FOUNDATIONAL_DB PROD…" at bounding box center [340, 328] width 592 height 656
click at [647, 364] on button "+" at bounding box center [642, 356] width 19 height 19
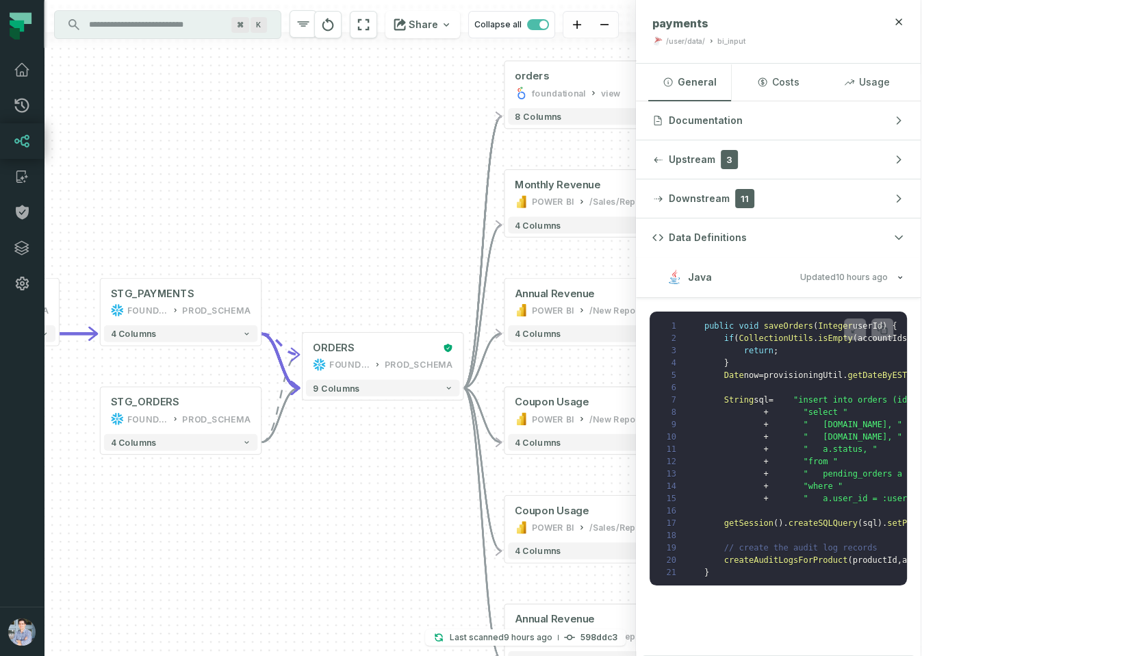
drag, startPoint x: 623, startPoint y: 453, endPoint x: 766, endPoint y: 431, distance: 144.8
click at [636, 431] on div "+ orders foundational view + 8 columns + Monthly Revenue POWER BI /Sales/Report…" at bounding box center [340, 328] width 592 height 656
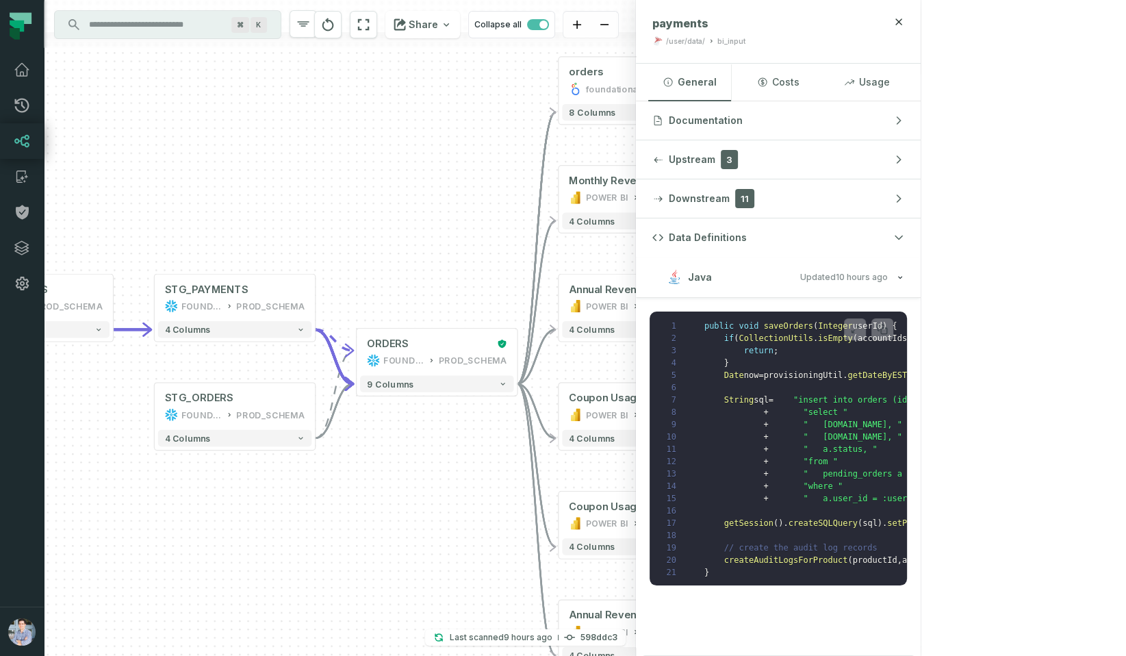
drag, startPoint x: 262, startPoint y: 501, endPoint x: 316, endPoint y: 496, distance: 53.6
click at [316, 496] on div "+ orders foundational view + 8 columns + Monthly Revenue POWER BI /Sales/Report…" at bounding box center [340, 328] width 592 height 656
click at [614, 300] on div "POWER BI" at bounding box center [606, 306] width 42 height 14
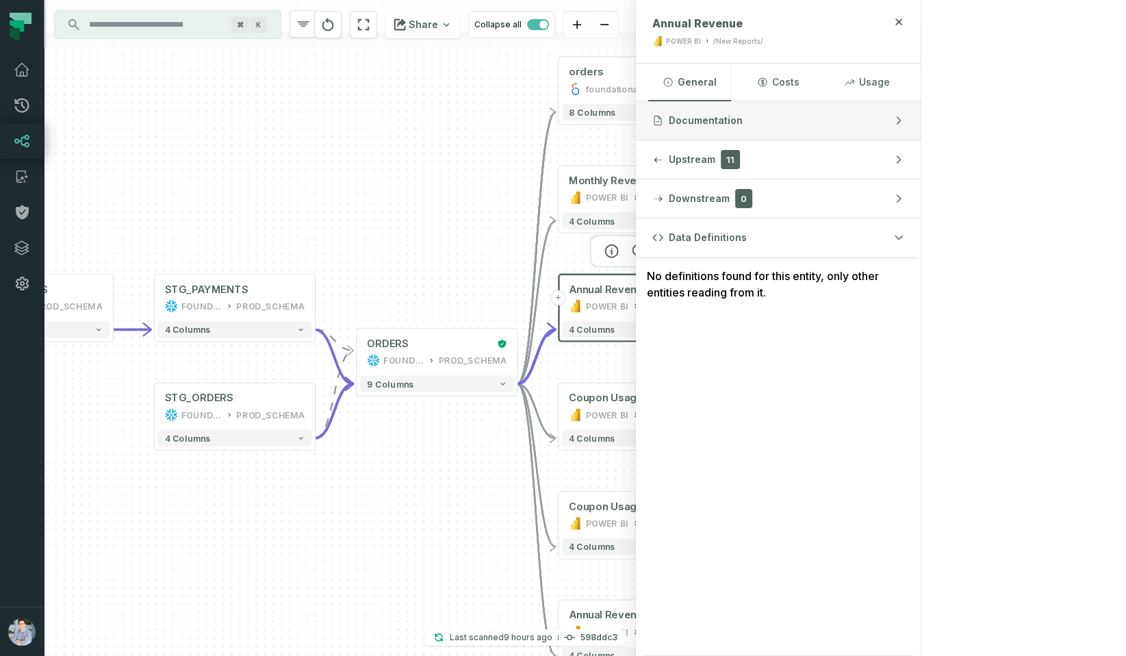
click at [921, 109] on button "Documentation" at bounding box center [778, 120] width 285 height 38
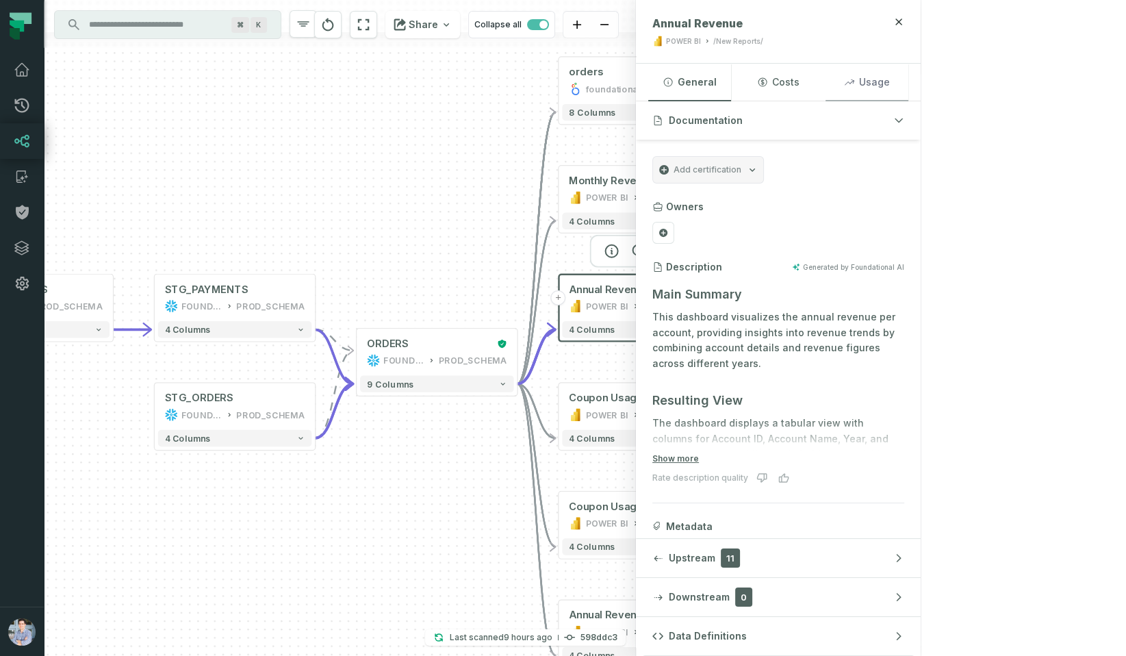
click at [909, 80] on button "Usage" at bounding box center [867, 82] width 83 height 37
click at [731, 82] on button "General" at bounding box center [689, 82] width 83 height 37
click at [24, 108] on icon at bounding box center [22, 106] width 14 height 14
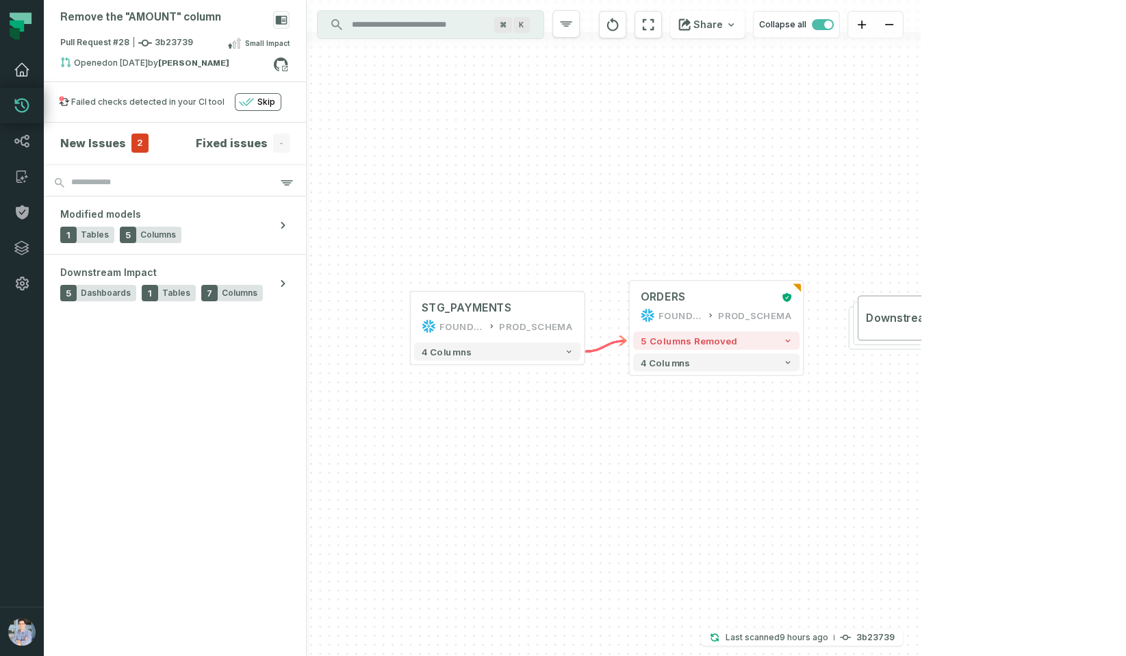
click at [19, 52] on link "Dashboard" at bounding box center [22, 70] width 44 height 36
click at [20, 64] on icon at bounding box center [22, 70] width 14 height 12
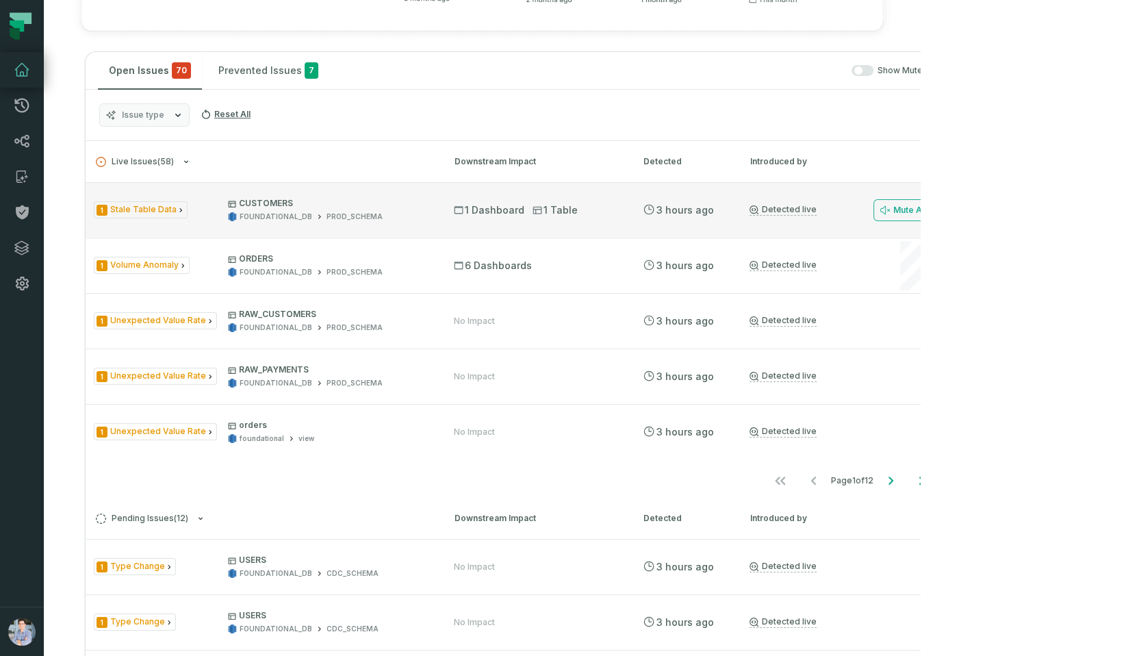
scroll to position [565, 0]
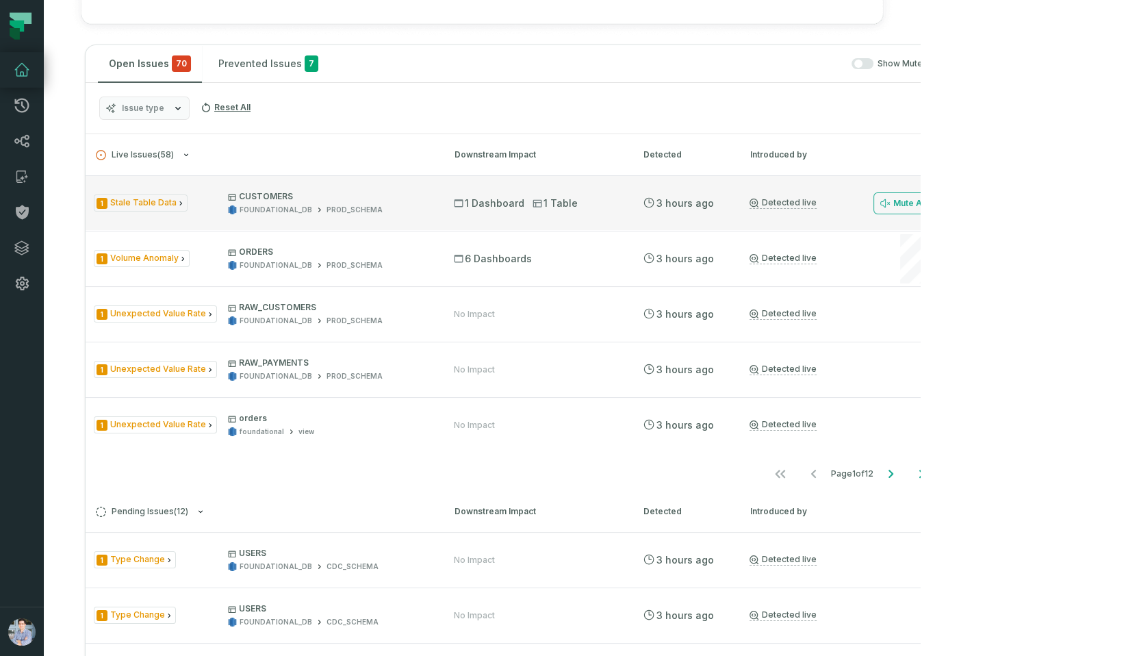
click at [229, 215] on div "1 Stale Table Data CUSTOMERS FOUNDATIONAL_DB PROD_SCHEMA" at bounding box center [262, 203] width 336 height 24
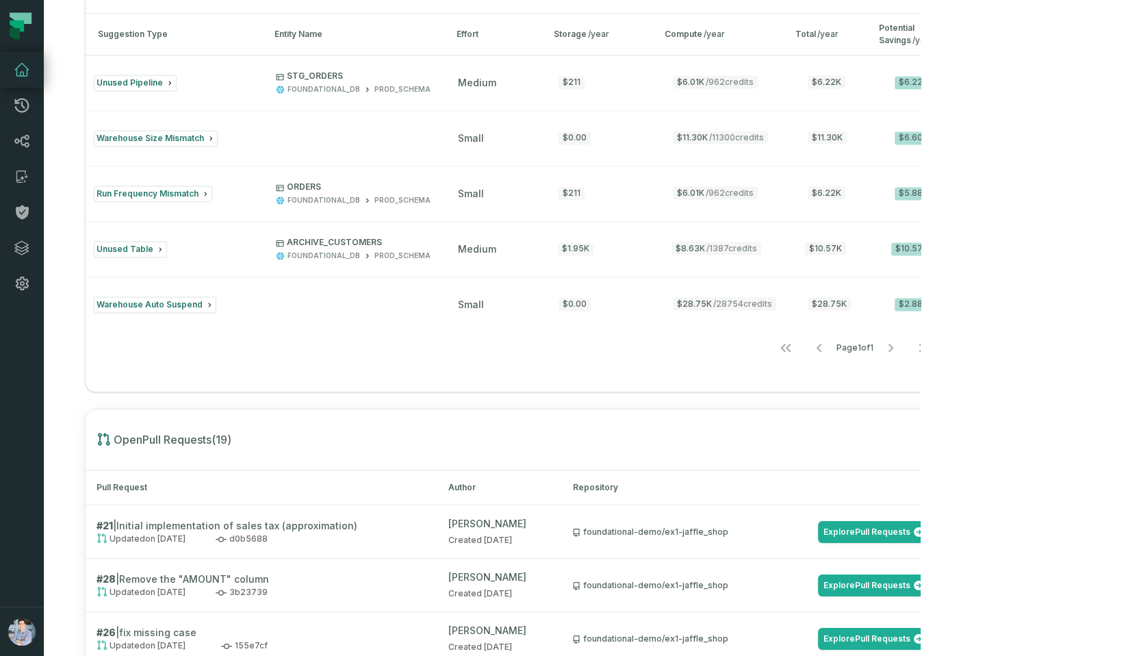
scroll to position [2080, 0]
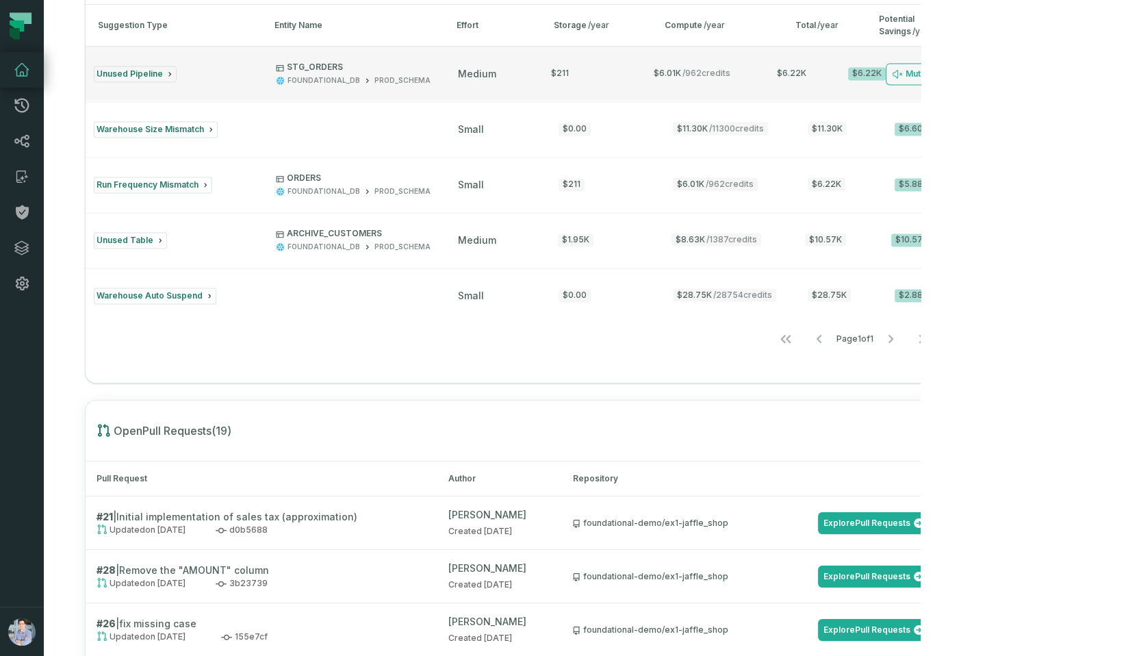
click at [234, 82] on div "Unused Pipeline" at bounding box center [172, 74] width 157 height 16
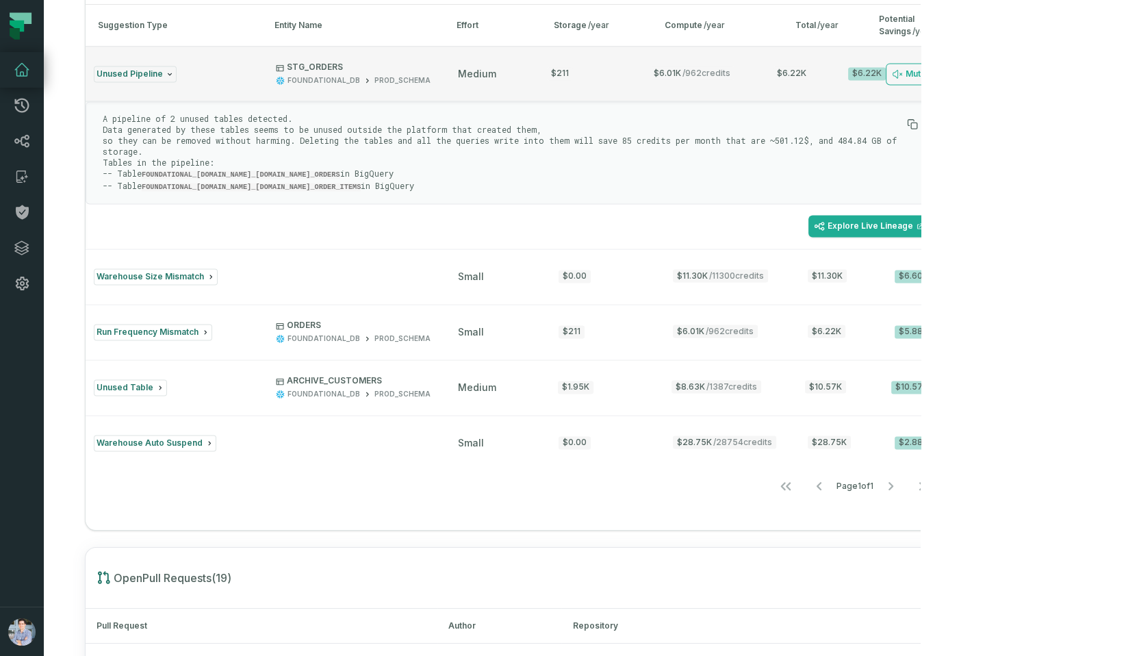
click at [246, 82] on div "Unused Pipeline" at bounding box center [172, 74] width 157 height 16
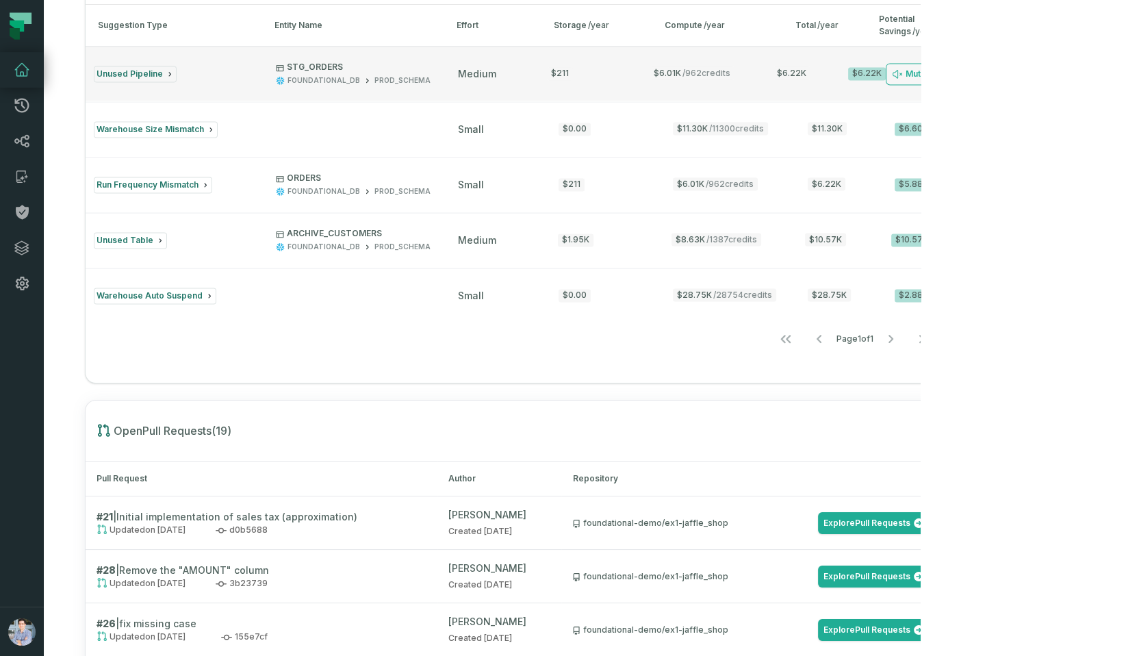
click at [246, 82] on div "Unused Pipeline" at bounding box center [172, 74] width 157 height 16
